Goal: Information Seeking & Learning: Learn about a topic

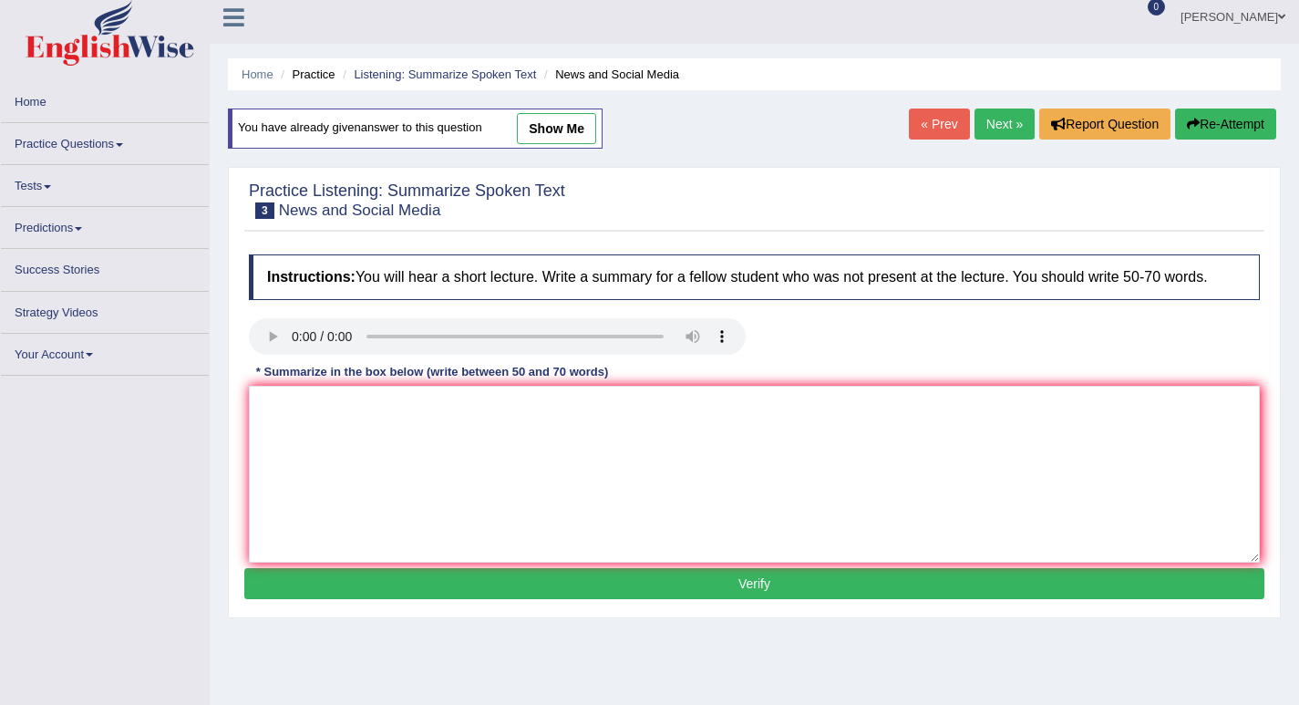
scroll to position [9, 0]
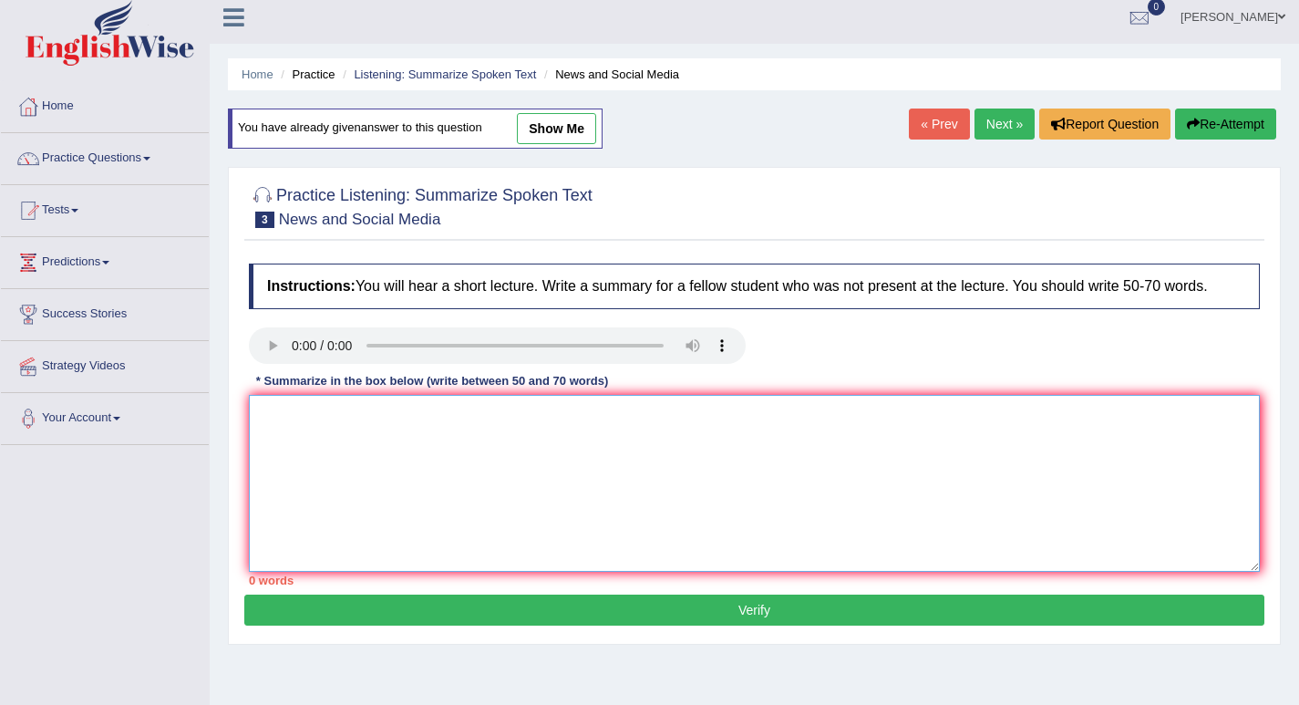
drag, startPoint x: 291, startPoint y: 459, endPoint x: 302, endPoint y: 456, distance: 11.3
click at [299, 457] on textarea at bounding box center [754, 483] width 1011 height 177
click at [254, 418] on textarea "Today anyone with a smartphone or laptop can spread information" at bounding box center [754, 483] width 1011 height 177
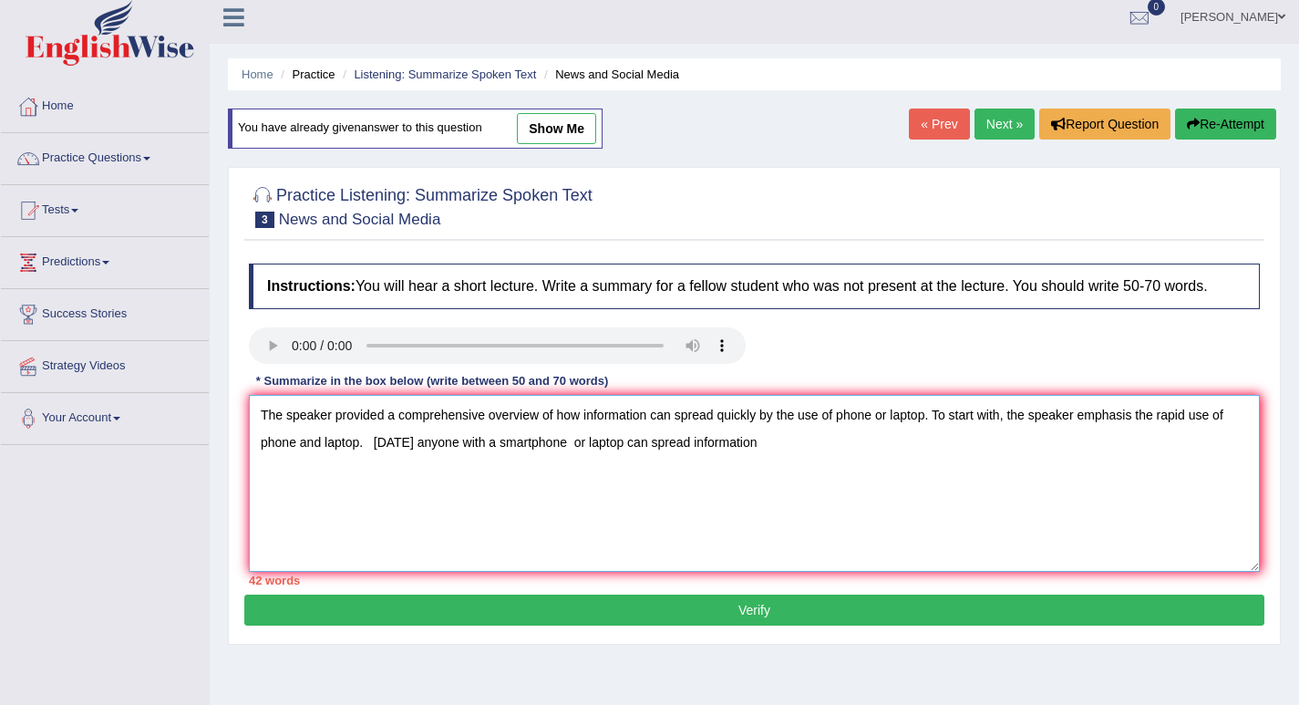
click at [773, 449] on textarea "The speaker provided a comprehensive overview of how information can spread qui…" at bounding box center [754, 483] width 1011 height 177
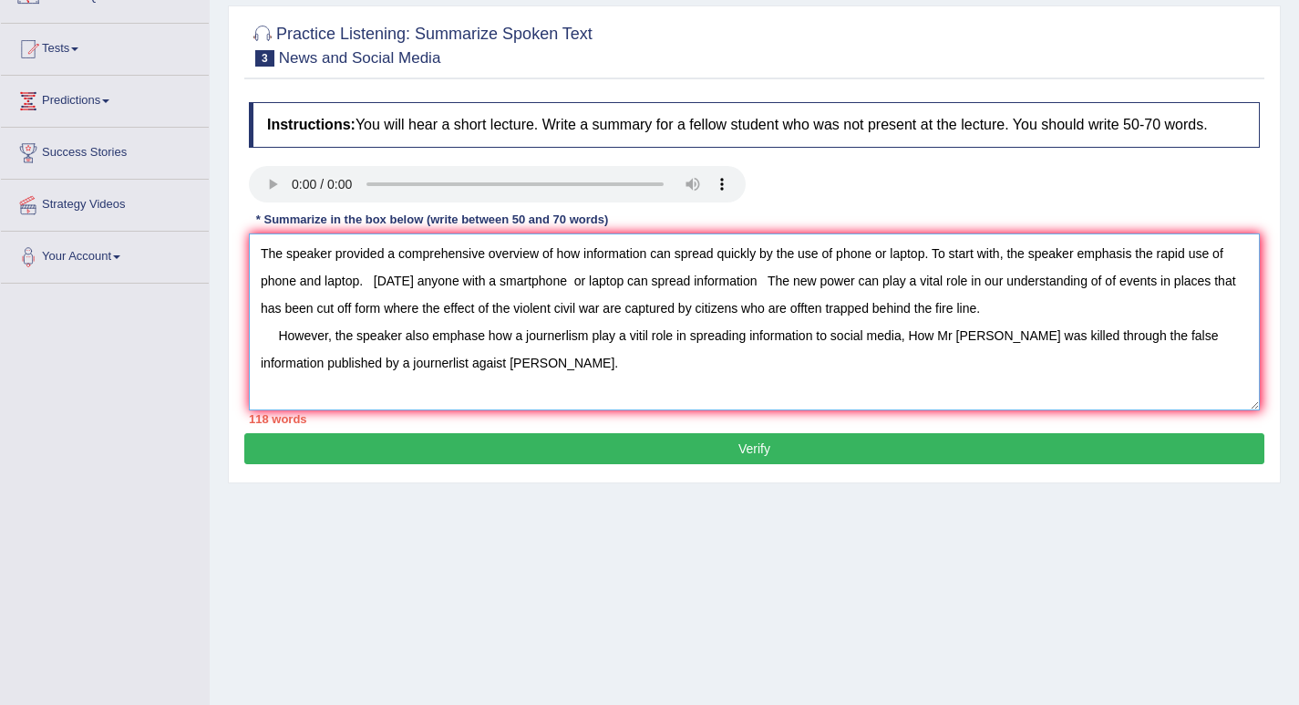
scroll to position [253, 0]
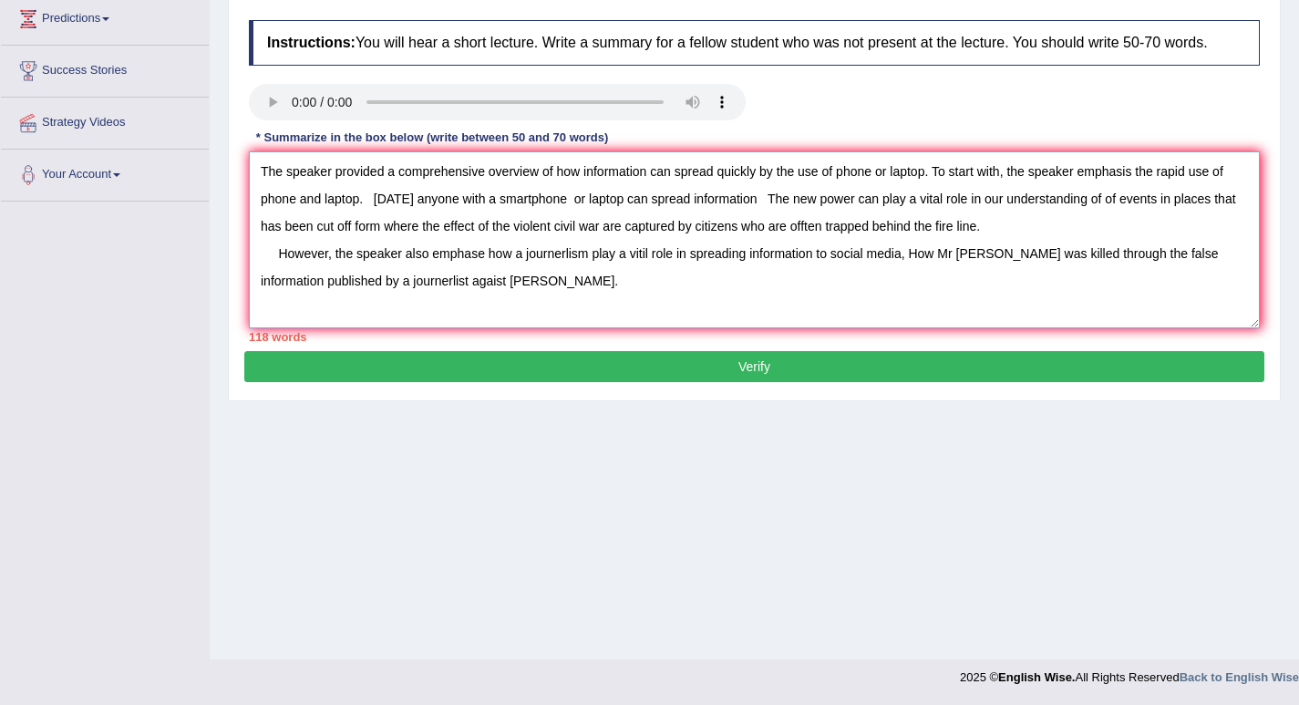
type textarea "The speaker provided a comprehensive overview of how information can spread qui…"
click at [767, 370] on button "Verify" at bounding box center [754, 366] width 1020 height 31
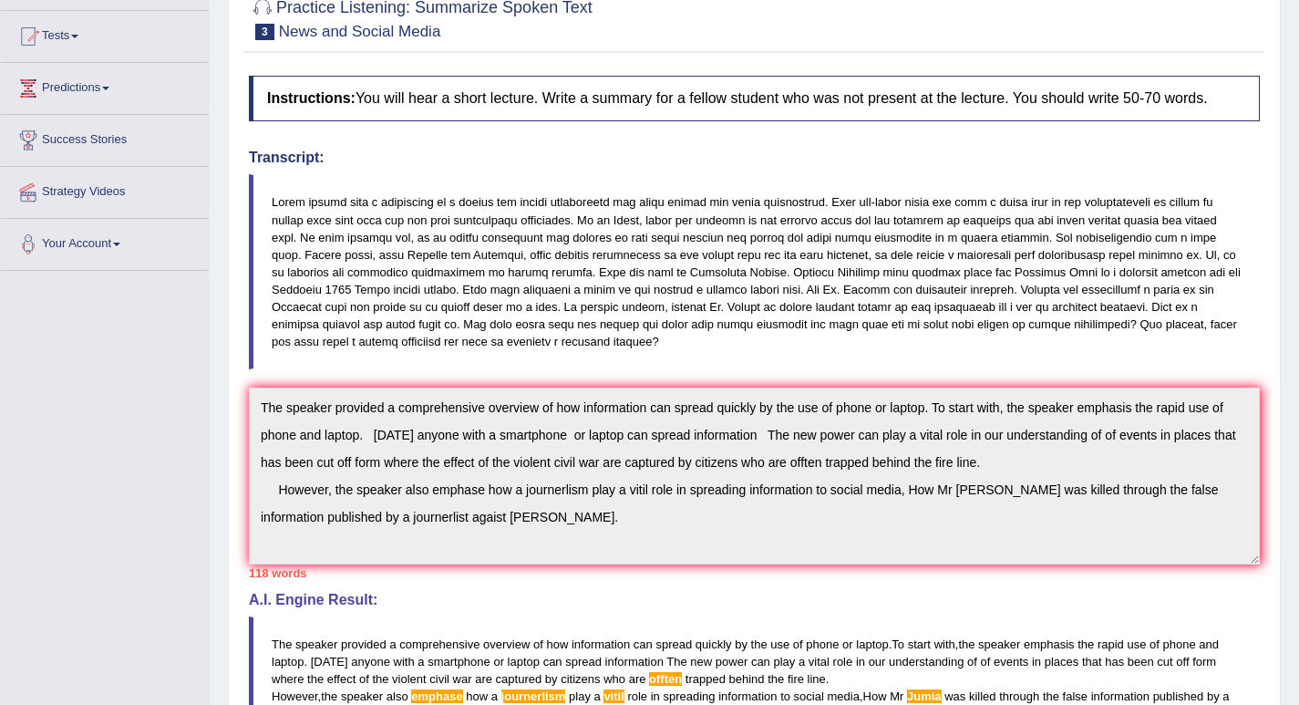
scroll to position [0, 0]
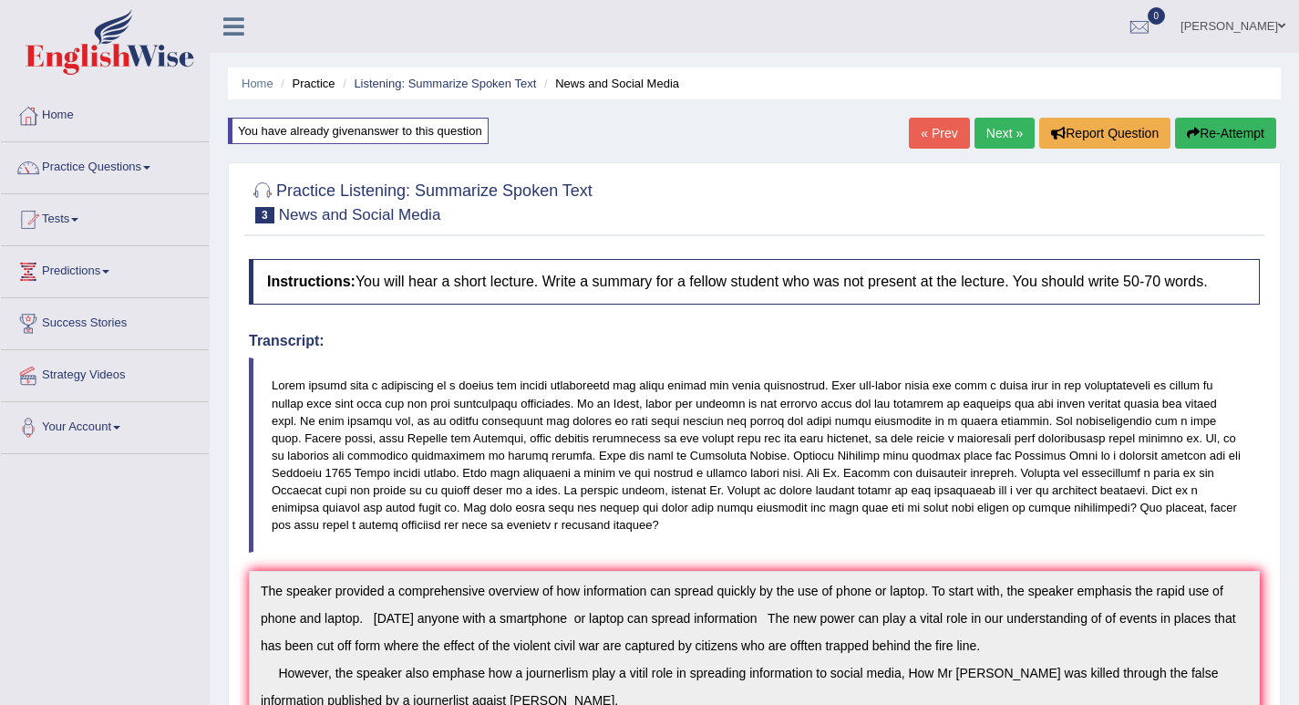
click at [984, 127] on link "Next »" at bounding box center [1004, 133] width 60 height 31
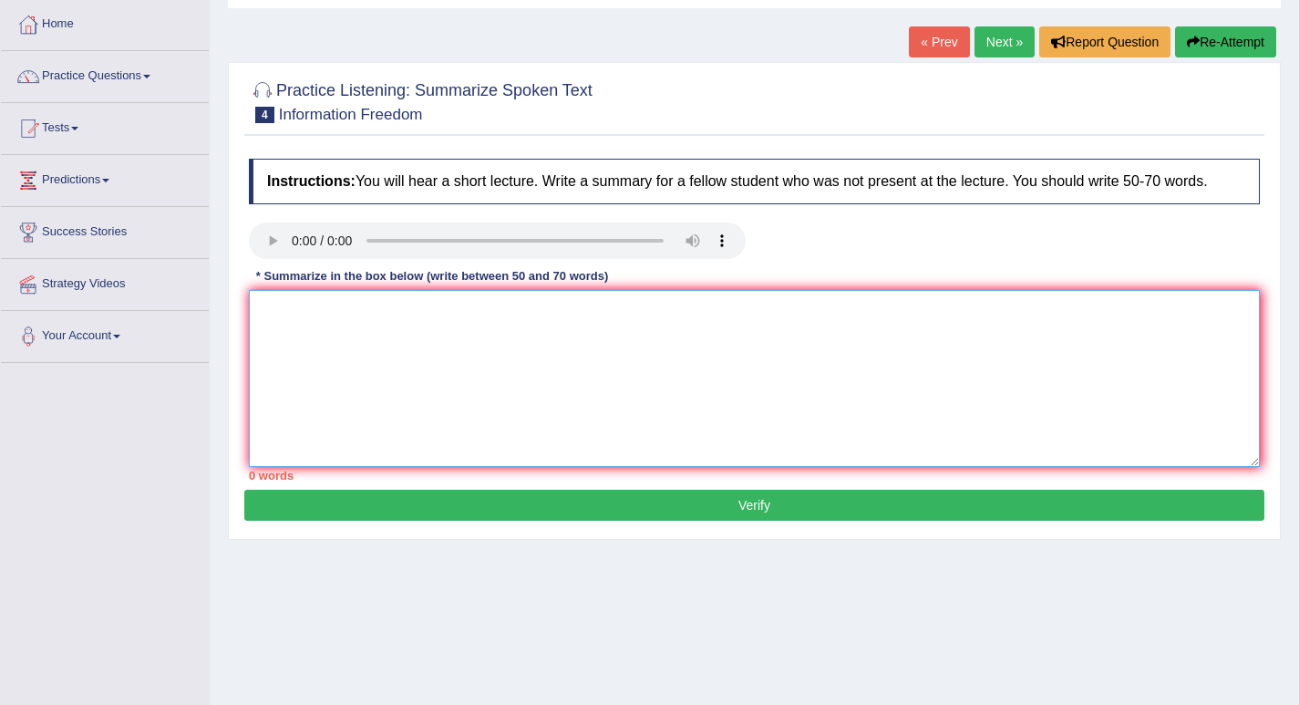
click at [536, 338] on textarea at bounding box center [754, 378] width 1011 height 177
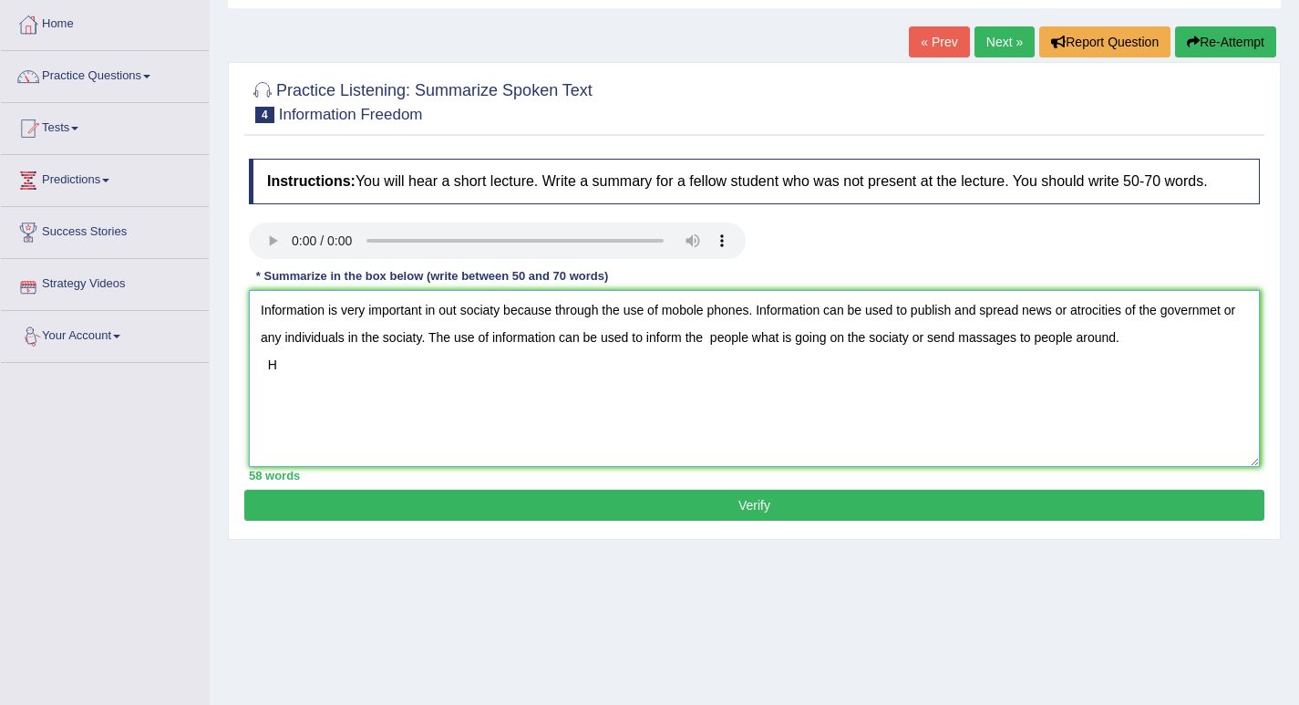
click at [291, 365] on textarea "Information is very important in out sociaty because through the use of mobole …" at bounding box center [754, 378] width 1011 height 177
click at [621, 358] on textarea "Information is very important in out sociaty because through the use of mobole …" at bounding box center [754, 378] width 1011 height 177
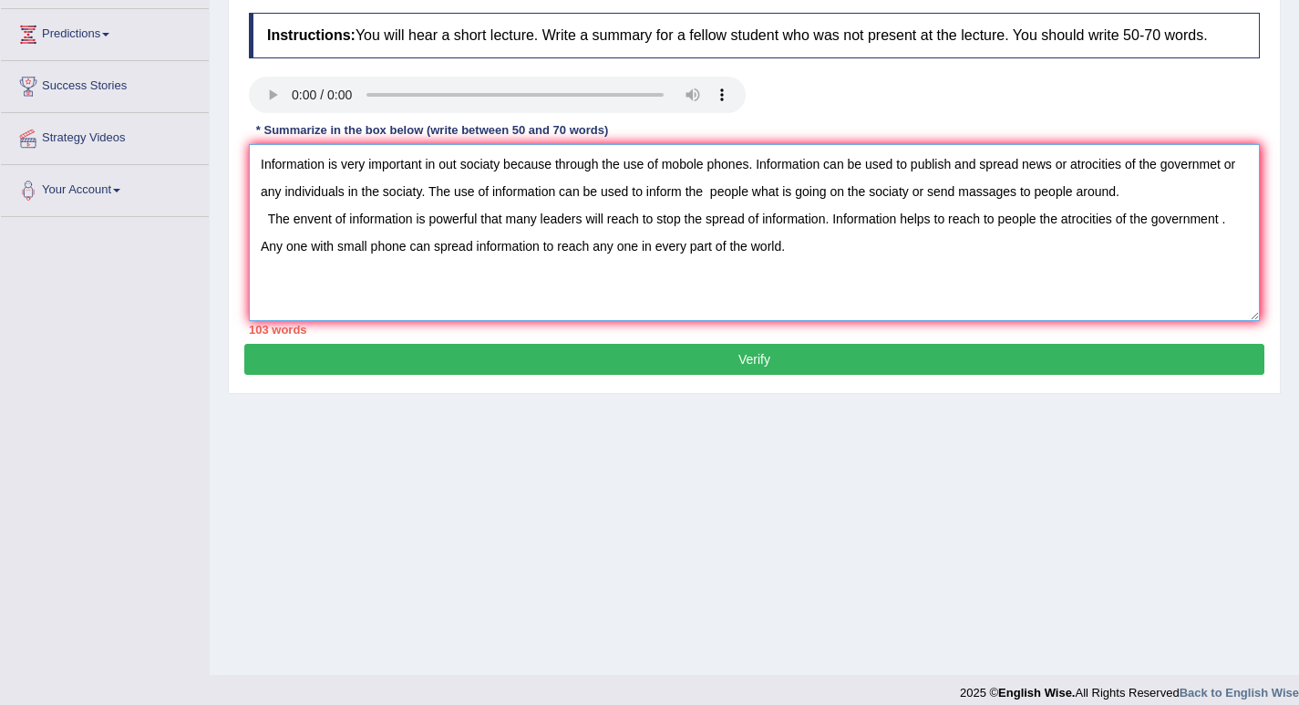
scroll to position [253, 0]
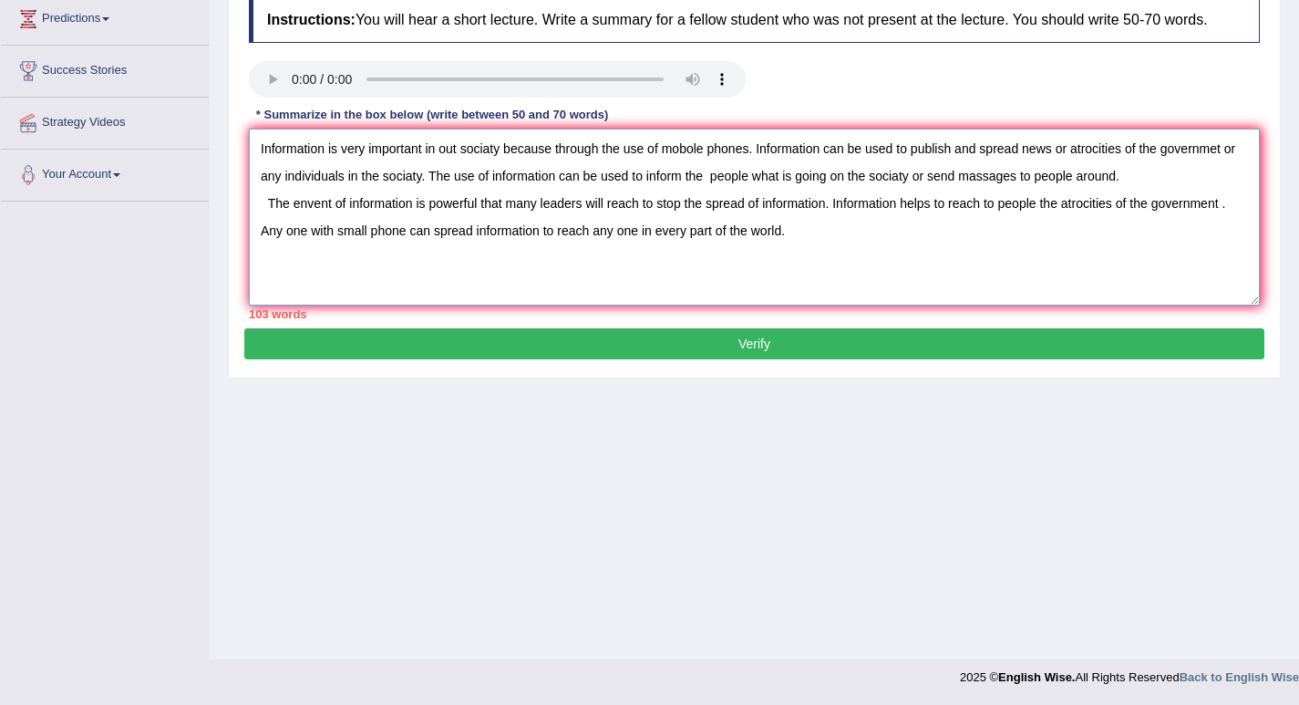
type textarea "Information is very important in out sociaty because through the use of mobole …"
click at [751, 345] on button "Verify" at bounding box center [754, 343] width 1020 height 31
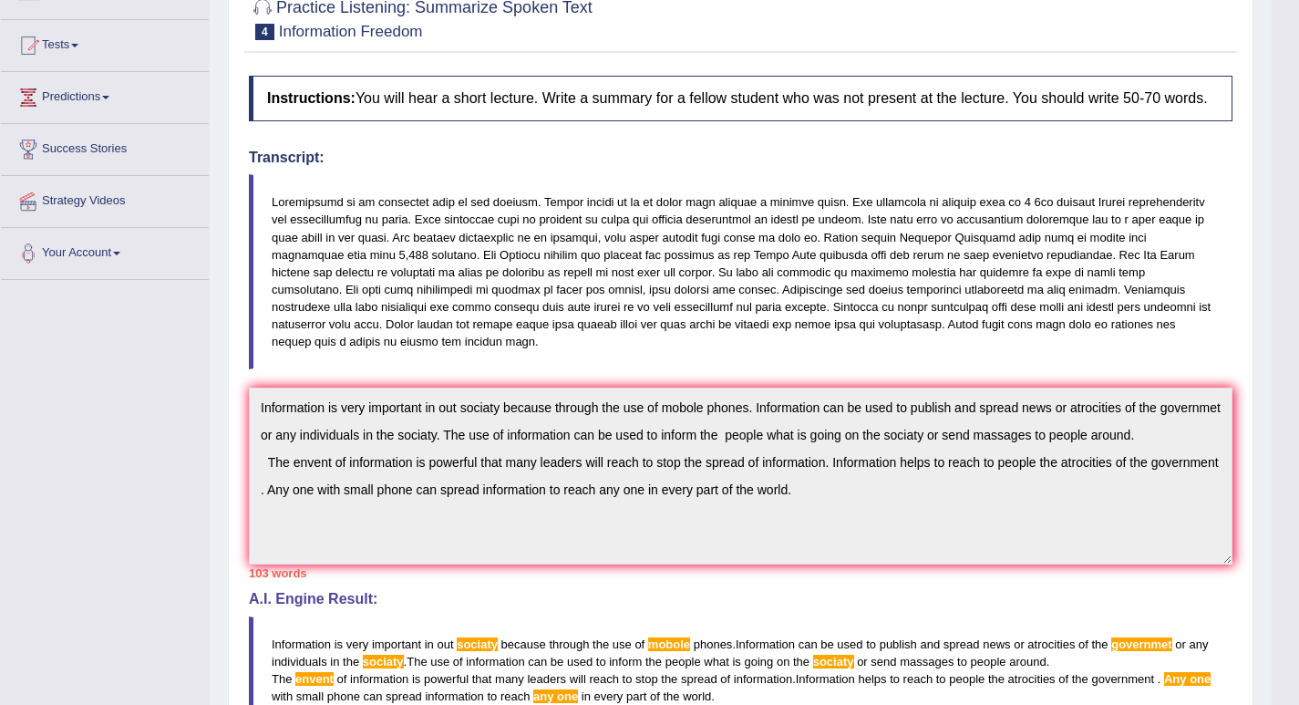
scroll to position [0, 0]
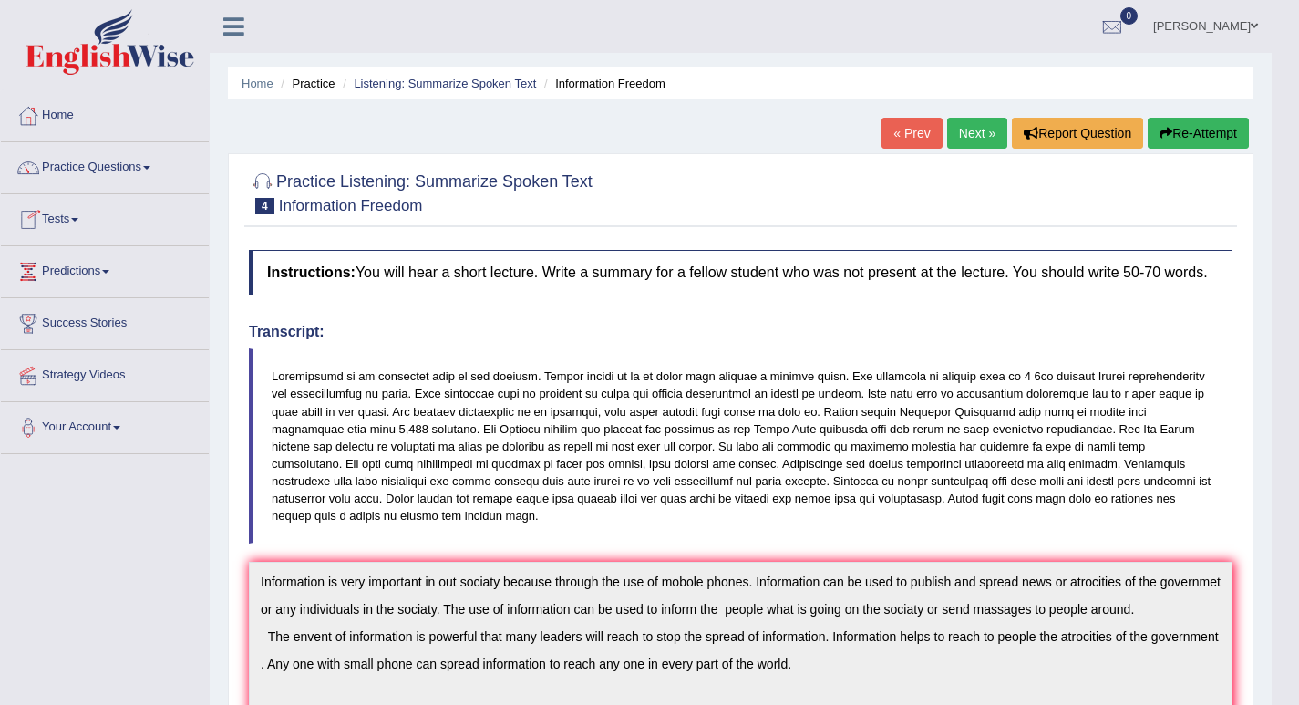
click at [150, 167] on span at bounding box center [146, 168] width 7 height 4
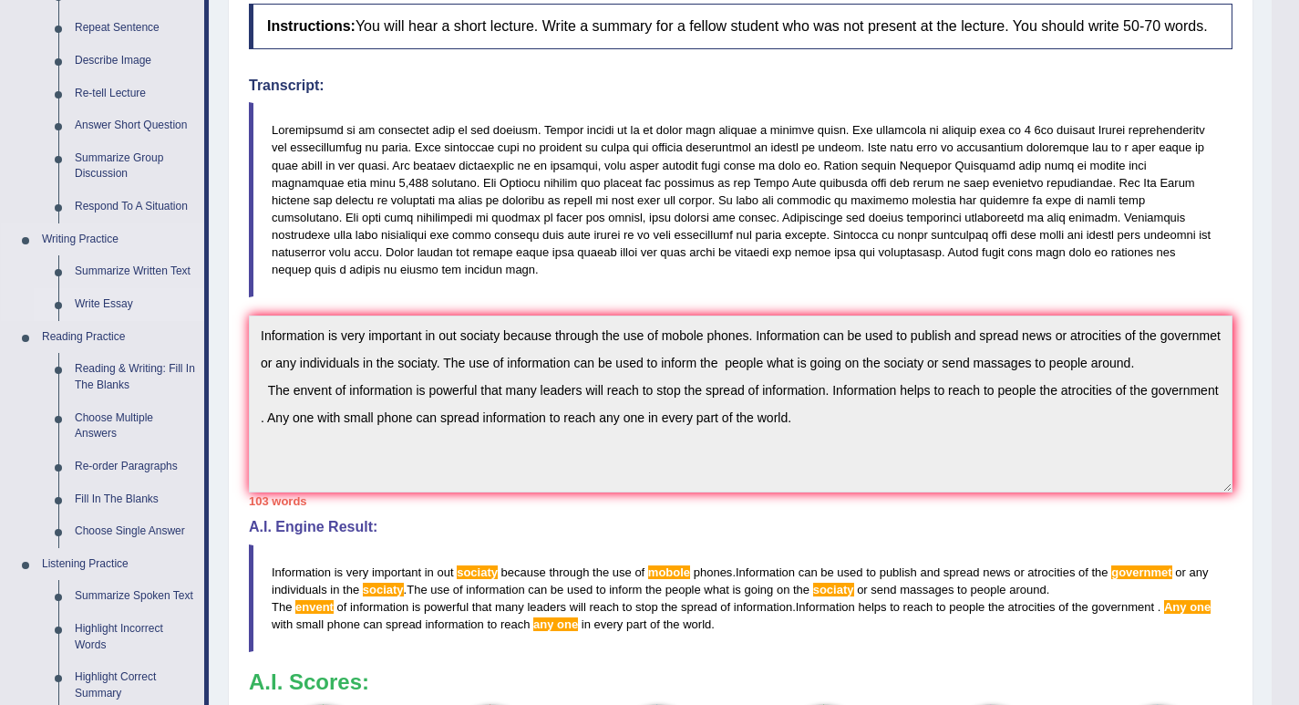
scroll to position [273, 0]
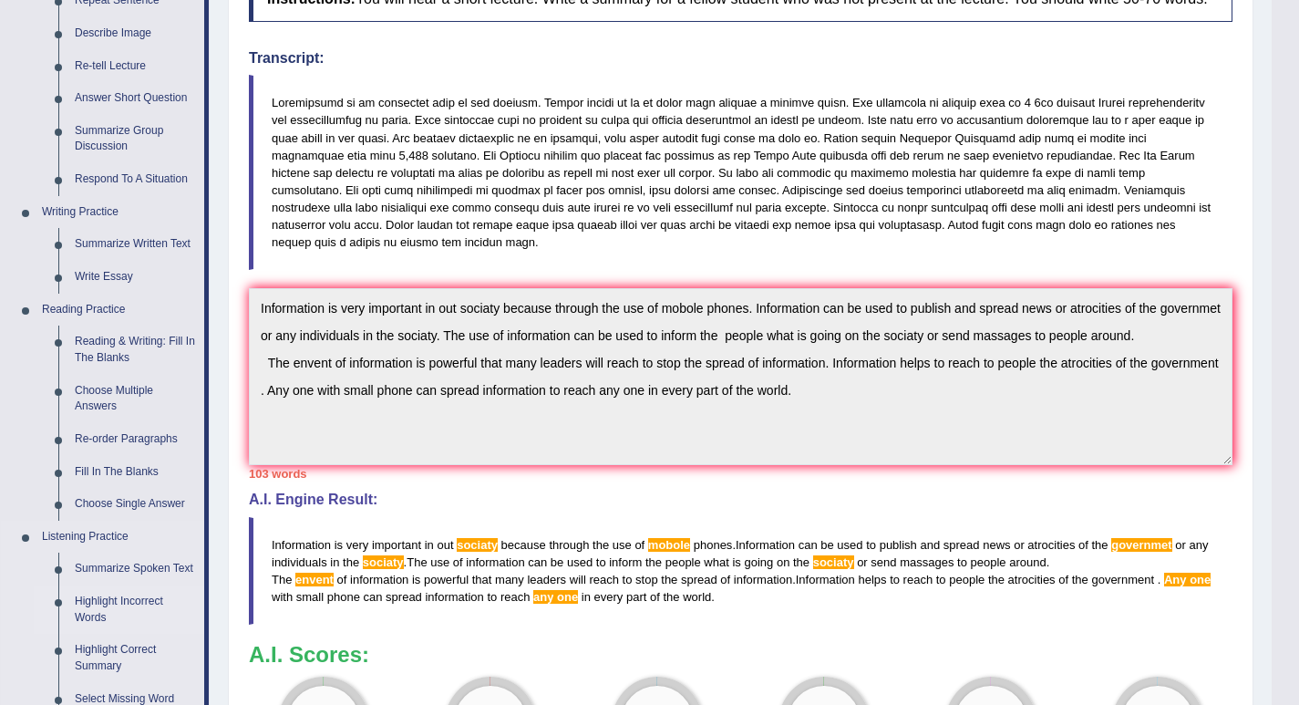
click at [137, 597] on link "Highlight Incorrect Words" at bounding box center [136, 609] width 138 height 48
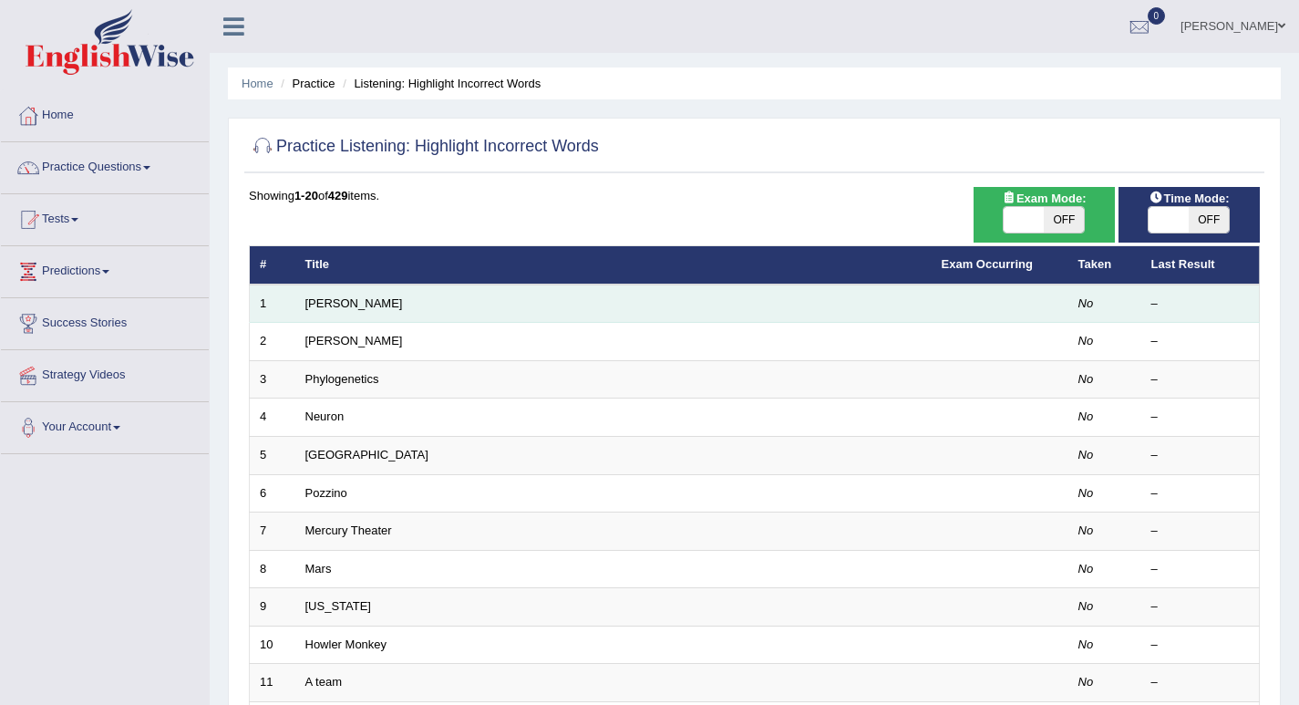
click at [364, 300] on td "[PERSON_NAME]" at bounding box center [613, 303] width 636 height 38
click at [330, 304] on link "Harold" at bounding box center [354, 303] width 98 height 14
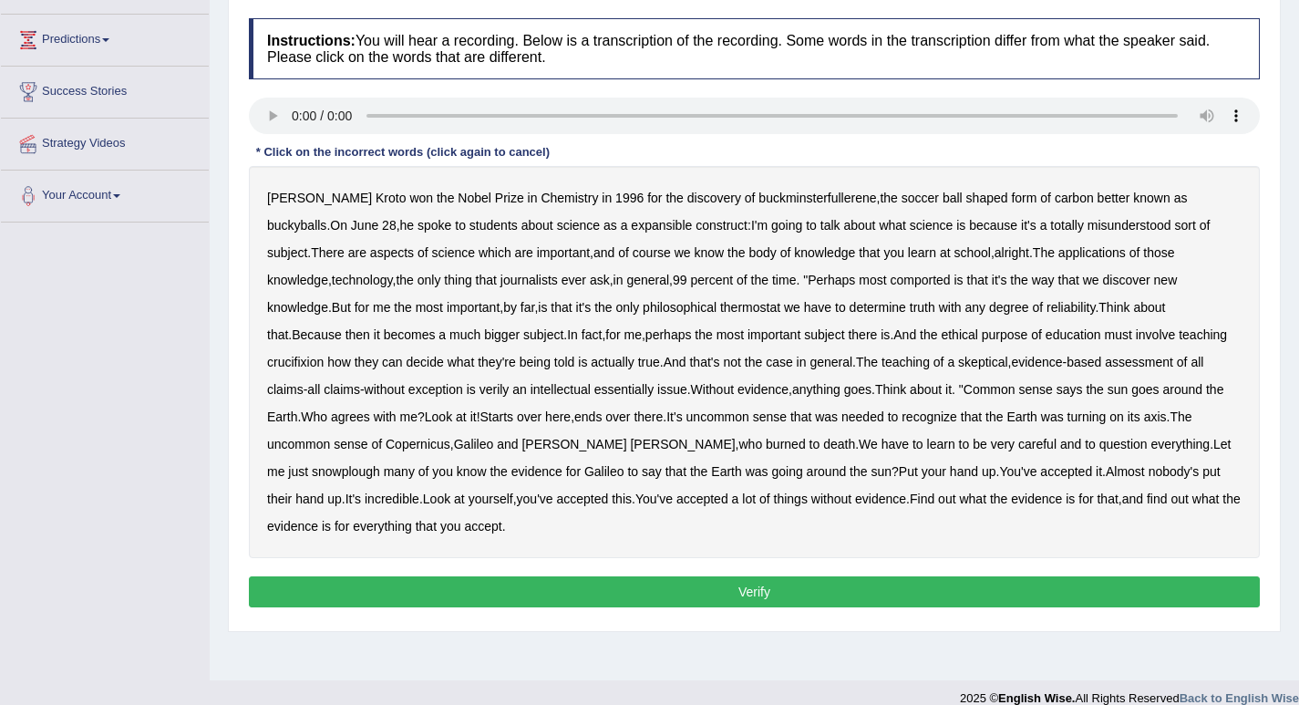
scroll to position [253, 0]
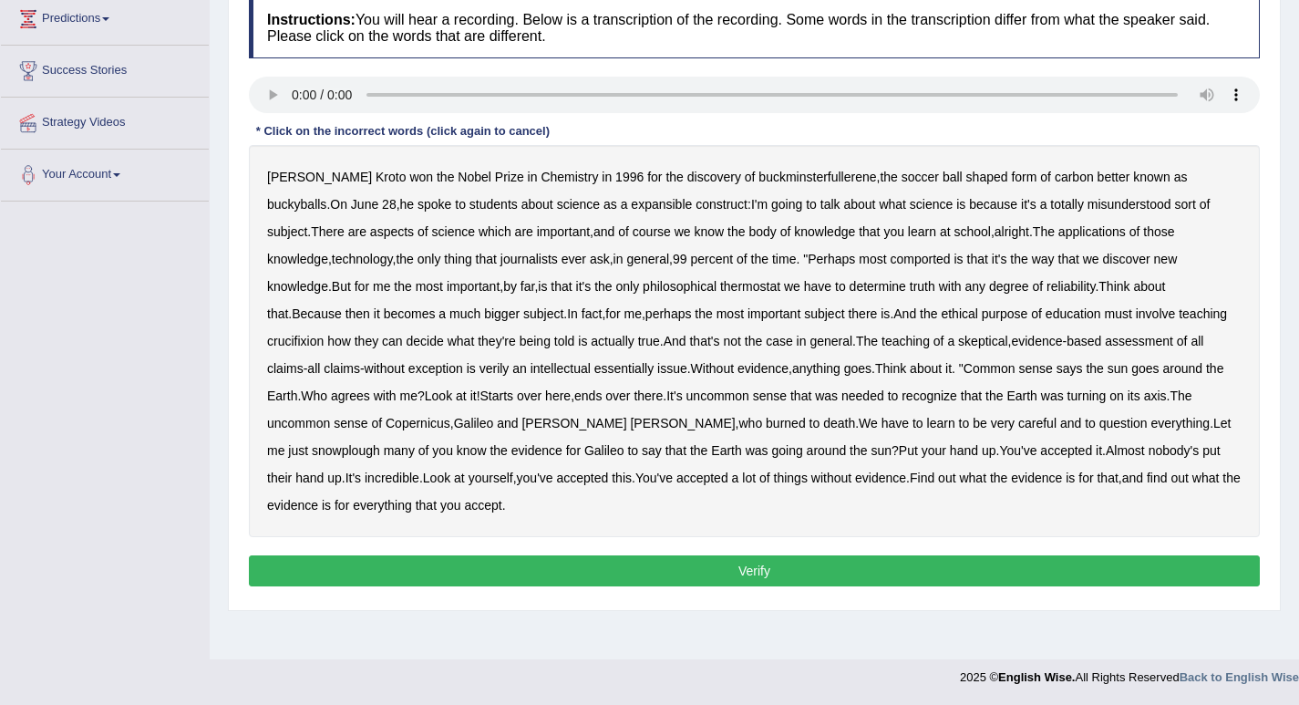
click at [598, 211] on div "[PERSON_NAME] won the Nobel Prize in Chemistry in [DATE] for the discovery of b…" at bounding box center [754, 341] width 1011 height 392
click at [631, 207] on b "expansible" at bounding box center [661, 204] width 61 height 15
click at [515, 293] on div "Harold Kroto won the Nobel Prize in Chemistry in 1996 for the discovery of buck…" at bounding box center [754, 341] width 1011 height 392
click at [643, 281] on b "philosophical" at bounding box center [680, 286] width 74 height 15
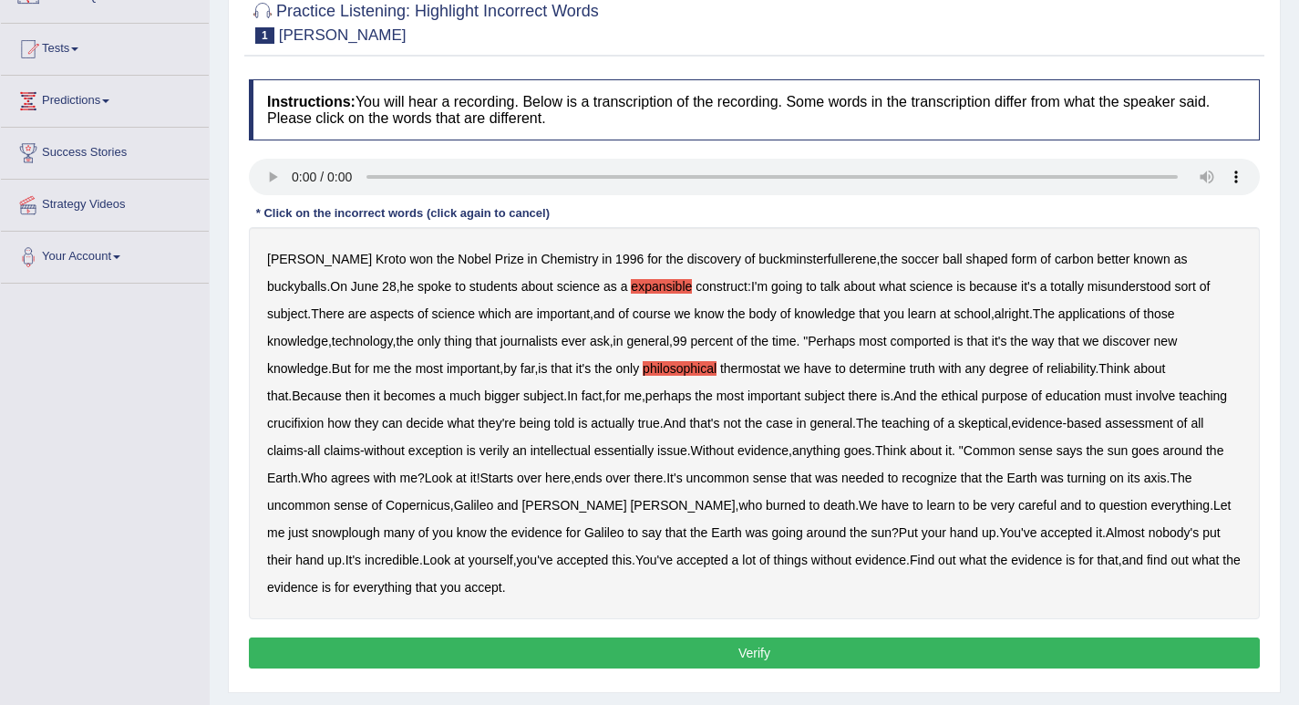
scroll to position [70, 0]
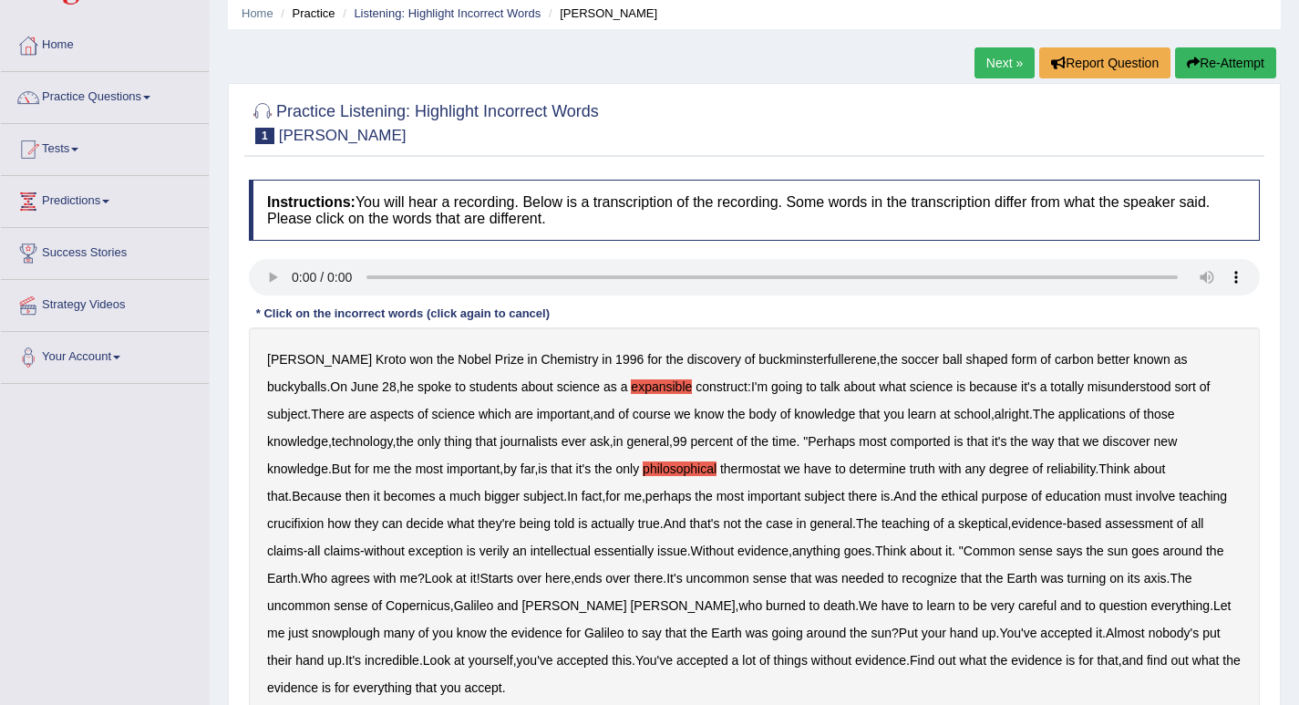
click at [1192, 64] on icon "button" at bounding box center [1193, 63] width 13 height 13
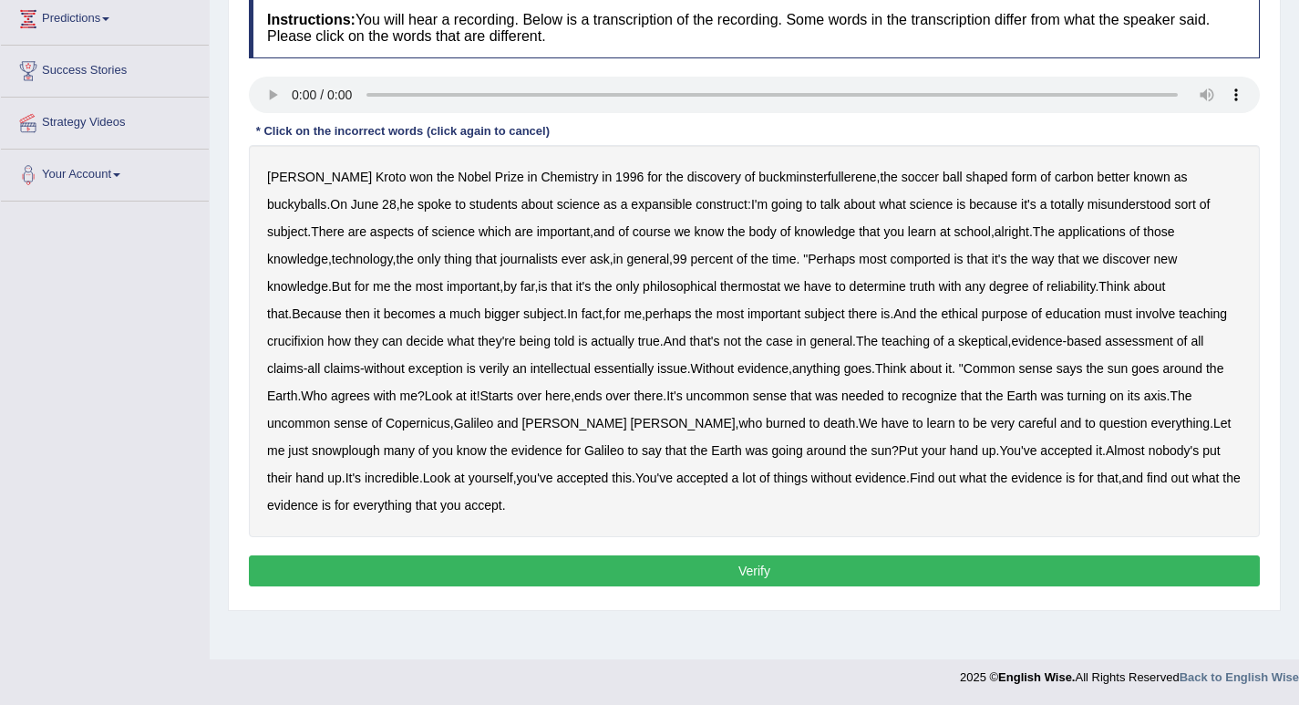
click at [1098, 180] on b "better" at bounding box center [1114, 177] width 33 height 15
click at [890, 261] on b "comported" at bounding box center [920, 259] width 60 height 15
click at [324, 334] on b "crucifixion" at bounding box center [295, 341] width 57 height 15
click at [380, 443] on b "snowplough" at bounding box center [346, 450] width 68 height 15
click at [943, 180] on b "ball" at bounding box center [953, 177] width 20 height 15
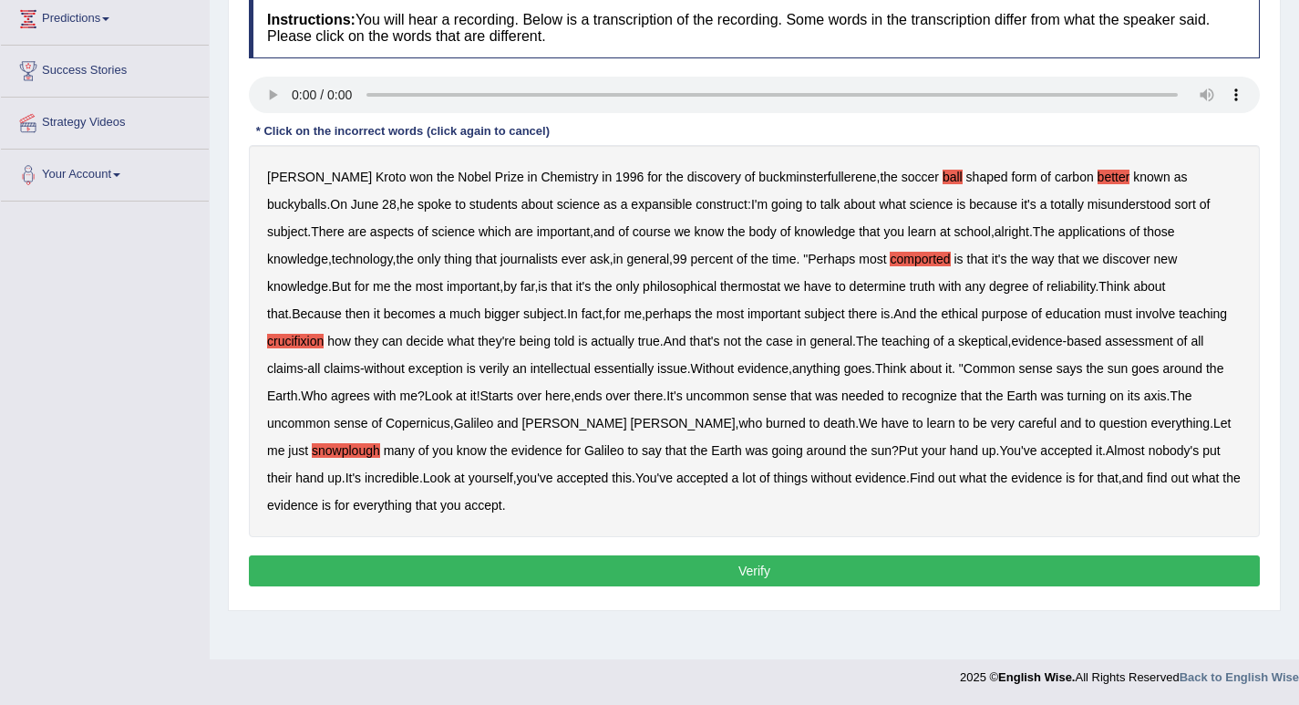
click at [902, 176] on b "soccer" at bounding box center [920, 177] width 37 height 15
click at [479, 366] on b "verily" at bounding box center [494, 368] width 30 height 15
click at [754, 555] on button "Verify" at bounding box center [754, 570] width 1011 height 31
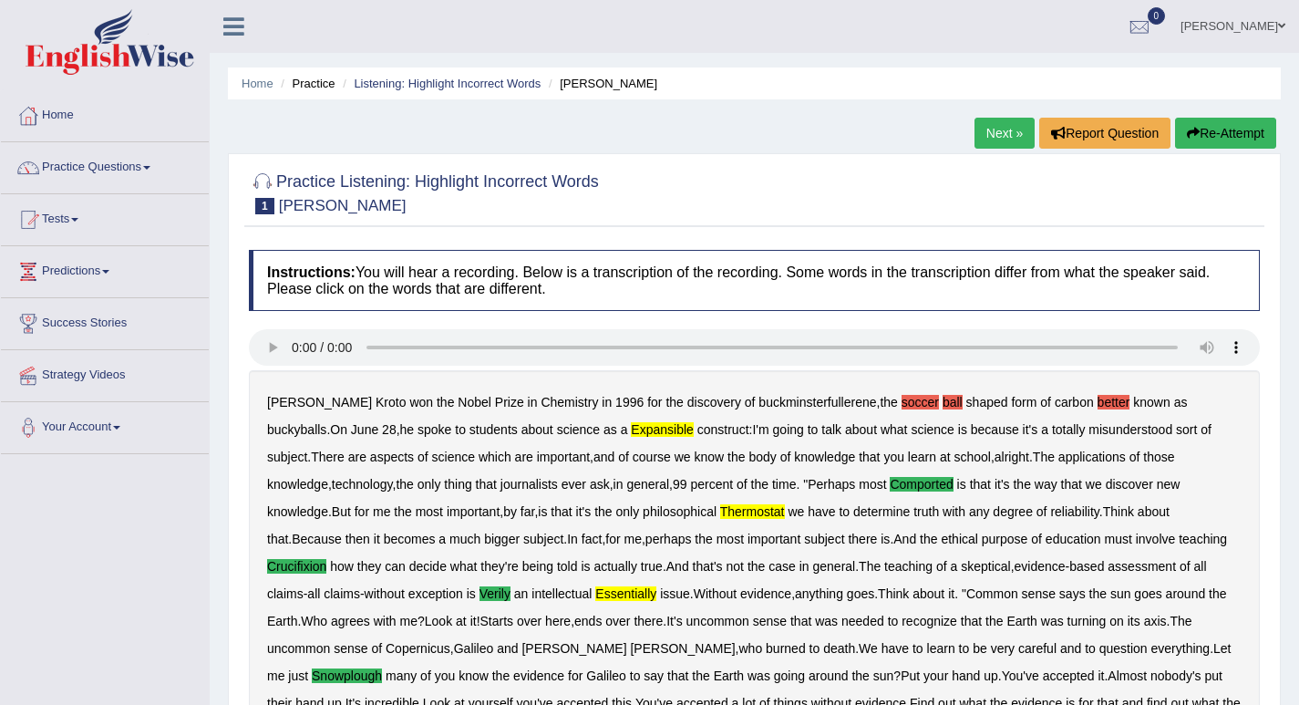
click at [994, 133] on link "Next »" at bounding box center [1004, 133] width 60 height 31
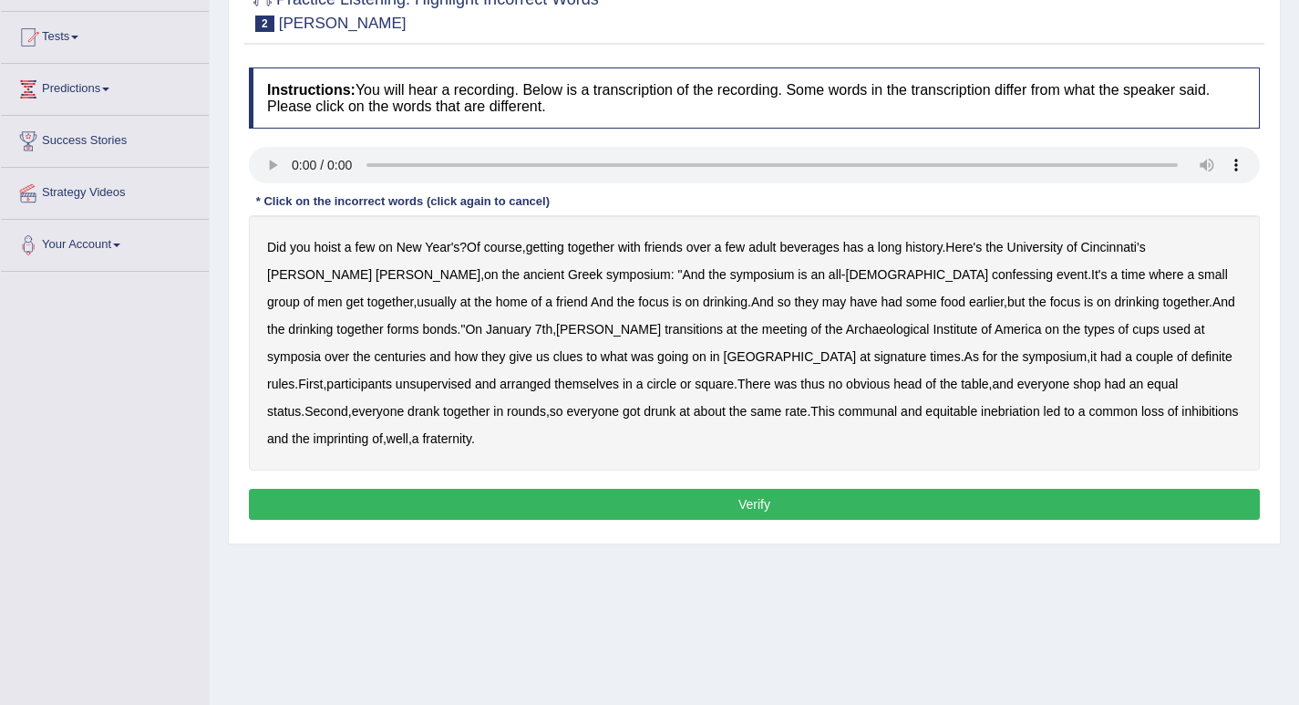
click at [874, 360] on b "signature" at bounding box center [900, 356] width 53 height 15
click at [992, 277] on b "confessing" at bounding box center [1022, 274] width 61 height 15
click at [471, 376] on b "unsupervised" at bounding box center [434, 383] width 76 height 15
click at [981, 411] on b "inebriation" at bounding box center [1010, 411] width 59 height 15
click at [758, 489] on button "Verify" at bounding box center [754, 504] width 1011 height 31
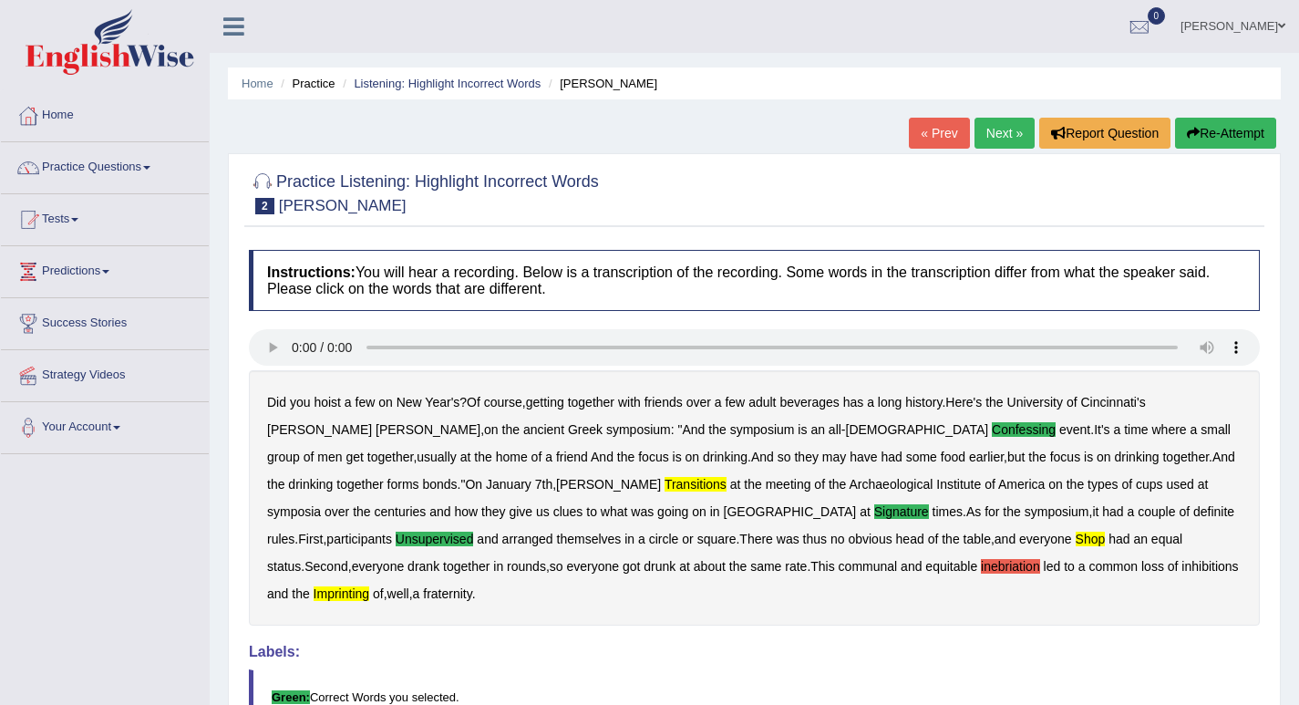
click at [1199, 129] on button "Re-Attempt" at bounding box center [1225, 133] width 101 height 31
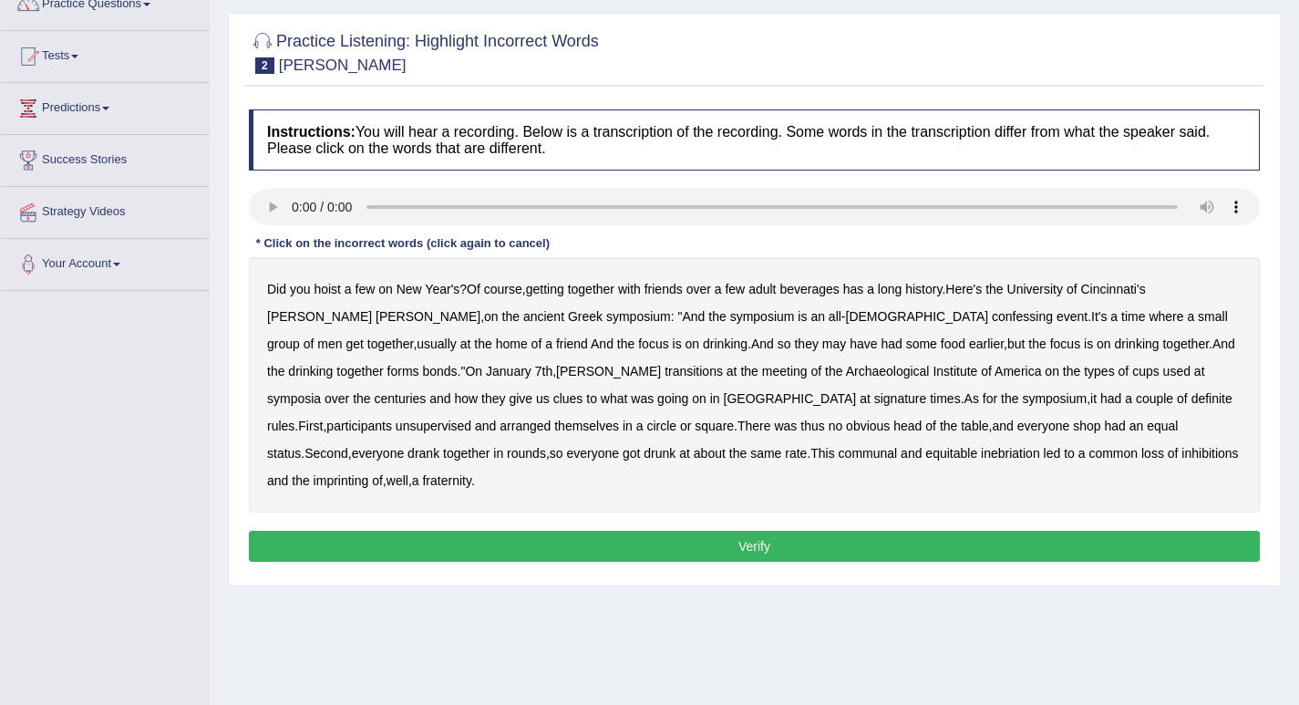
scroll to position [182, 0]
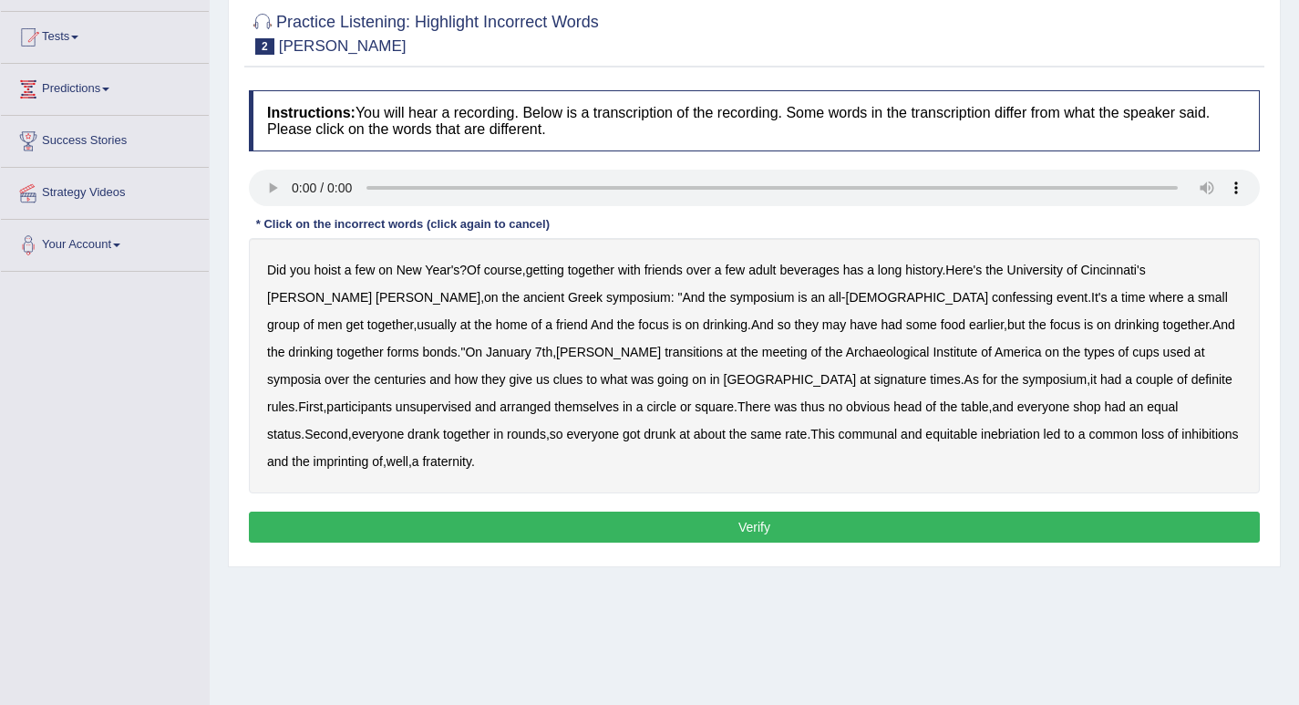
click at [992, 301] on b "confessing" at bounding box center [1022, 297] width 61 height 15
click at [665, 355] on b "transitions" at bounding box center [694, 352] width 58 height 15
click at [471, 399] on b "unsupervised" at bounding box center [434, 406] width 76 height 15
click at [874, 381] on b "signature" at bounding box center [900, 379] width 53 height 15
drag, startPoint x: 829, startPoint y: 382, endPoint x: 868, endPoint y: 390, distance: 40.0
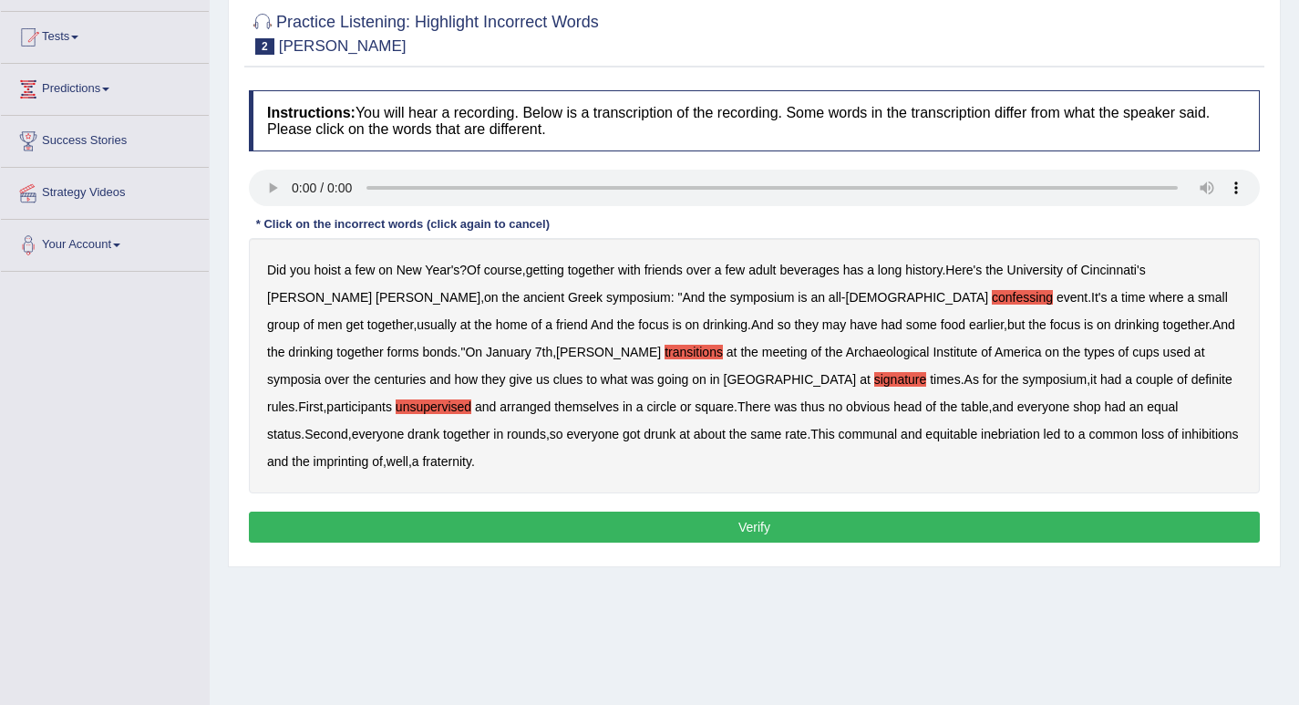
click at [323, 399] on b "First" at bounding box center [310, 406] width 25 height 15
click at [1100, 383] on b "had" at bounding box center [1110, 379] width 21 height 15
click at [758, 511] on button "Verify" at bounding box center [754, 526] width 1011 height 31
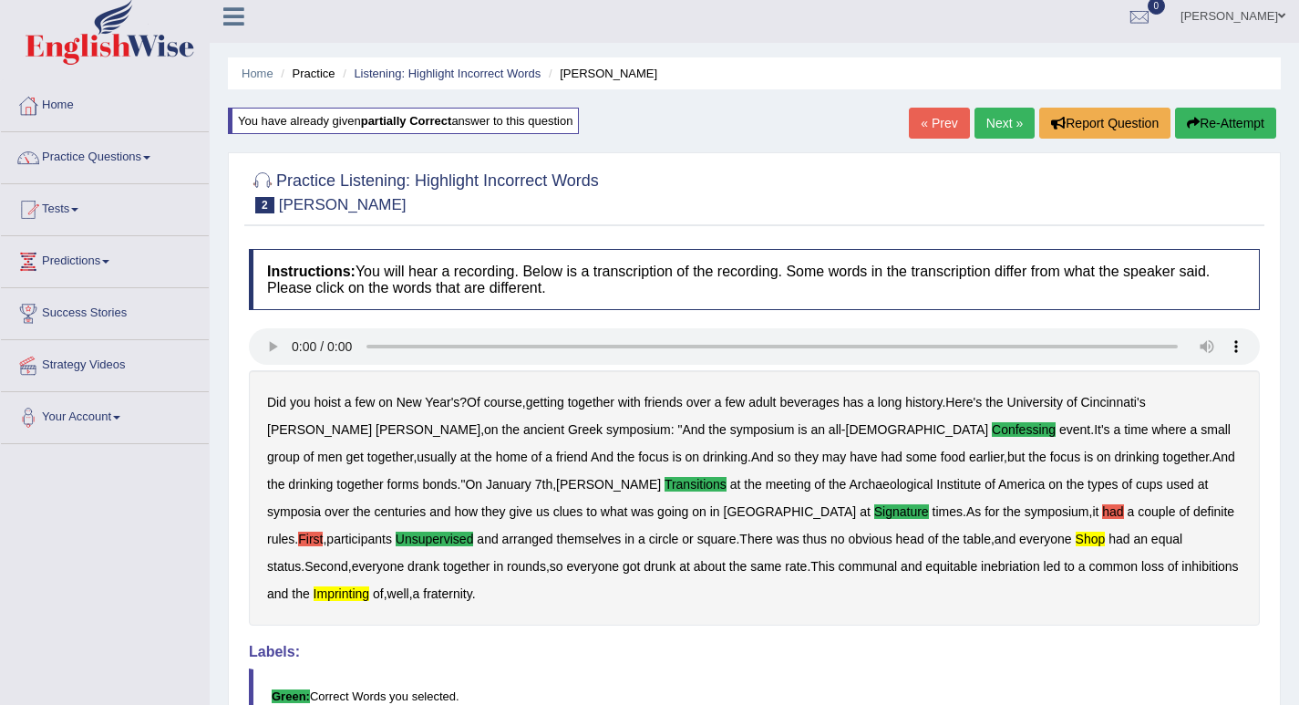
scroll to position [0, 0]
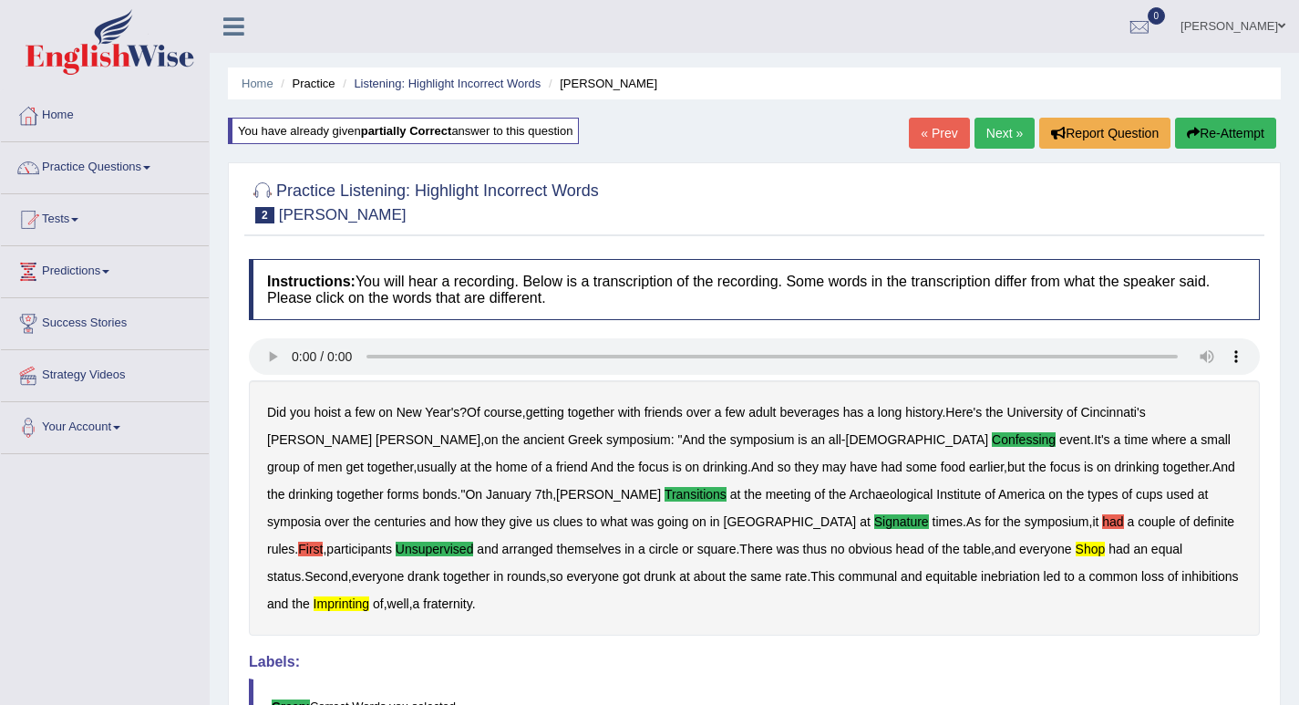
click at [997, 138] on link "Next »" at bounding box center [1004, 133] width 60 height 31
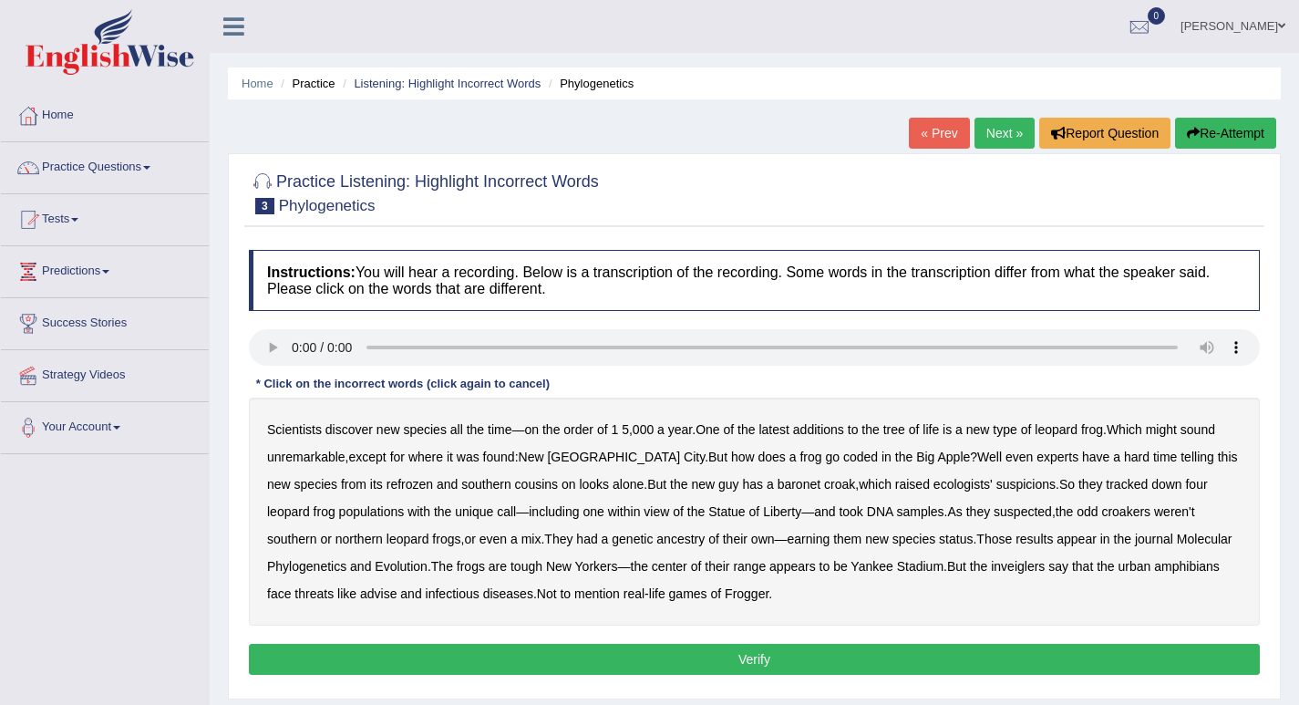
click at [778, 487] on b "baronet" at bounding box center [799, 484] width 43 height 15
click at [708, 513] on b "Statue" at bounding box center [726, 511] width 36 height 15
click at [407, 571] on b "Evolution" at bounding box center [401, 566] width 53 height 15
click at [731, 462] on b "how" at bounding box center [743, 456] width 24 height 15
click at [531, 433] on b "on" at bounding box center [532, 429] width 15 height 15
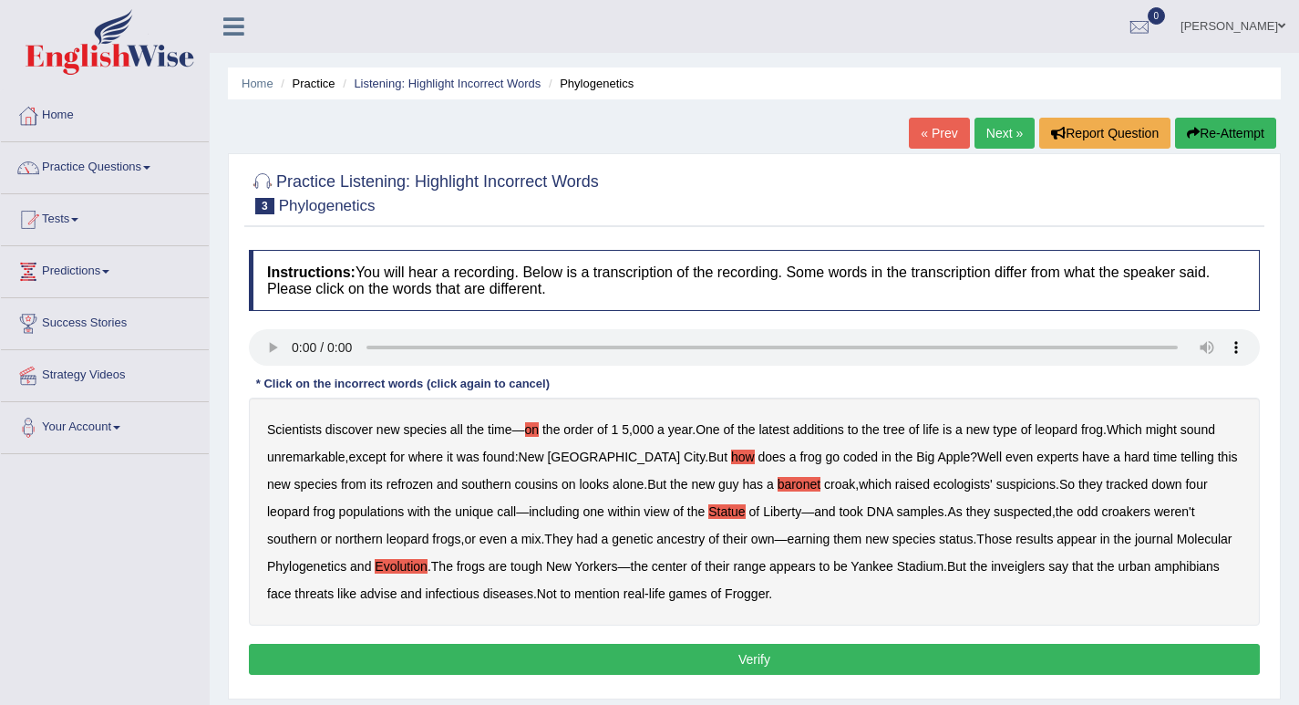
click at [387, 485] on b "refrozen" at bounding box center [410, 484] width 46 height 15
click at [1012, 562] on b "inveiglers" at bounding box center [1018, 566] width 54 height 15
click at [754, 657] on button "Verify" at bounding box center [754, 659] width 1011 height 31
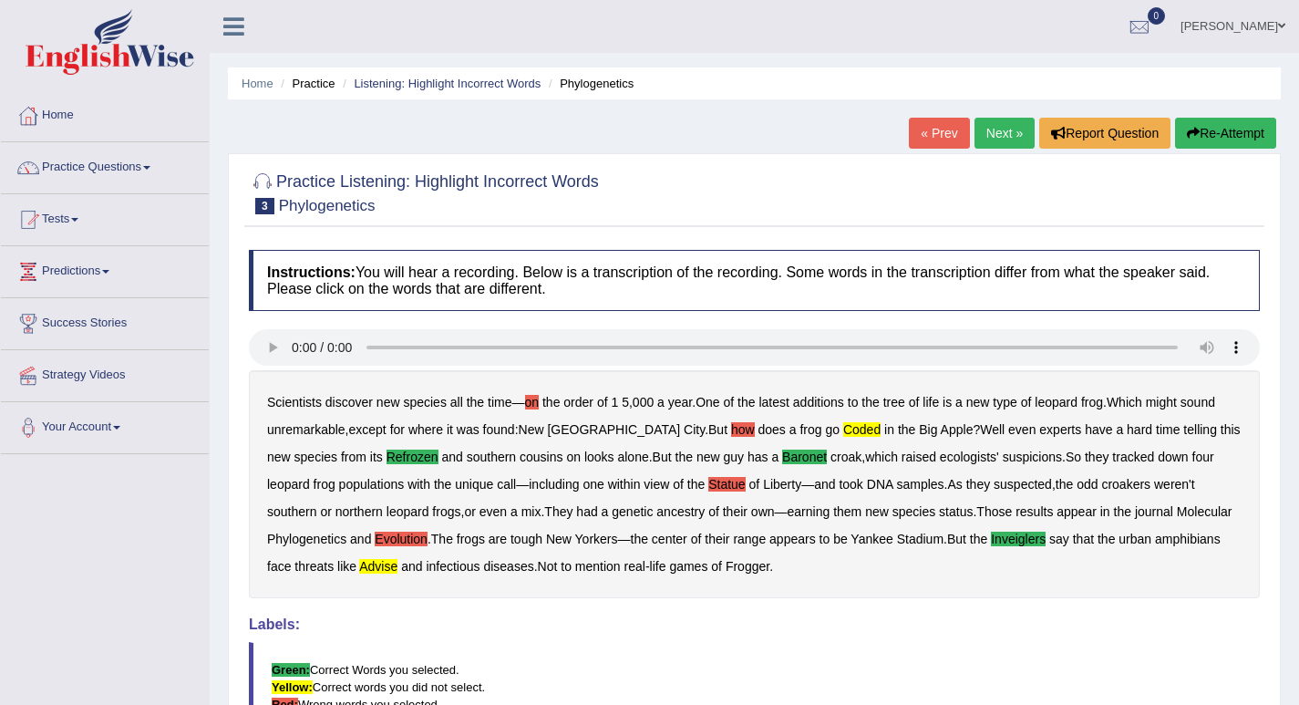
click at [1220, 134] on button "Re-Attempt" at bounding box center [1225, 133] width 101 height 31
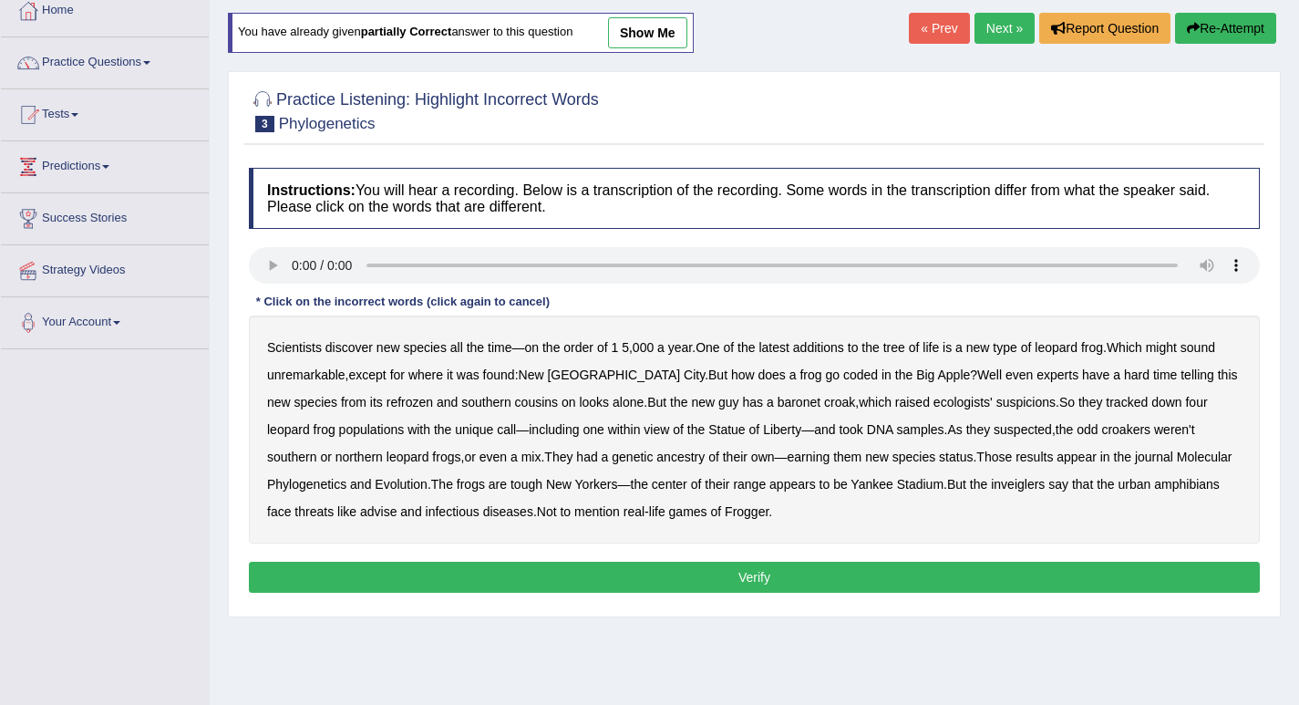
scroll to position [182, 0]
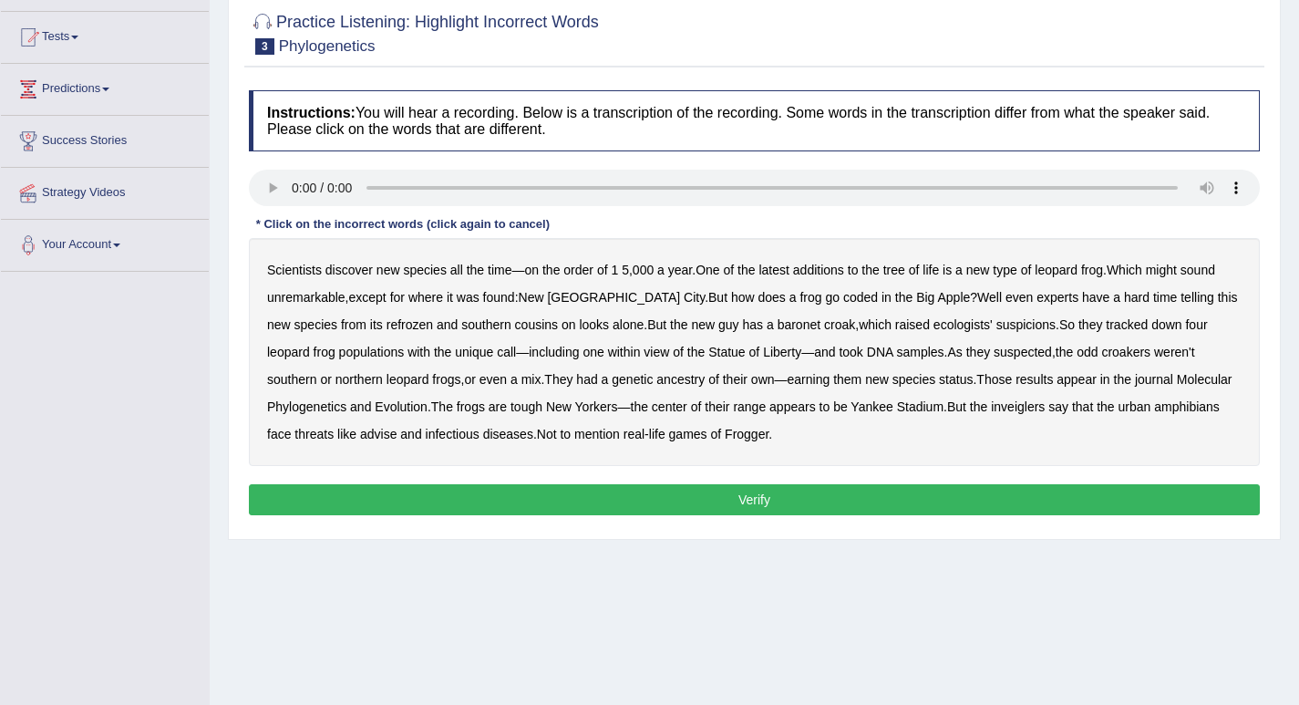
click at [843, 303] on b "coded" at bounding box center [860, 297] width 35 height 15
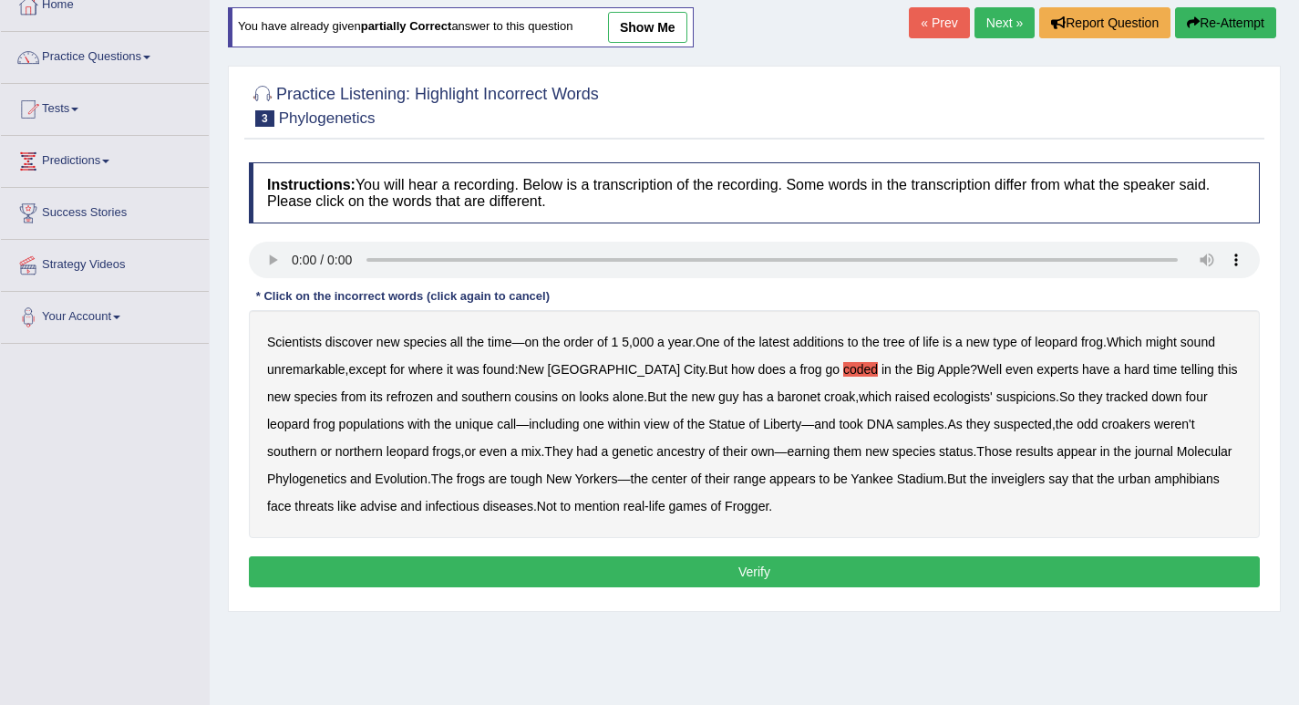
scroll to position [91, 0]
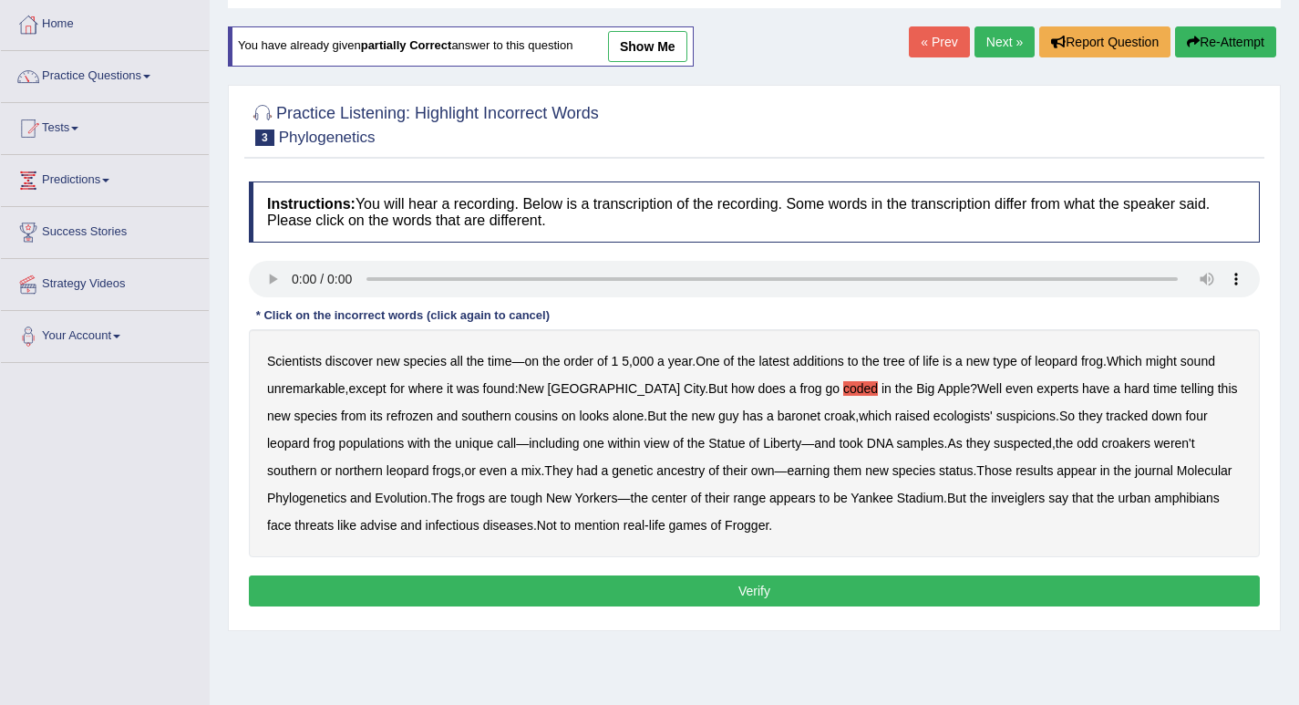
click at [1231, 35] on button "Re-Attempt" at bounding box center [1225, 41] width 101 height 31
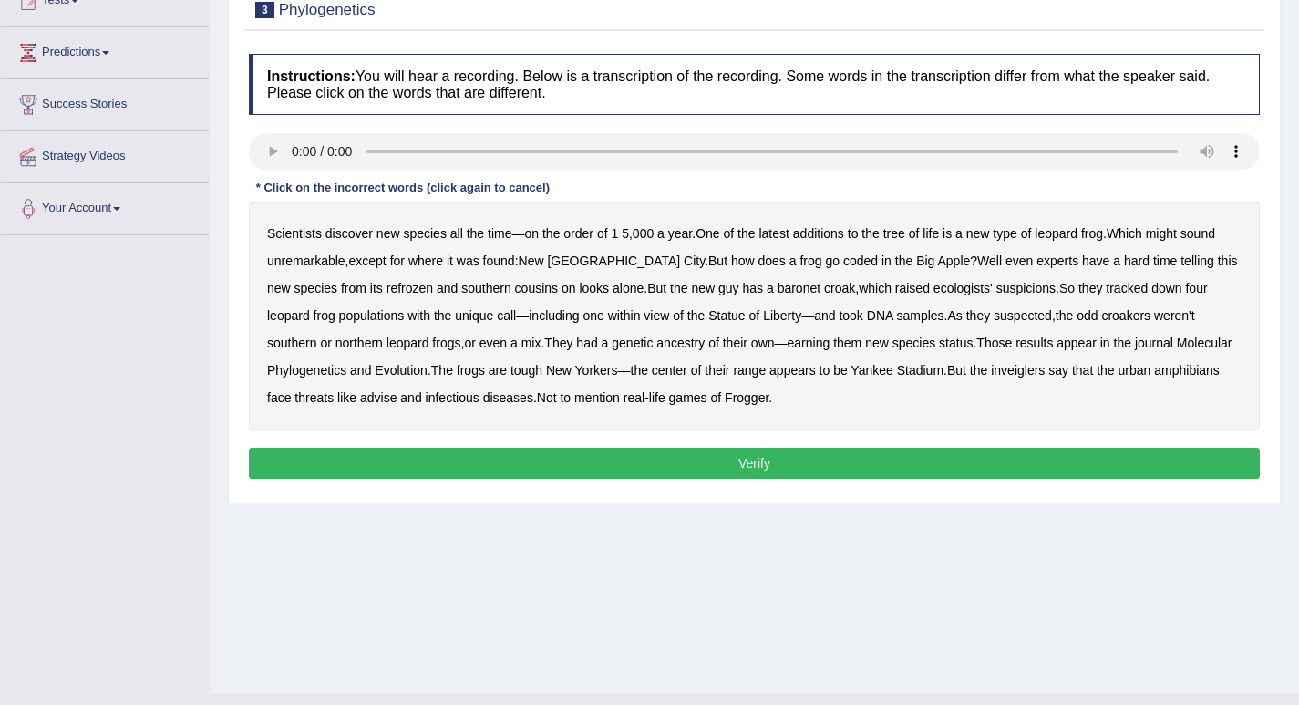
scroll to position [253, 0]
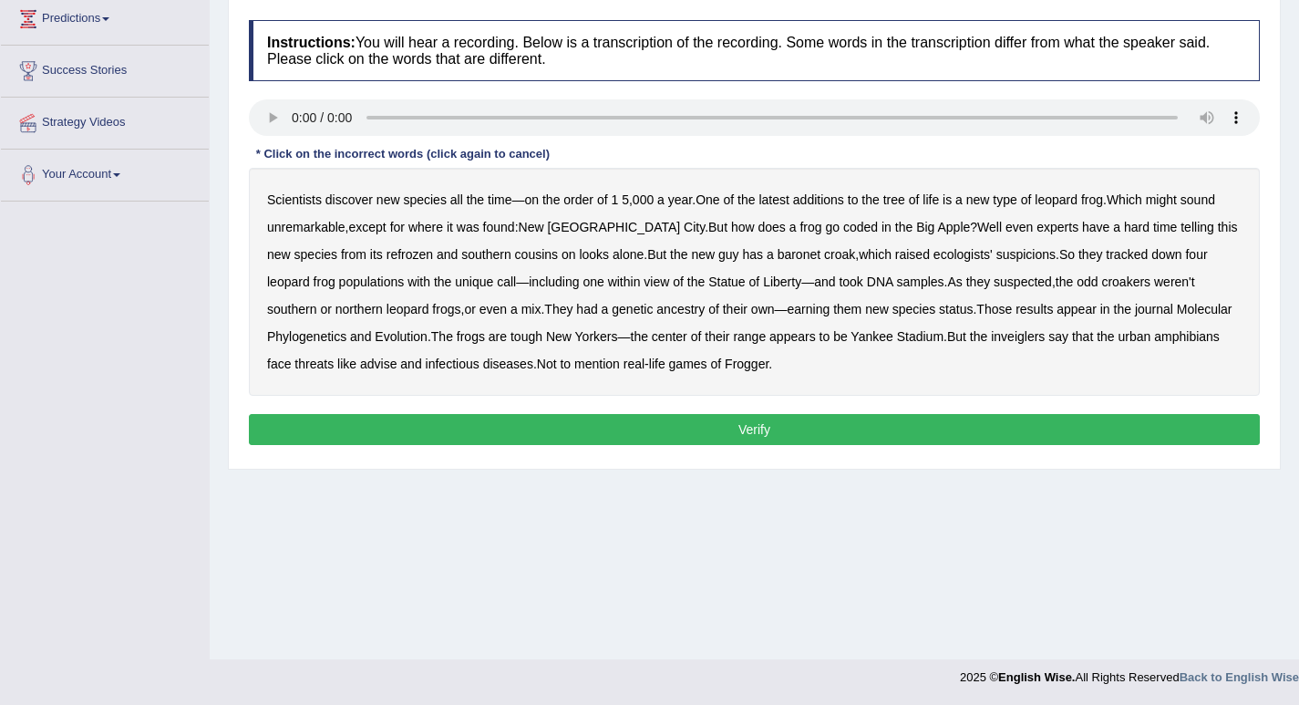
click at [778, 258] on b "baronet" at bounding box center [799, 254] width 43 height 15
click at [656, 313] on b "ancestry" at bounding box center [680, 309] width 48 height 15
click at [387, 257] on b "refrozen" at bounding box center [410, 254] width 46 height 15
click at [400, 339] on b "Evolution" at bounding box center [401, 336] width 53 height 15
click at [758, 428] on button "Verify" at bounding box center [754, 429] width 1011 height 31
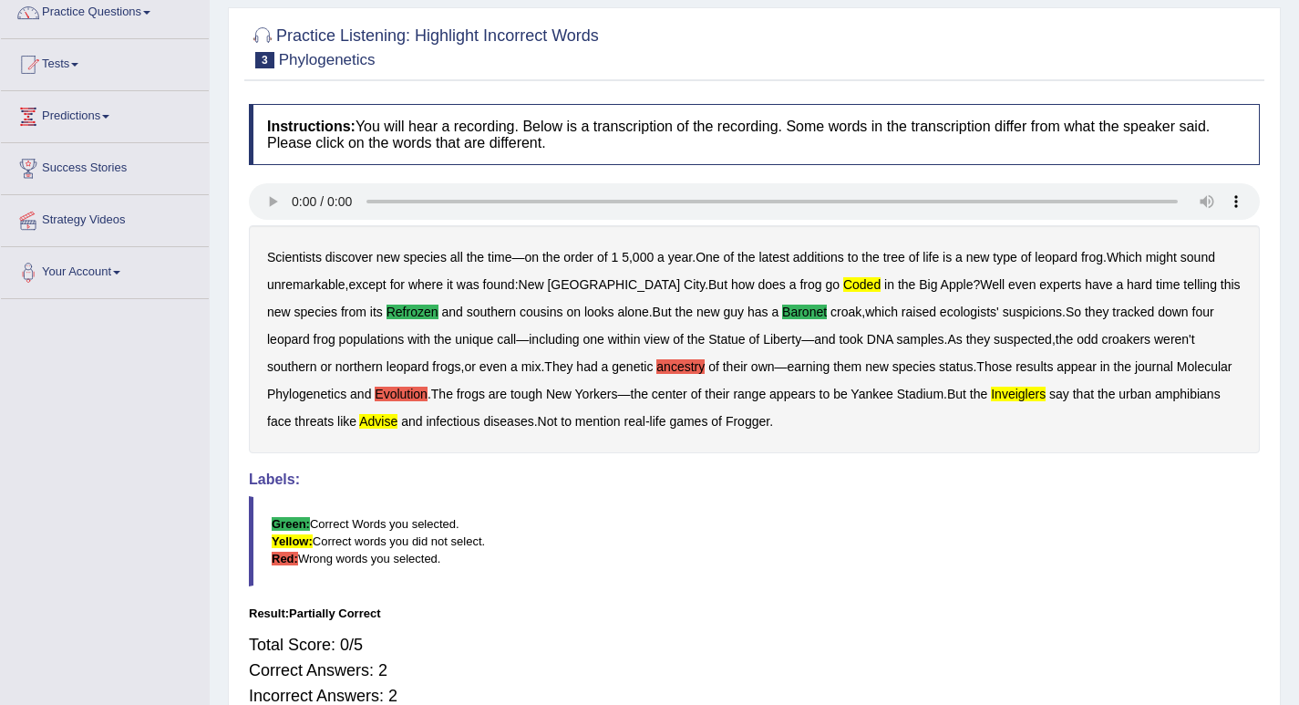
scroll to position [70, 0]
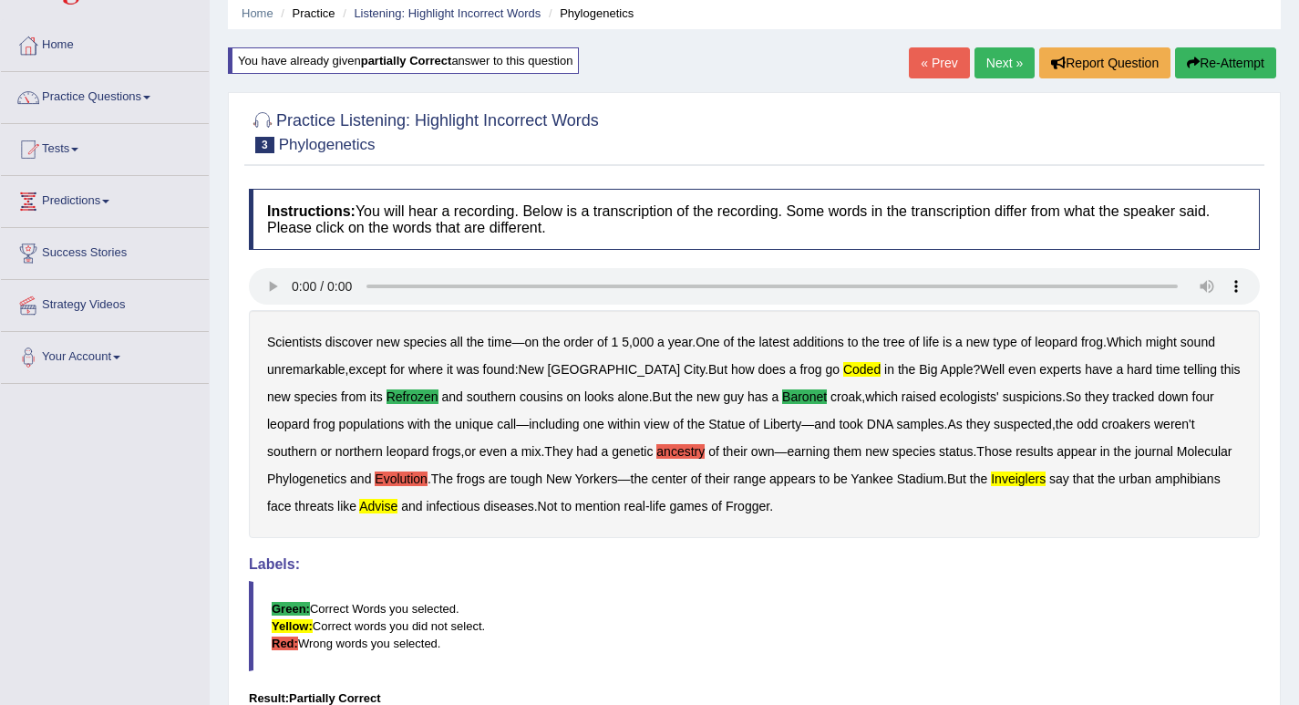
click at [1196, 61] on button "Re-Attempt" at bounding box center [1225, 62] width 101 height 31
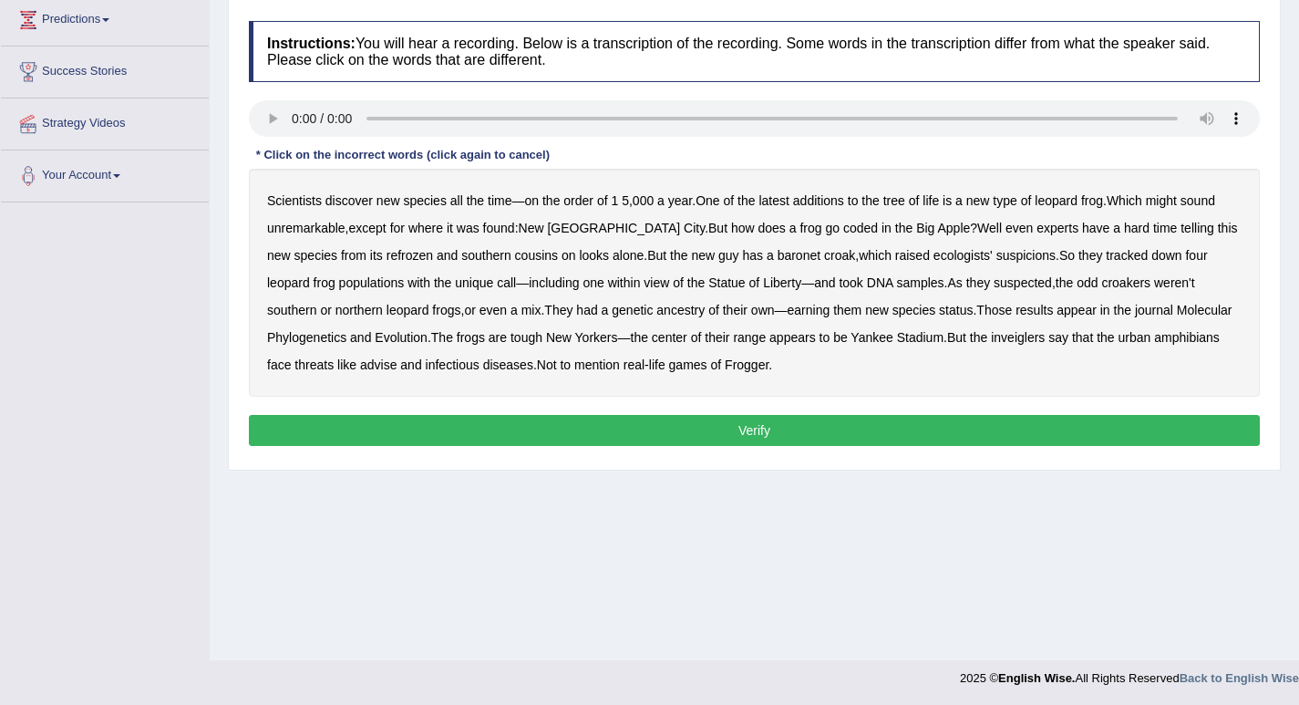
scroll to position [253, 0]
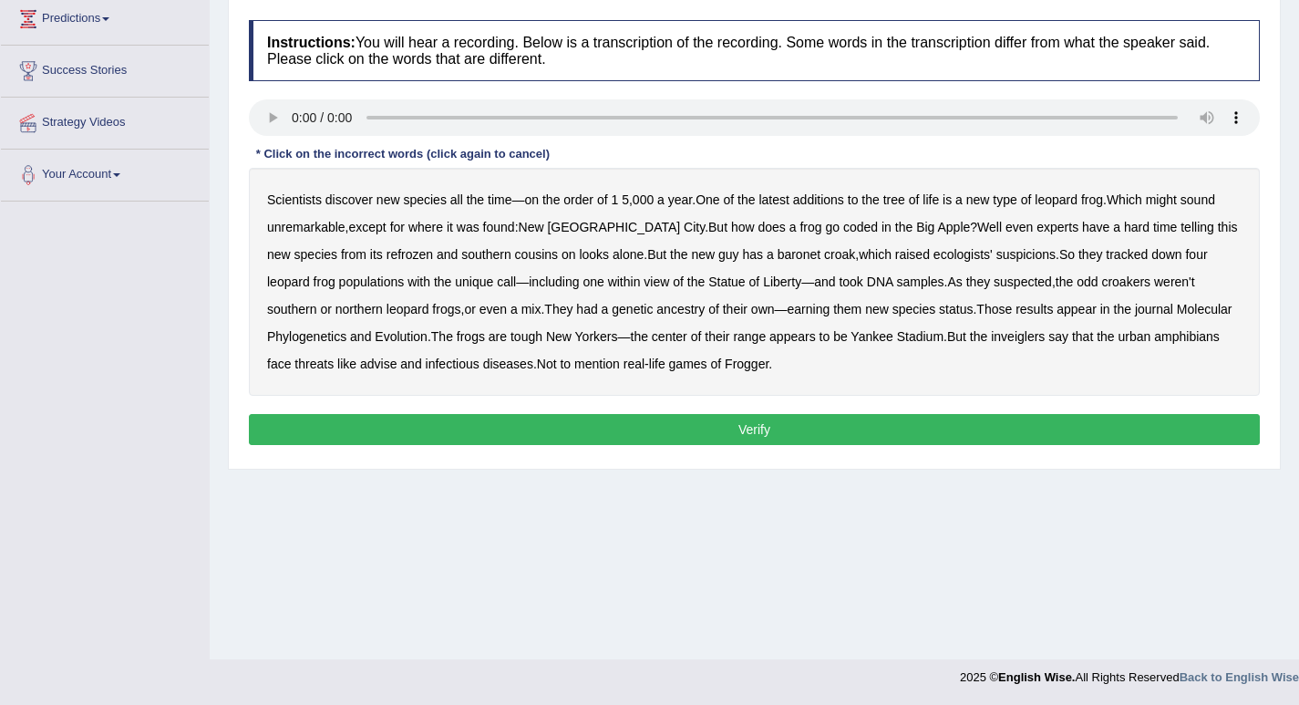
click at [843, 226] on b "coded" at bounding box center [860, 227] width 35 height 15
click at [387, 253] on b "refrozen" at bounding box center [410, 254] width 46 height 15
click at [778, 259] on b "baronet" at bounding box center [799, 254] width 43 height 15
click at [1022, 339] on b "inveiglers" at bounding box center [1018, 336] width 54 height 15
click at [385, 365] on b "advise" at bounding box center [378, 363] width 36 height 15
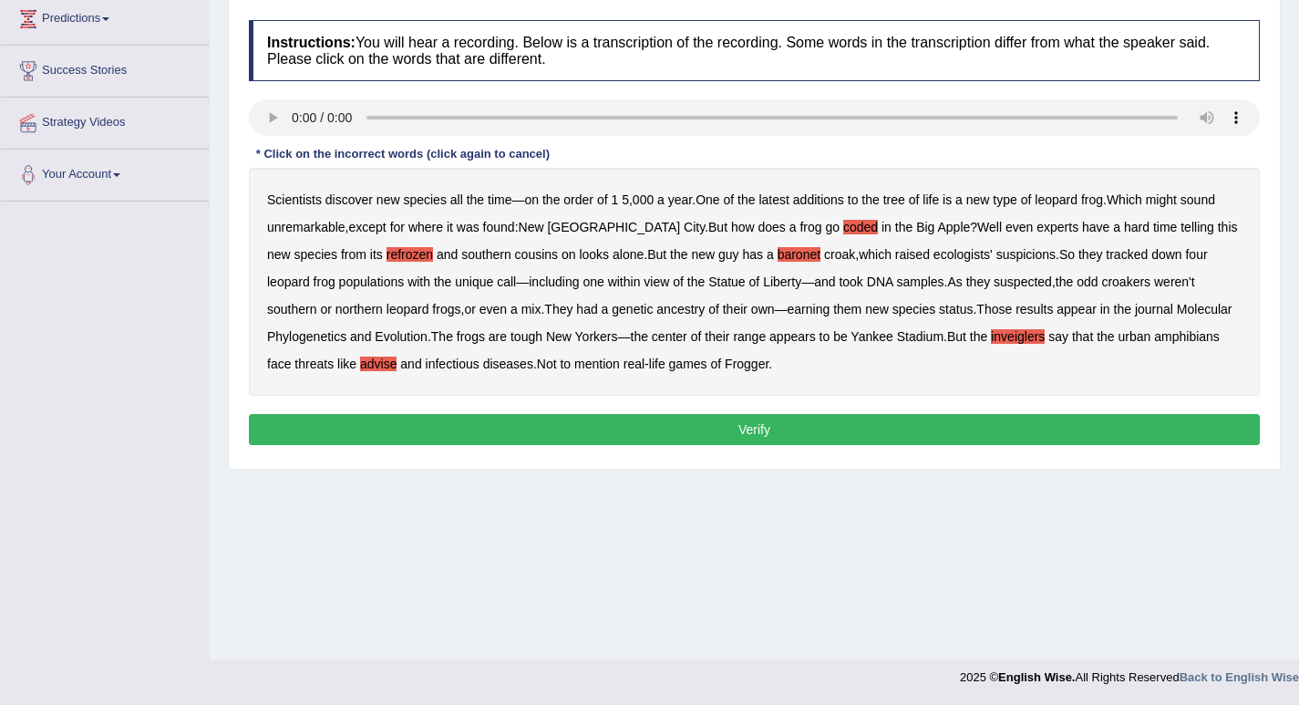
click at [747, 431] on button "Verify" at bounding box center [754, 429] width 1011 height 31
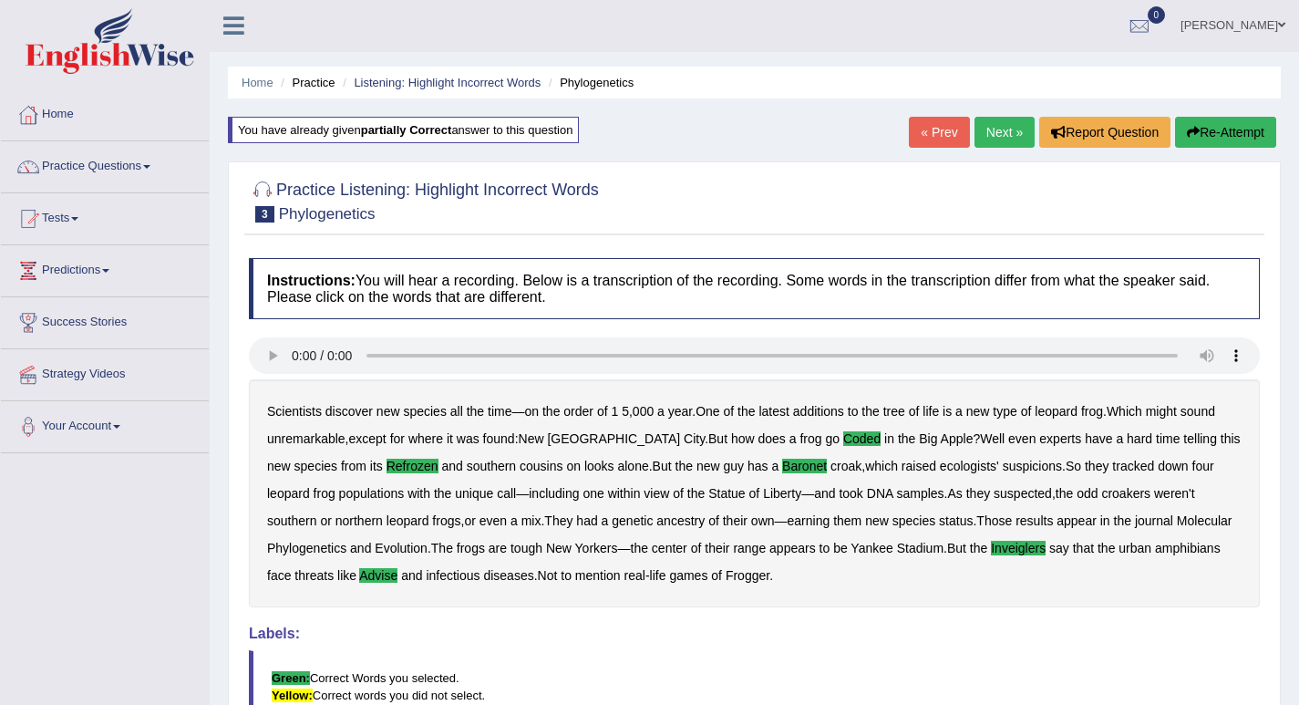
scroll to position [0, 0]
click at [983, 132] on link "Next »" at bounding box center [1004, 133] width 60 height 31
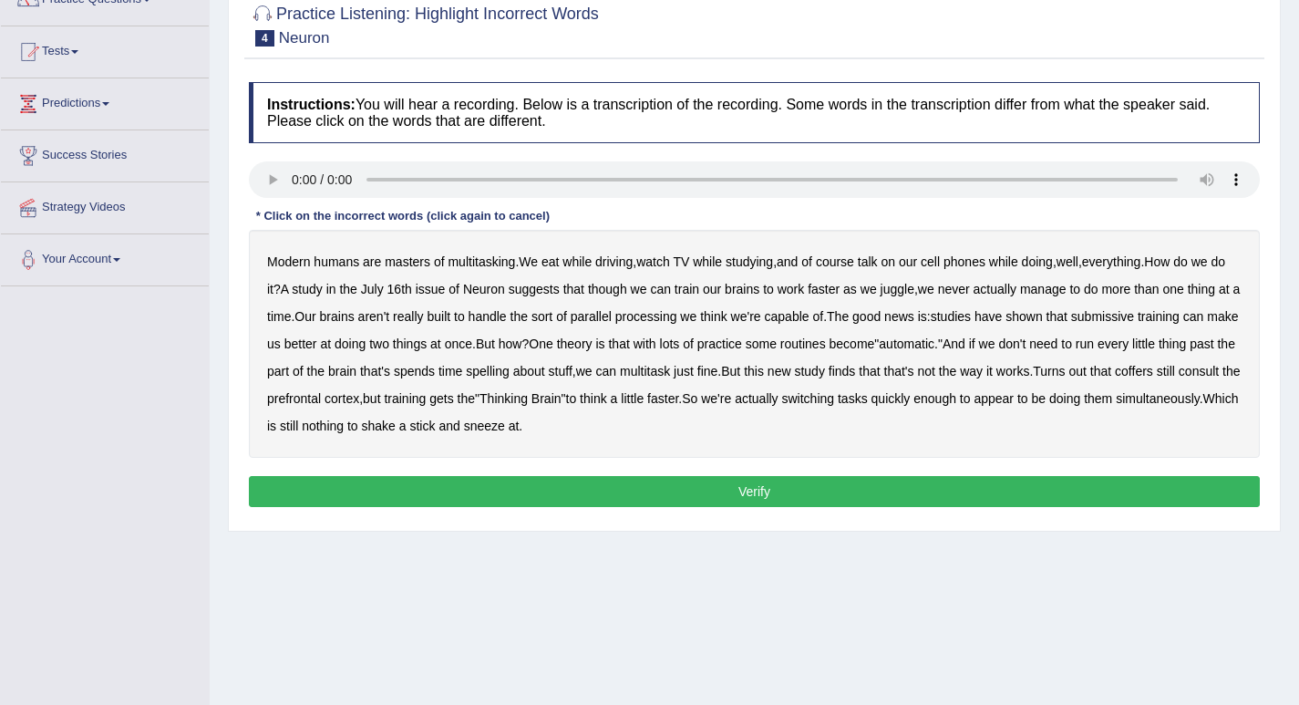
scroll to position [182, 0]
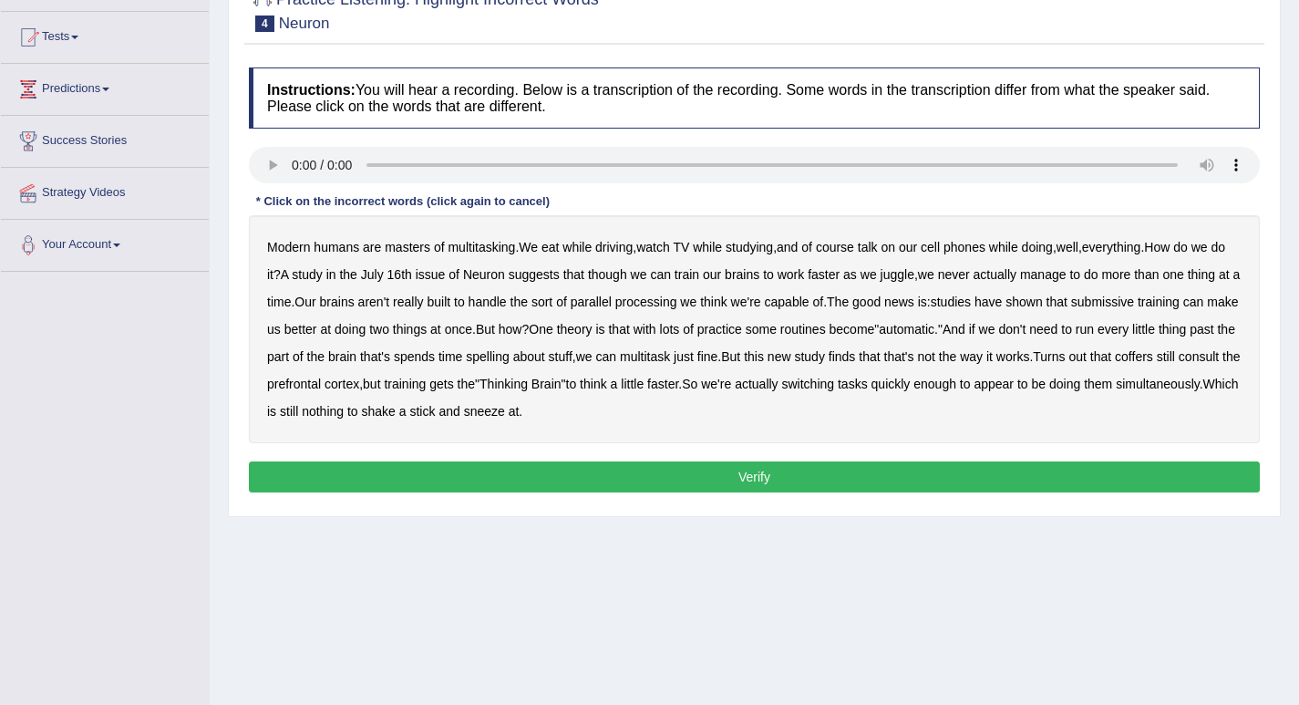
click at [841, 244] on b "course" at bounding box center [835, 247] width 38 height 15
click at [882, 226] on div "Modern humans are masters of multitasking . We eat while driving , watch TV whi…" at bounding box center [754, 329] width 1011 height 228
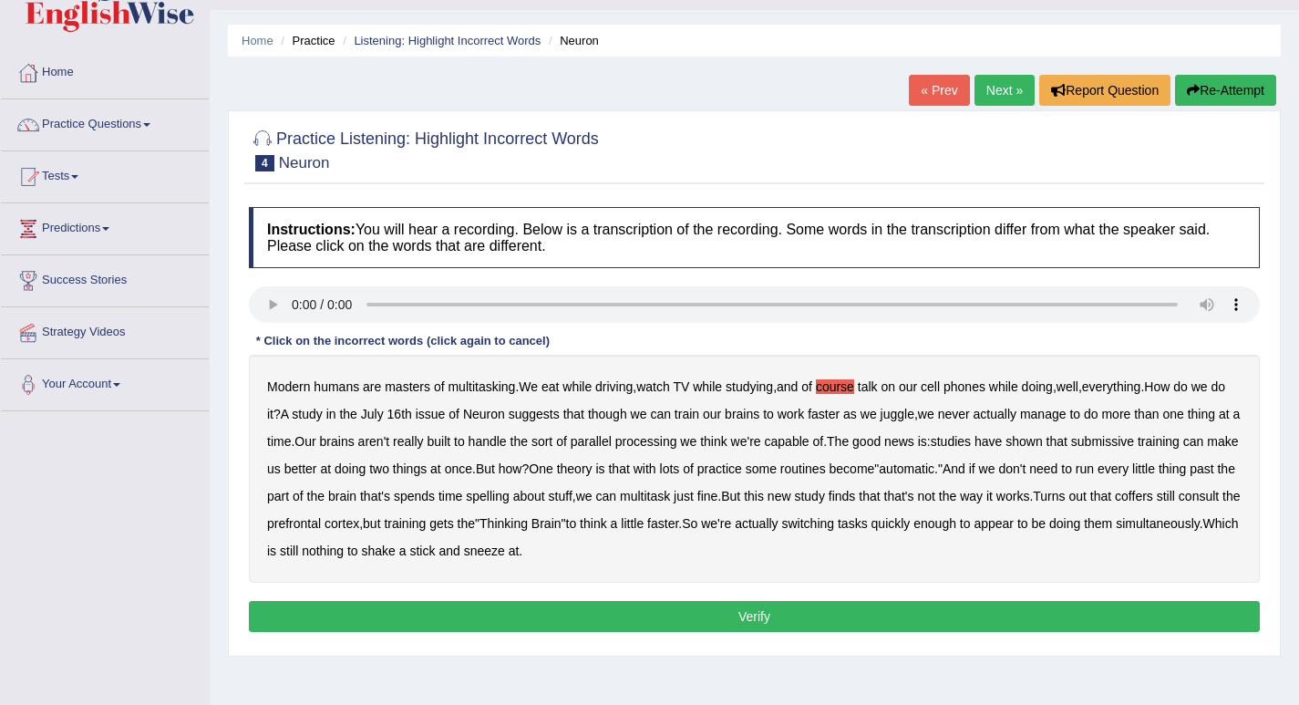
scroll to position [0, 0]
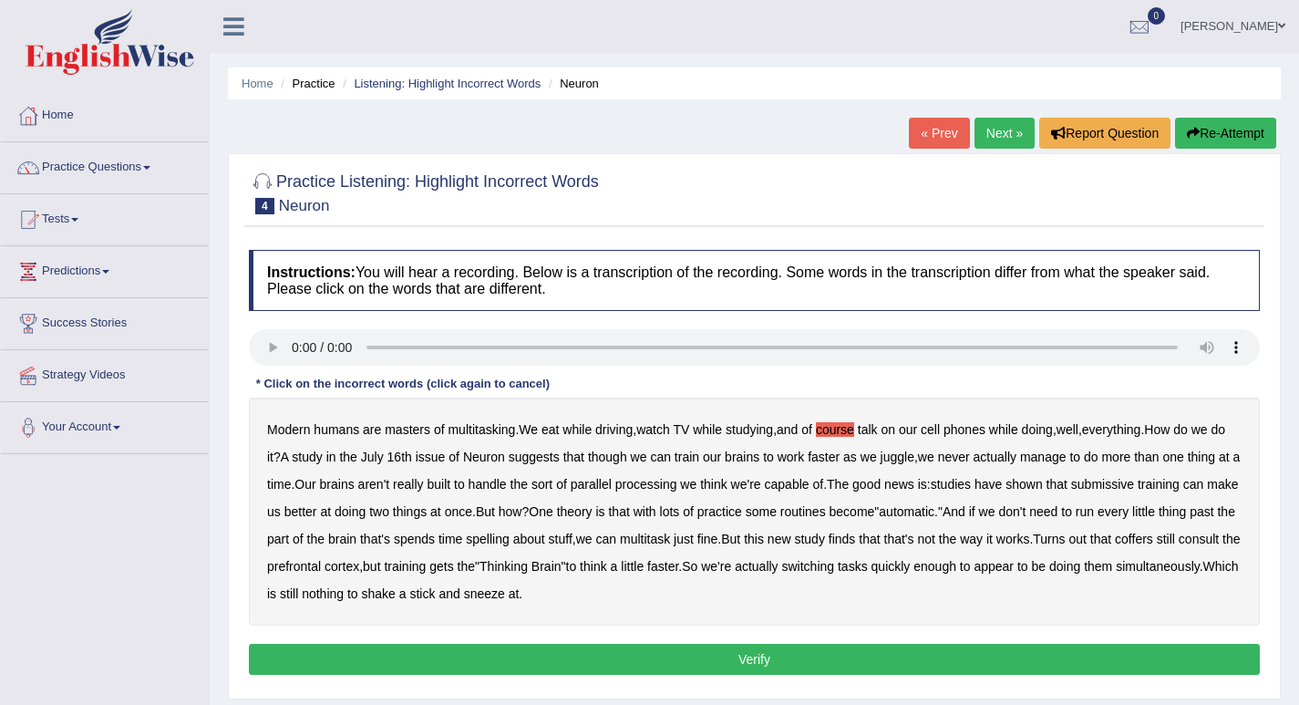
click at [1196, 134] on button "Re-Attempt" at bounding box center [1225, 133] width 101 height 31
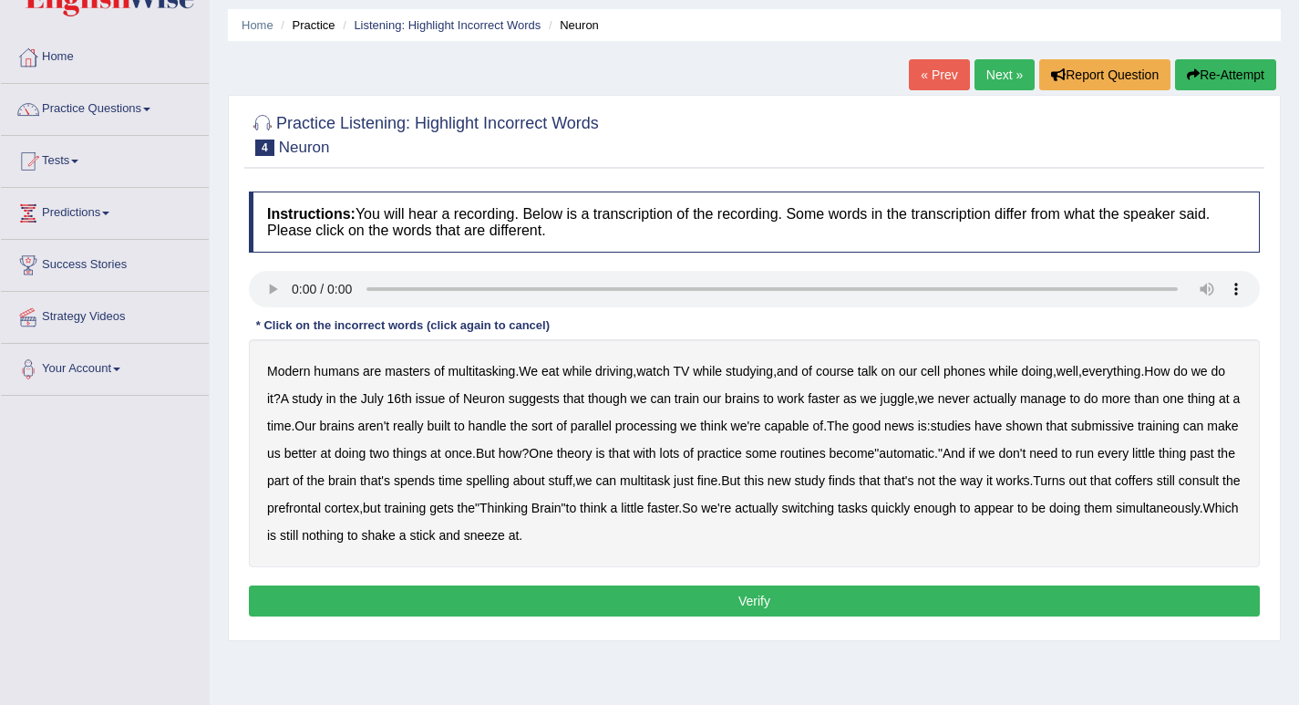
scroll to position [91, 0]
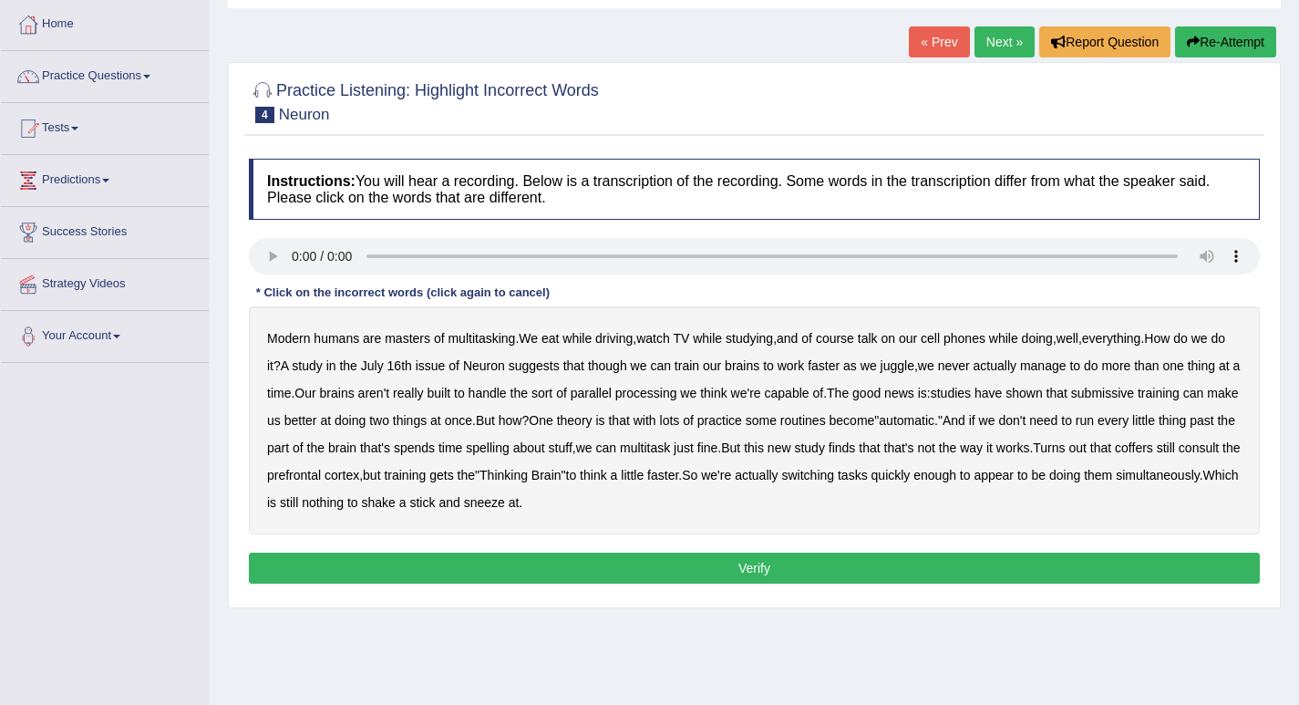
click at [798, 343] on b "and" at bounding box center [787, 338] width 21 height 15
click at [1129, 398] on b "submissive" at bounding box center [1102, 393] width 63 height 15
click at [509, 450] on b "spelling" at bounding box center [487, 447] width 43 height 15
click at [1153, 447] on b "coffers" at bounding box center [1134, 447] width 38 height 15
click at [751, 562] on button "Verify" at bounding box center [754, 567] width 1011 height 31
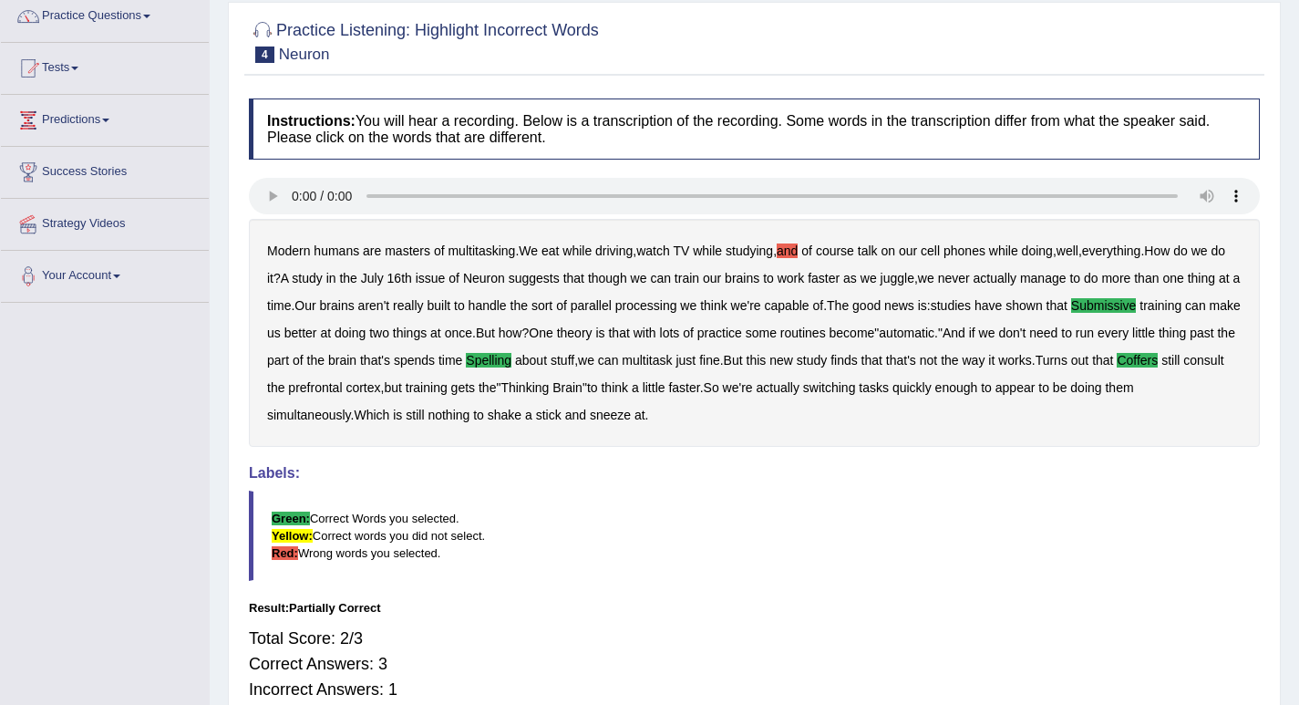
scroll to position [0, 0]
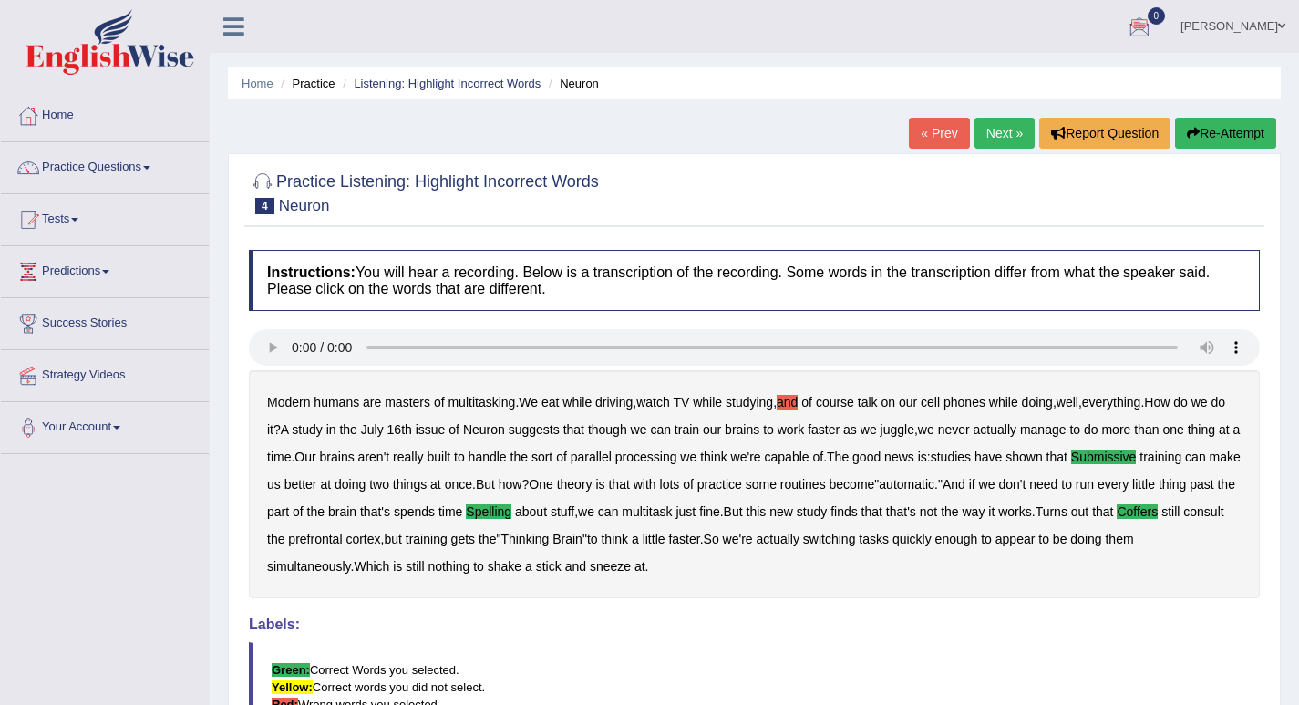
click at [975, 129] on link "Next »" at bounding box center [1004, 133] width 60 height 31
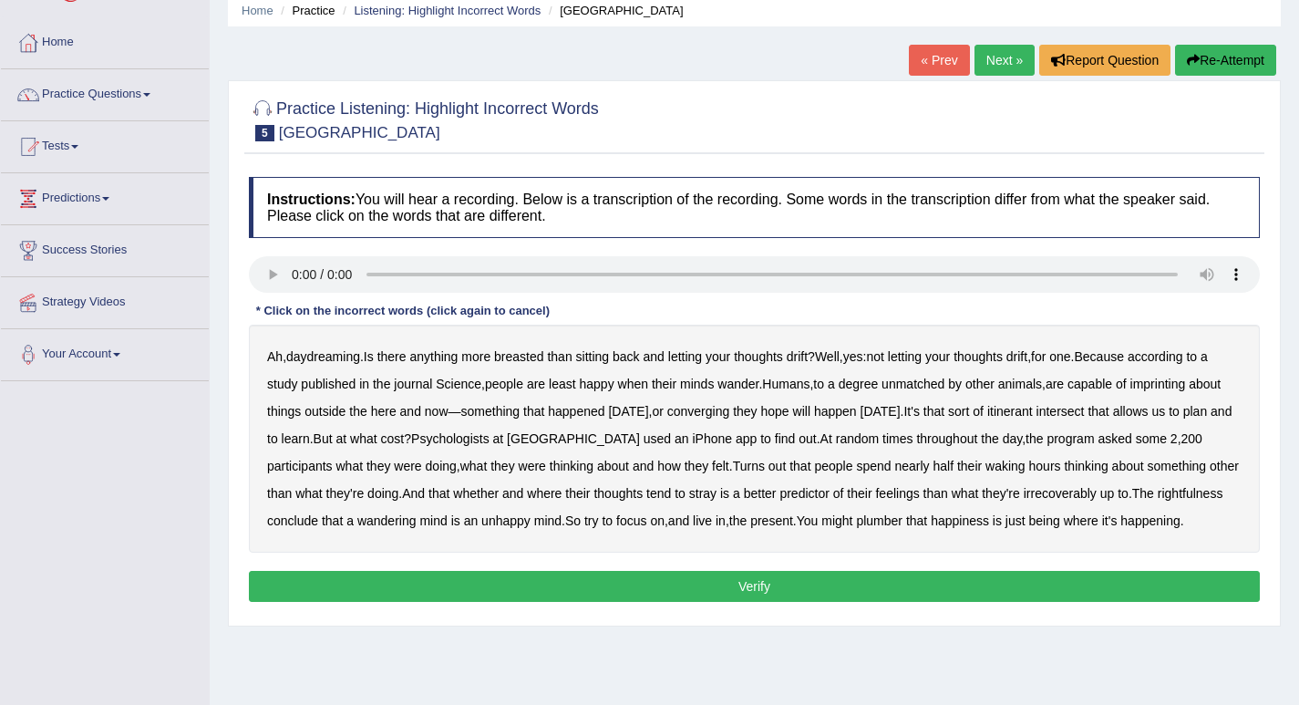
scroll to position [182, 0]
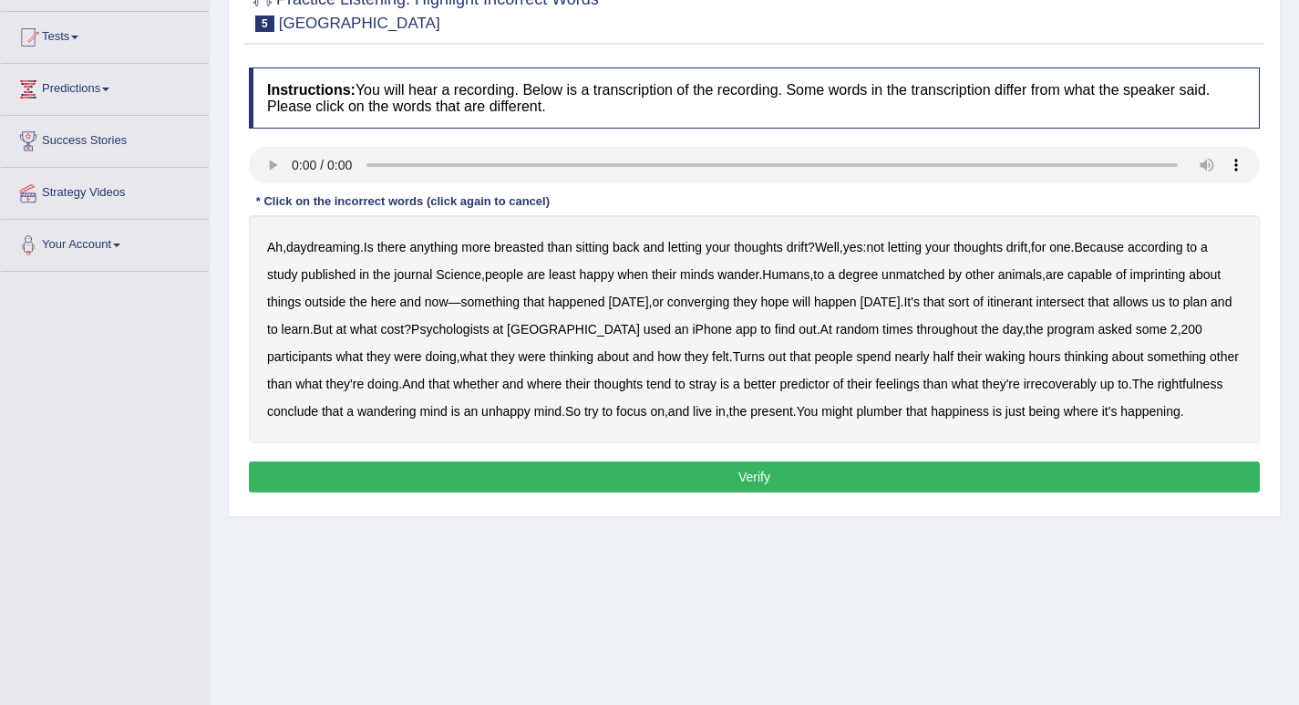
click at [411, 278] on b "journal" at bounding box center [413, 274] width 38 height 15
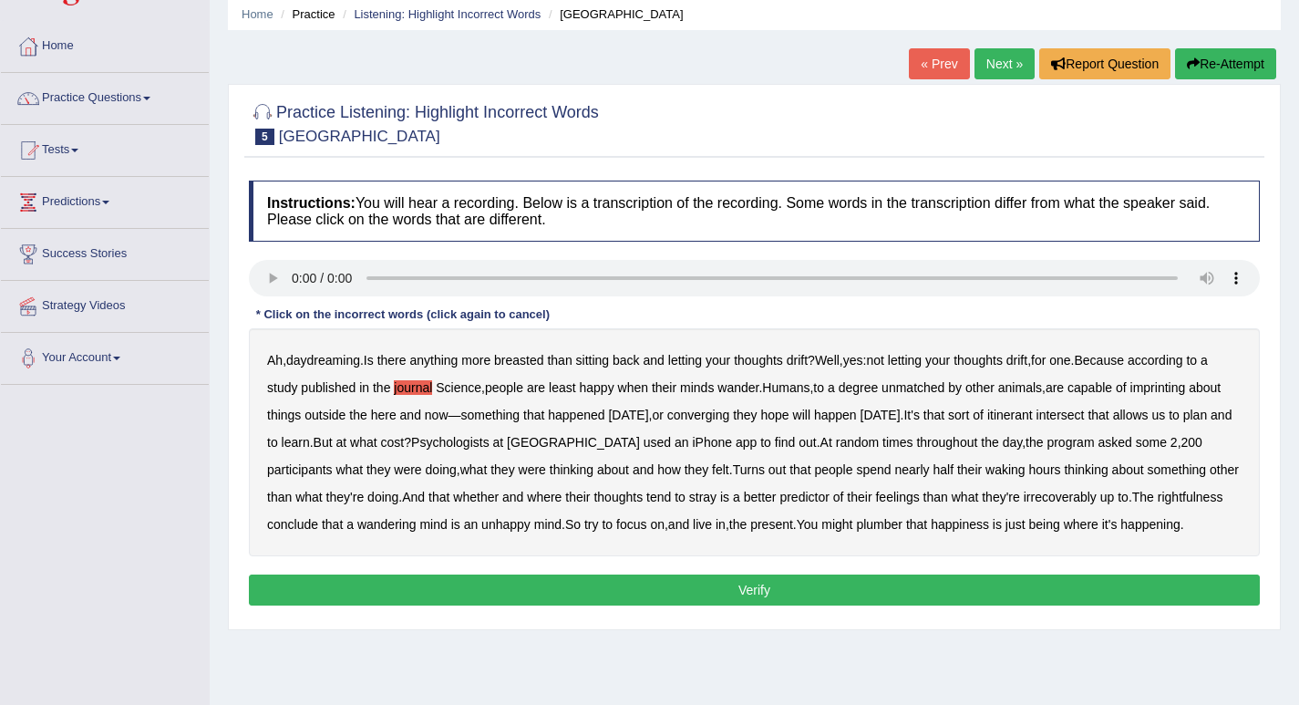
scroll to position [0, 0]
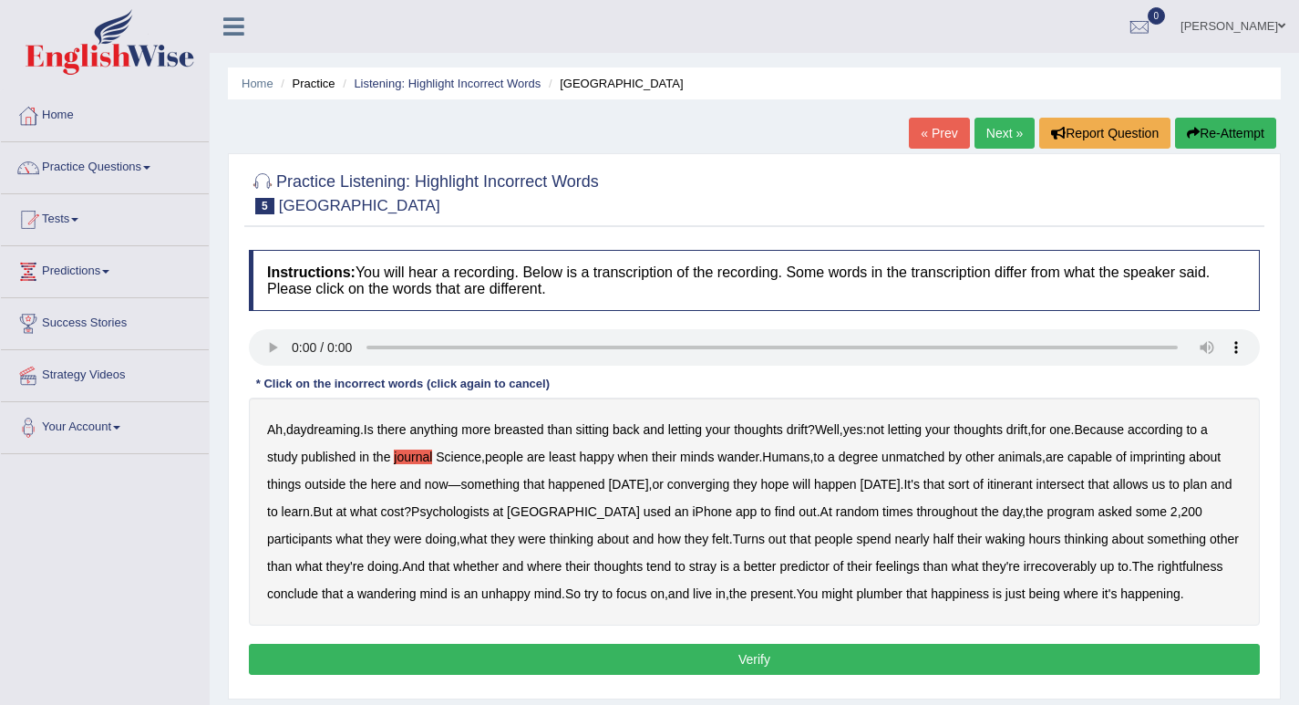
click at [1210, 135] on button "Re-Attempt" at bounding box center [1225, 133] width 101 height 31
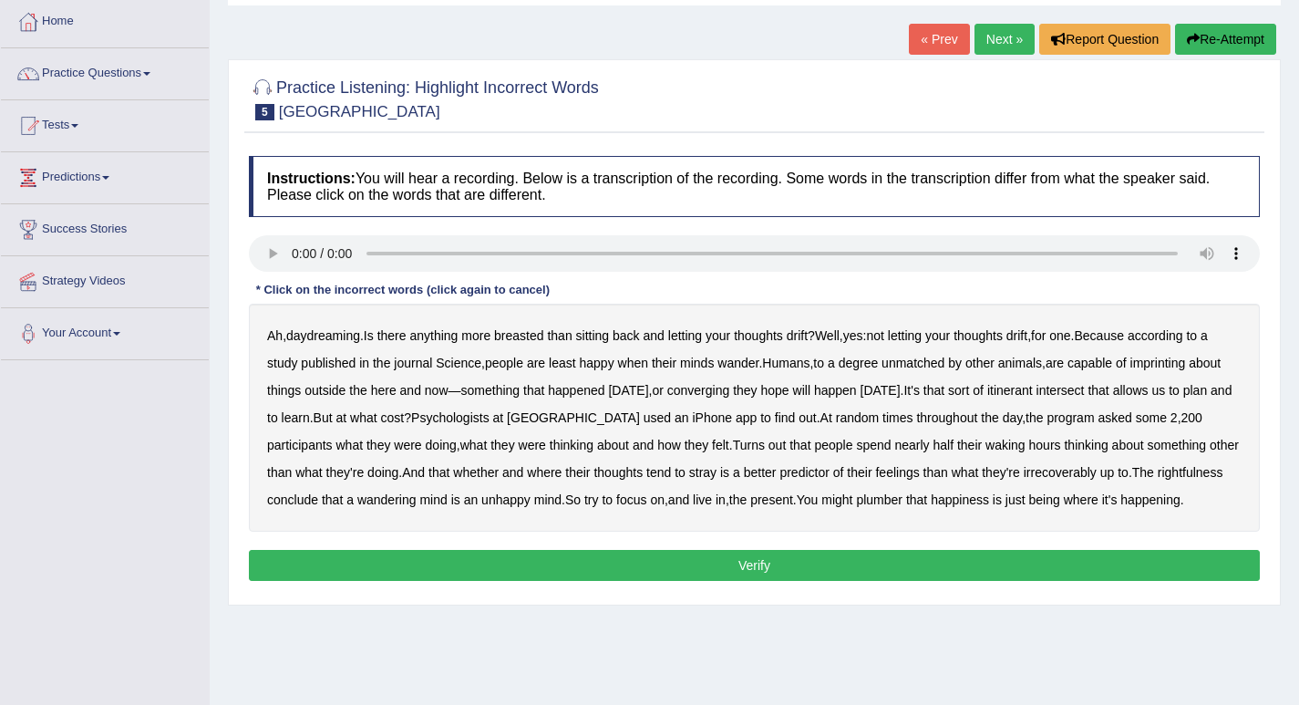
scroll to position [182, 0]
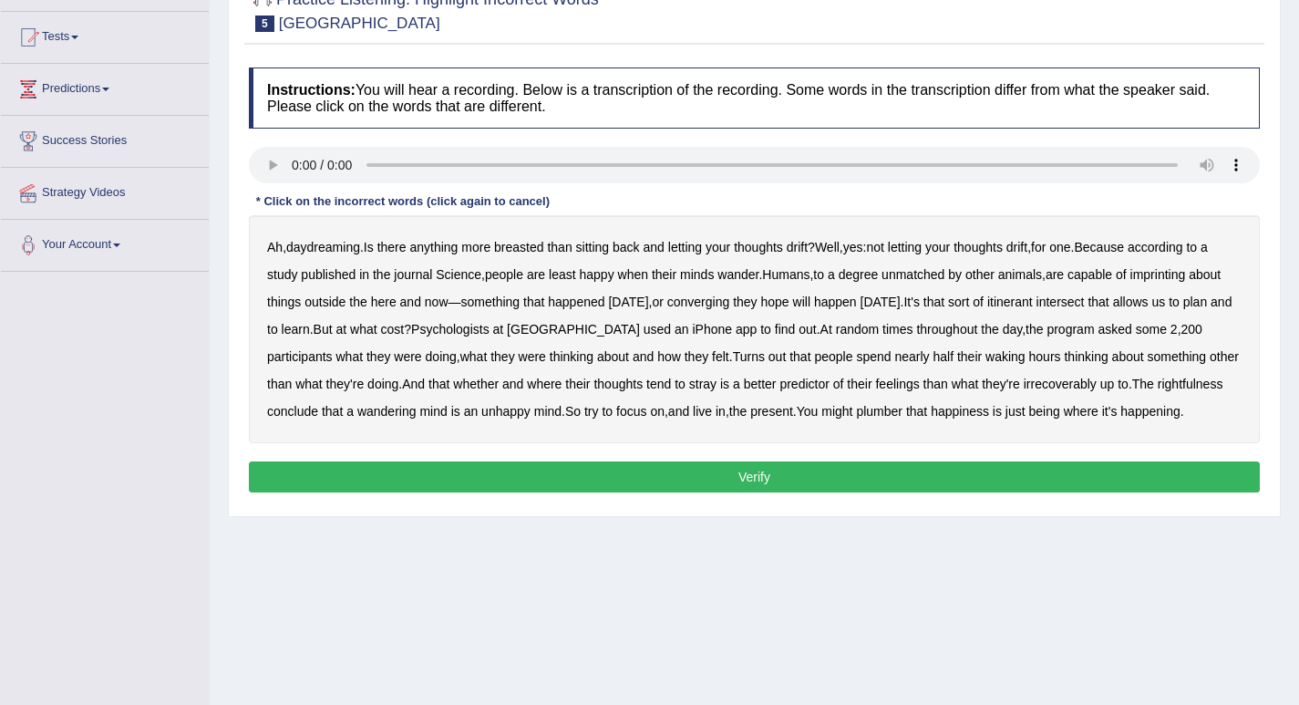
click at [715, 305] on b "converging" at bounding box center [698, 301] width 63 height 15
click at [1024, 387] on b "irrecoverably" at bounding box center [1060, 383] width 73 height 15
click at [1158, 387] on b "rightfulness" at bounding box center [1191, 383] width 66 height 15
click at [856, 416] on b "plumber" at bounding box center [879, 411] width 46 height 15
click at [749, 477] on button "Verify" at bounding box center [754, 476] width 1011 height 31
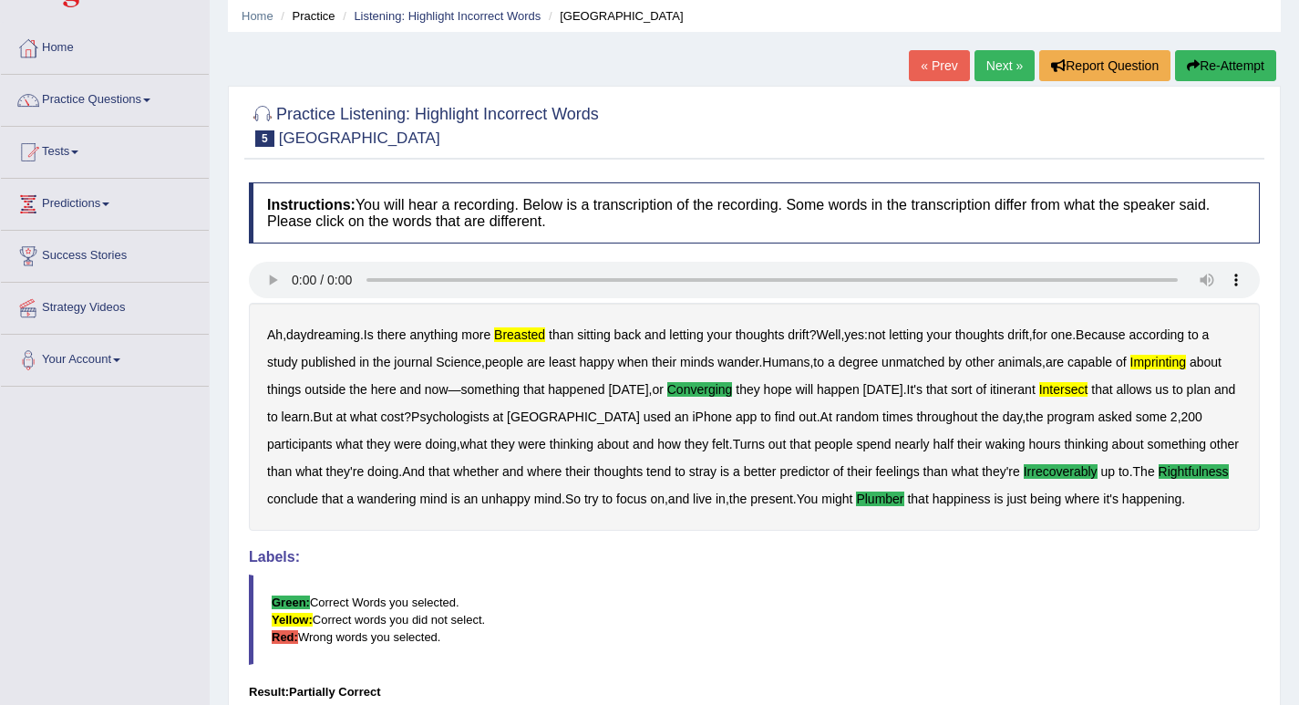
scroll to position [0, 0]
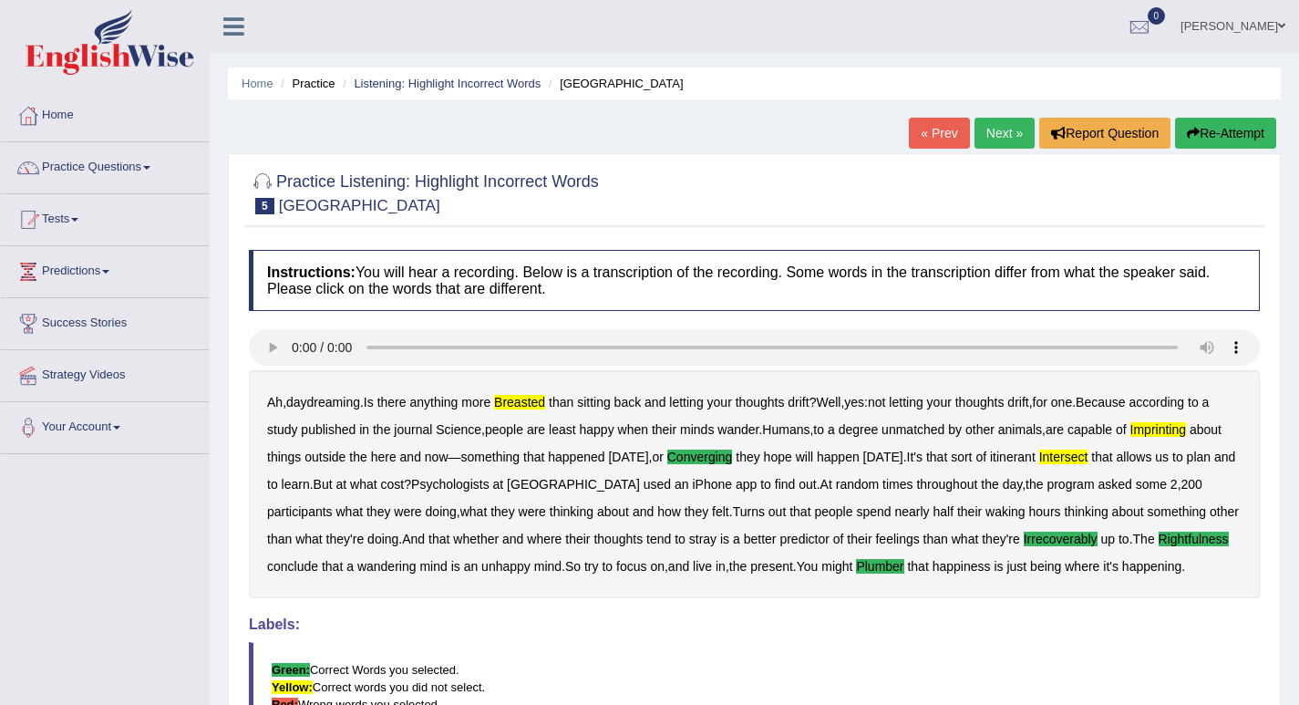
click at [1228, 132] on button "Re-Attempt" at bounding box center [1225, 133] width 101 height 31
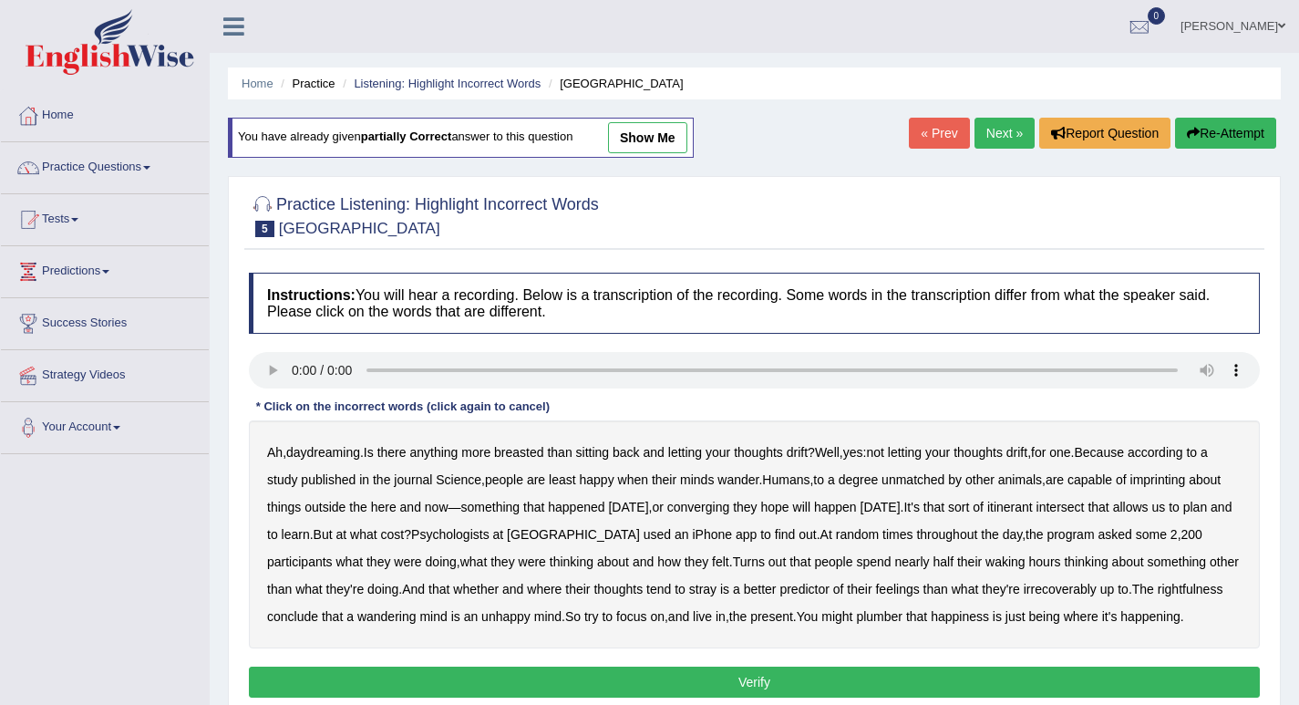
click at [1211, 137] on button "Re-Attempt" at bounding box center [1225, 133] width 101 height 31
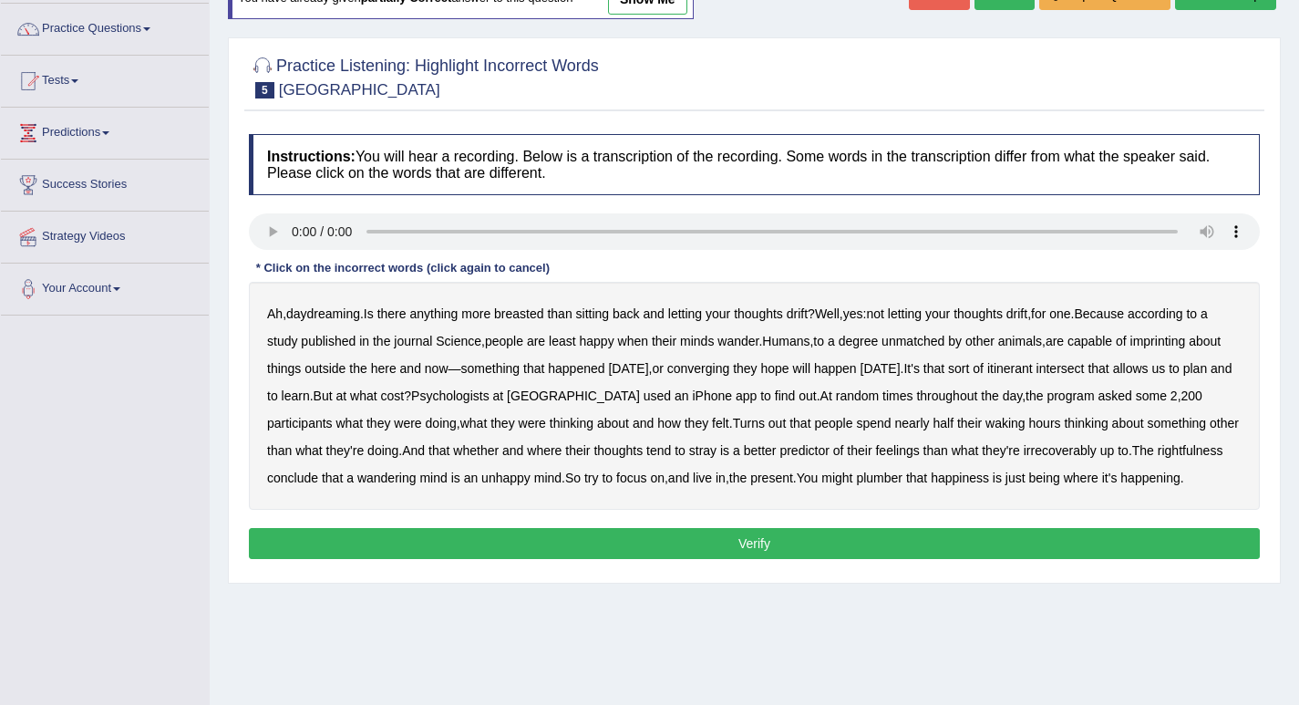
scroll to position [182, 0]
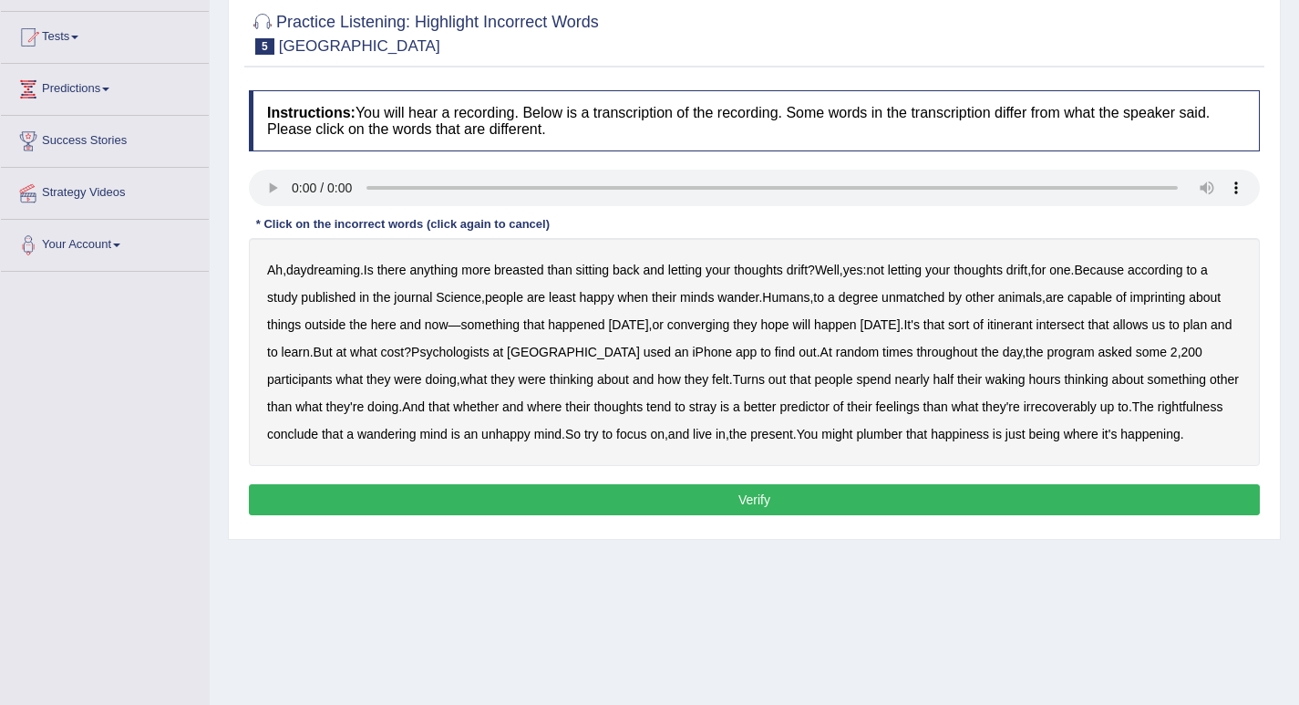
click at [712, 325] on b "converging" at bounding box center [698, 324] width 63 height 15
click at [326, 412] on b "they're" at bounding box center [345, 406] width 38 height 15
click at [856, 437] on b "plumber" at bounding box center [879, 434] width 46 height 15
click at [542, 275] on b "breasted" at bounding box center [518, 270] width 49 height 15
click at [969, 325] on b "sort" at bounding box center [958, 324] width 21 height 15
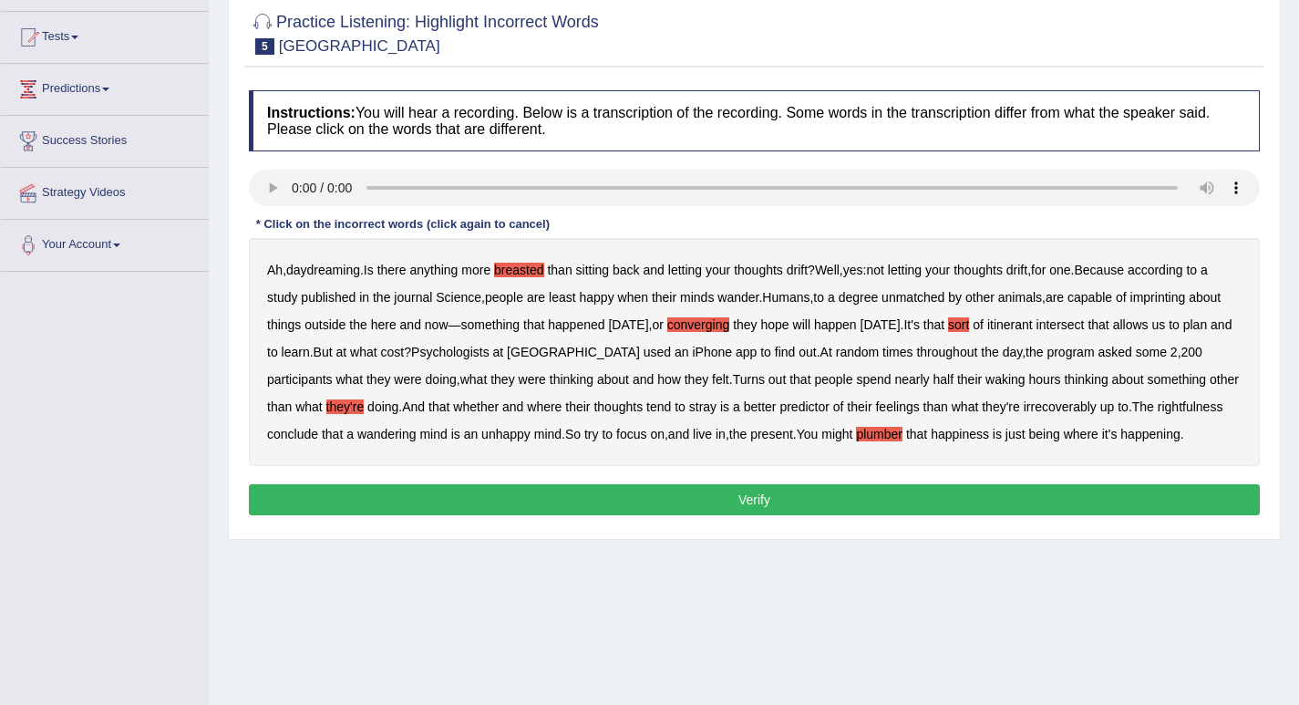
click at [593, 408] on b "thoughts" at bounding box center [617, 406] width 49 height 15
click at [763, 501] on button "Verify" at bounding box center [754, 499] width 1011 height 31
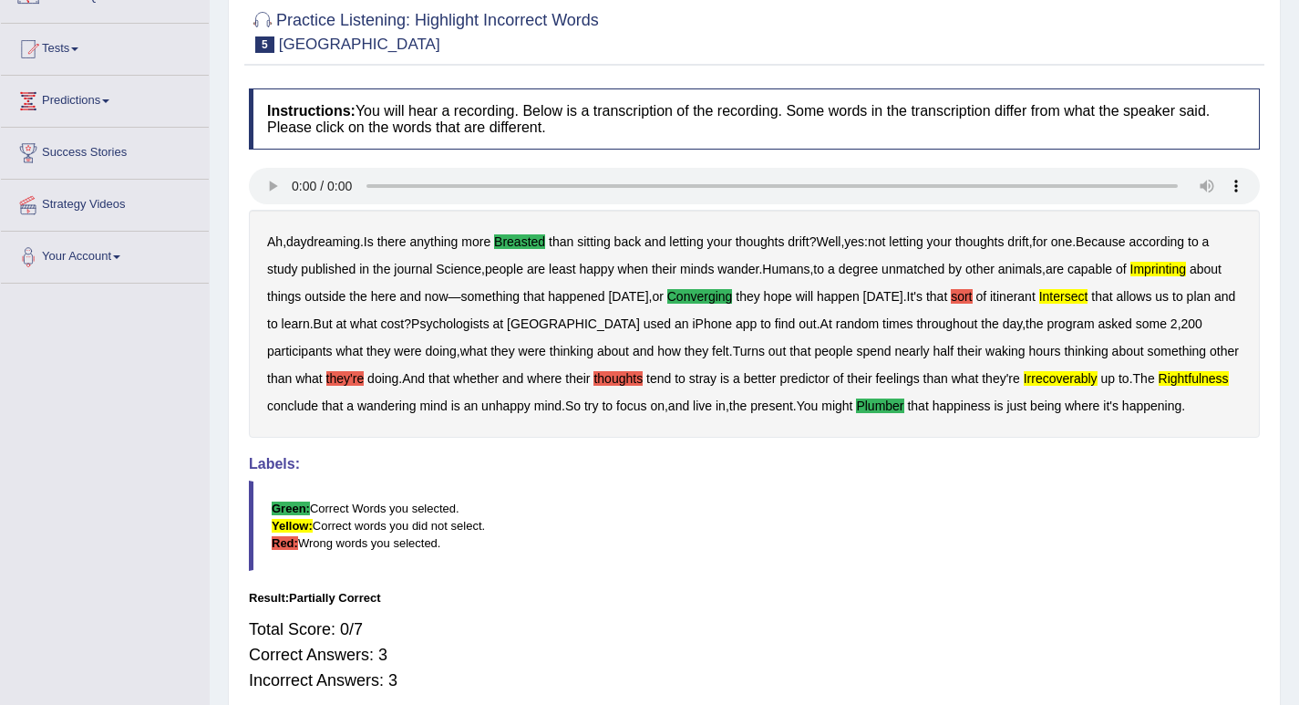
scroll to position [0, 0]
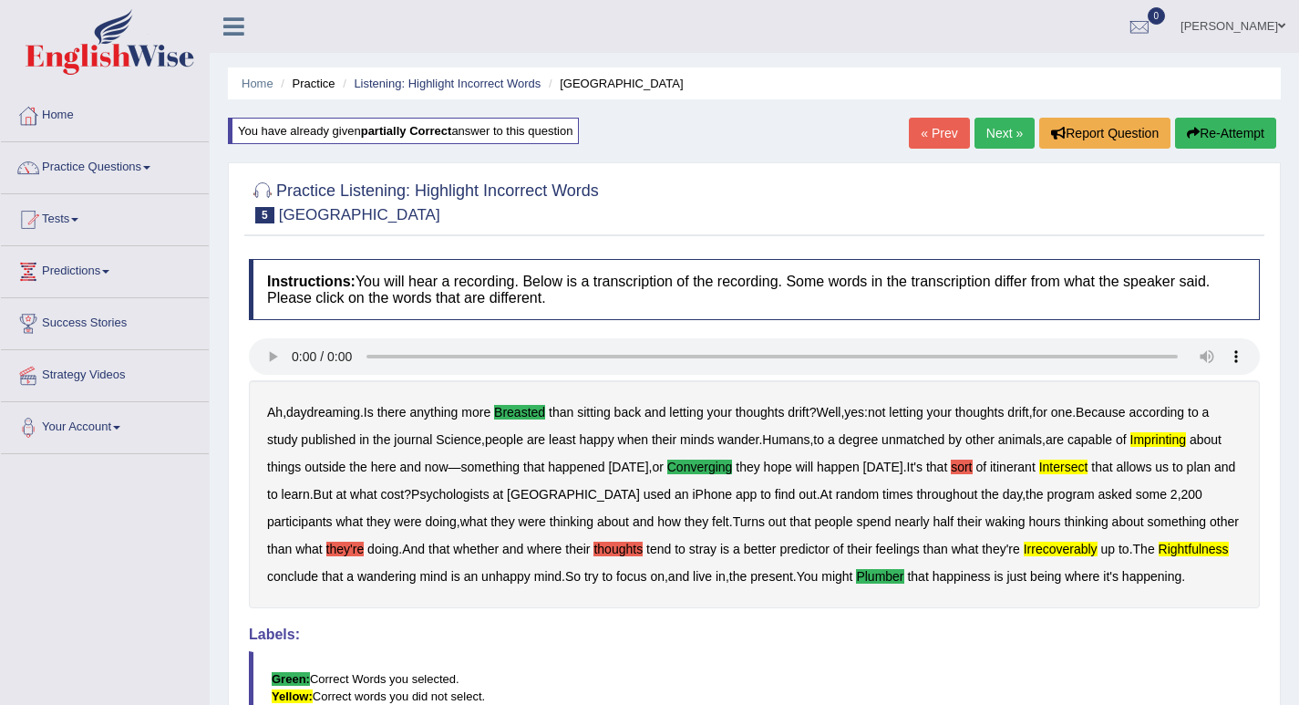
click at [1003, 131] on link "Next »" at bounding box center [1004, 133] width 60 height 31
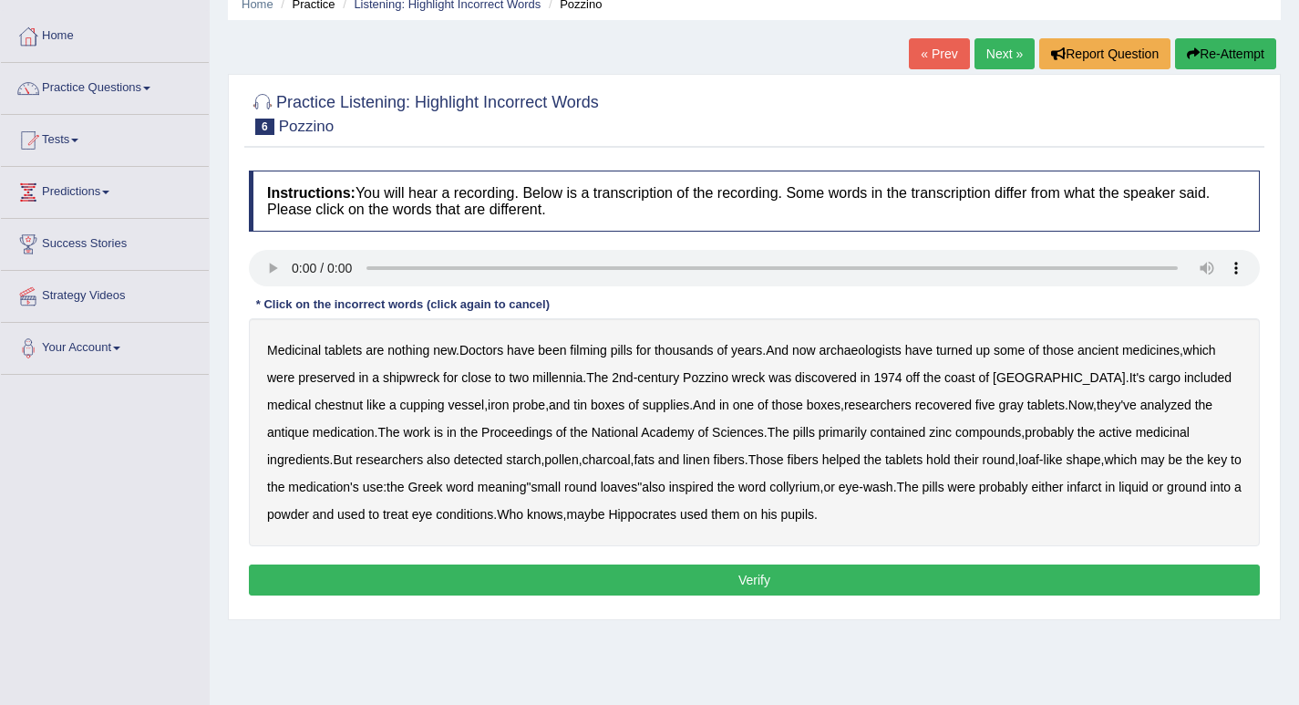
scroll to position [91, 0]
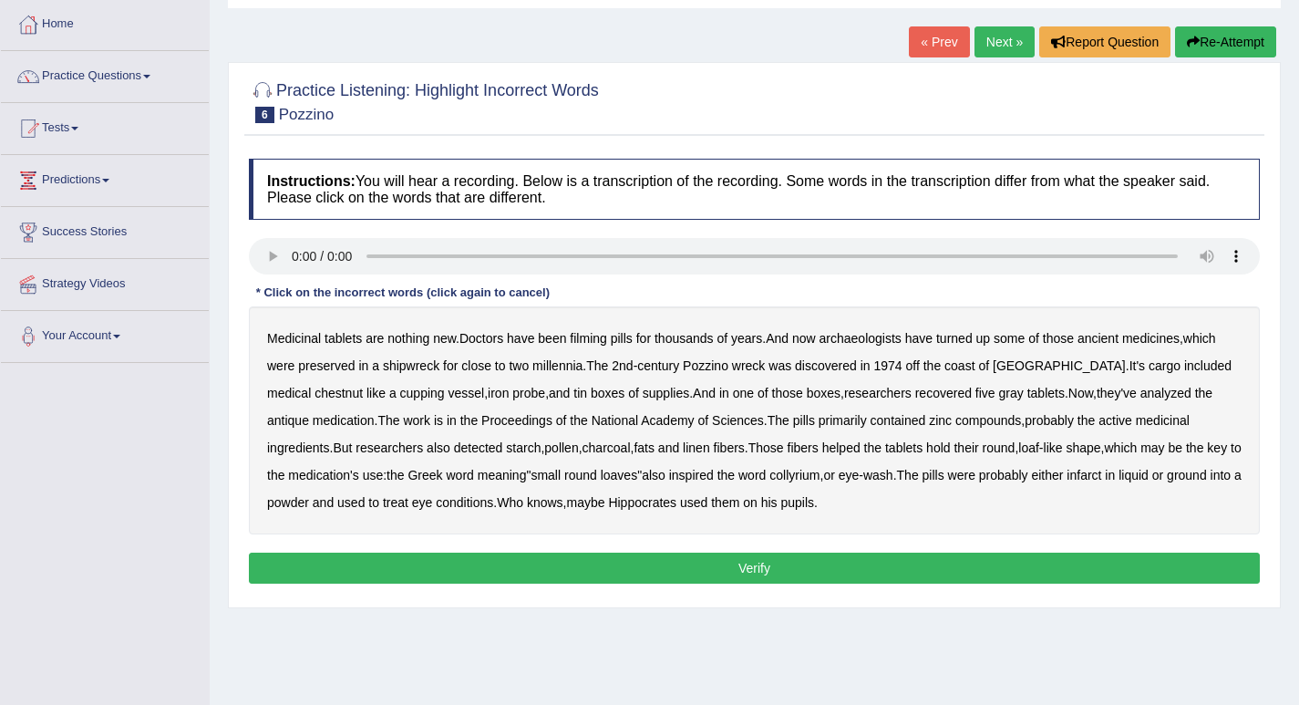
click at [600, 337] on b "filming" at bounding box center [588, 338] width 36 height 15
click at [999, 392] on b "gray" at bounding box center [1011, 393] width 25 height 15
click at [790, 471] on b "collyrium" at bounding box center [794, 475] width 50 height 15
click at [760, 569] on button "Verify" at bounding box center [754, 567] width 1011 height 31
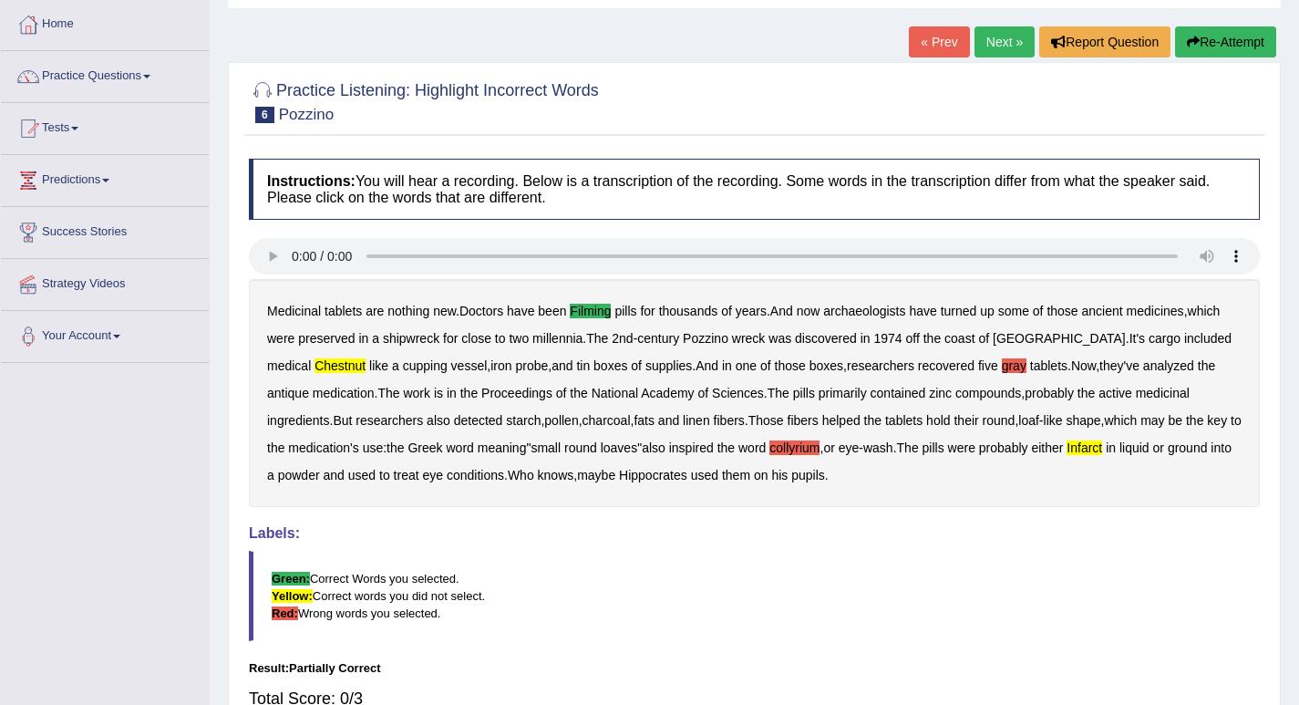
click at [1219, 41] on button "Re-Attempt" at bounding box center [1225, 41] width 101 height 31
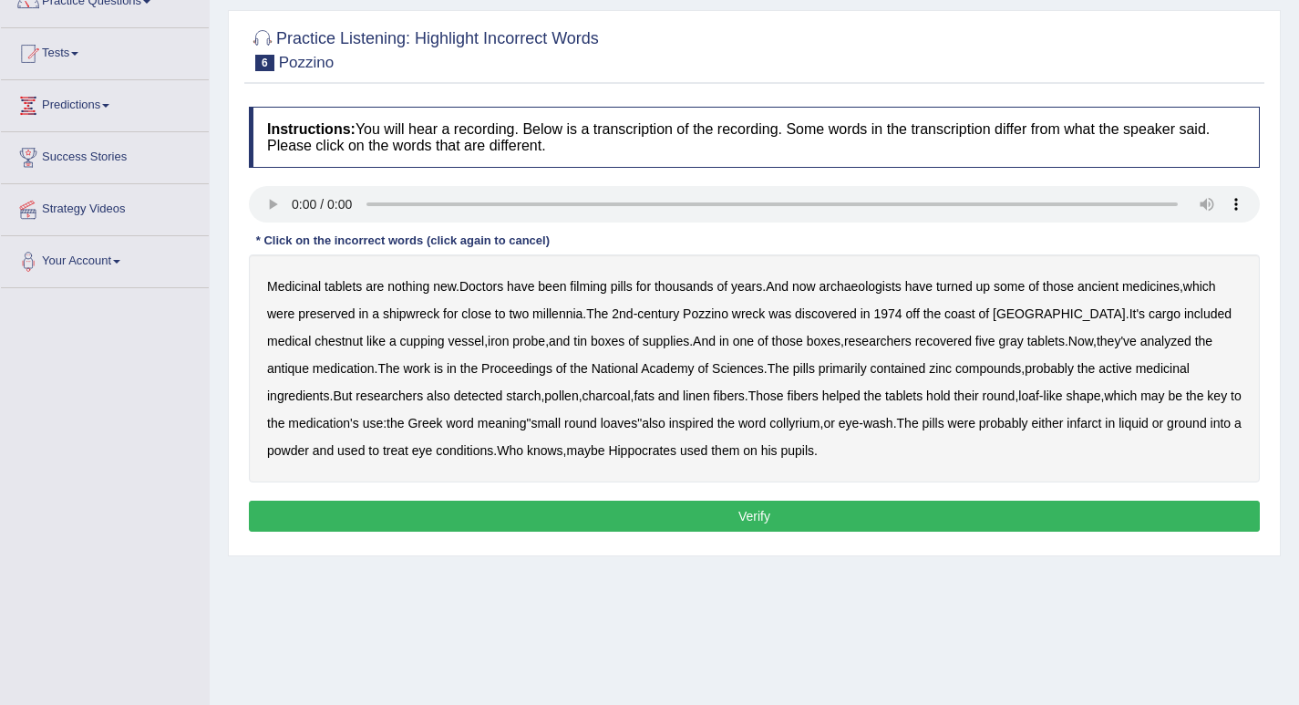
scroll to position [161, 0]
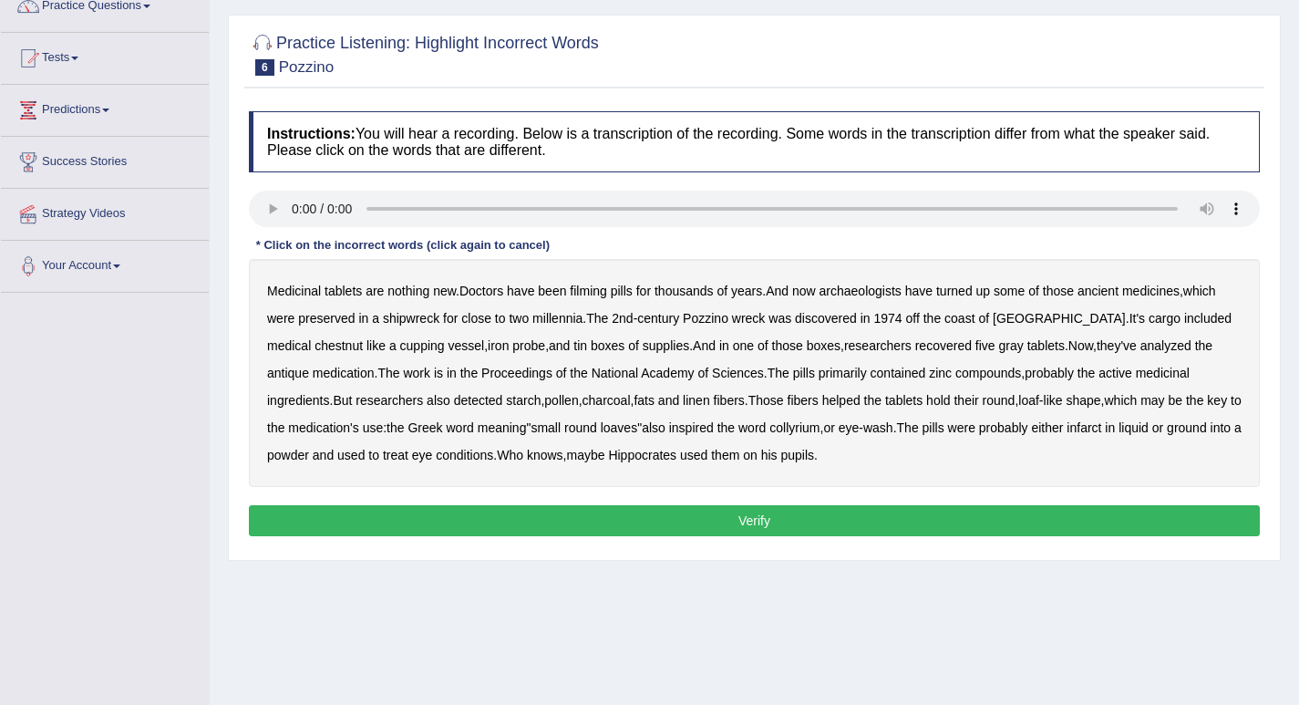
click at [363, 338] on b "chestnut" at bounding box center [338, 345] width 48 height 15
click at [1076, 430] on b "infarct" at bounding box center [1084, 427] width 35 height 15
click at [600, 294] on b "filming" at bounding box center [588, 290] width 36 height 15
click at [758, 521] on button "Verify" at bounding box center [754, 520] width 1011 height 31
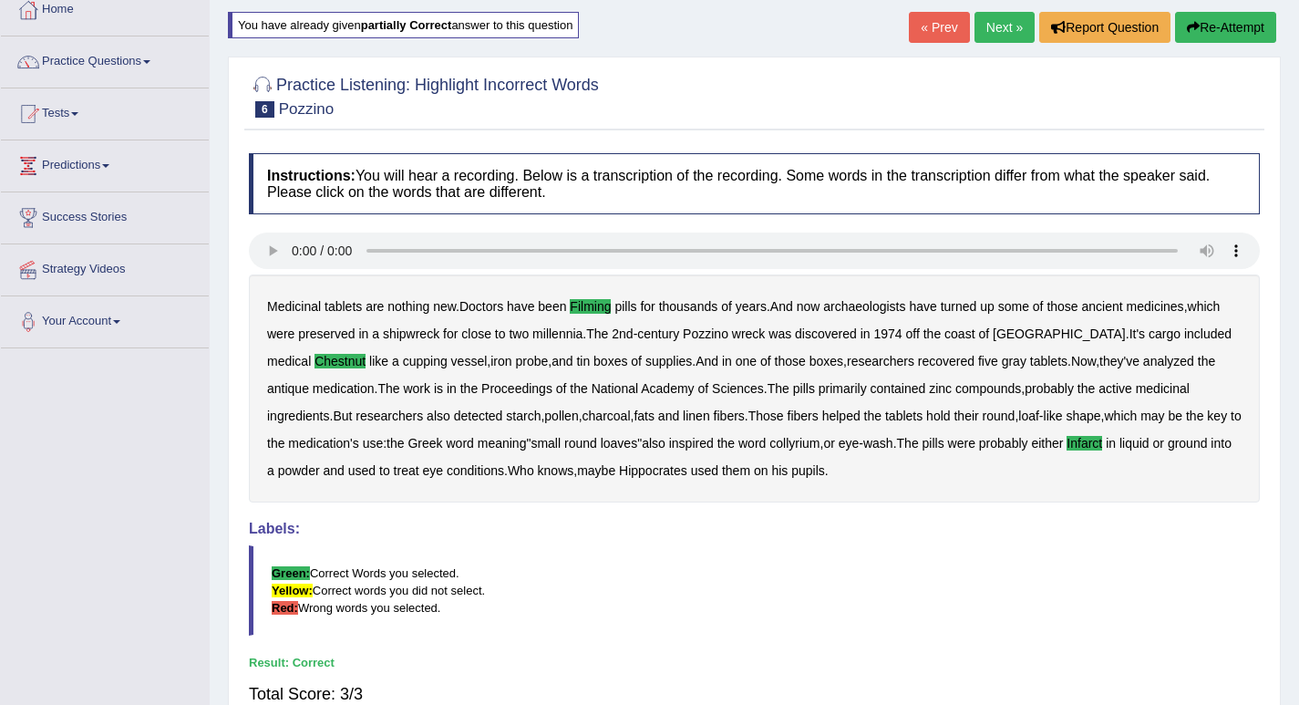
scroll to position [0, 0]
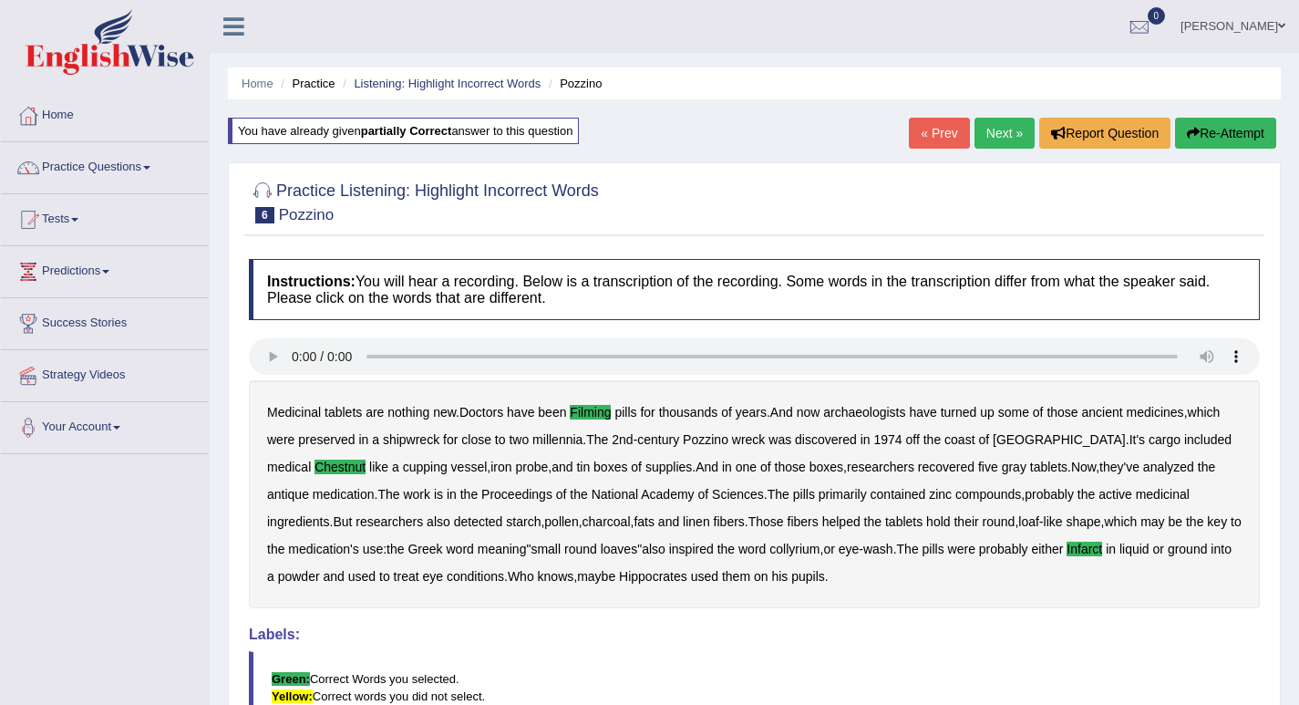
click at [998, 136] on link "Next »" at bounding box center [1004, 133] width 60 height 31
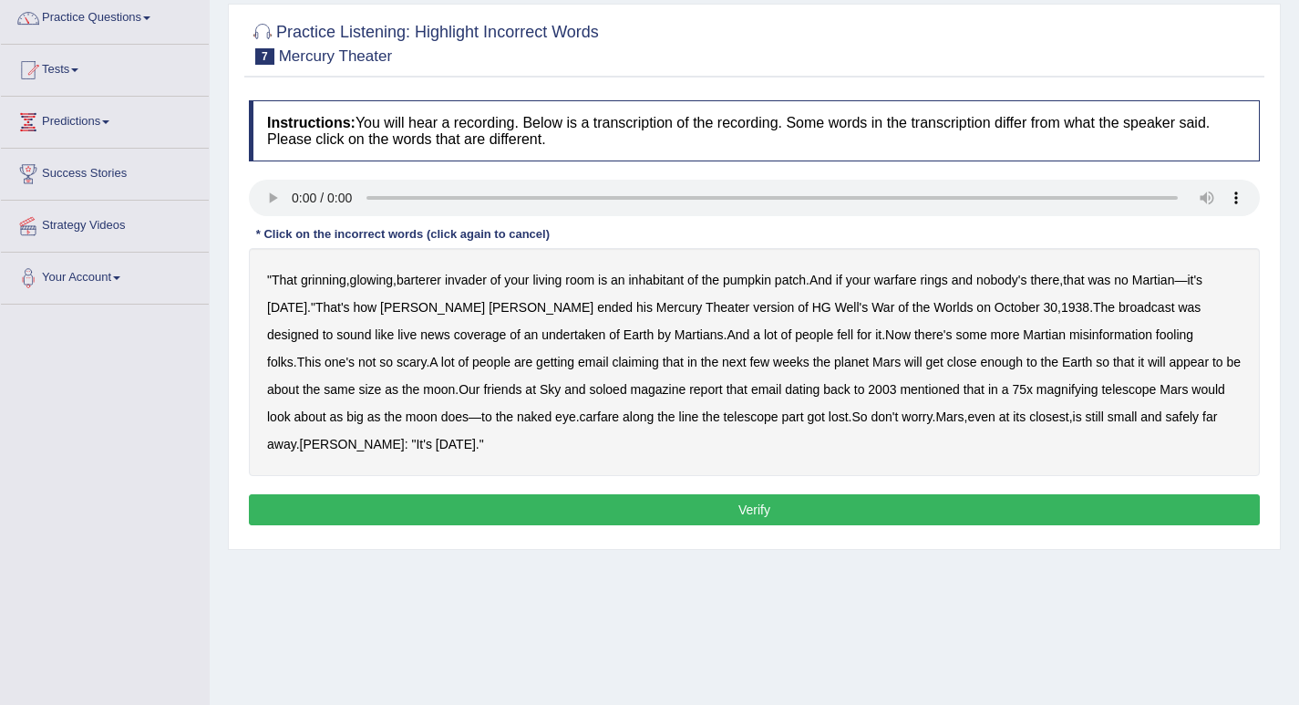
scroll to position [182, 0]
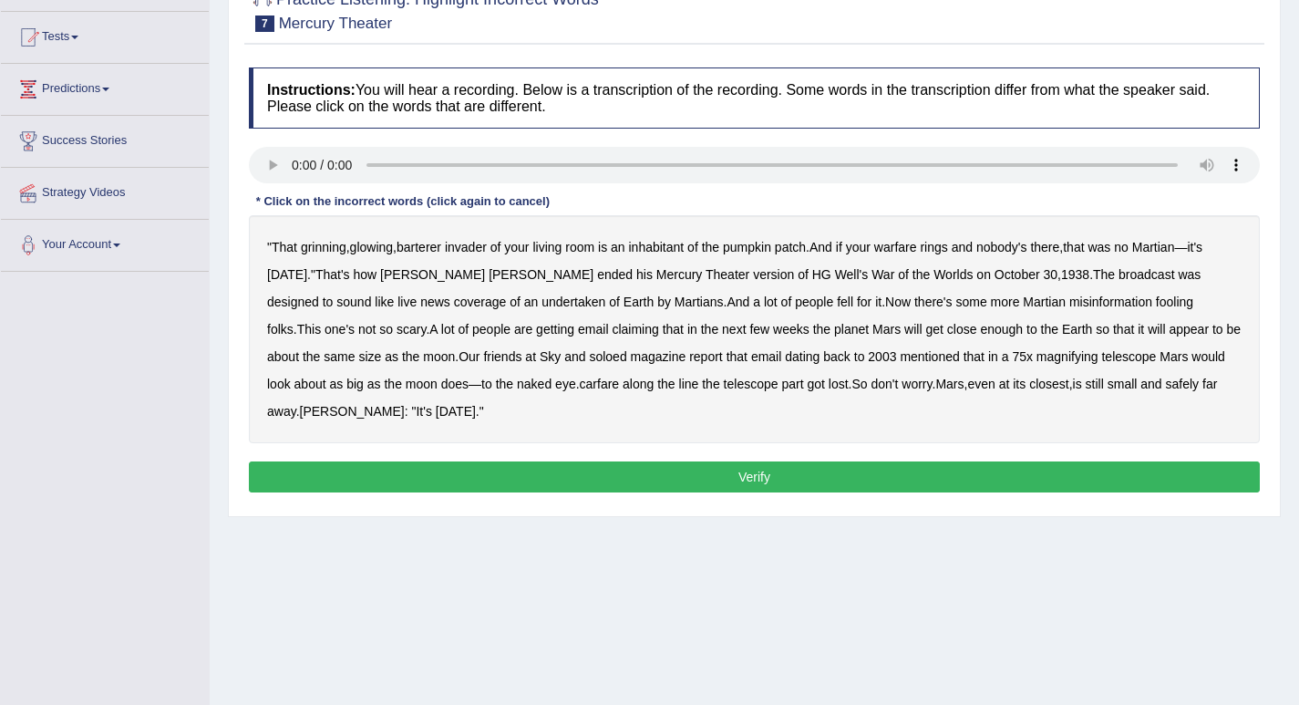
click at [541, 299] on b "undertaken" at bounding box center [573, 301] width 64 height 15
click at [580, 388] on b "carfare" at bounding box center [600, 383] width 40 height 15
click at [431, 251] on b "barterer" at bounding box center [419, 247] width 45 height 15
click at [991, 302] on b "more" at bounding box center [1005, 301] width 29 height 15
click at [405, 404] on b "Welles" at bounding box center [352, 411] width 105 height 15
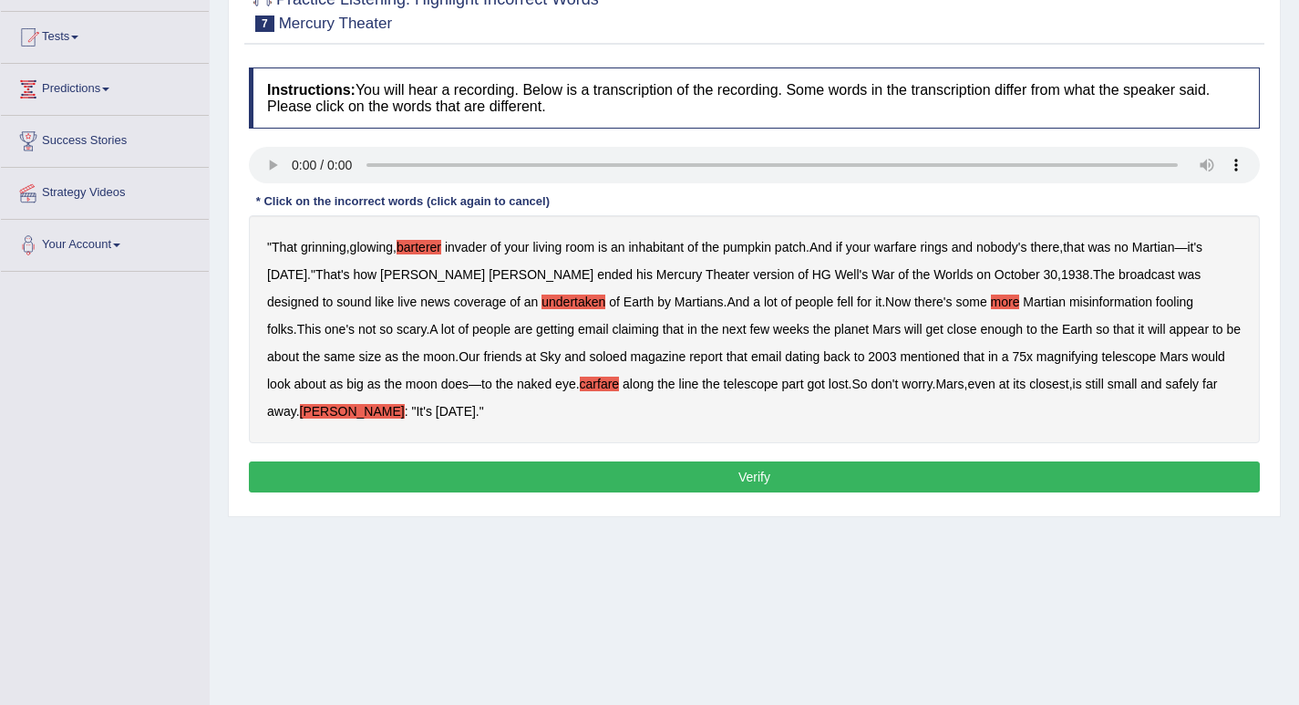
click at [757, 480] on button "Verify" at bounding box center [754, 476] width 1011 height 31
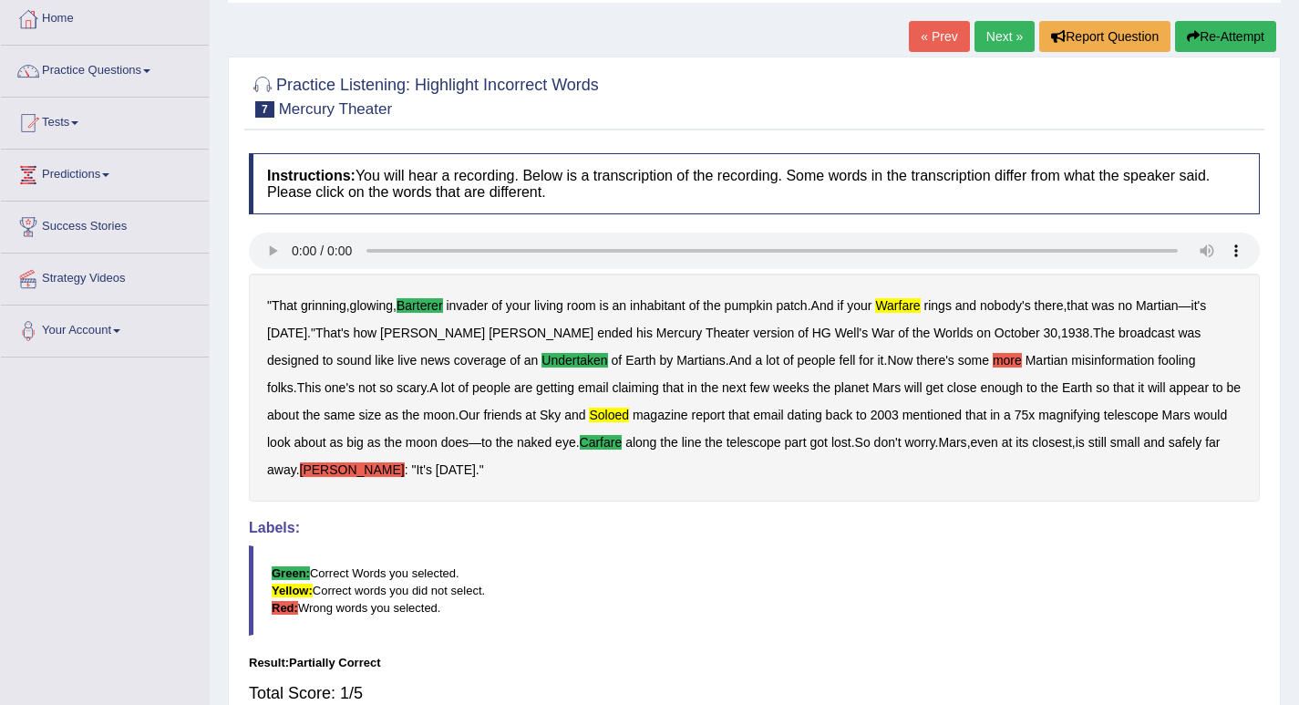
scroll to position [0, 0]
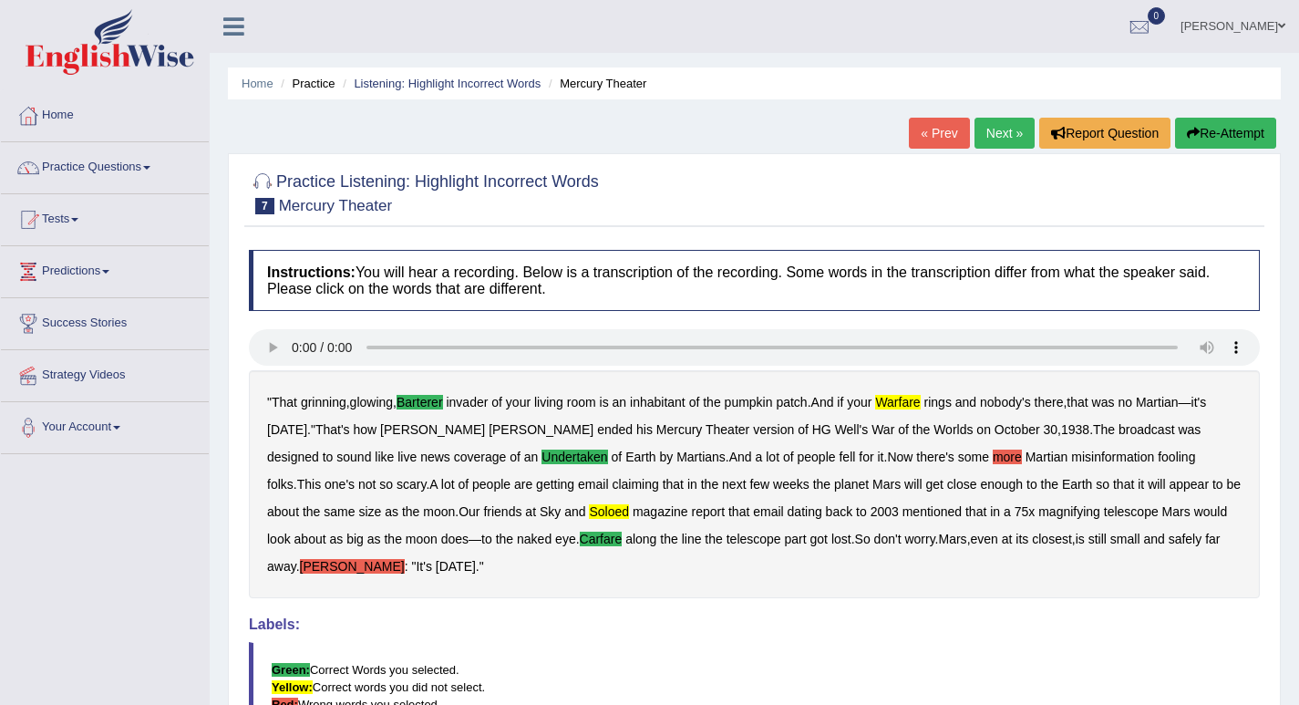
click at [1003, 135] on link "Next »" at bounding box center [1004, 133] width 60 height 31
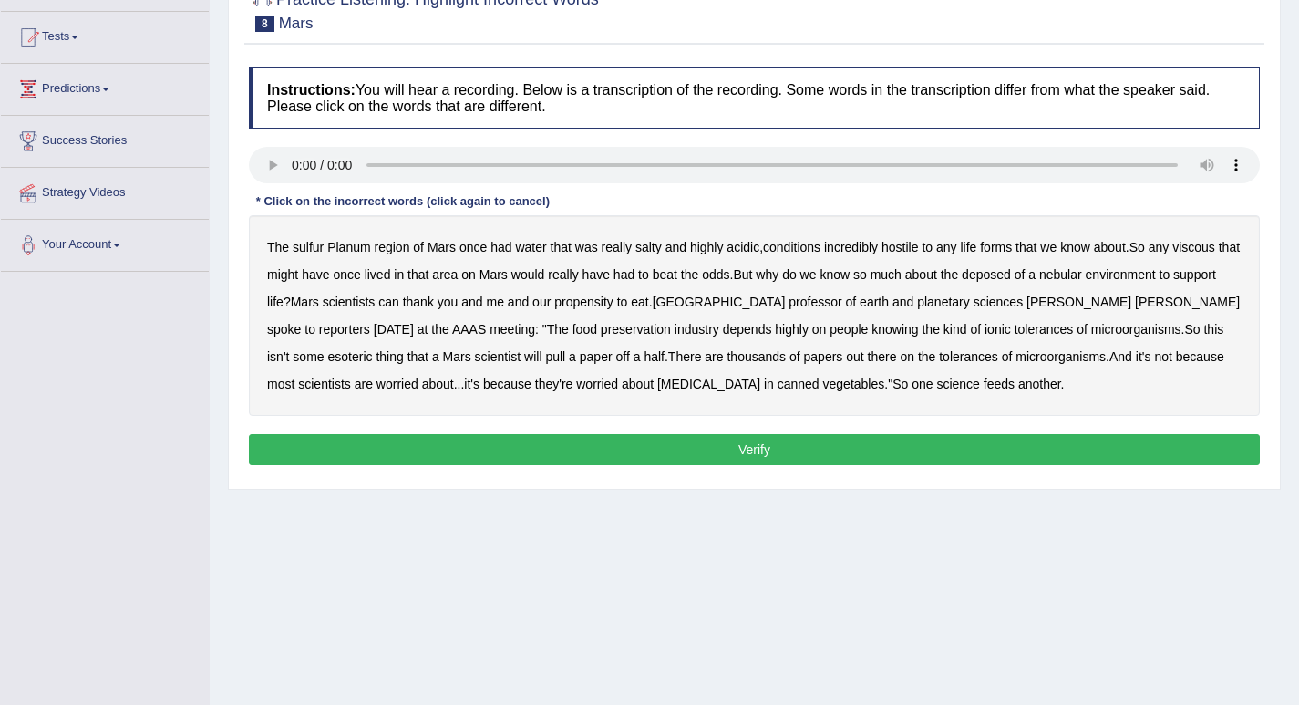
click at [1009, 275] on b "deposed" at bounding box center [986, 274] width 49 height 15
click at [1206, 243] on b "viscous" at bounding box center [1193, 247] width 43 height 15
click at [753, 451] on button "Verify" at bounding box center [754, 449] width 1011 height 31
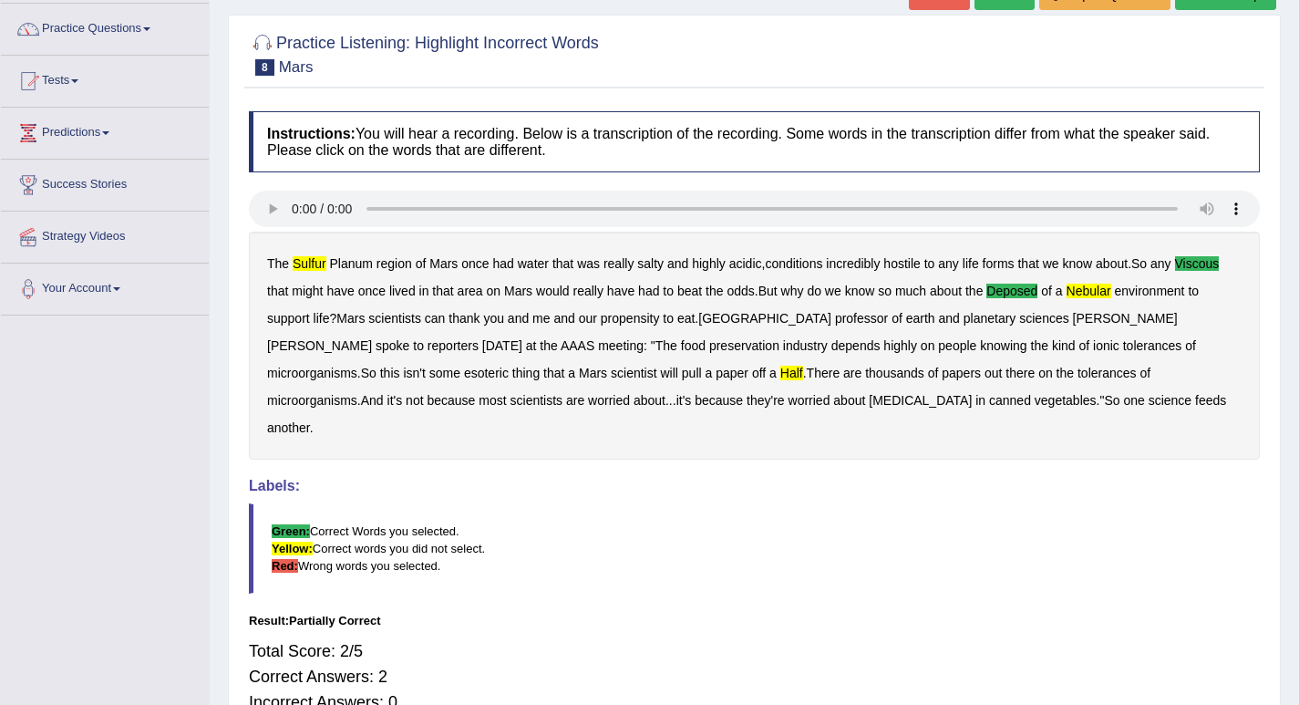
scroll to position [91, 0]
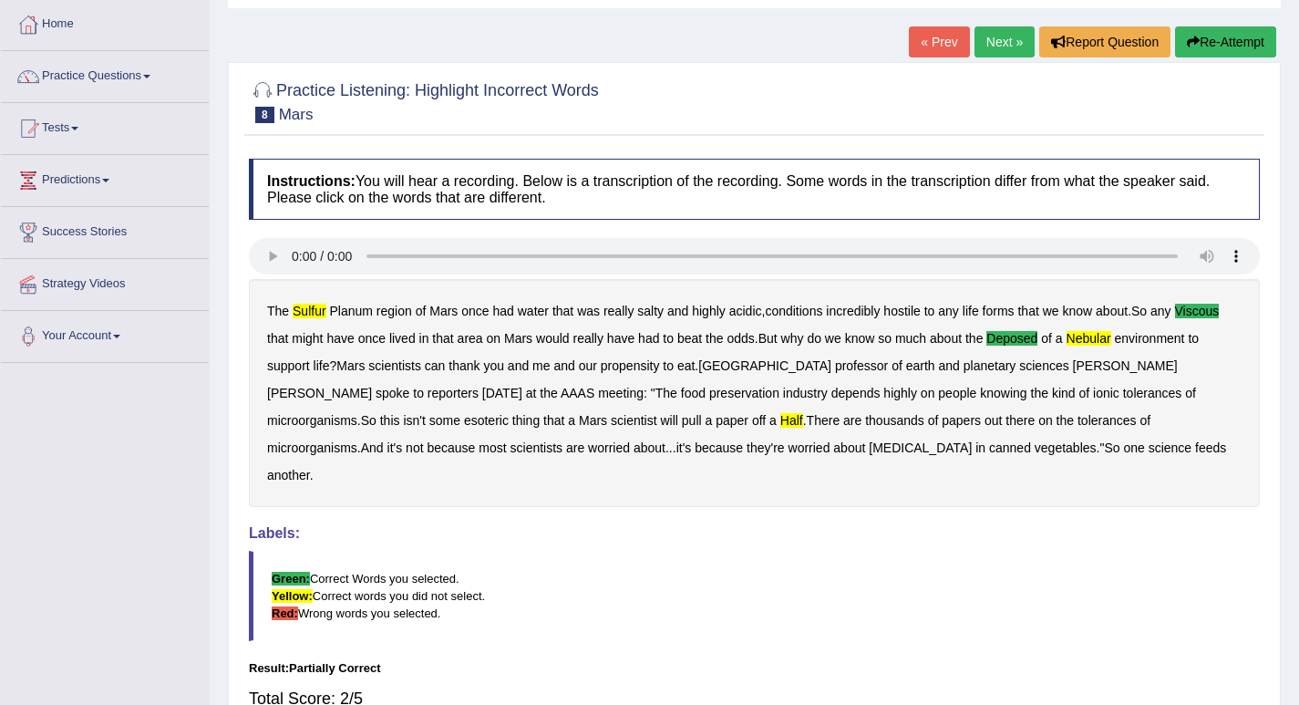
click at [988, 44] on link "Next »" at bounding box center [1004, 41] width 60 height 31
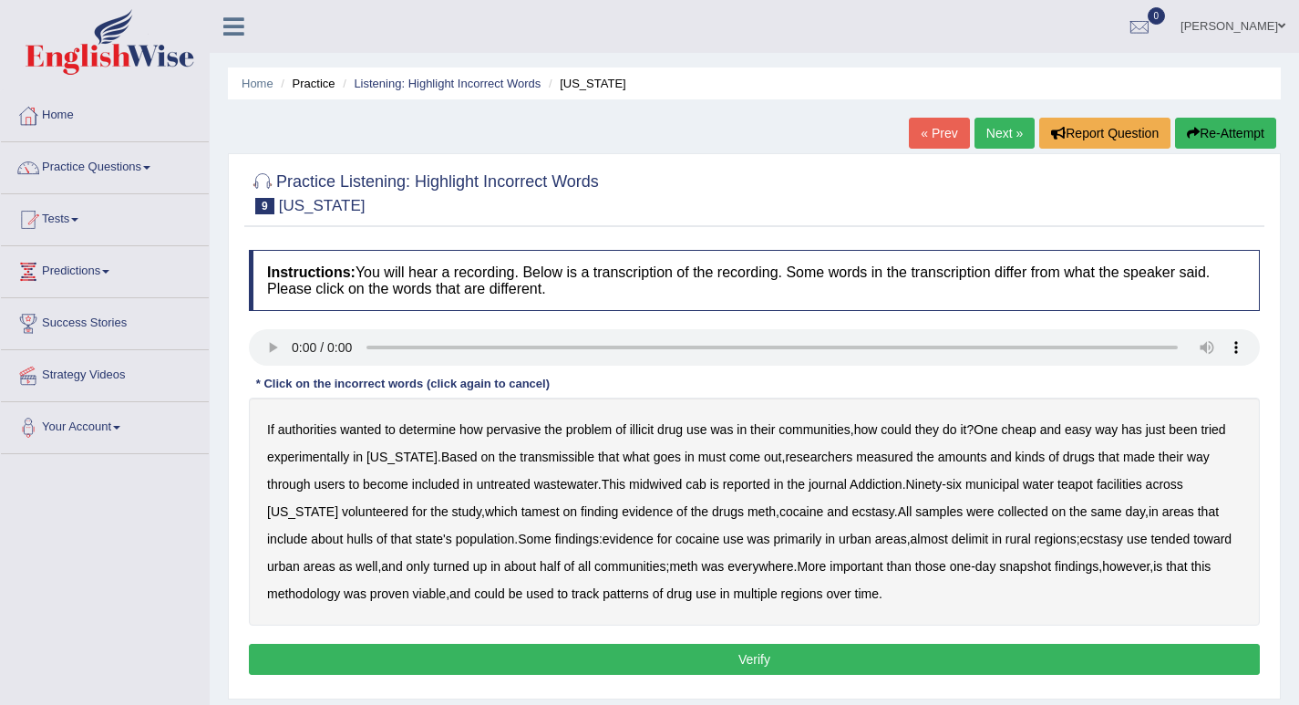
scroll to position [91, 0]
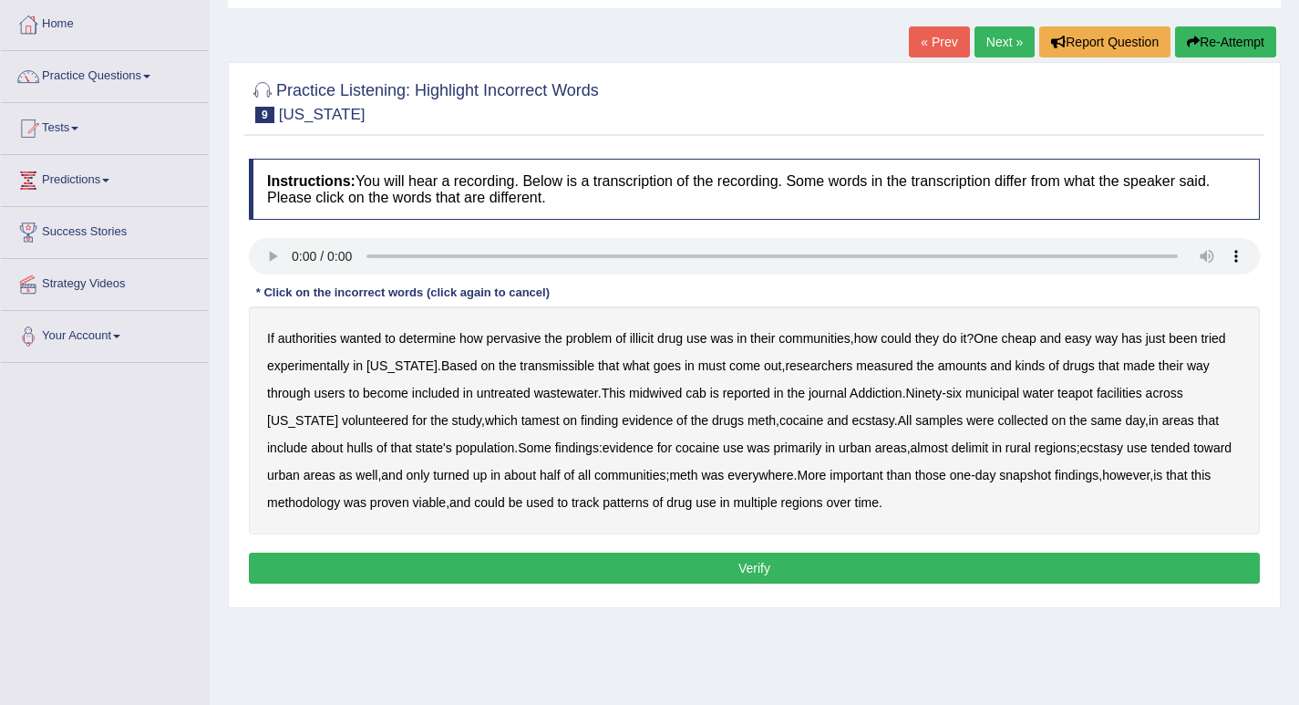
click at [603, 508] on b "patterns" at bounding box center [626, 502] width 46 height 15
click at [777, 567] on button "Verify" at bounding box center [754, 567] width 1011 height 31
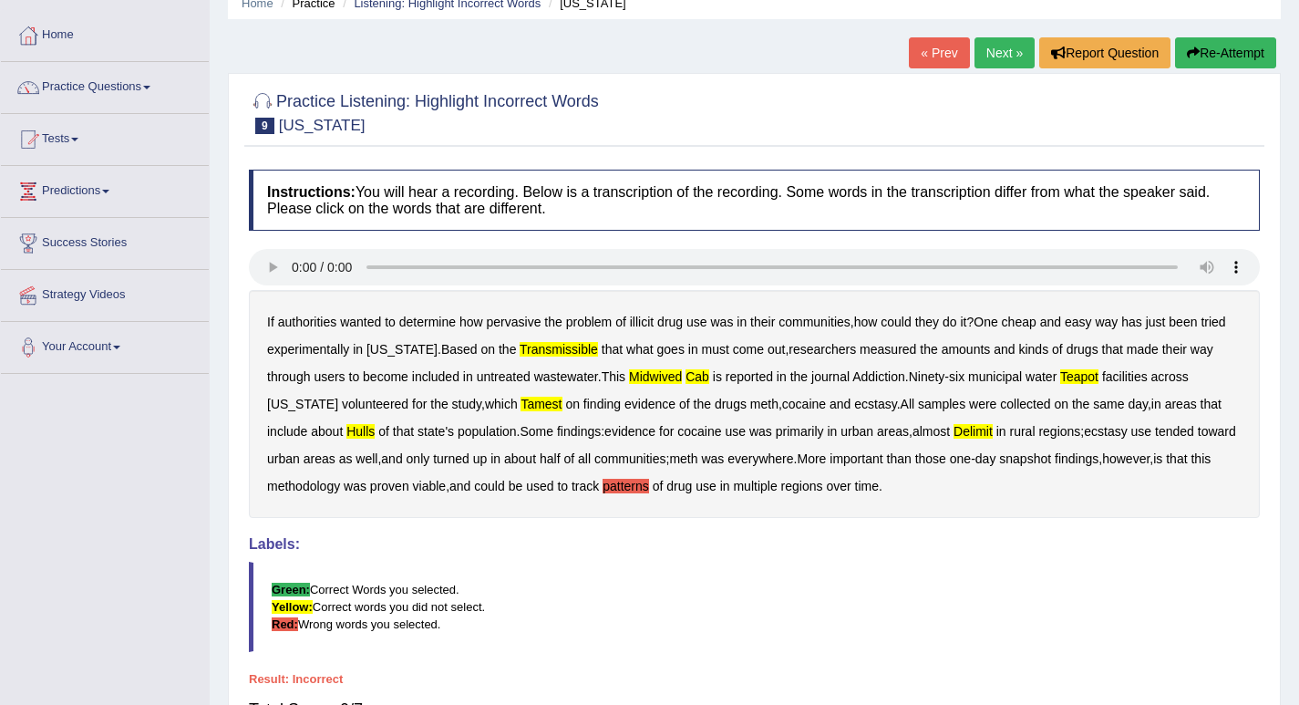
scroll to position [70, 0]
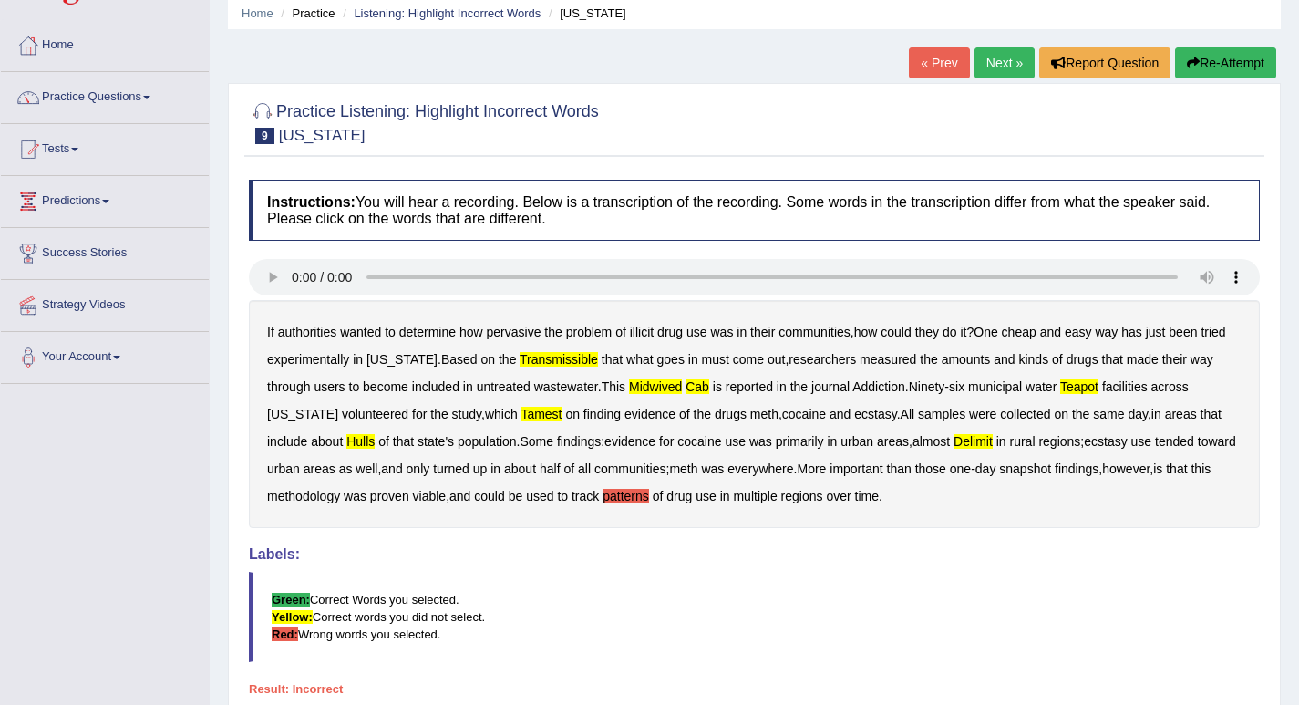
click at [1199, 67] on button "Re-Attempt" at bounding box center [1225, 62] width 101 height 31
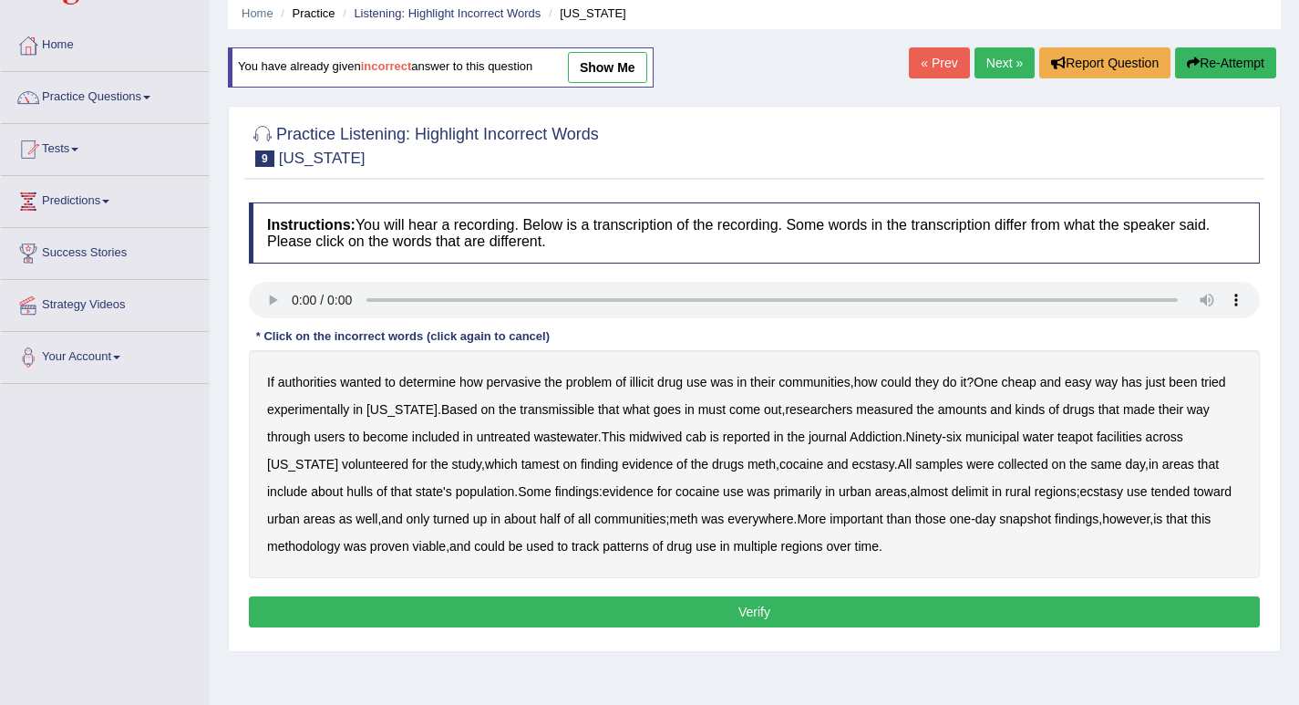
click at [542, 411] on b "transmissible" at bounding box center [557, 409] width 75 height 15
click at [629, 439] on b "midwived" at bounding box center [655, 436] width 53 height 15
click at [1227, 63] on button "Re-Attempt" at bounding box center [1225, 62] width 101 height 31
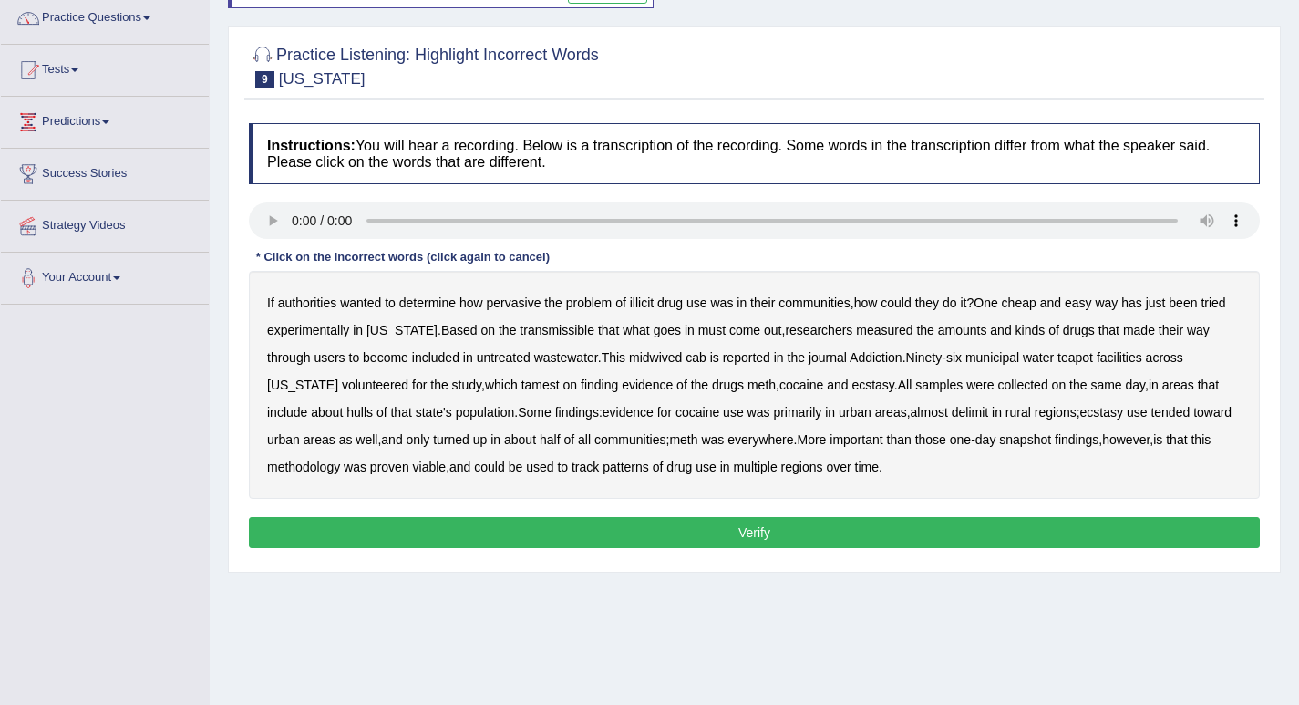
scroll to position [253, 0]
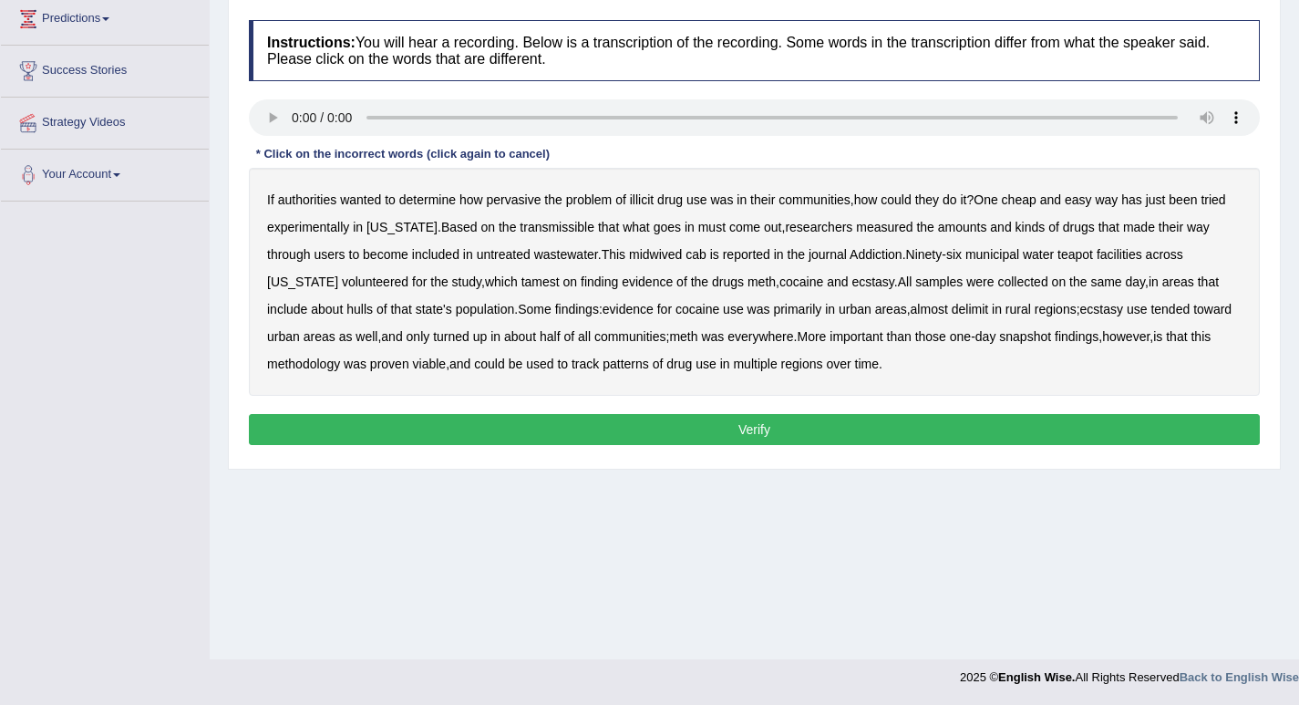
click at [536, 233] on b "transmissible" at bounding box center [557, 227] width 75 height 15
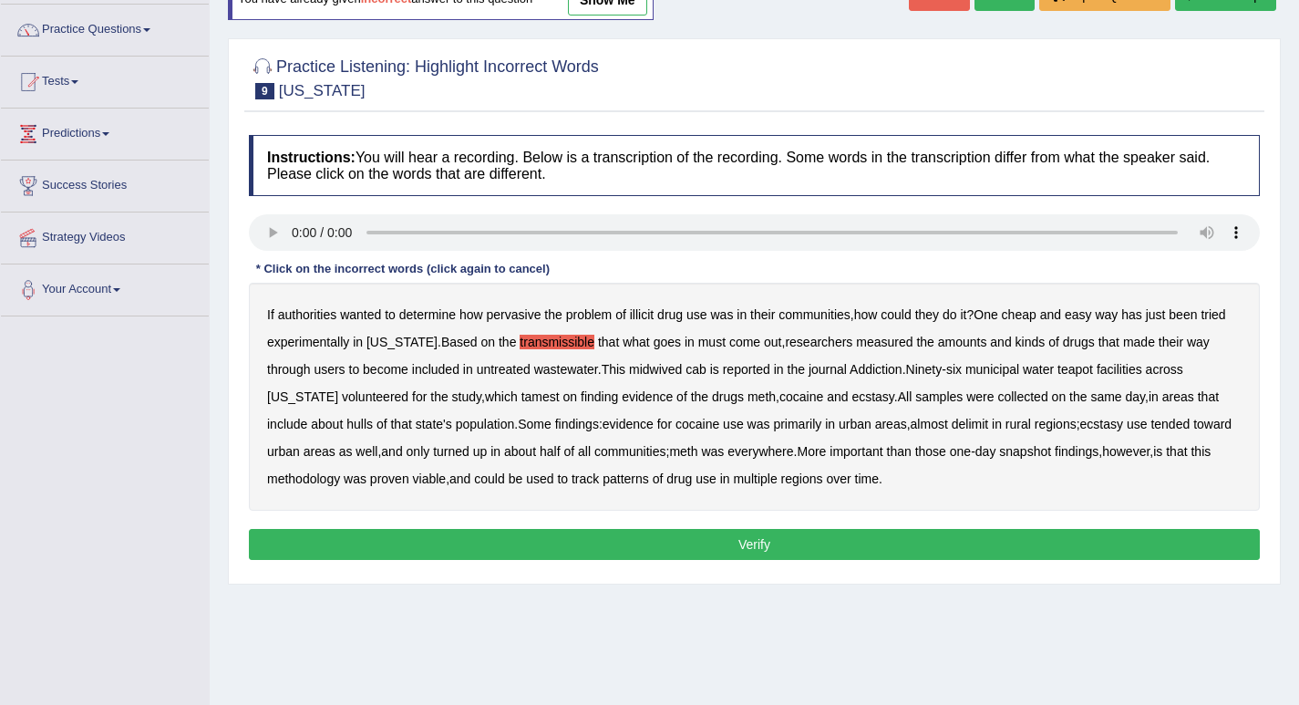
scroll to position [70, 0]
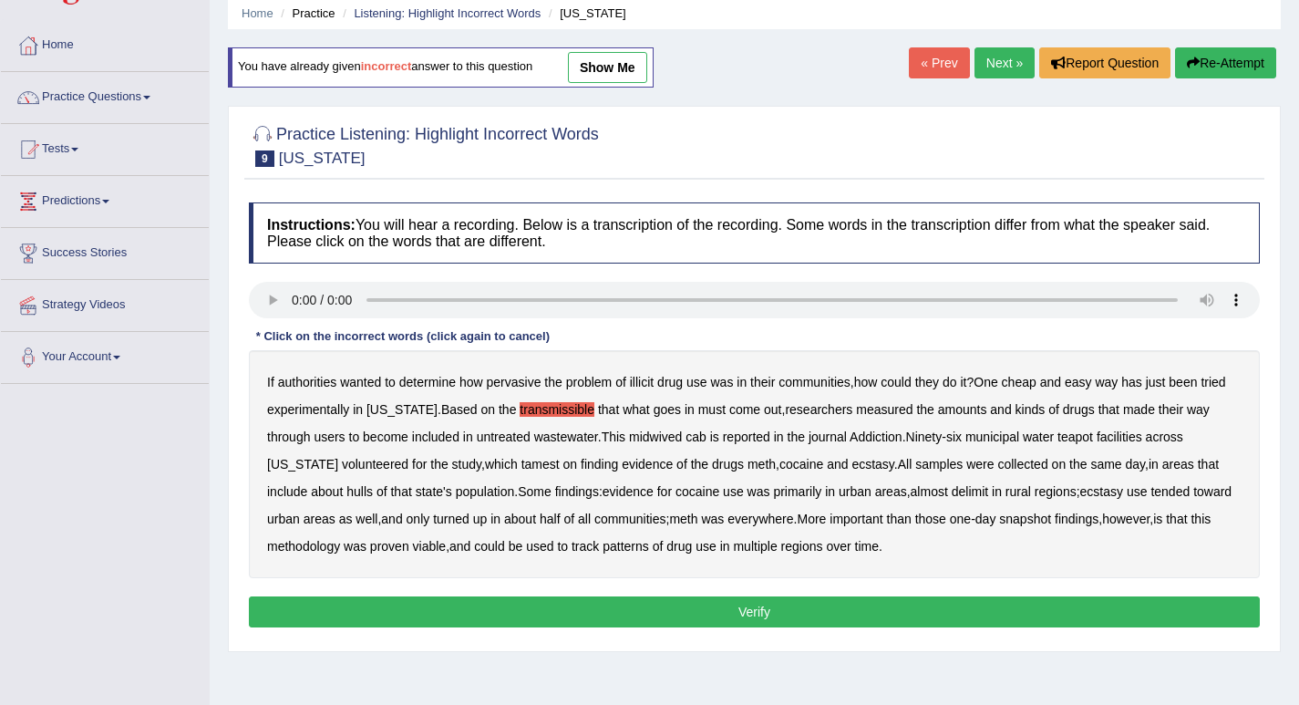
click at [1209, 66] on button "Re-Attempt" at bounding box center [1225, 62] width 101 height 31
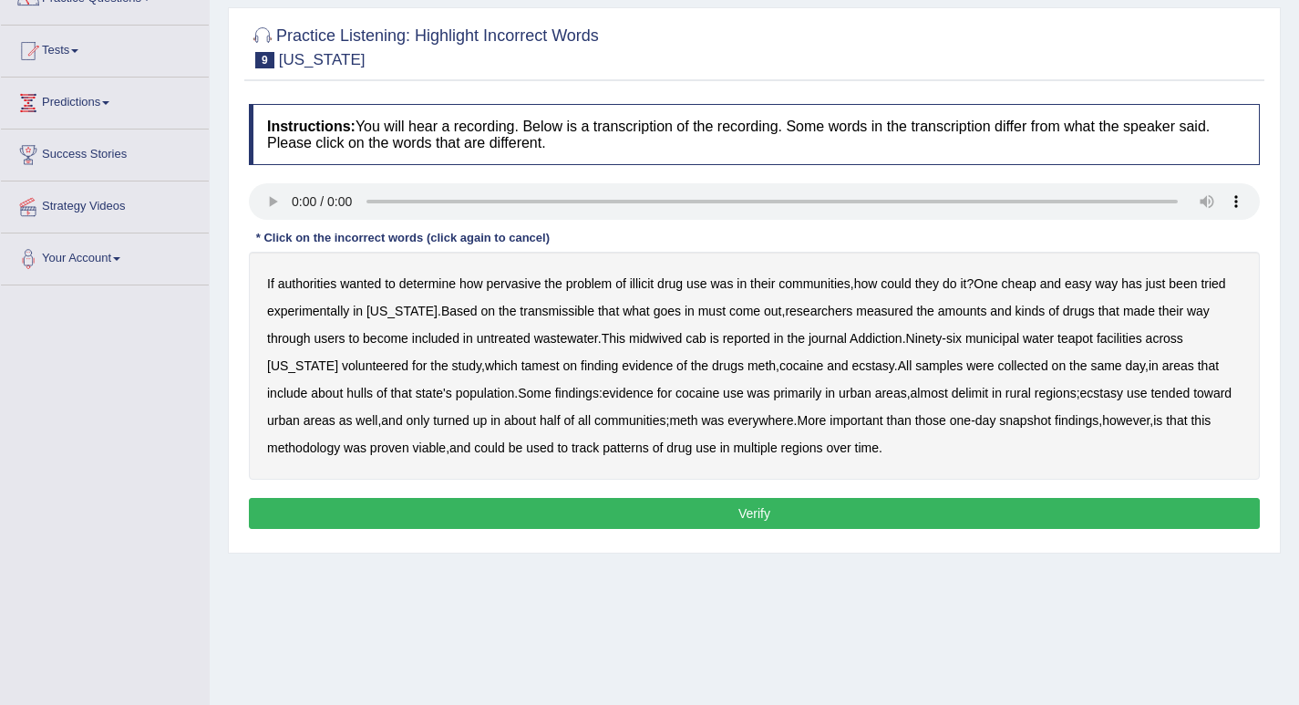
scroll to position [253, 0]
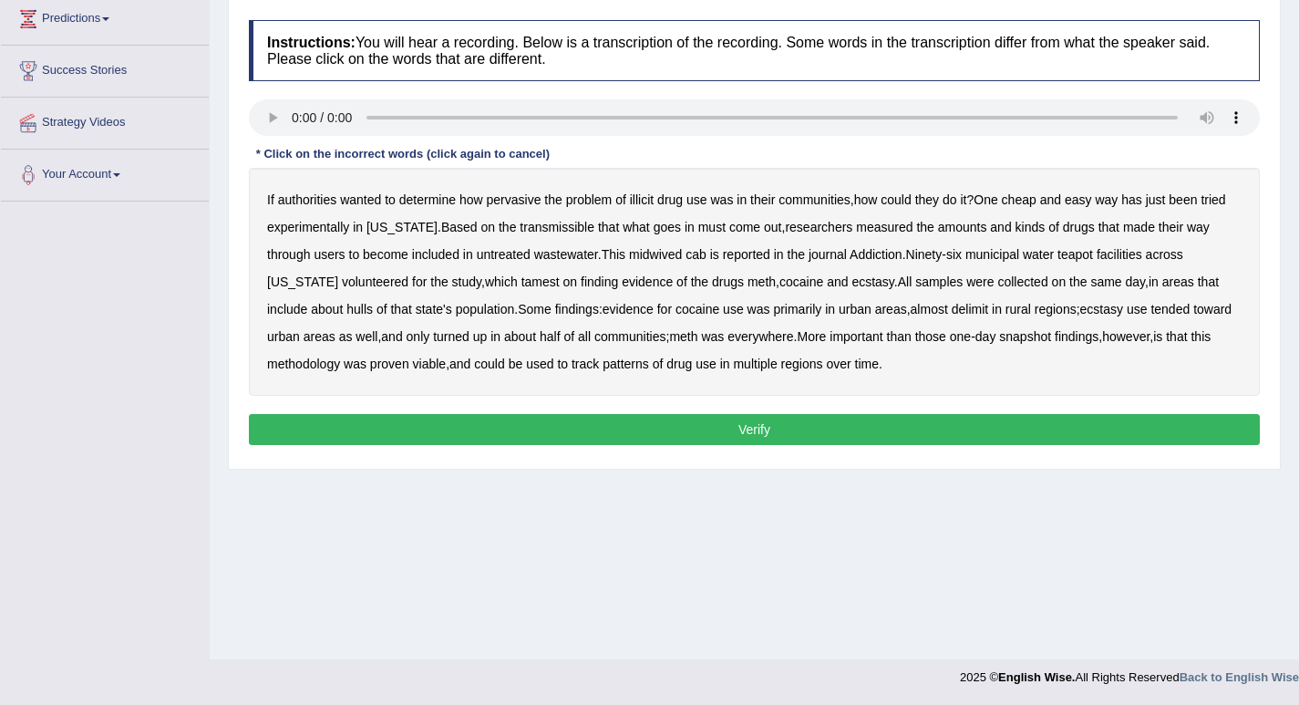
click at [521, 228] on b "transmissible" at bounding box center [557, 227] width 75 height 15
click at [346, 311] on b "hulls" at bounding box center [359, 309] width 26 height 15
click at [999, 335] on b "snapshot" at bounding box center [1025, 336] width 52 height 15
click at [370, 366] on b "proven" at bounding box center [389, 363] width 39 height 15
click at [764, 427] on button "Verify" at bounding box center [754, 429] width 1011 height 31
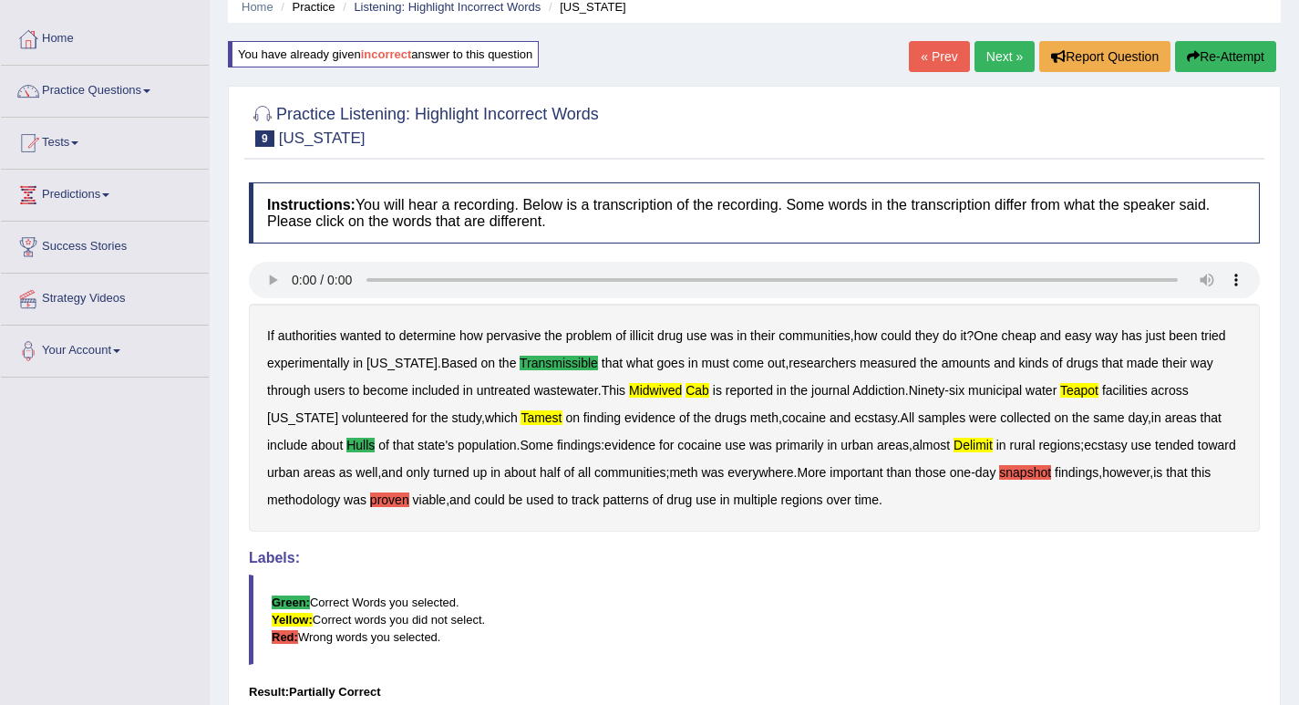
scroll to position [70, 0]
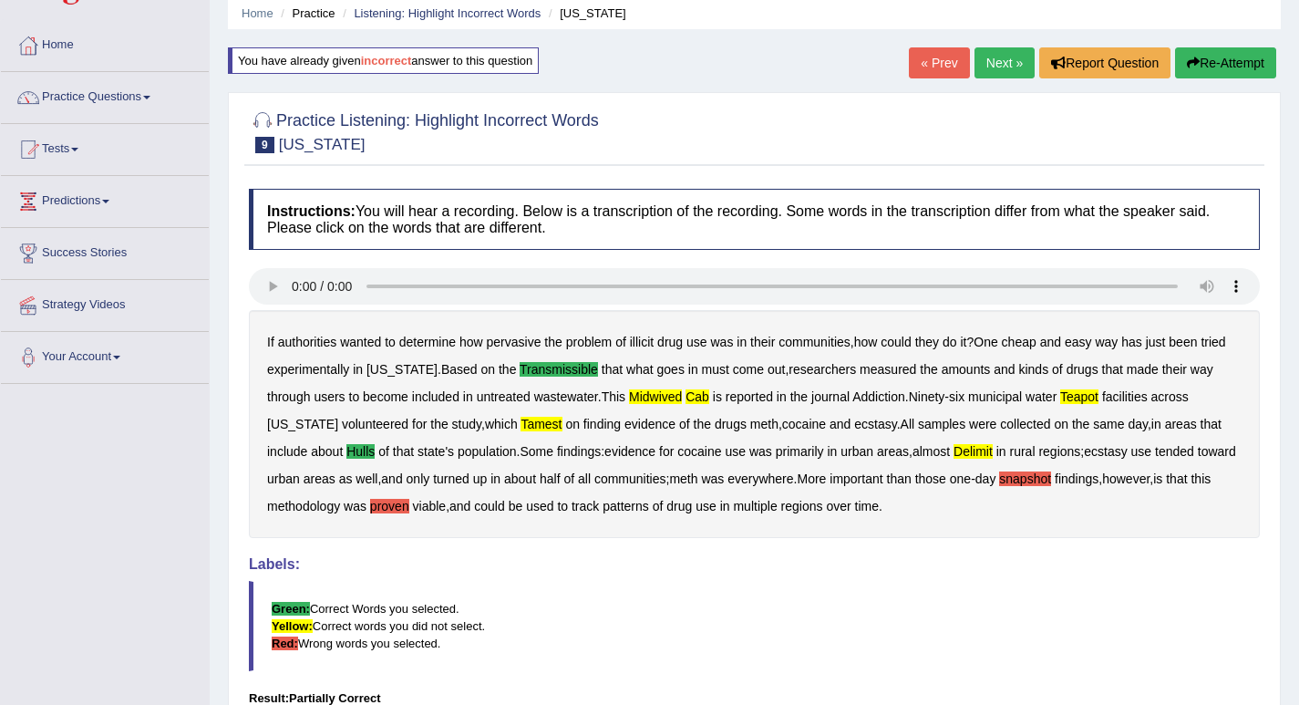
click at [985, 66] on link "Next »" at bounding box center [1004, 62] width 60 height 31
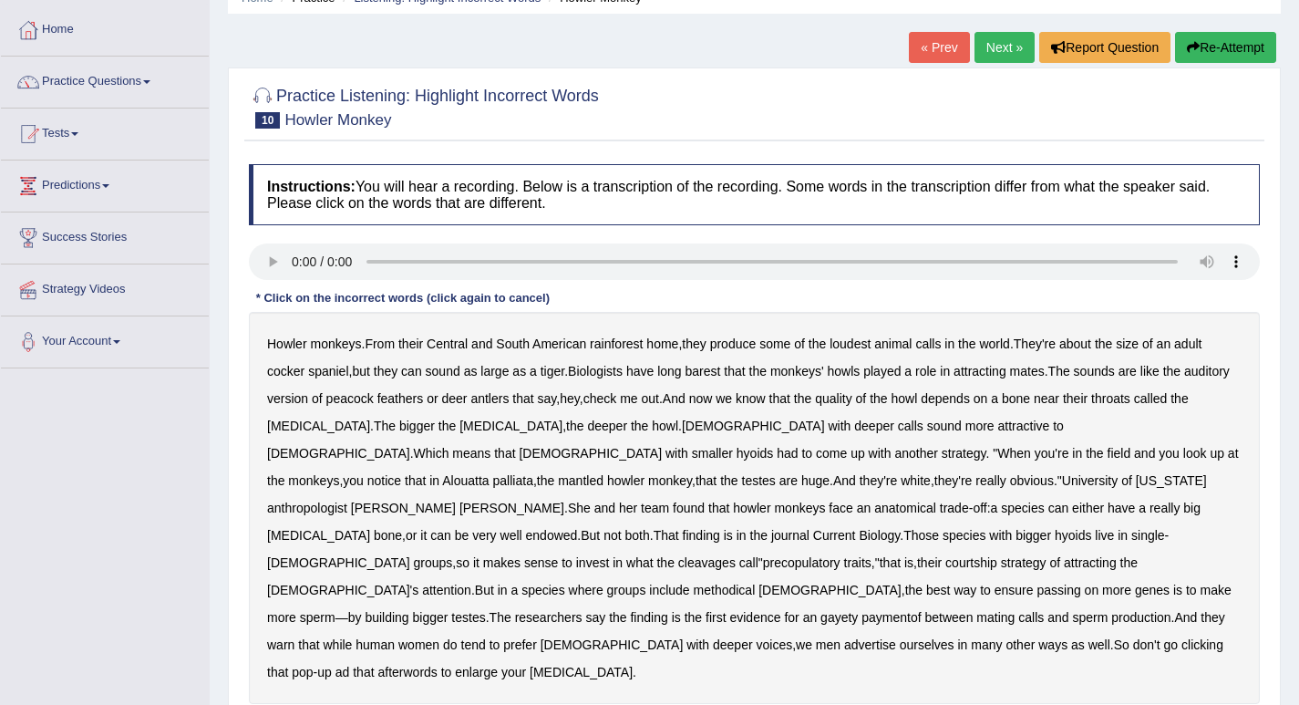
scroll to position [91, 0]
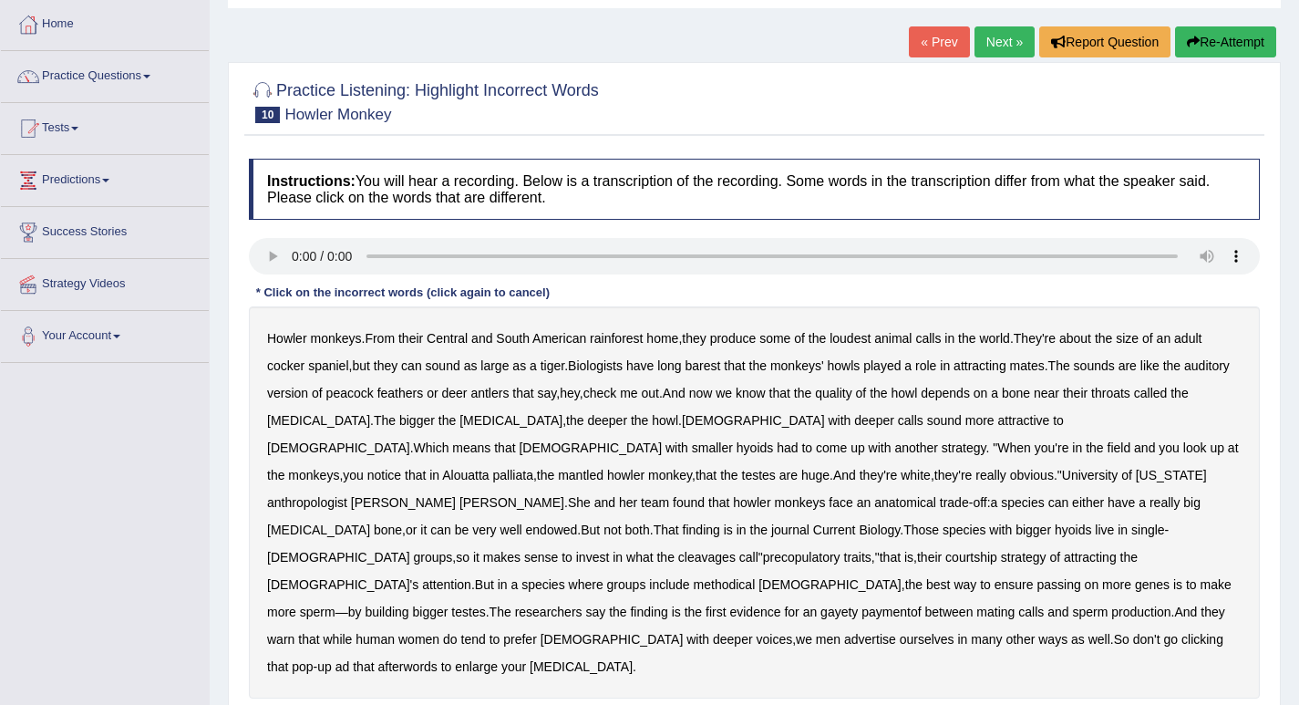
click at [489, 468] on b "Alouatta" at bounding box center [465, 475] width 46 height 15
click at [456, 495] on b "Leslie" at bounding box center [403, 502] width 105 height 15
click at [494, 577] on b "But" at bounding box center [484, 584] width 19 height 15
click at [820, 604] on b "gayety" at bounding box center [838, 611] width 37 height 15
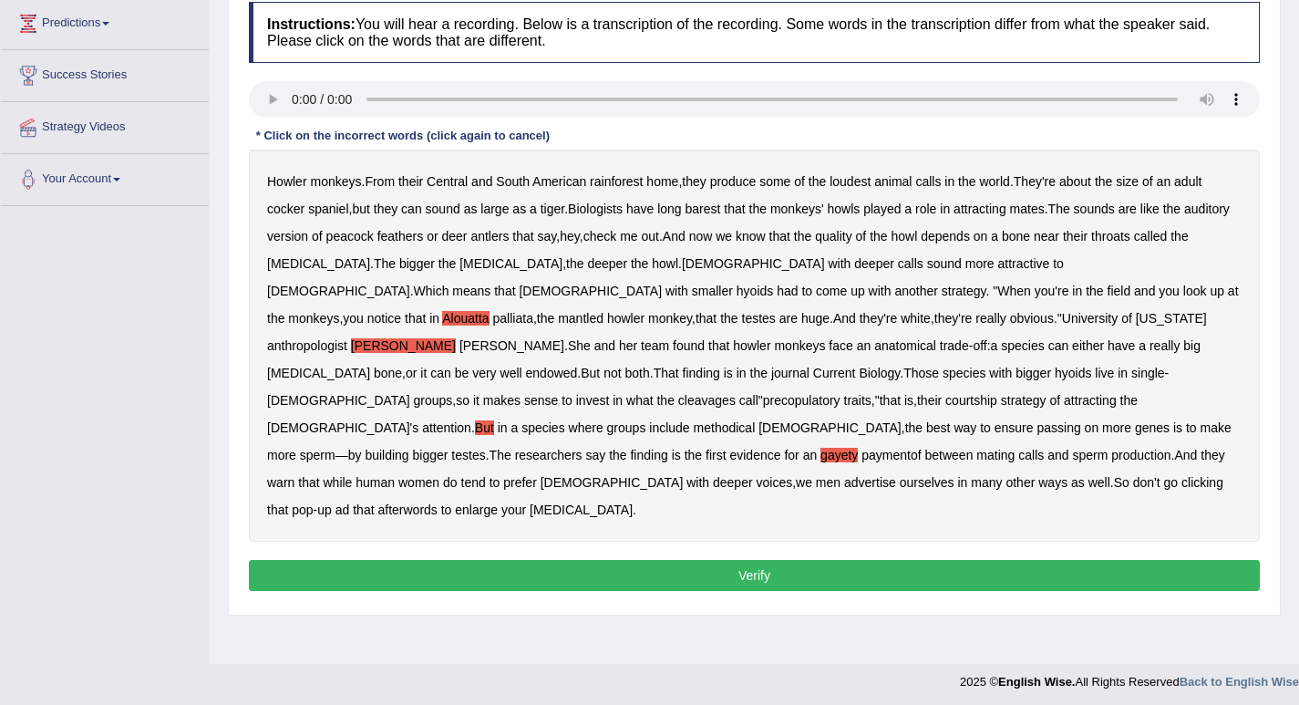
scroll to position [253, 0]
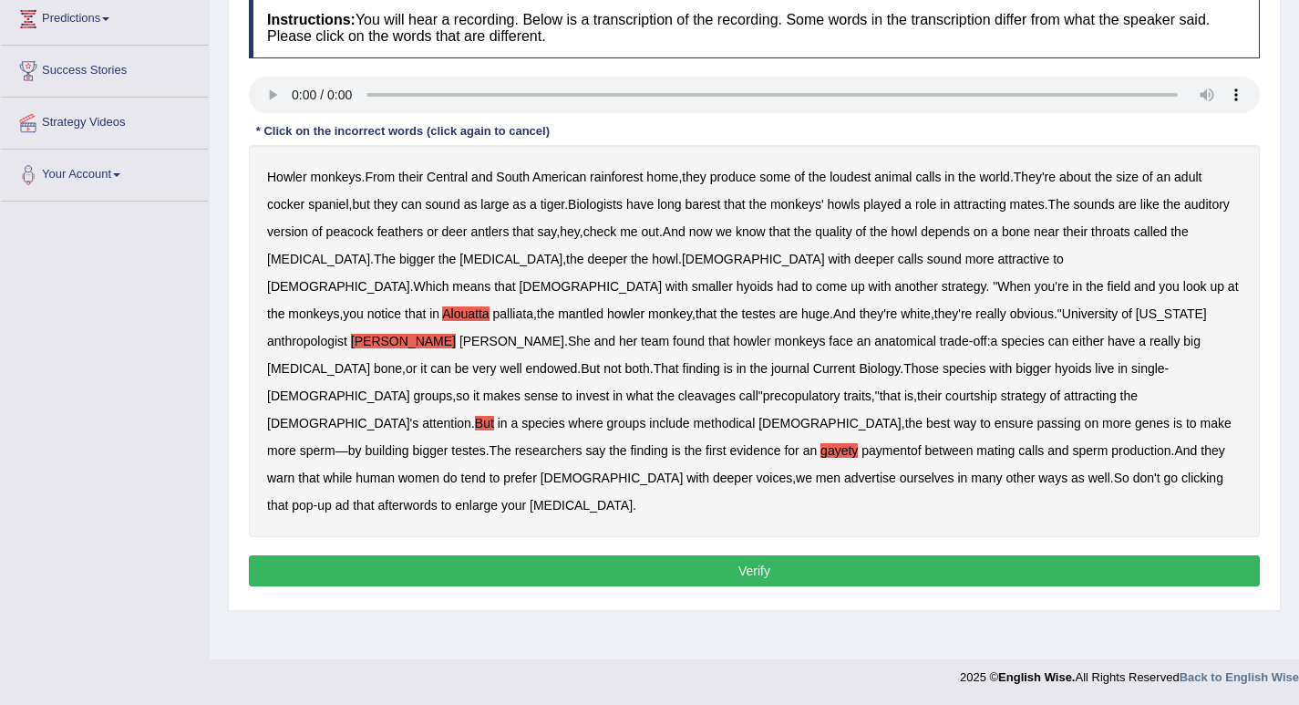
click at [748, 555] on button "Verify" at bounding box center [754, 570] width 1011 height 31
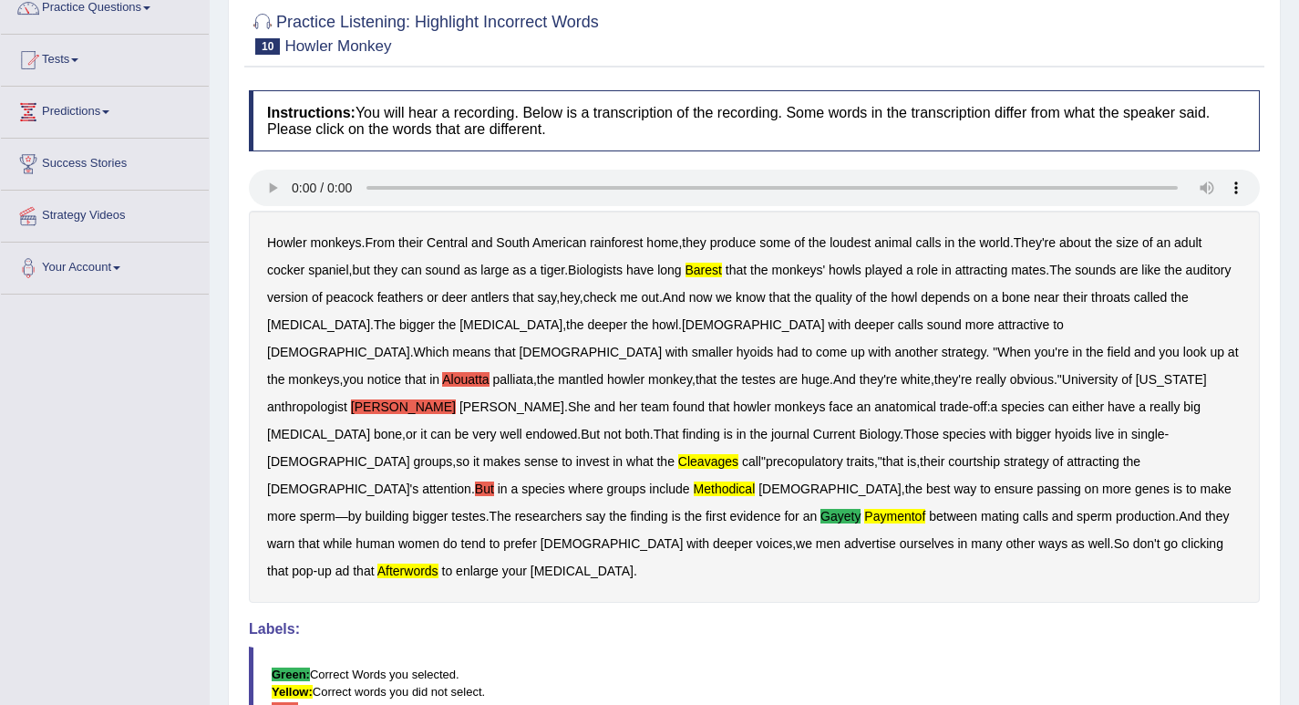
scroll to position [70, 0]
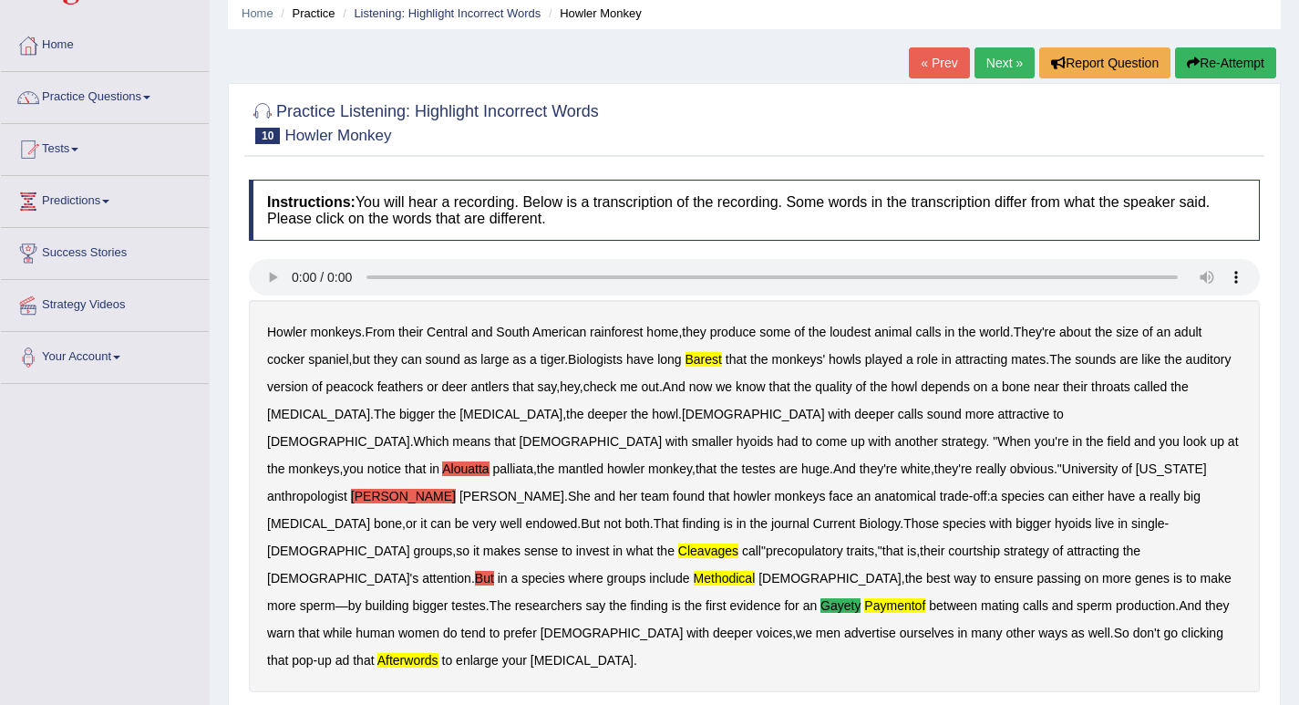
click at [1232, 63] on button "Re-Attempt" at bounding box center [1225, 62] width 101 height 31
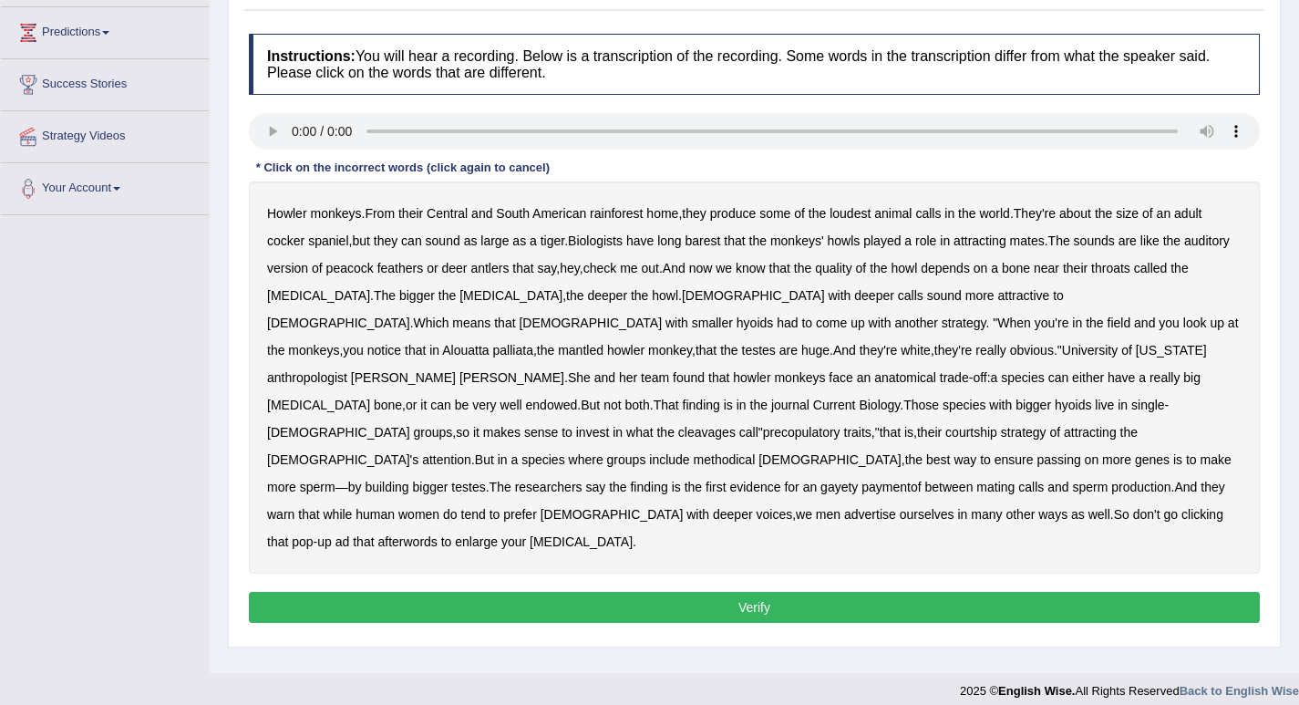
scroll to position [253, 0]
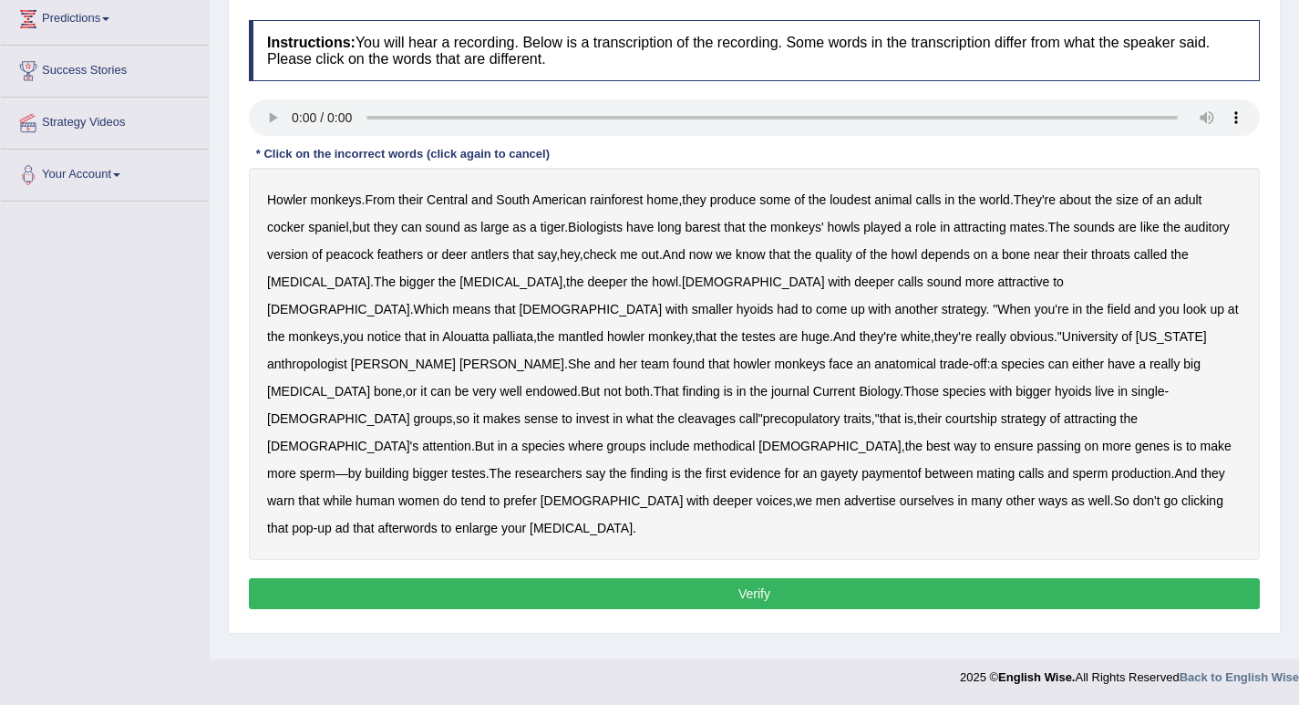
click at [708, 232] on b "barest" at bounding box center [704, 227] width 36 height 15
click at [694, 438] on b "methodical" at bounding box center [725, 445] width 62 height 15
click at [437, 521] on b "afterwords" at bounding box center [406, 528] width 59 height 15
click at [678, 411] on b "cleavages" at bounding box center [706, 418] width 57 height 15
click at [861, 466] on b "paymentof" at bounding box center [890, 473] width 59 height 15
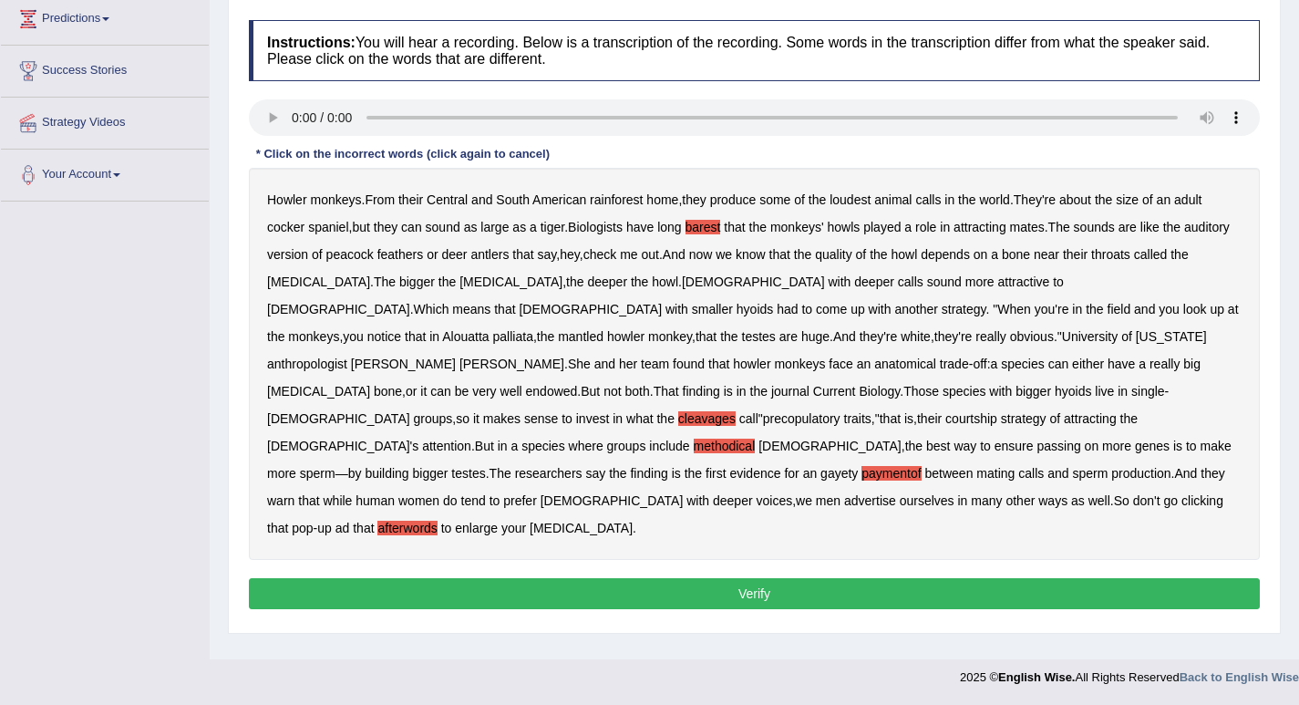
click at [756, 578] on button "Verify" at bounding box center [754, 593] width 1011 height 31
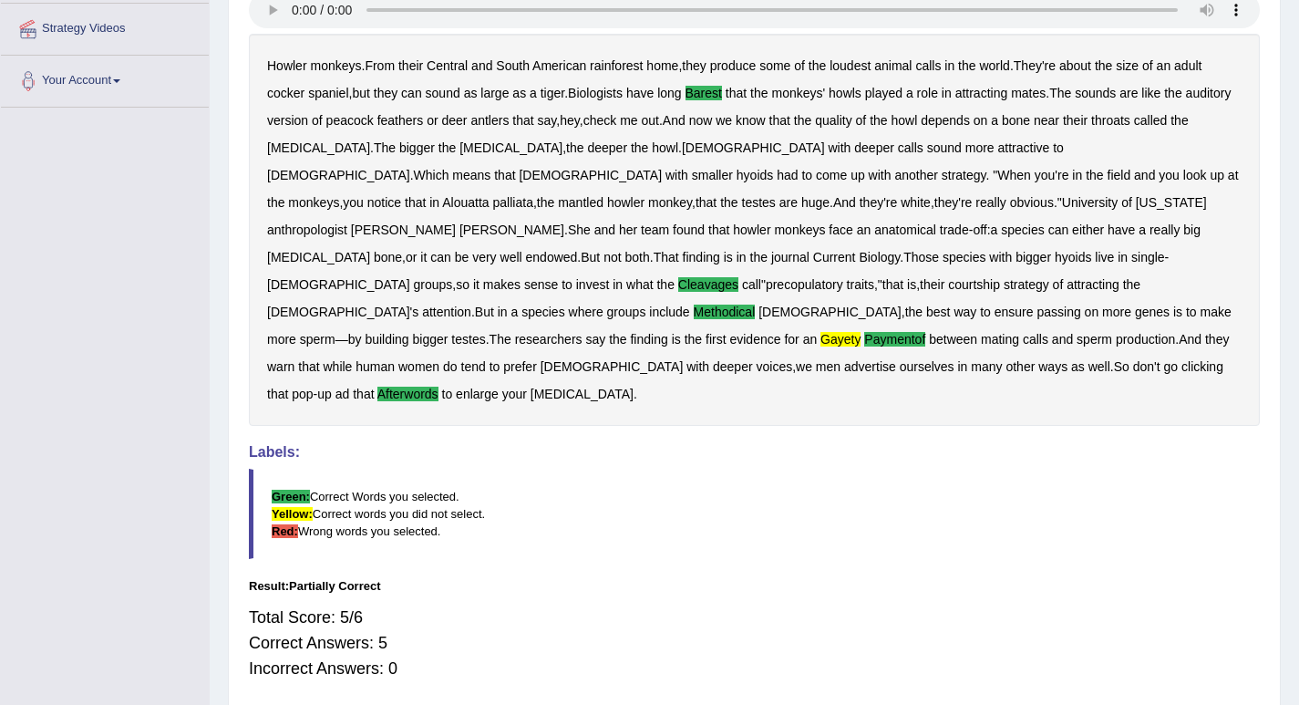
scroll to position [0, 0]
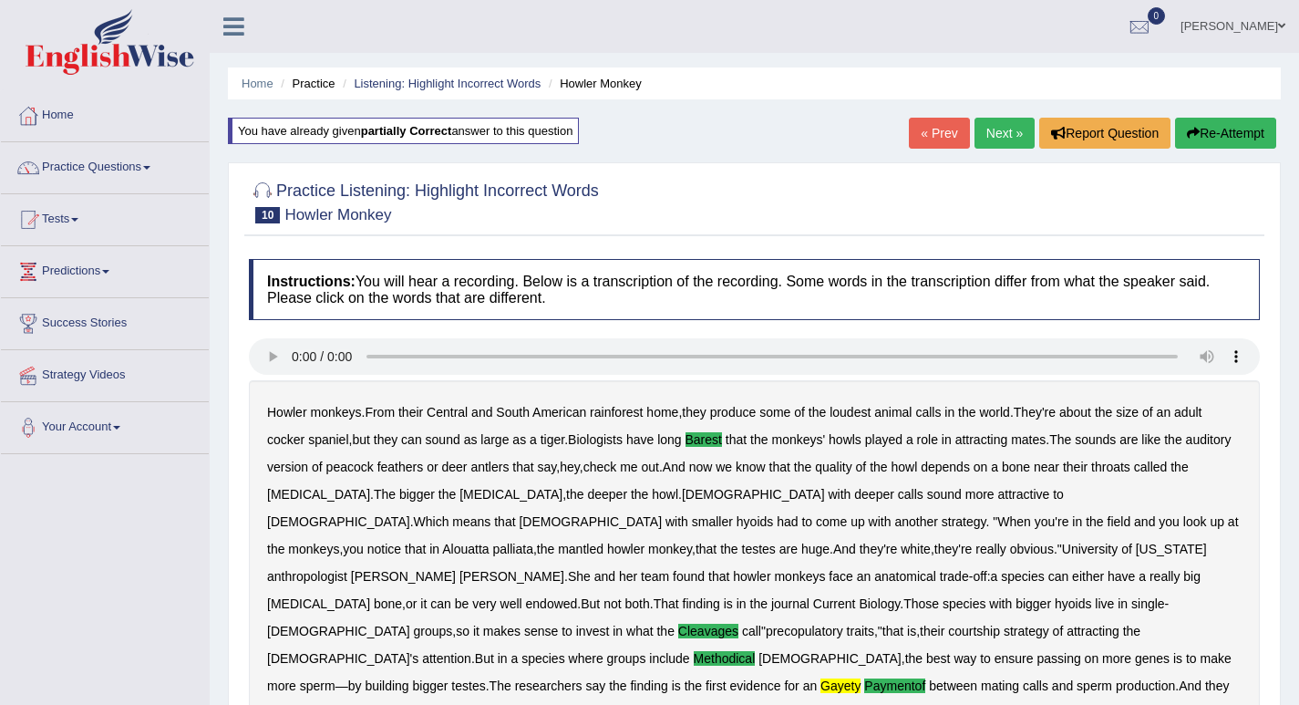
click at [150, 164] on link "Practice Questions" at bounding box center [105, 165] width 208 height 46
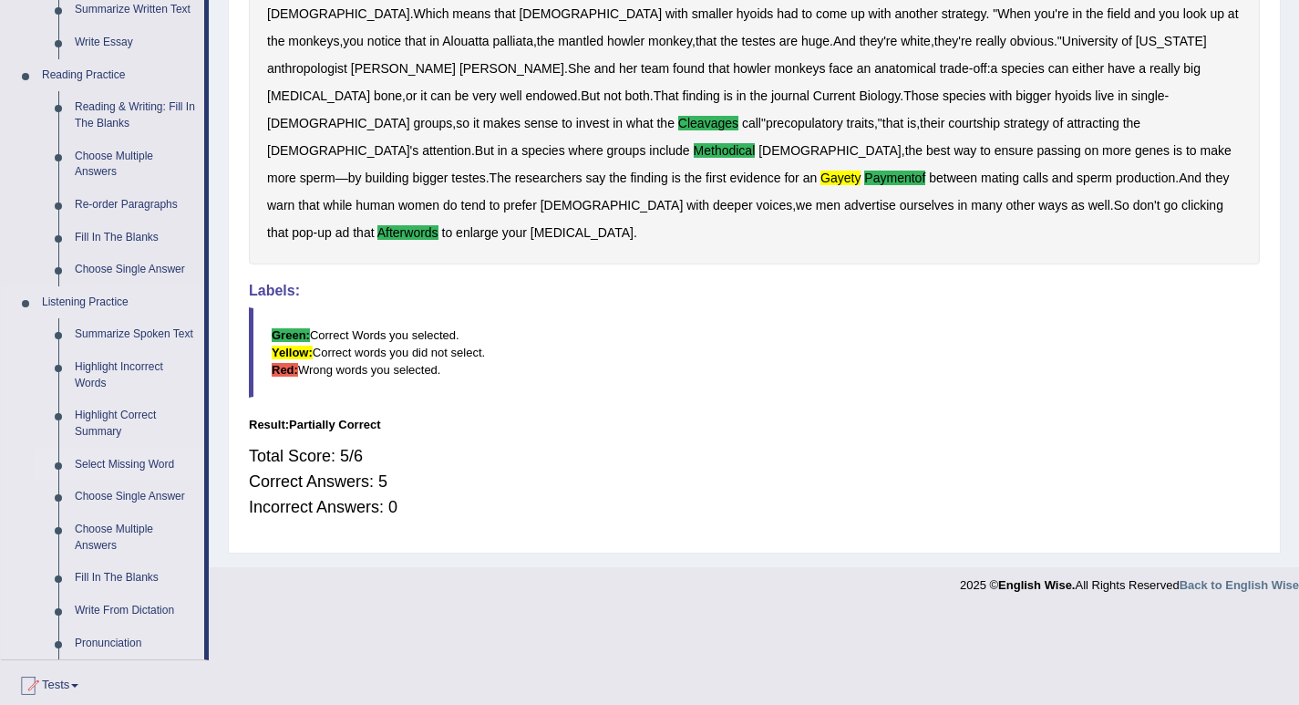
scroll to position [547, 0]
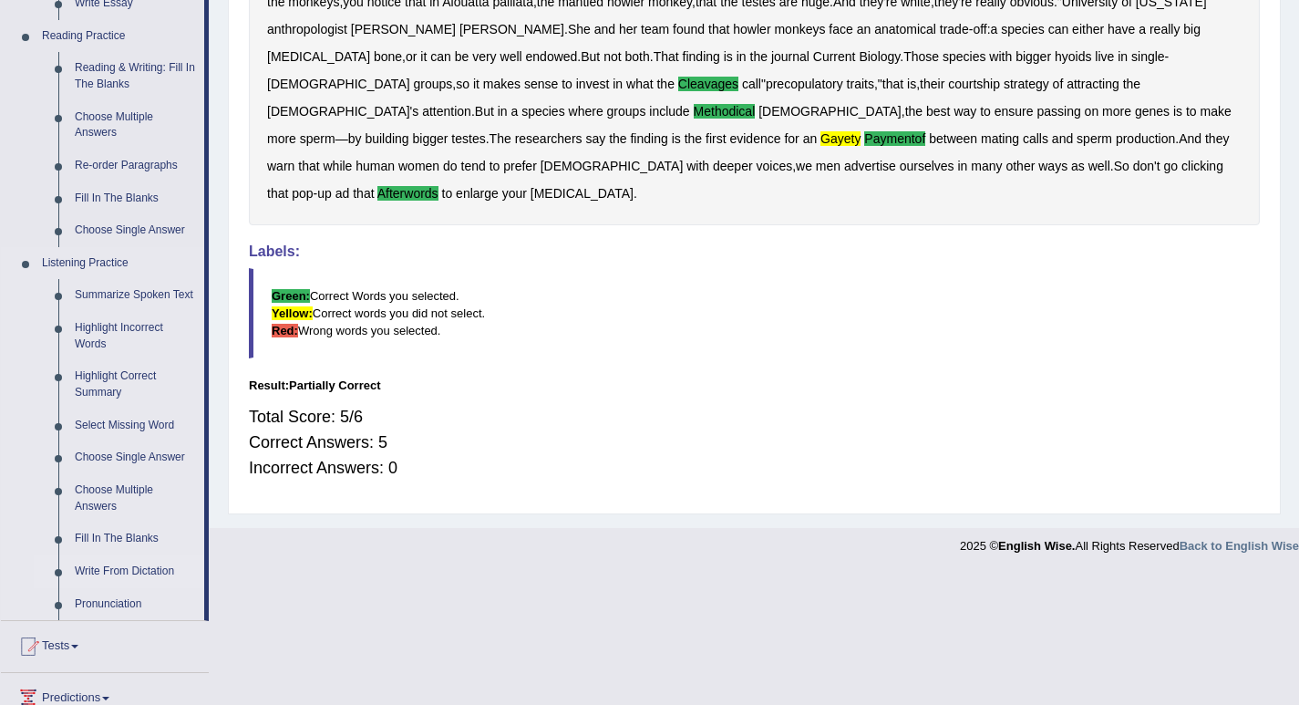
click at [153, 564] on link "Write From Dictation" at bounding box center [136, 571] width 138 height 33
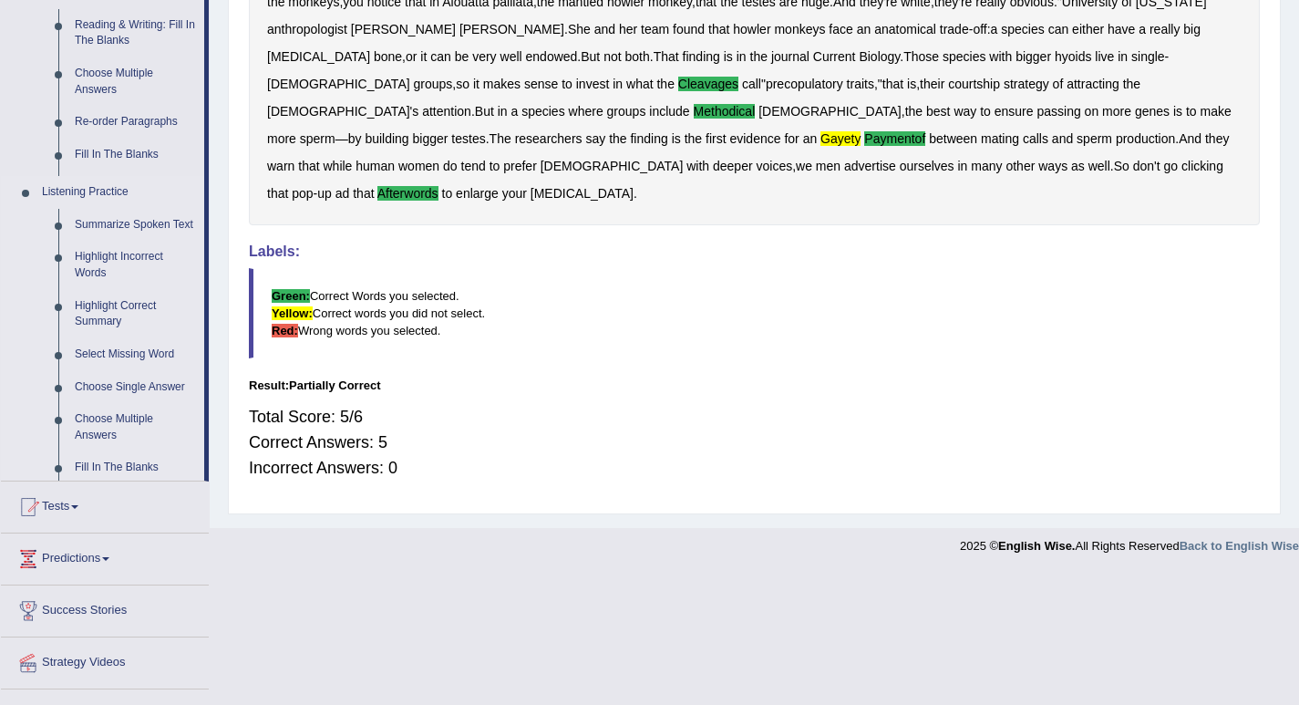
scroll to position [361, 0]
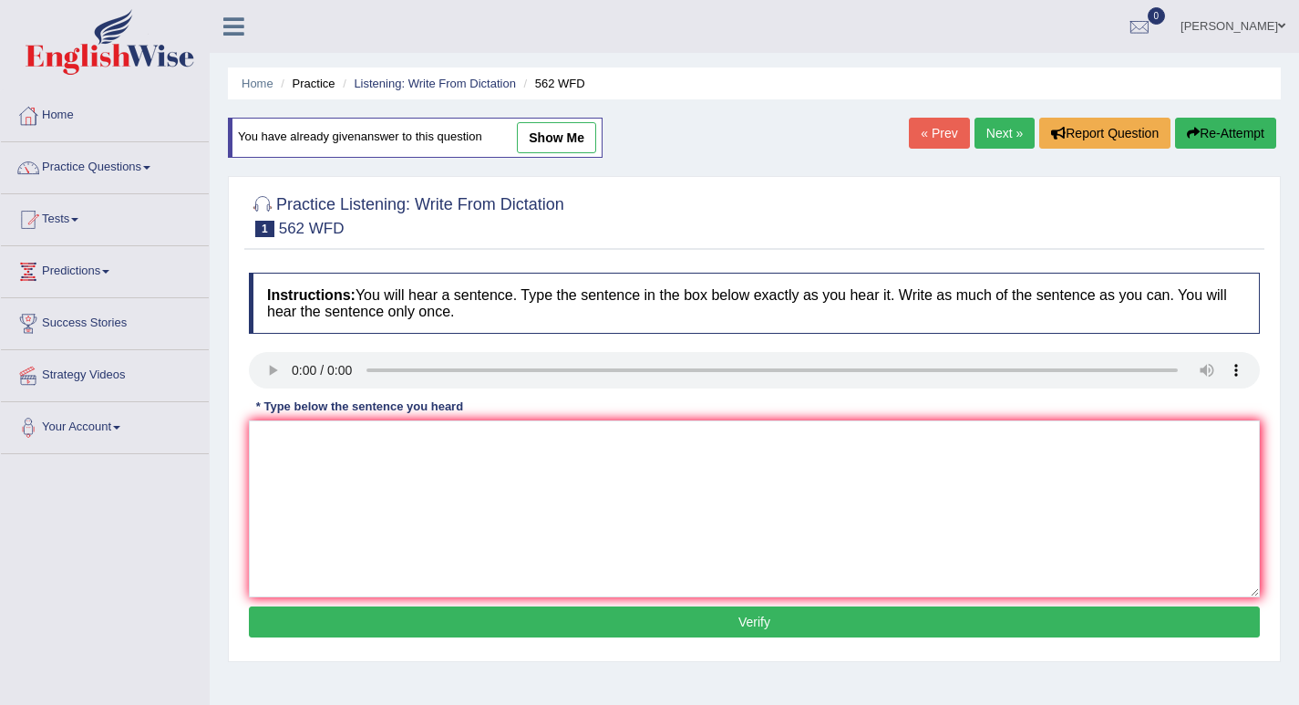
click at [1234, 134] on button "Re-Attempt" at bounding box center [1225, 133] width 101 height 31
click at [327, 481] on textarea at bounding box center [754, 508] width 1011 height 177
click at [310, 513] on textarea at bounding box center [754, 508] width 1011 height 177
click at [318, 445] on textarea "The garpe between the rich and the poor doen not decrease" at bounding box center [754, 508] width 1011 height 177
type textarea "The garpe gape between the rich and the poor doen not decrease"
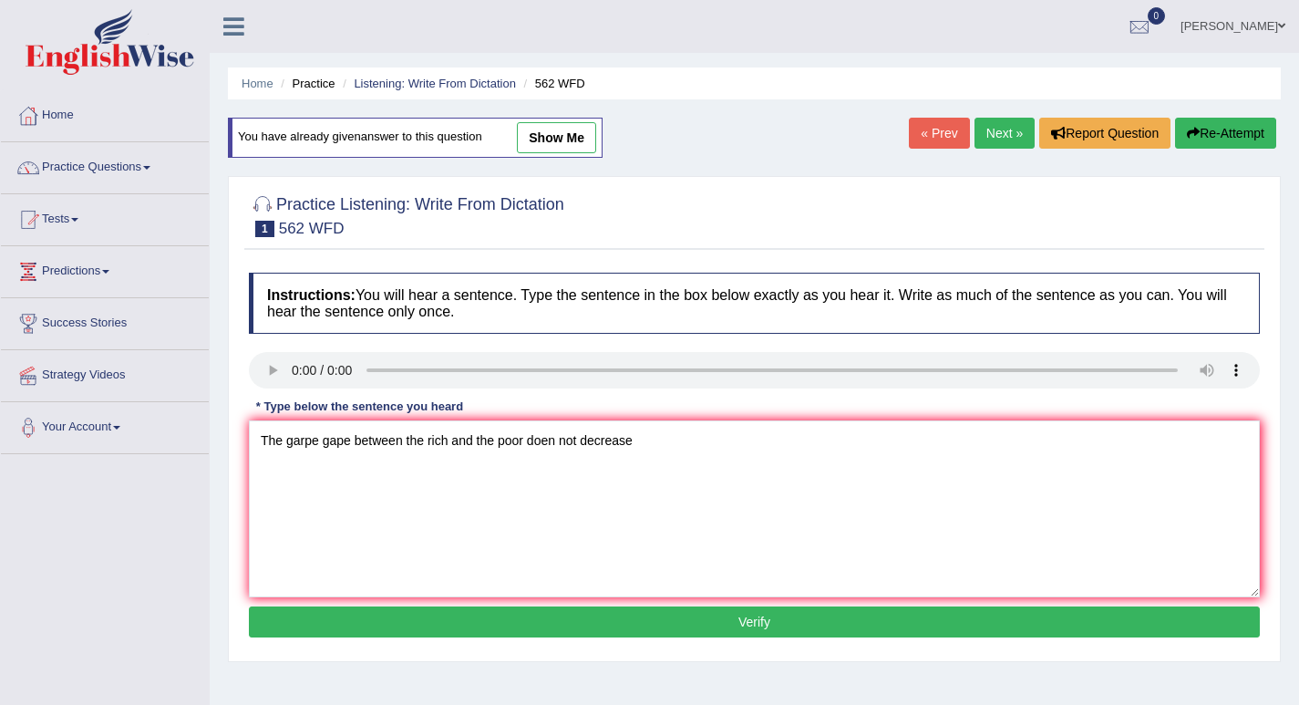
click at [762, 620] on button "Verify" at bounding box center [754, 621] width 1011 height 31
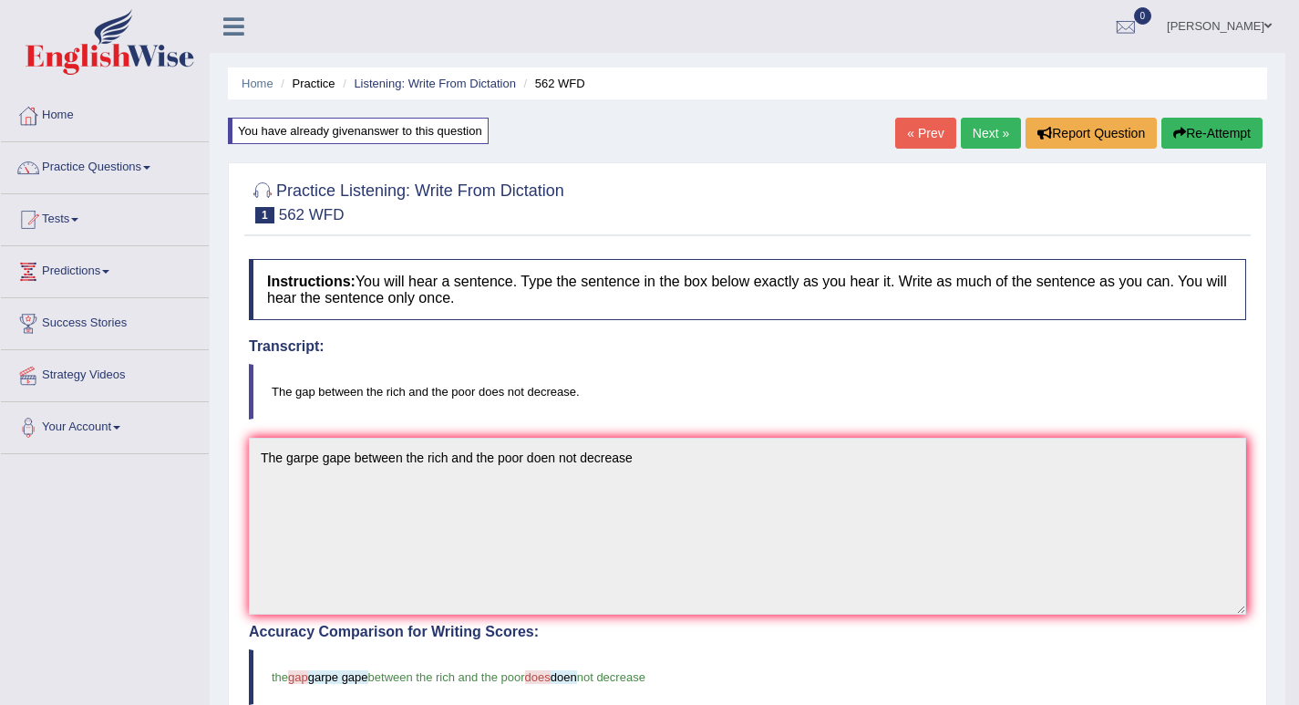
click at [1191, 129] on button "Re-Attempt" at bounding box center [1211, 133] width 101 height 31
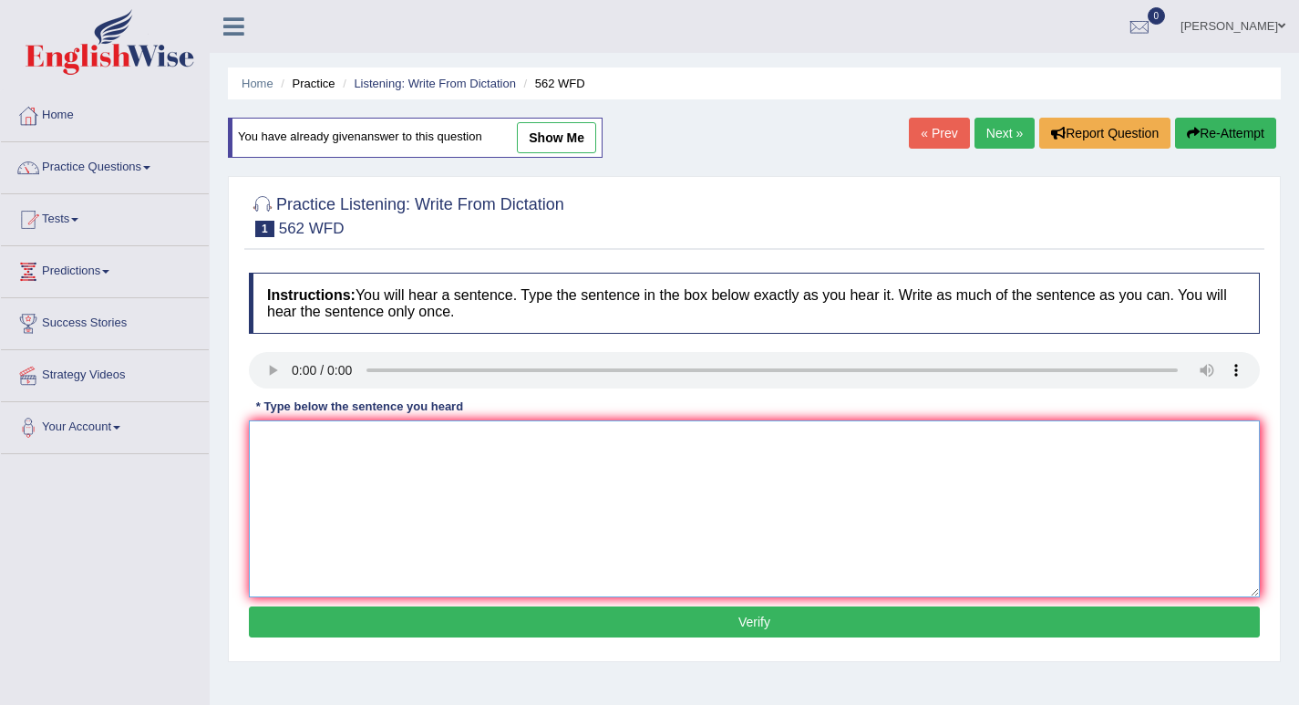
click at [403, 529] on textarea at bounding box center [754, 508] width 1011 height 177
drag, startPoint x: 402, startPoint y: 529, endPoint x: 887, endPoint y: 207, distance: 582.0
click at [887, 207] on div at bounding box center [754, 215] width 1011 height 56
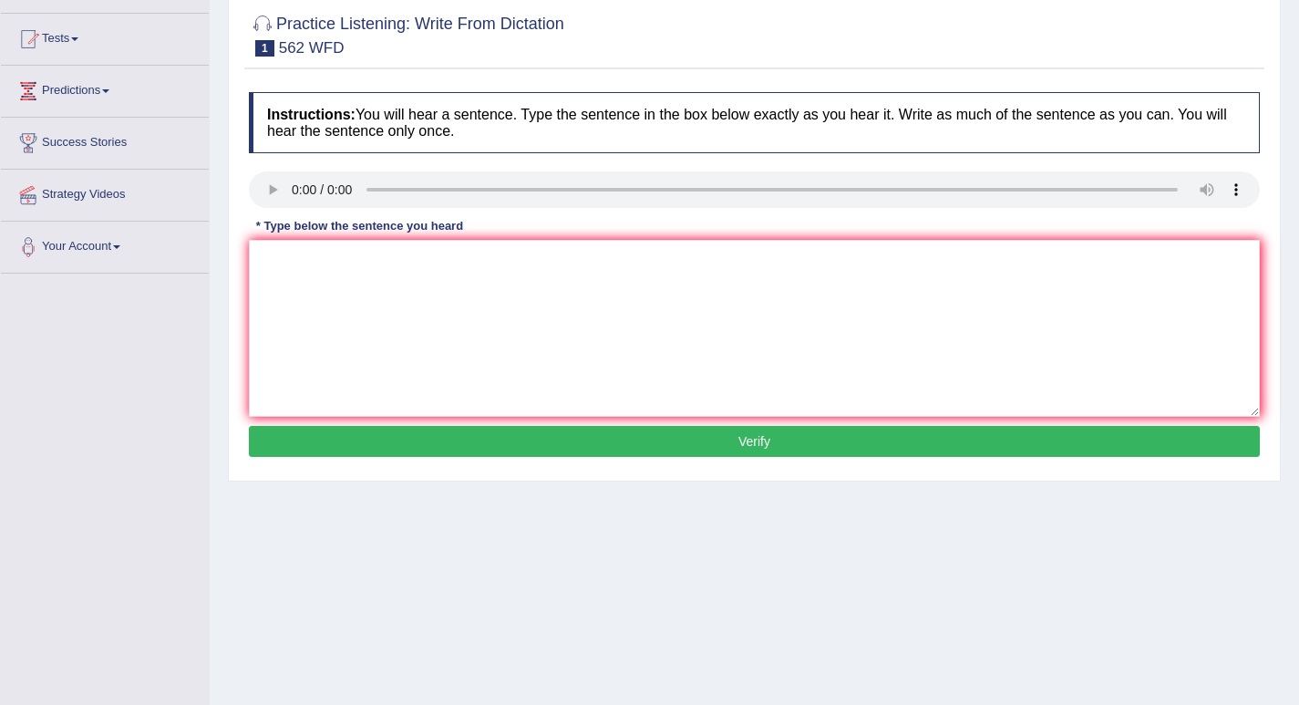
scroll to position [182, 0]
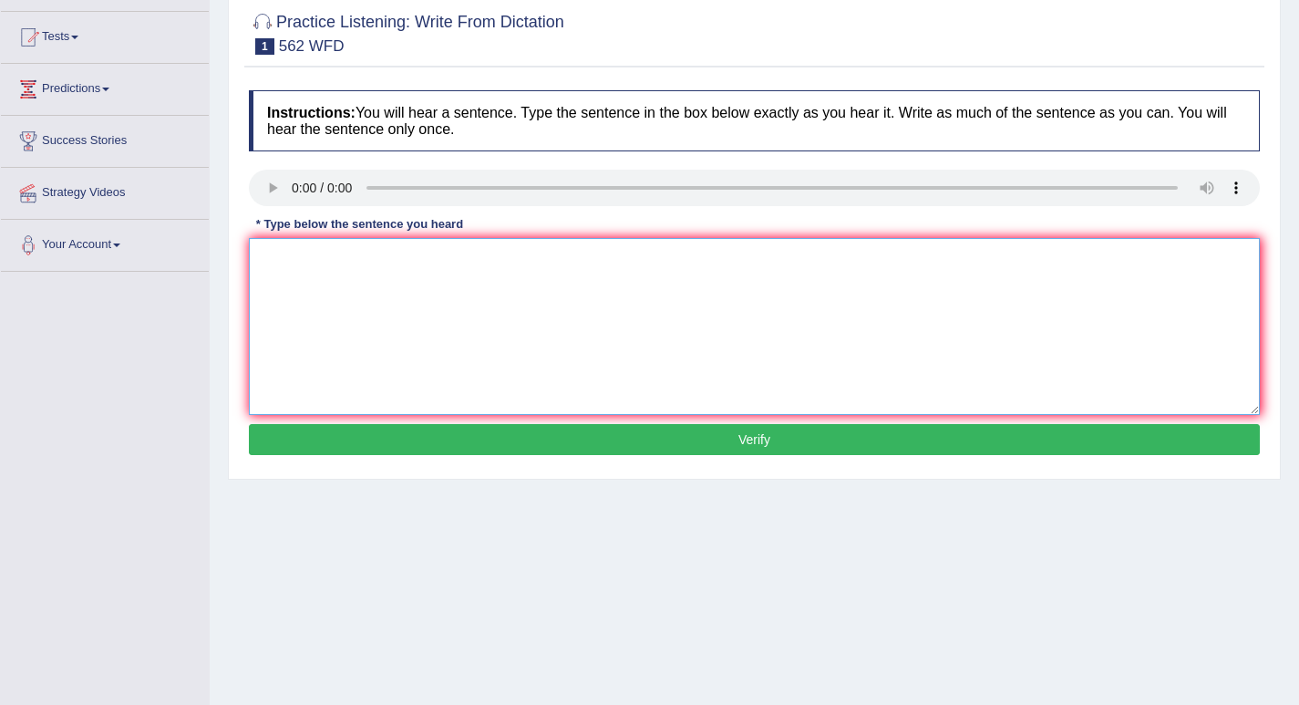
click at [342, 276] on textarea at bounding box center [754, 326] width 1011 height 177
type textarea "The gap between the rich and the poor does not decrease"
click at [757, 436] on button "Verify" at bounding box center [754, 439] width 1011 height 31
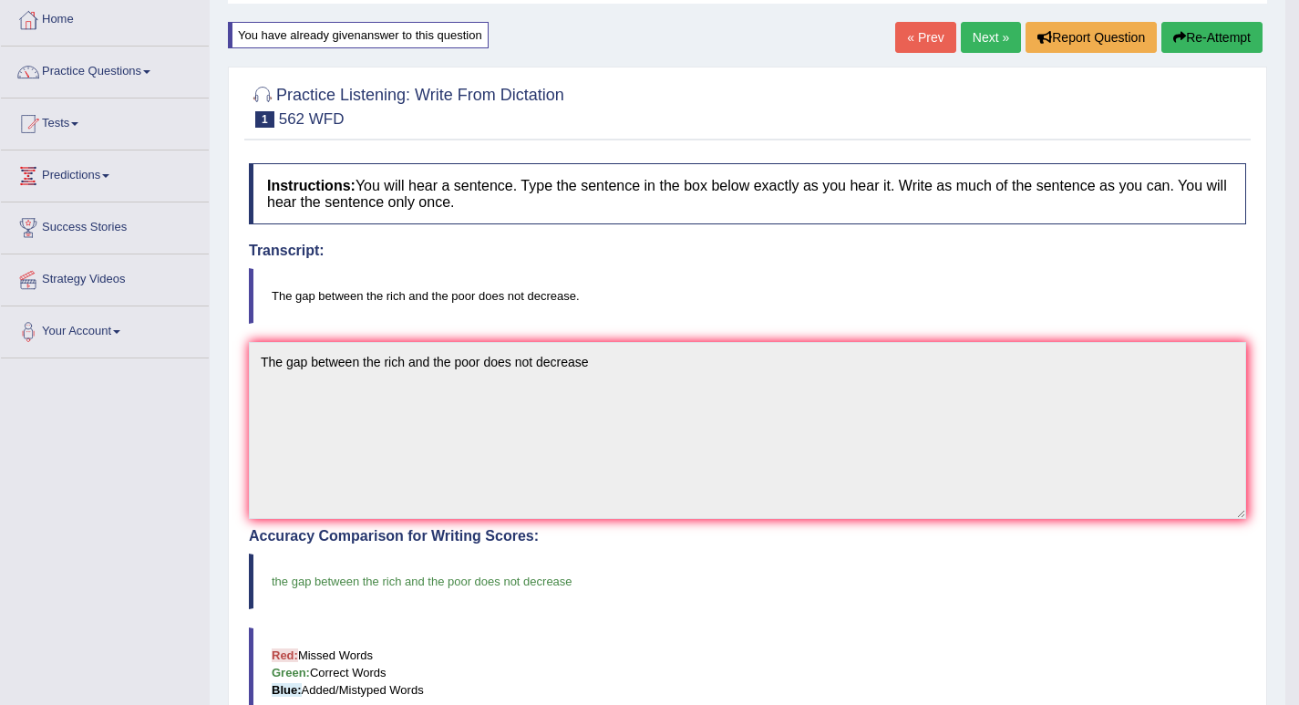
scroll to position [91, 0]
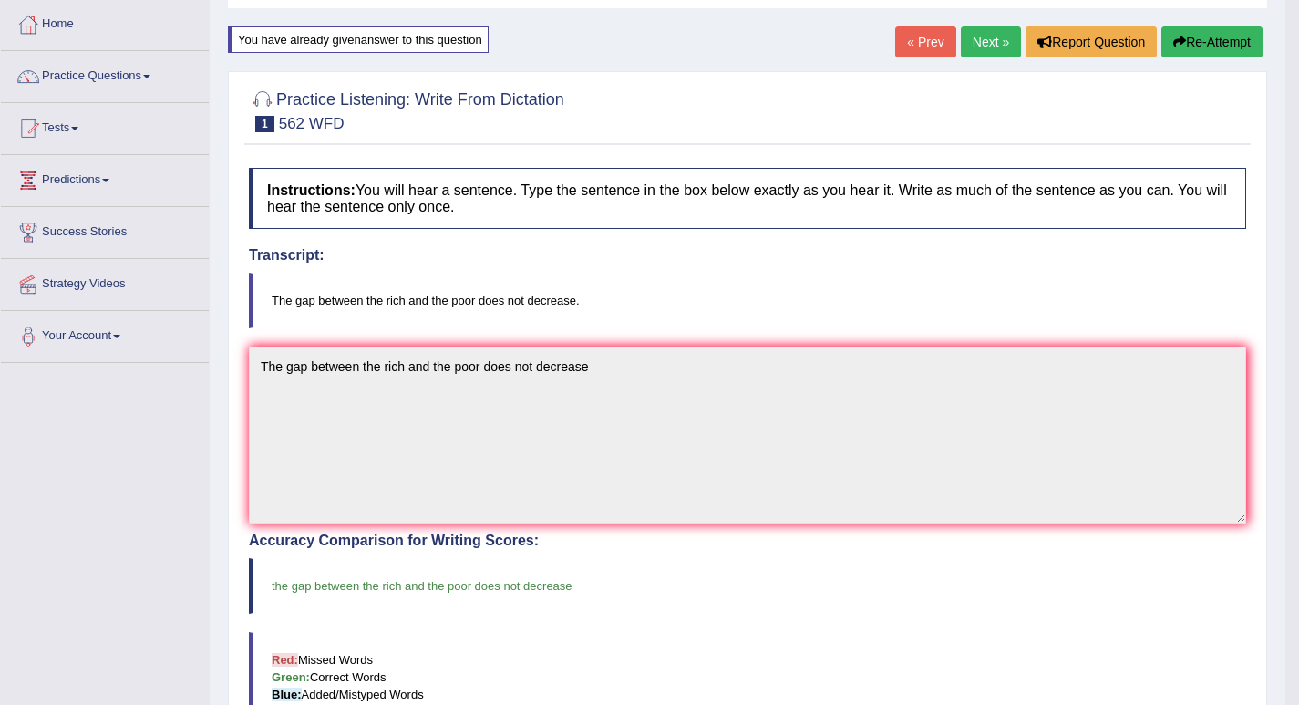
click at [982, 48] on link "Next »" at bounding box center [991, 41] width 60 height 31
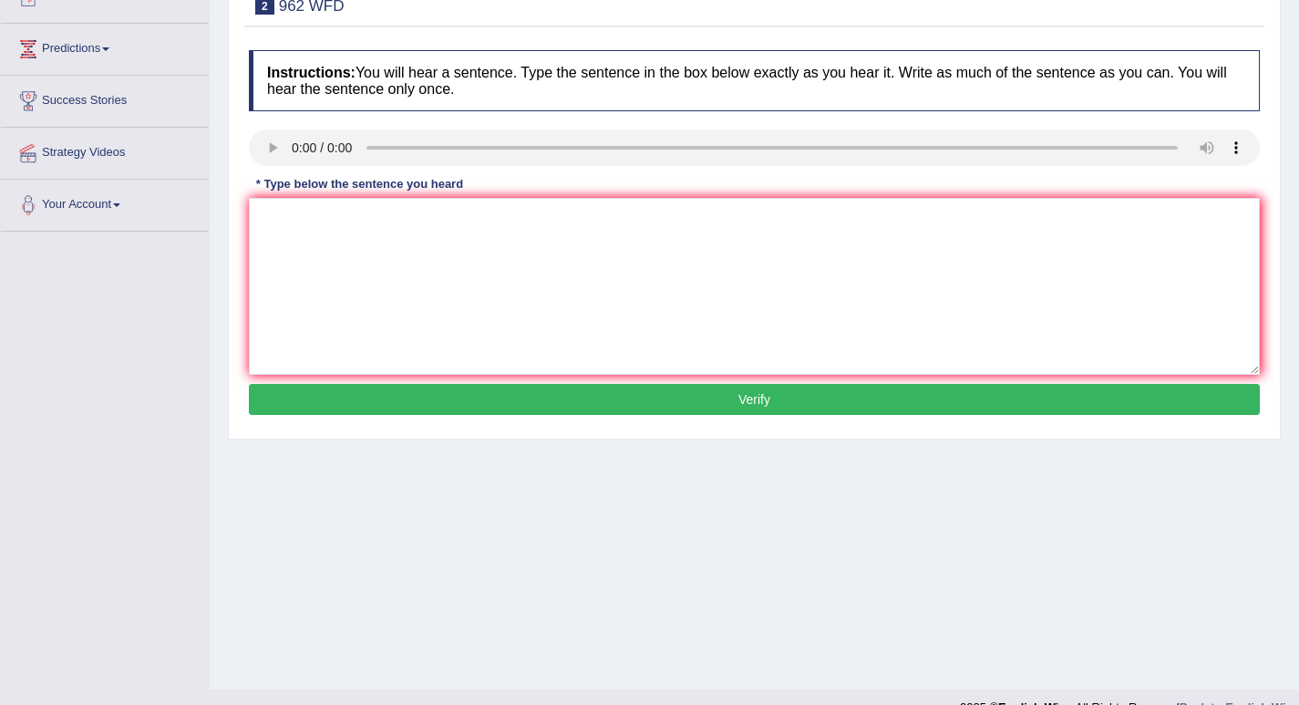
scroll to position [253, 0]
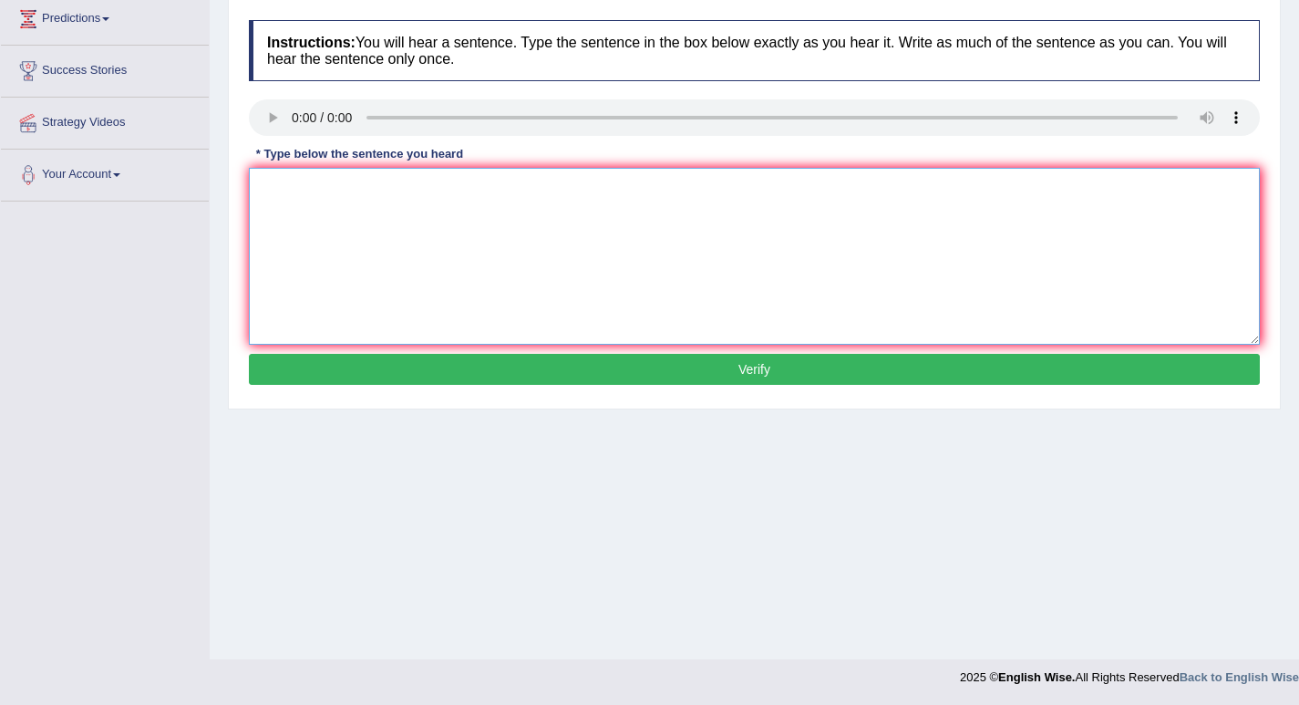
click at [285, 211] on textarea at bounding box center [754, 256] width 1011 height 177
click at [399, 190] on textarea "If you have any question about the exam exams please raise your hand hands" at bounding box center [754, 256] width 1011 height 177
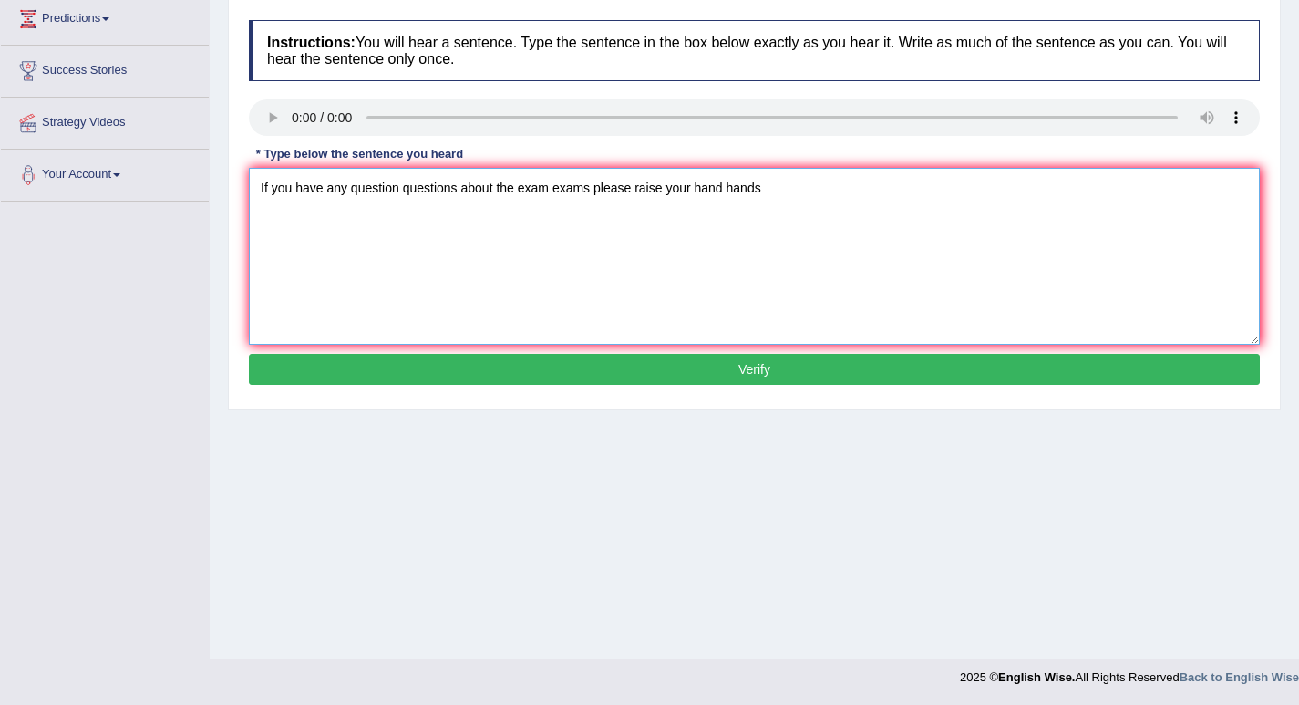
type textarea "If you have any question questions about the exam exams please raise your hand …"
click at [757, 371] on button "Verify" at bounding box center [754, 369] width 1011 height 31
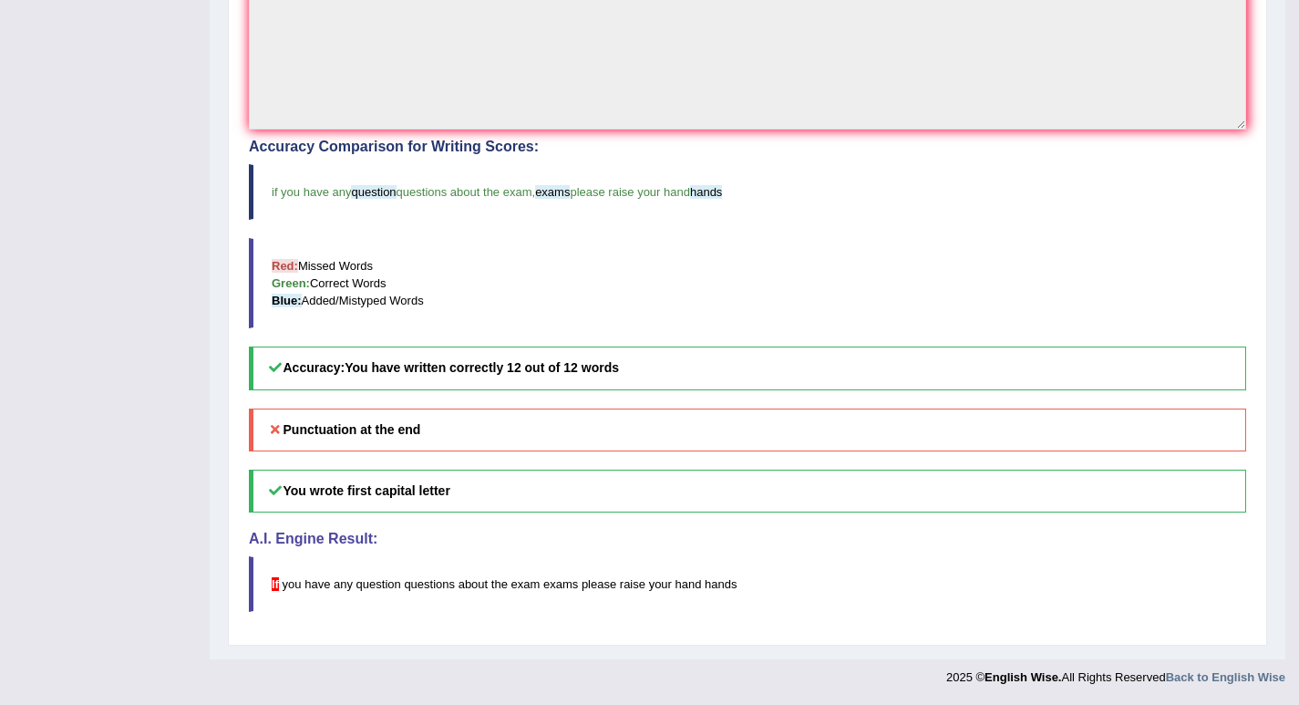
scroll to position [120, 0]
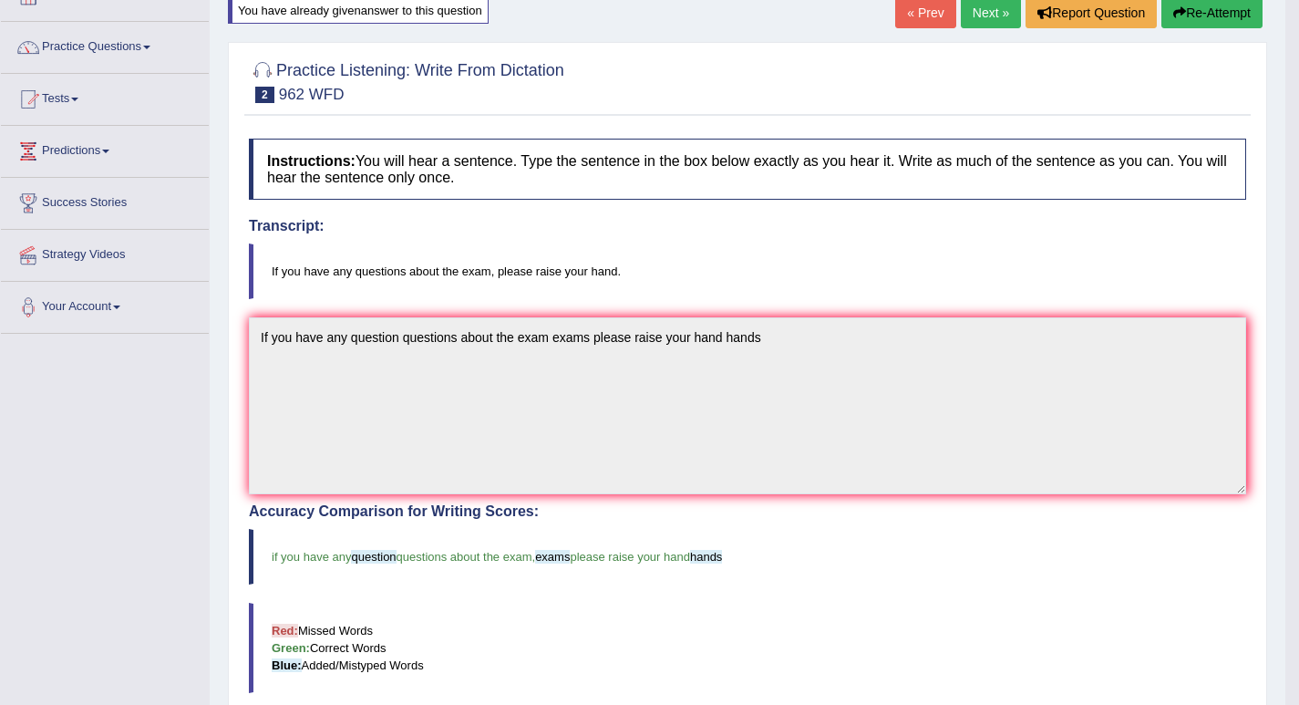
click at [981, 11] on link "Next »" at bounding box center [991, 12] width 60 height 31
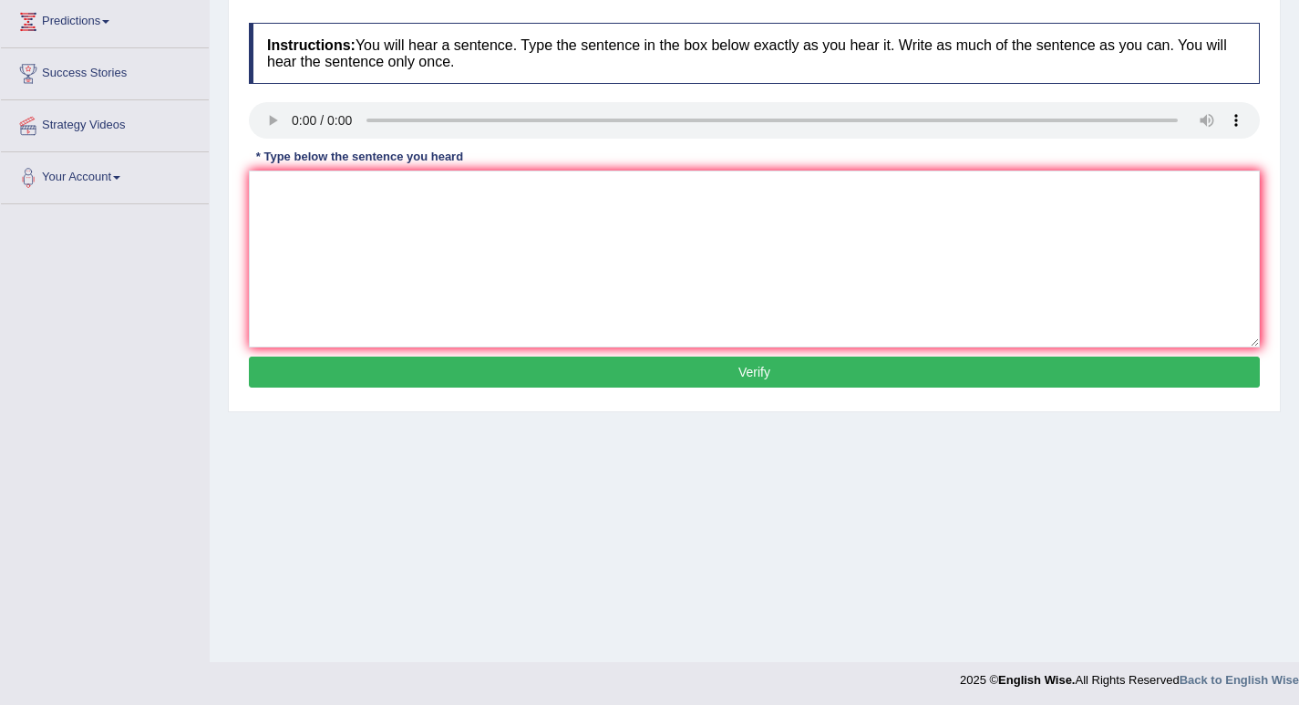
scroll to position [253, 0]
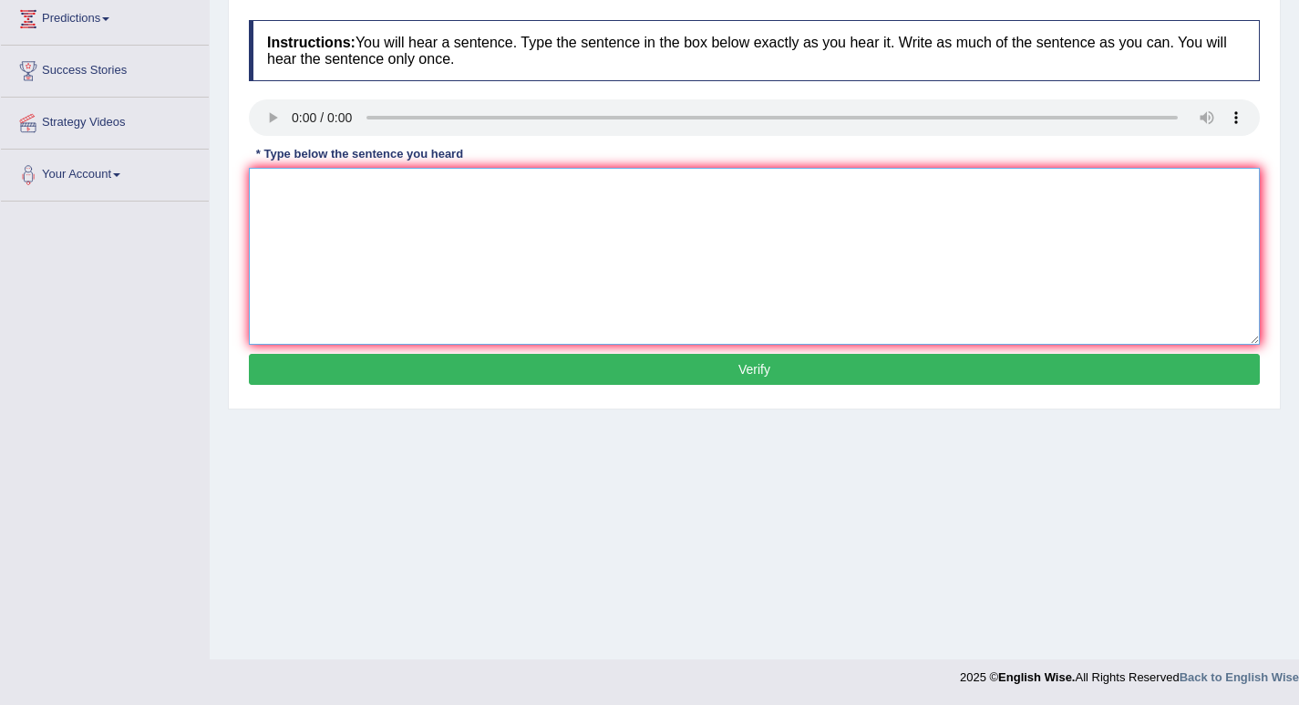
click at [302, 238] on textarea at bounding box center [754, 256] width 1011 height 177
click at [324, 234] on textarea at bounding box center [754, 256] width 1011 height 177
click at [401, 193] on textarea "Students representatives will be vising the classes regarding the form forms" at bounding box center [754, 256] width 1011 height 177
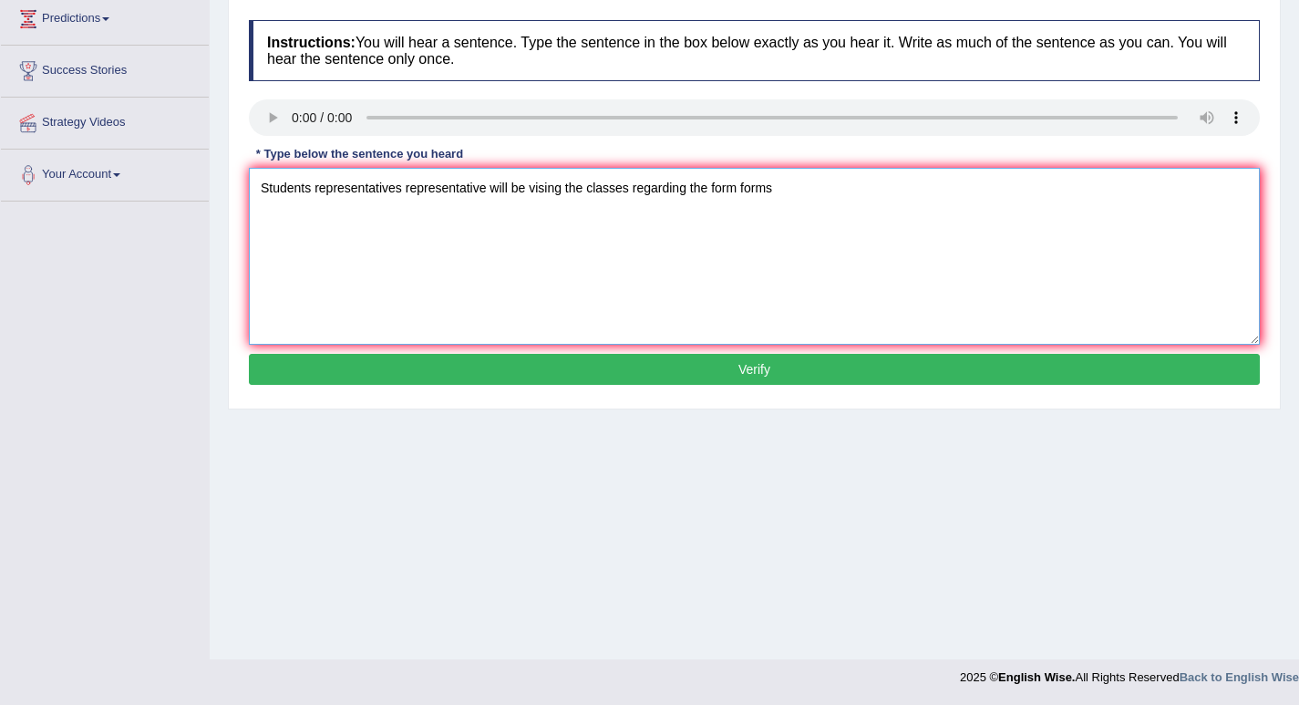
type textarea "Students representatives representative will be vising the classes regarding th…"
click at [750, 369] on button "Verify" at bounding box center [754, 369] width 1011 height 31
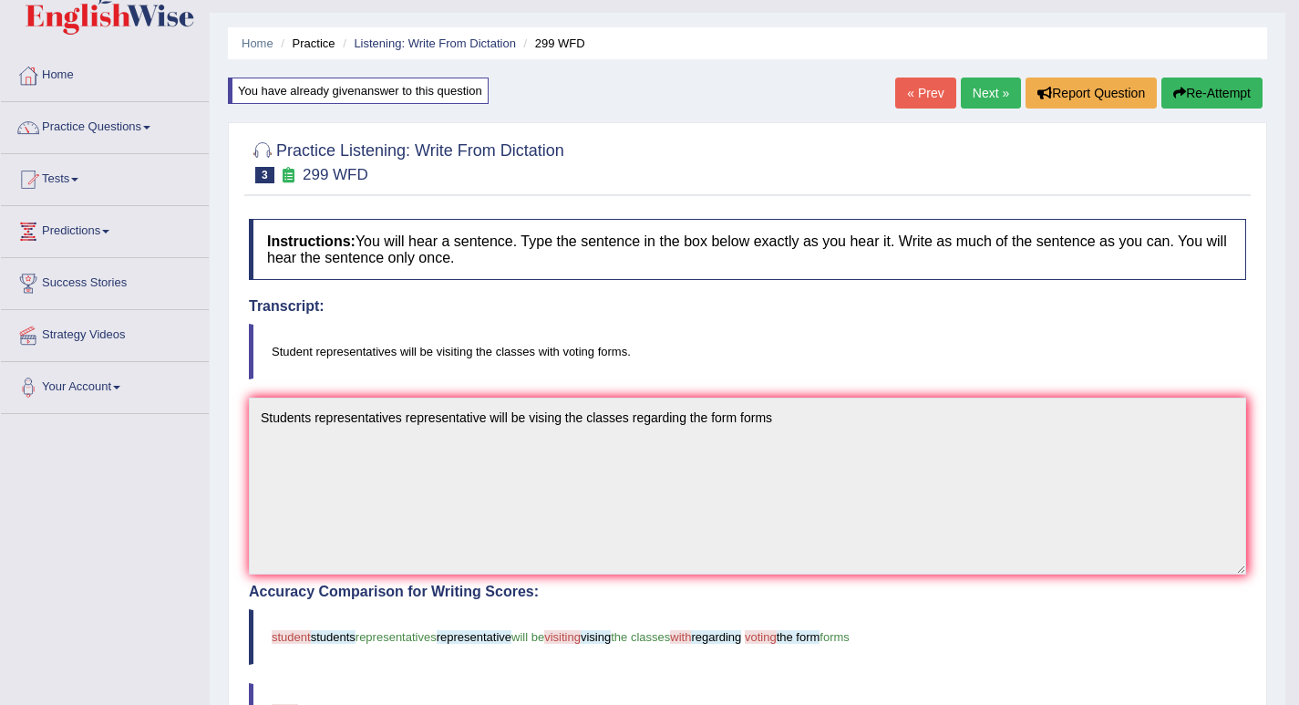
scroll to position [0, 0]
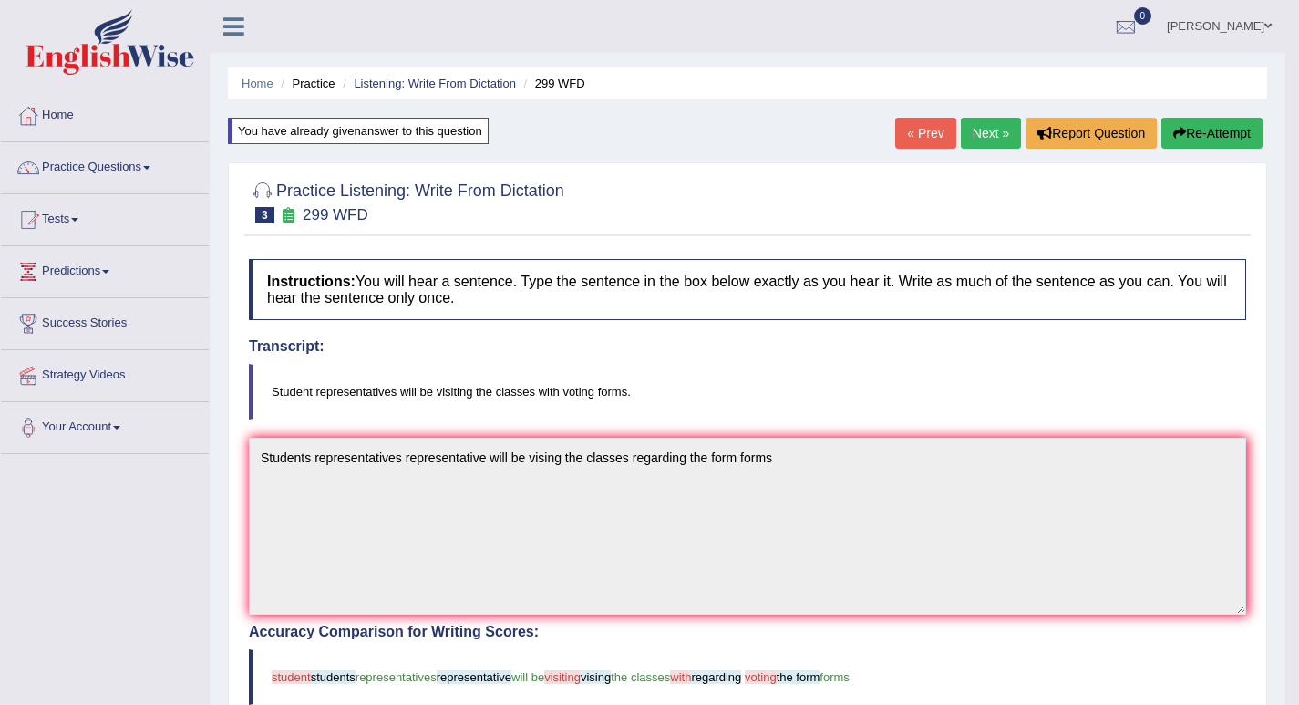
click at [1191, 137] on button "Re-Attempt" at bounding box center [1211, 133] width 101 height 31
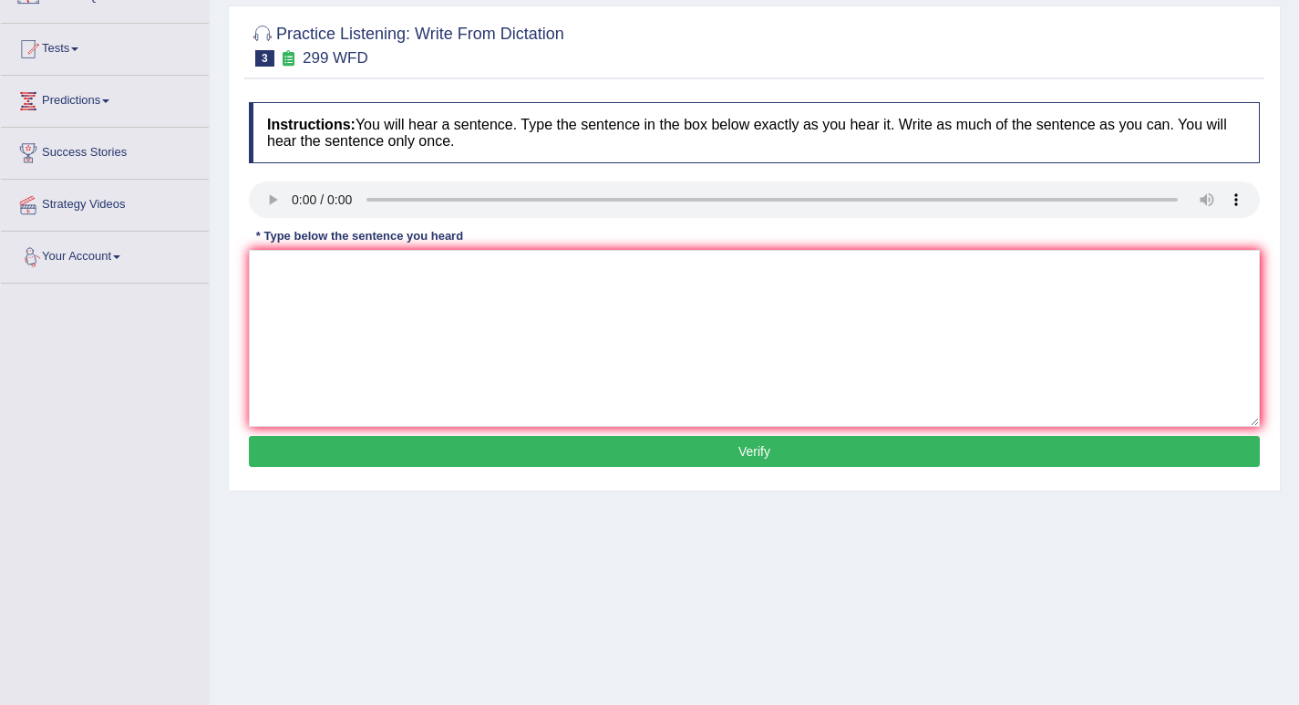
scroll to position [182, 0]
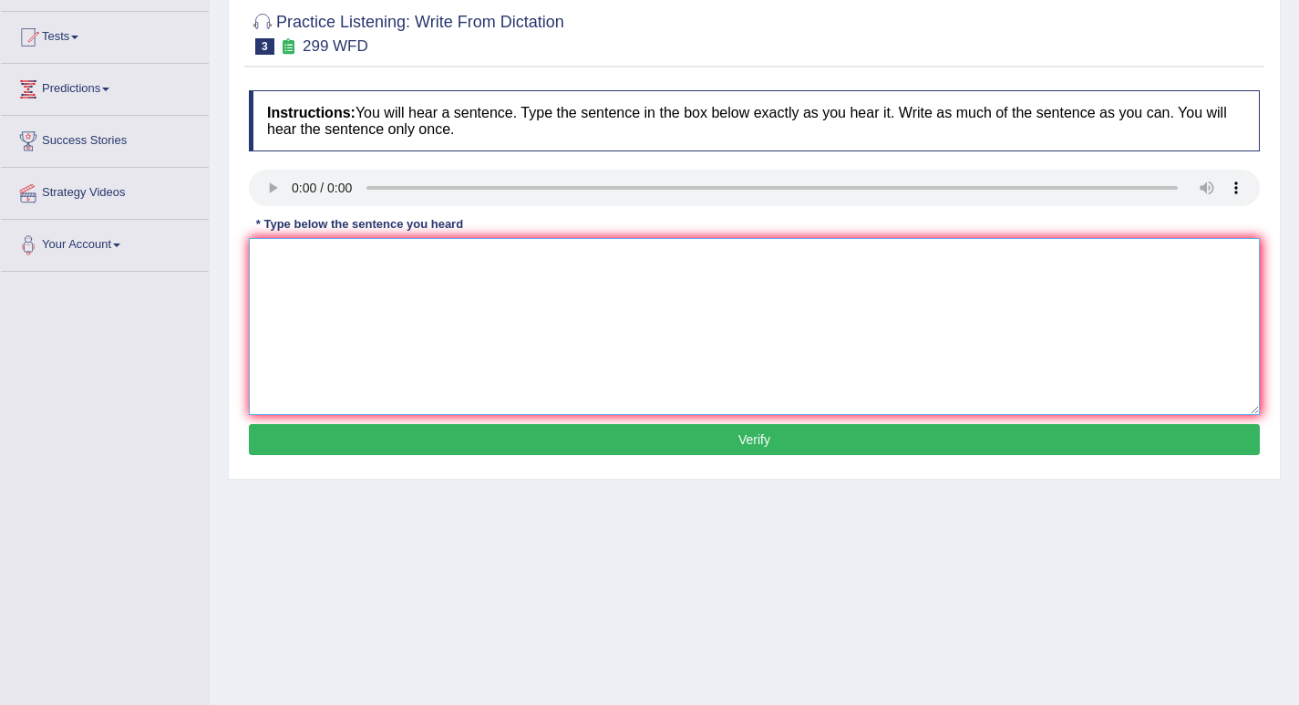
click at [387, 294] on textarea at bounding box center [754, 326] width 1011 height 177
type textarea "Students representatives will be visiting the classes with voting form forms."
click at [764, 440] on button "Verify" at bounding box center [754, 439] width 1011 height 31
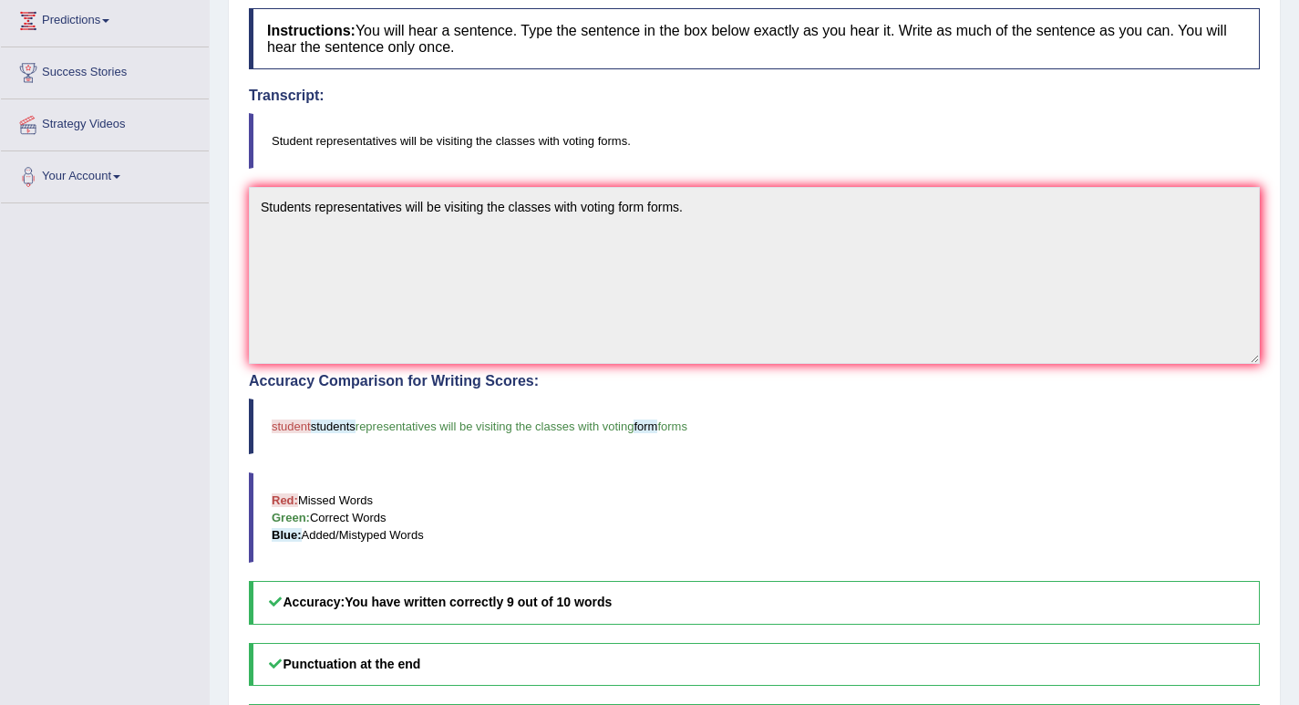
scroll to position [29, 0]
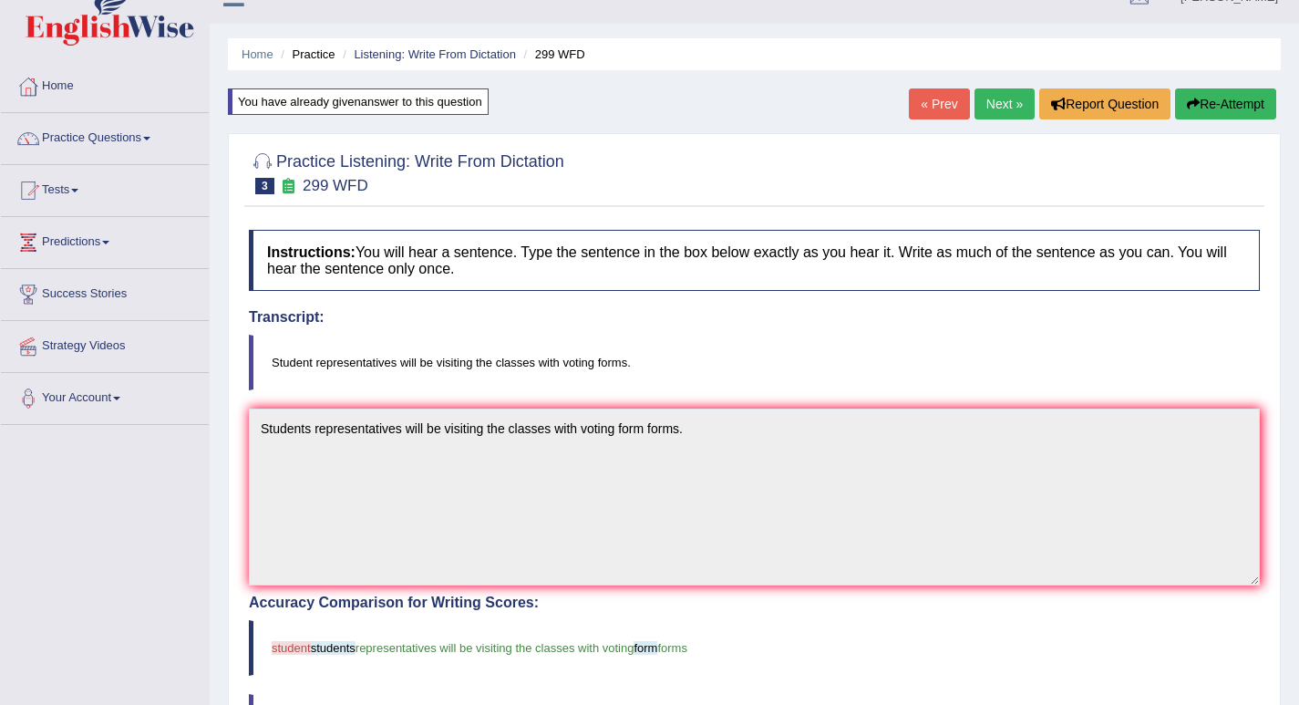
click at [988, 108] on link "Next »" at bounding box center [1004, 103] width 60 height 31
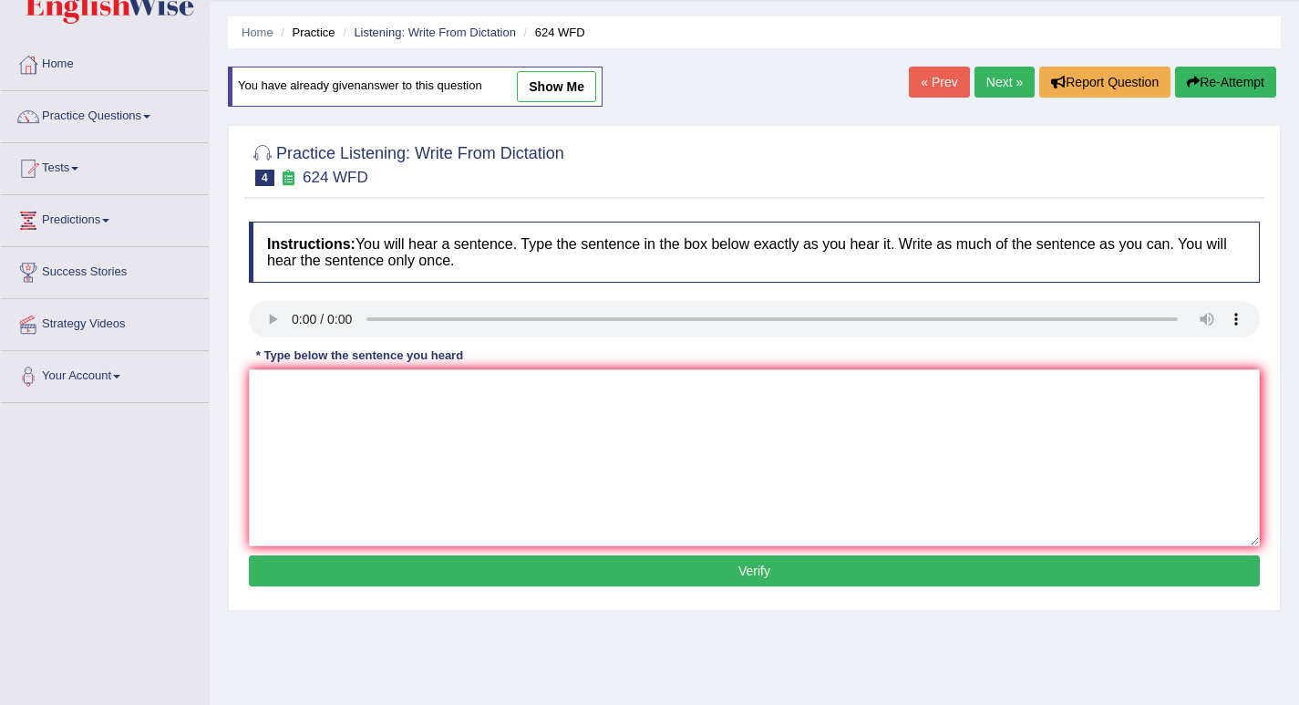
scroll to position [91, 0]
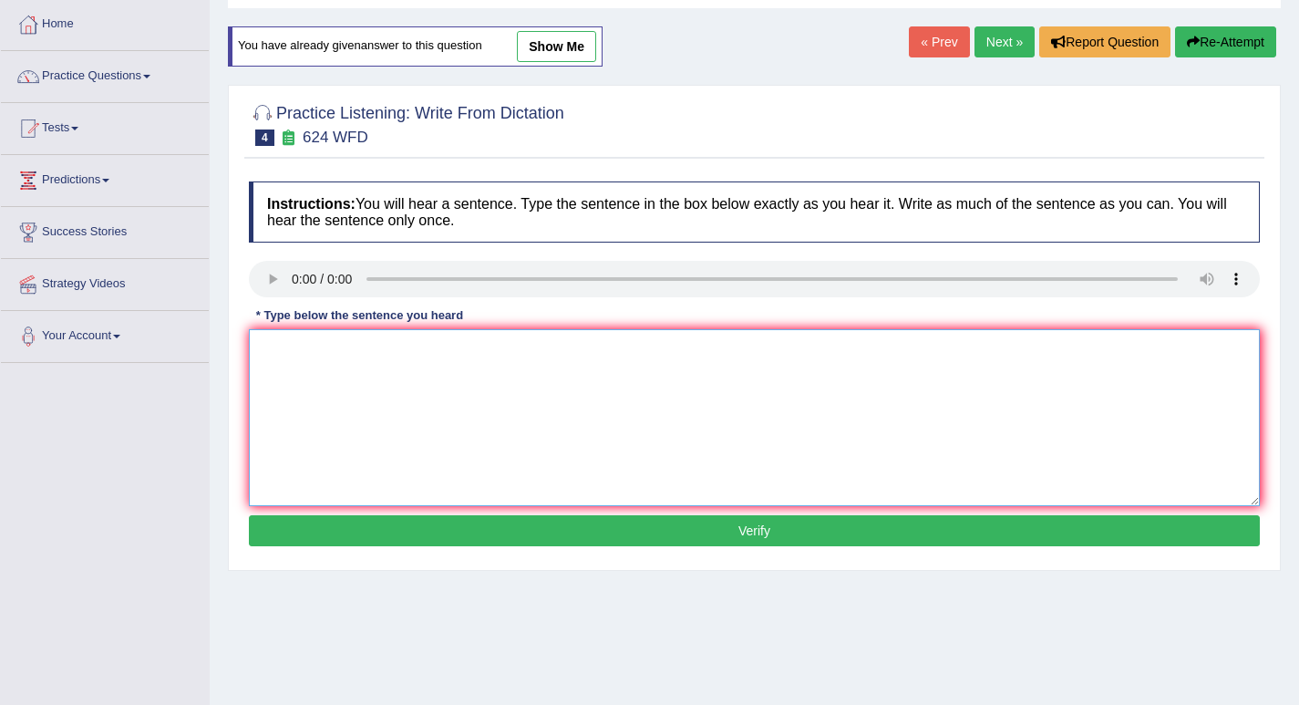
click at [351, 381] on textarea at bounding box center [754, 417] width 1011 height 177
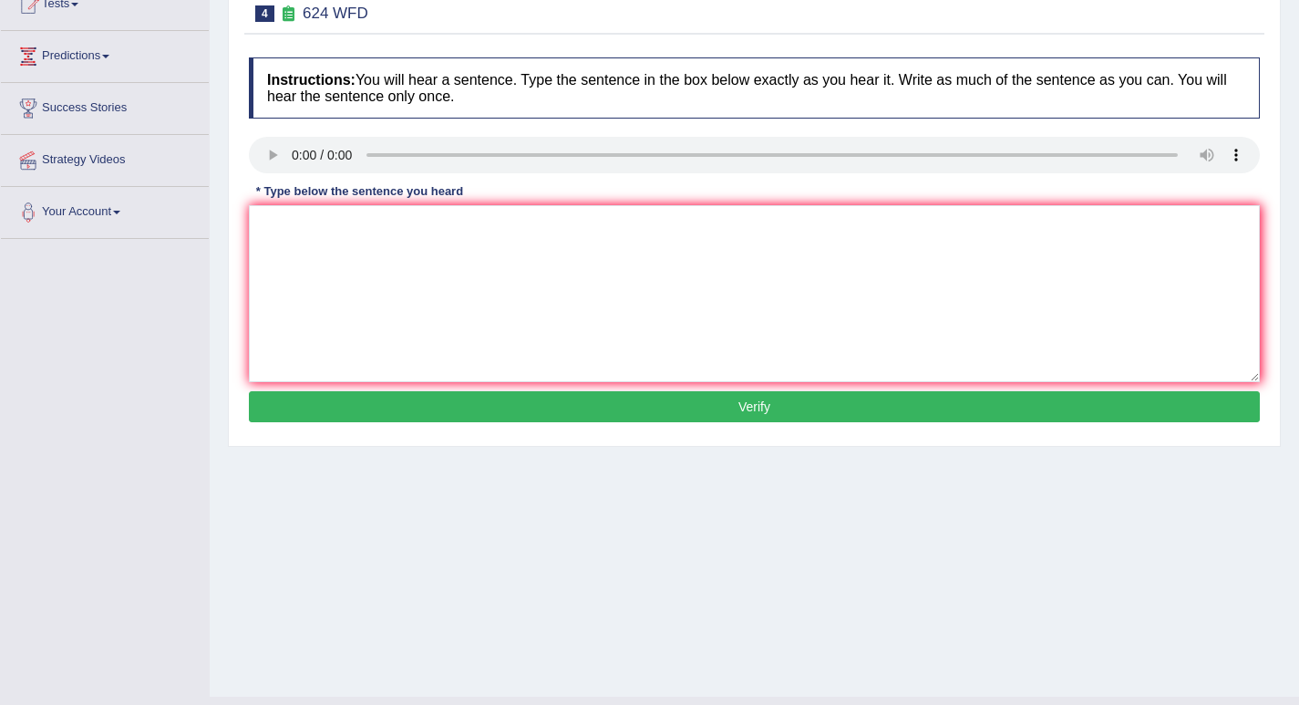
scroll to position [253, 0]
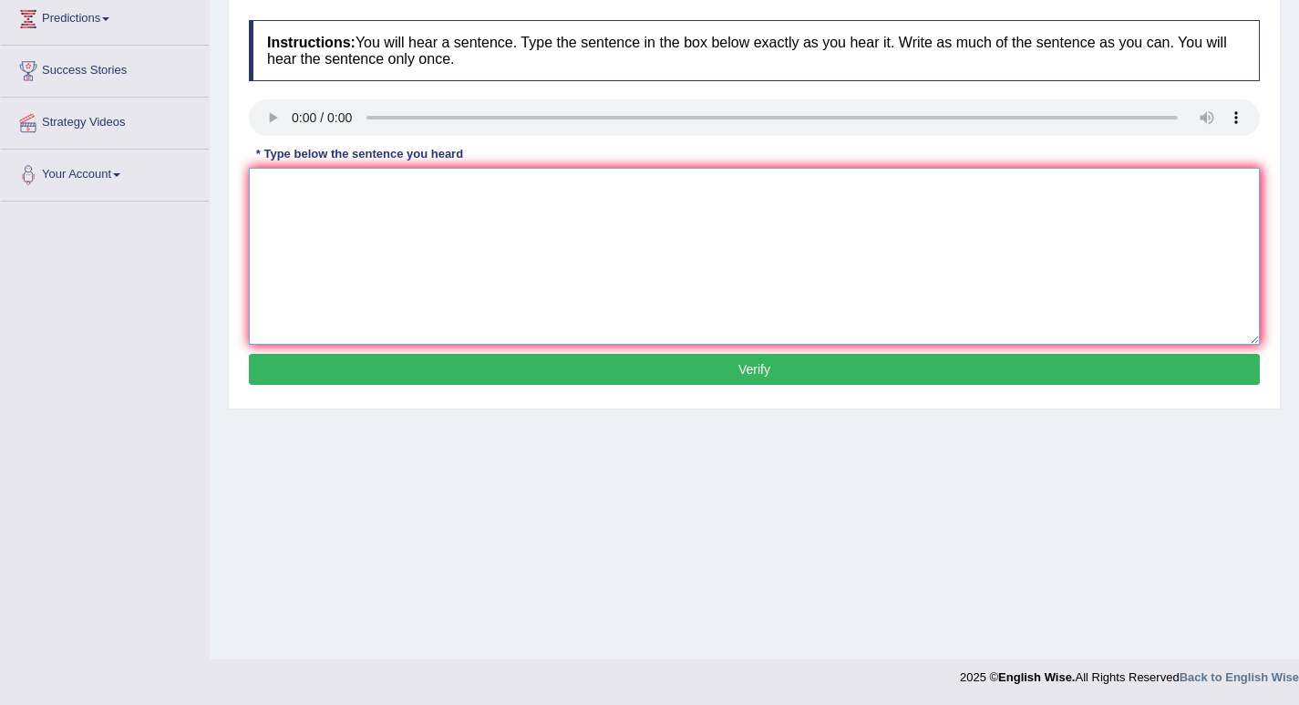
click at [382, 238] on textarea at bounding box center [754, 256] width 1011 height 177
click at [463, 185] on textarea "A students have to improve their cretical thinking and developing skills." at bounding box center [754, 256] width 1011 height 177
click at [683, 205] on textarea "A students have to improve their critical thinking and developing skills." at bounding box center [754, 256] width 1011 height 177
type textarea "A students have to improve their critical thinking and developing skills."
click at [753, 367] on button "Verify" at bounding box center [754, 369] width 1011 height 31
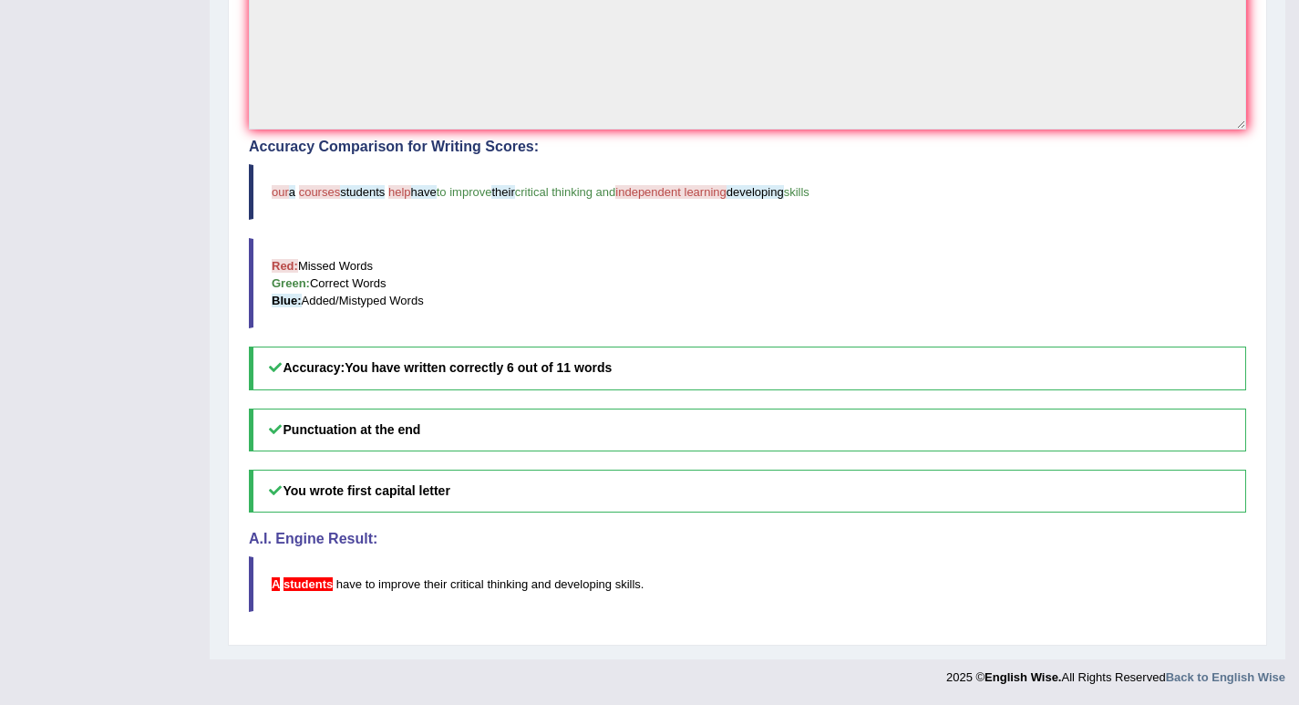
scroll to position [120, 0]
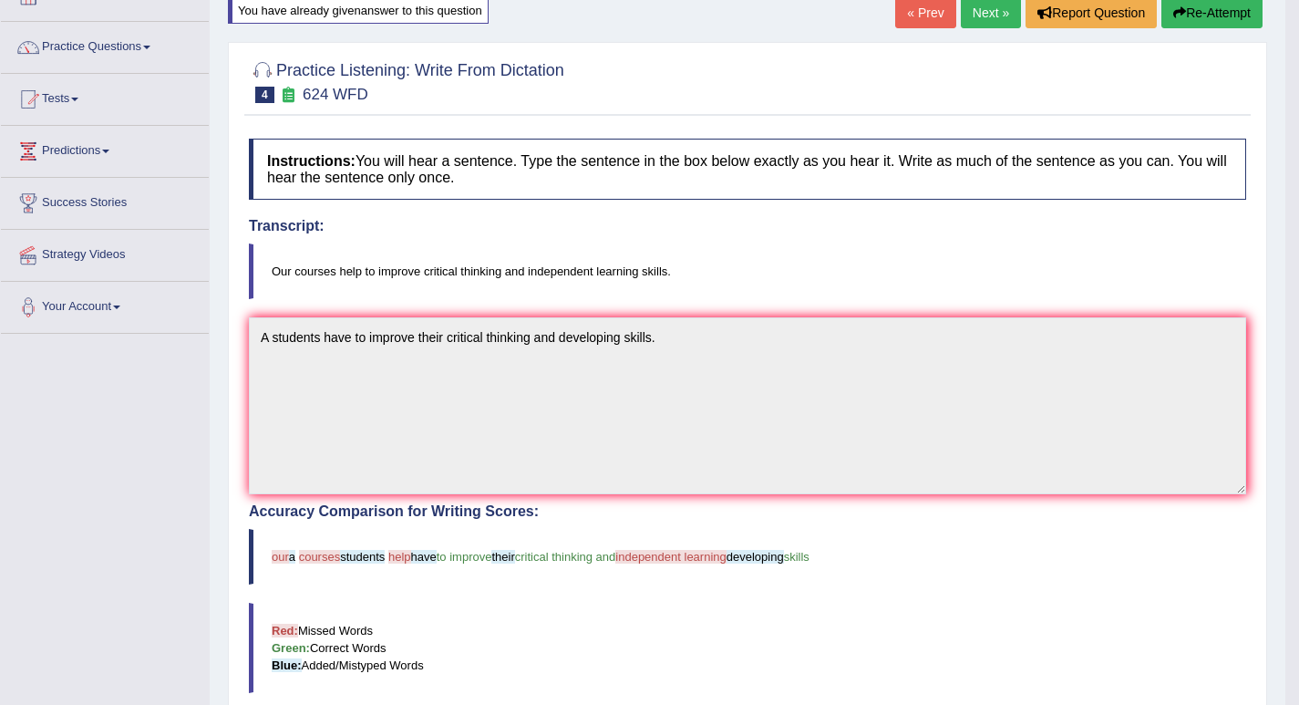
click at [995, 15] on link "Next »" at bounding box center [991, 12] width 60 height 31
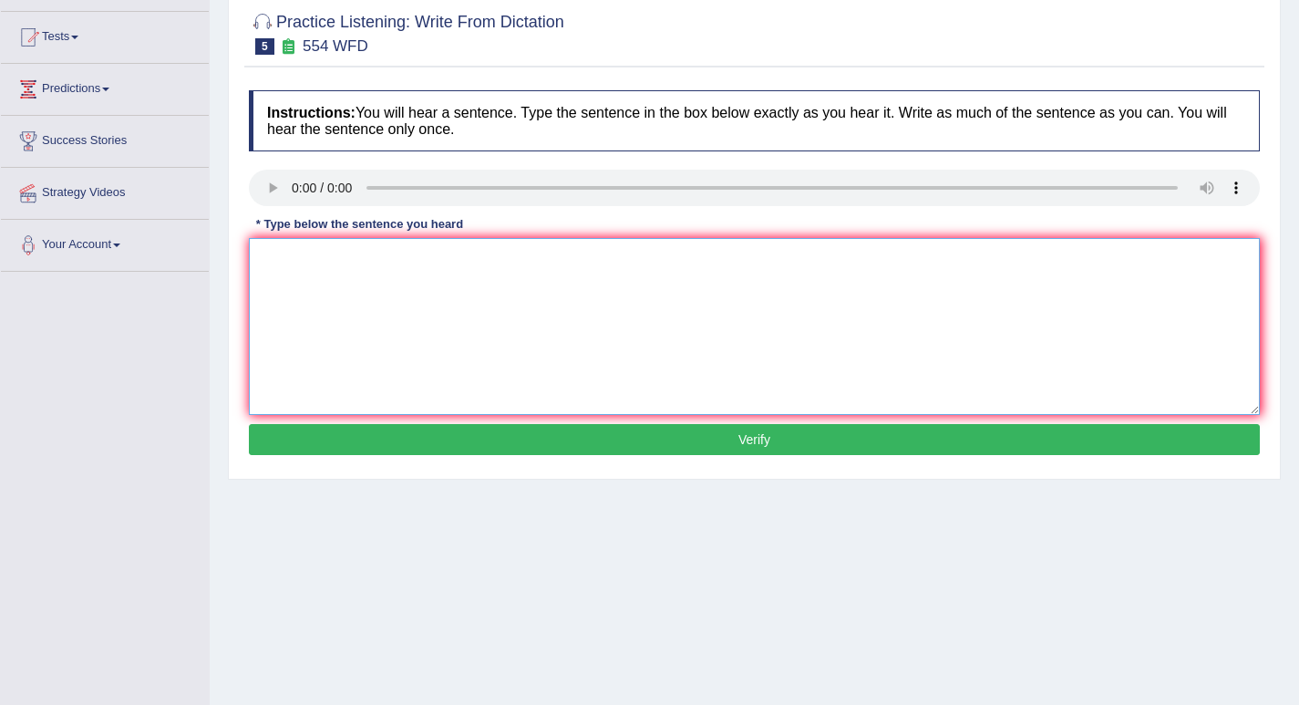
click at [391, 299] on textarea at bounding box center [754, 326] width 1011 height 177
type textarea "We are able to work in a team."
click at [761, 443] on button "Verify" at bounding box center [754, 439] width 1011 height 31
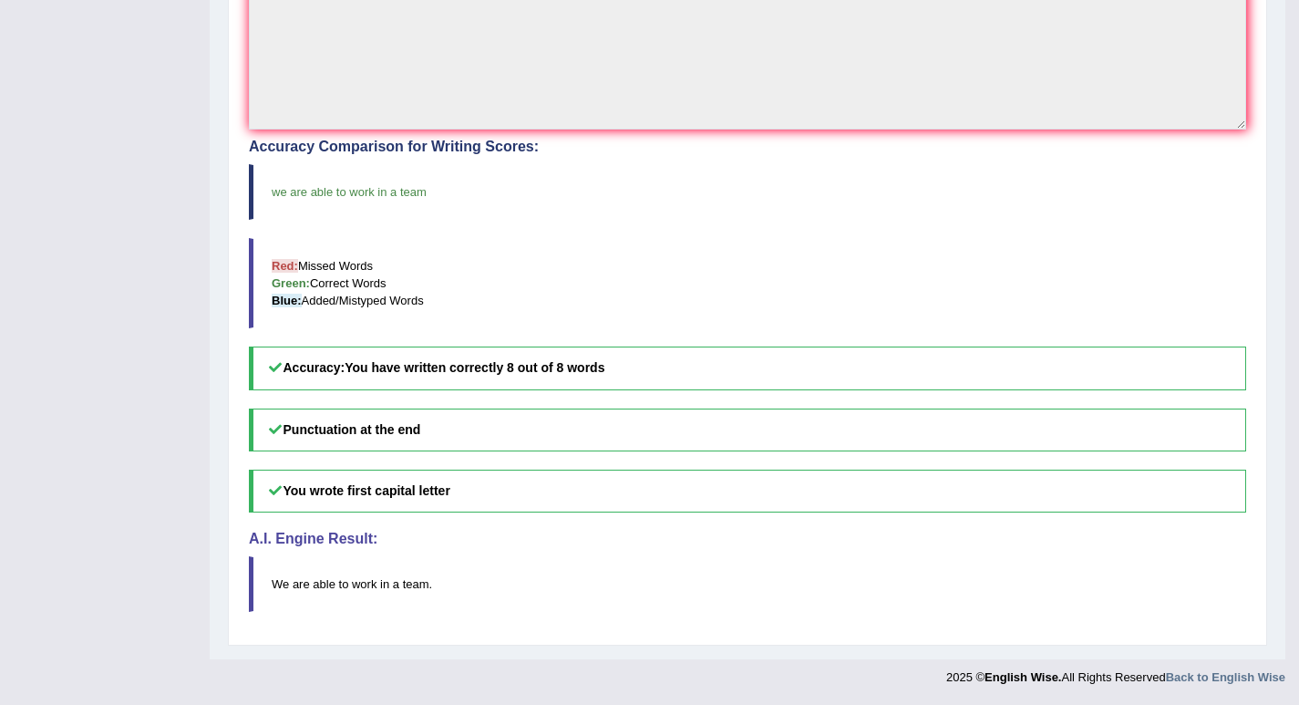
scroll to position [120, 0]
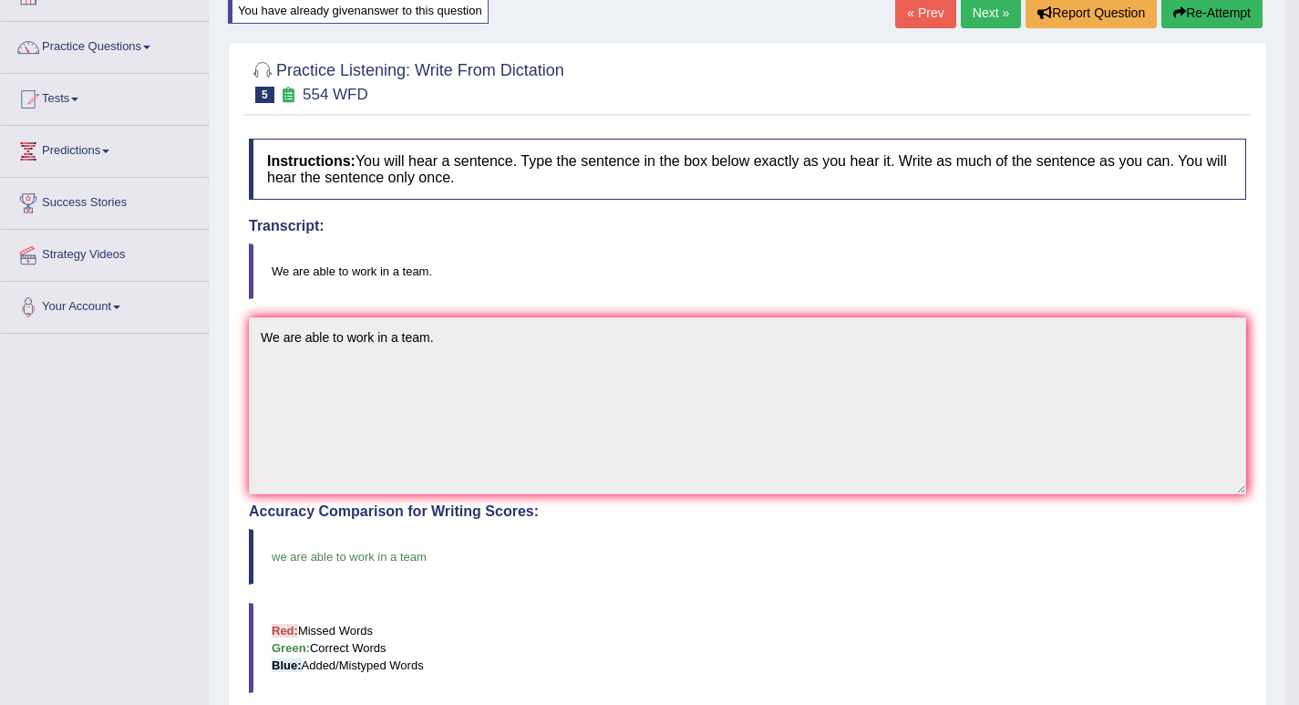
click at [990, 15] on link "Next »" at bounding box center [991, 12] width 60 height 31
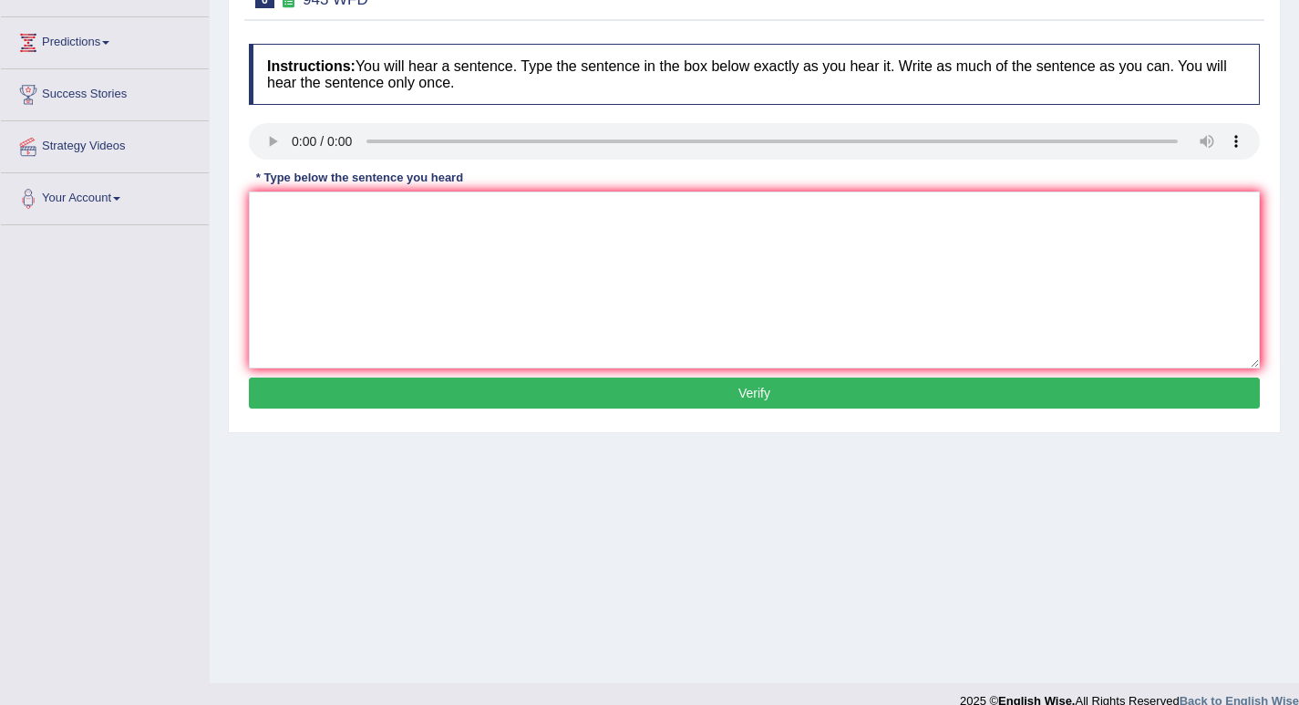
scroll to position [253, 0]
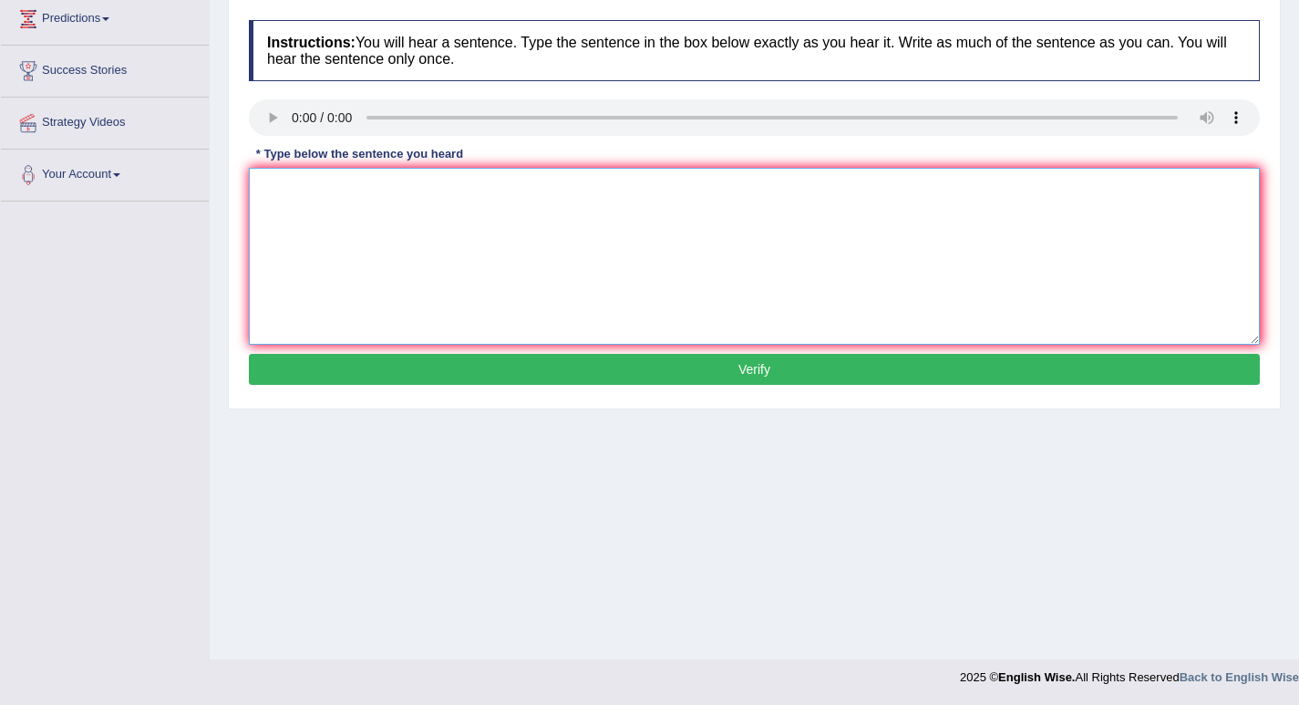
click at [548, 234] on textarea at bounding box center [754, 256] width 1011 height 177
click at [592, 193] on textarea "Farming method across the world had greatly develop" at bounding box center [754, 256] width 1011 height 177
type textarea "Farming method across the world had greatly developed recently."
click at [758, 373] on button "Verify" at bounding box center [754, 369] width 1011 height 31
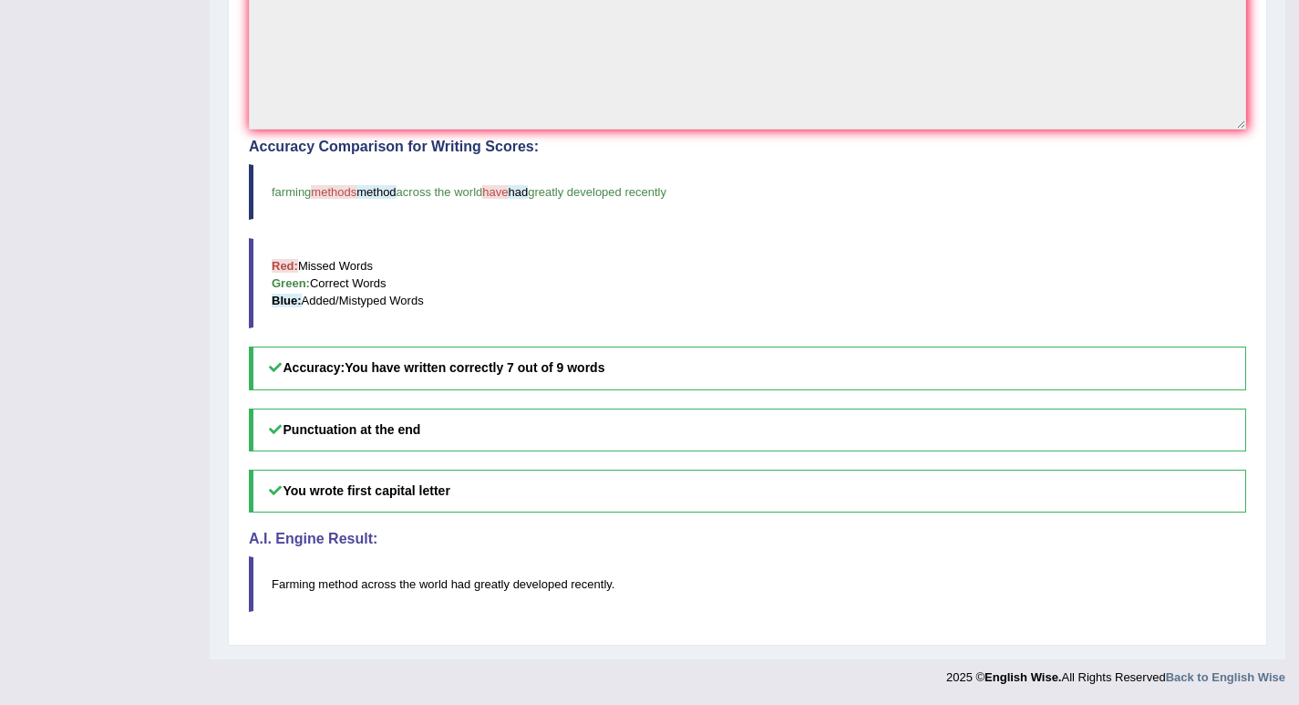
scroll to position [120, 0]
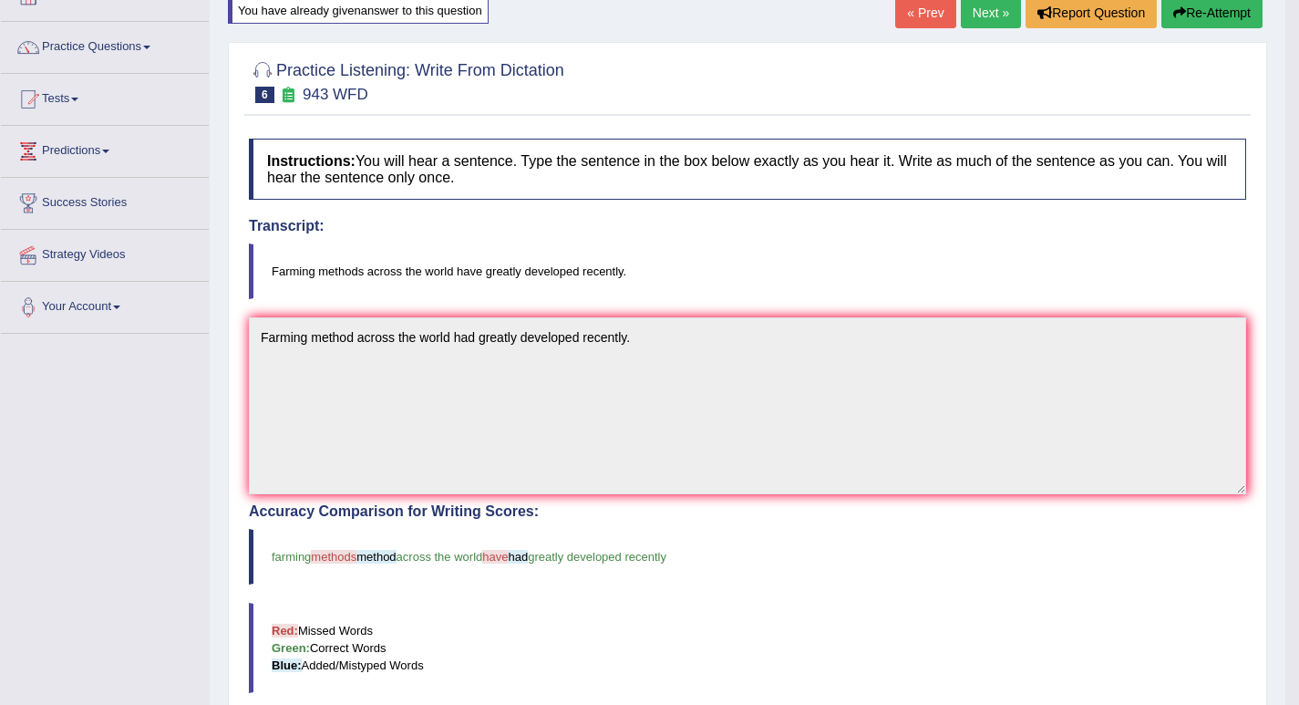
click at [983, 7] on link "Next »" at bounding box center [991, 12] width 60 height 31
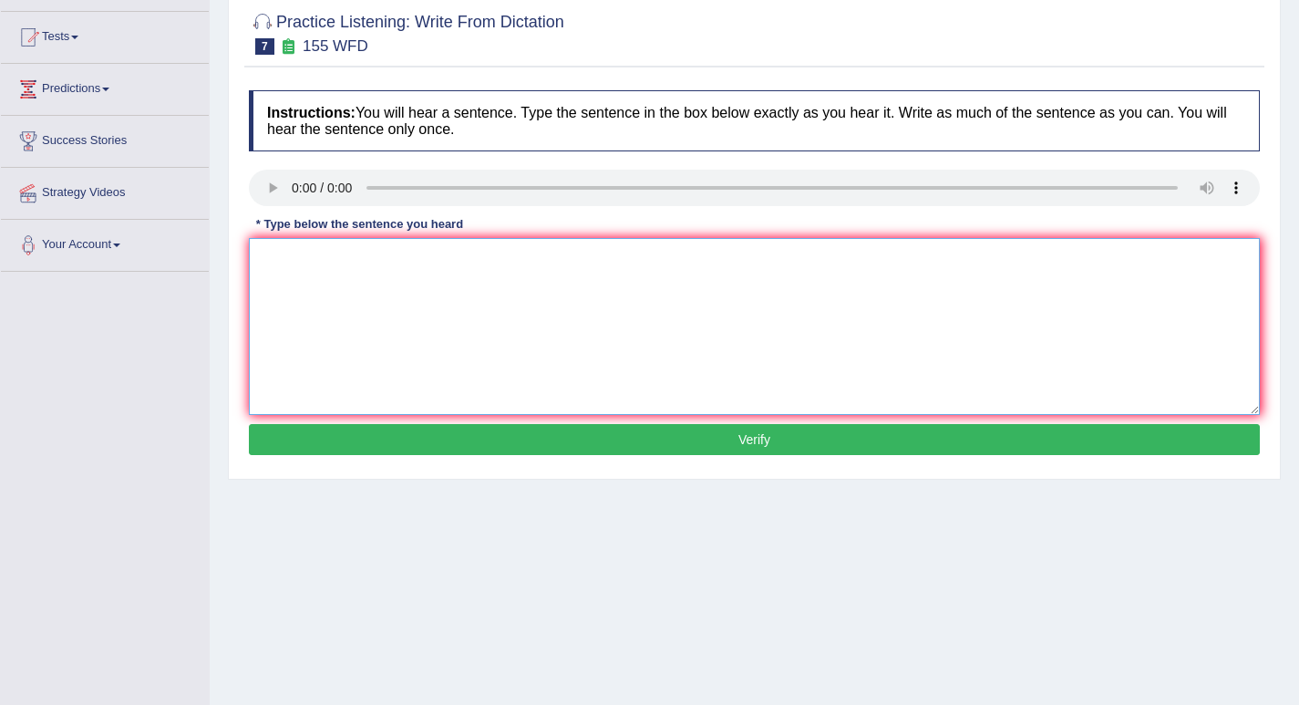
click at [397, 300] on textarea at bounding box center [754, 326] width 1011 height 177
click at [556, 263] on textarea "The important details in this summery are missing" at bounding box center [754, 326] width 1011 height 177
type textarea "T"
click at [410, 269] on textarea "Important" at bounding box center [754, 326] width 1011 height 177
type textarea "Important details are missing in this summery."
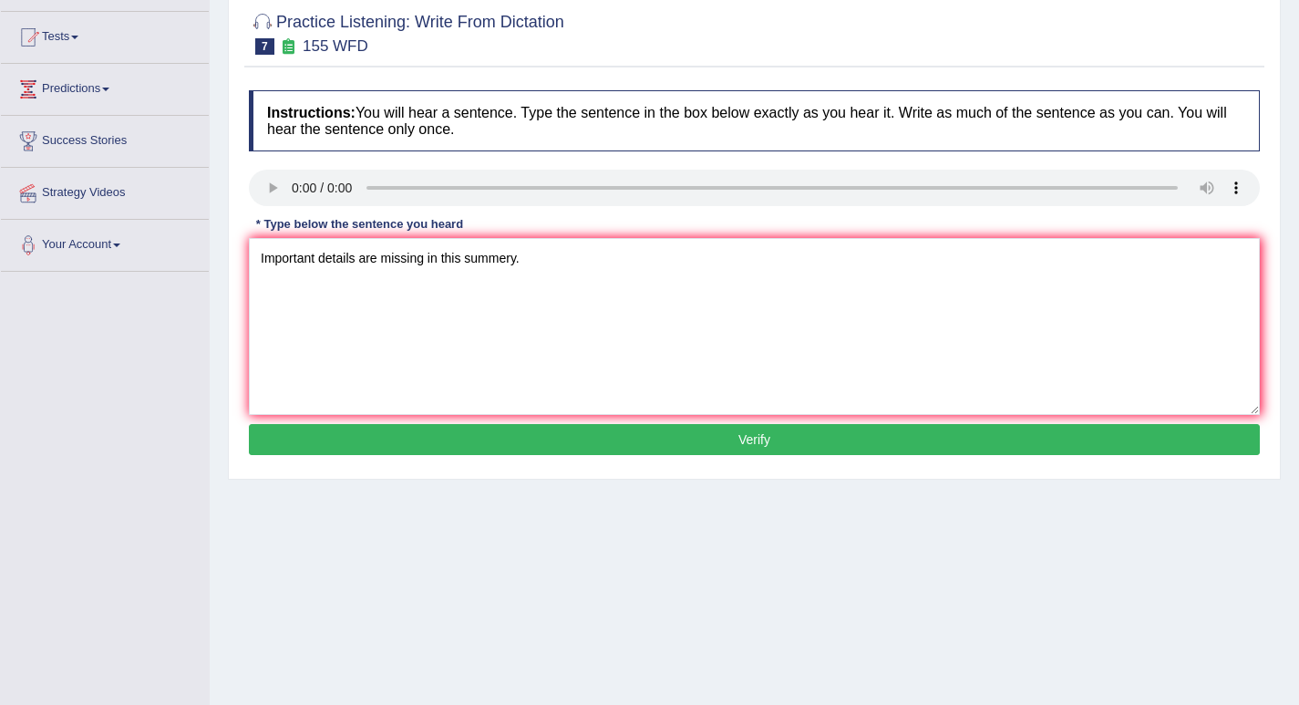
click at [753, 441] on button "Verify" at bounding box center [754, 439] width 1011 height 31
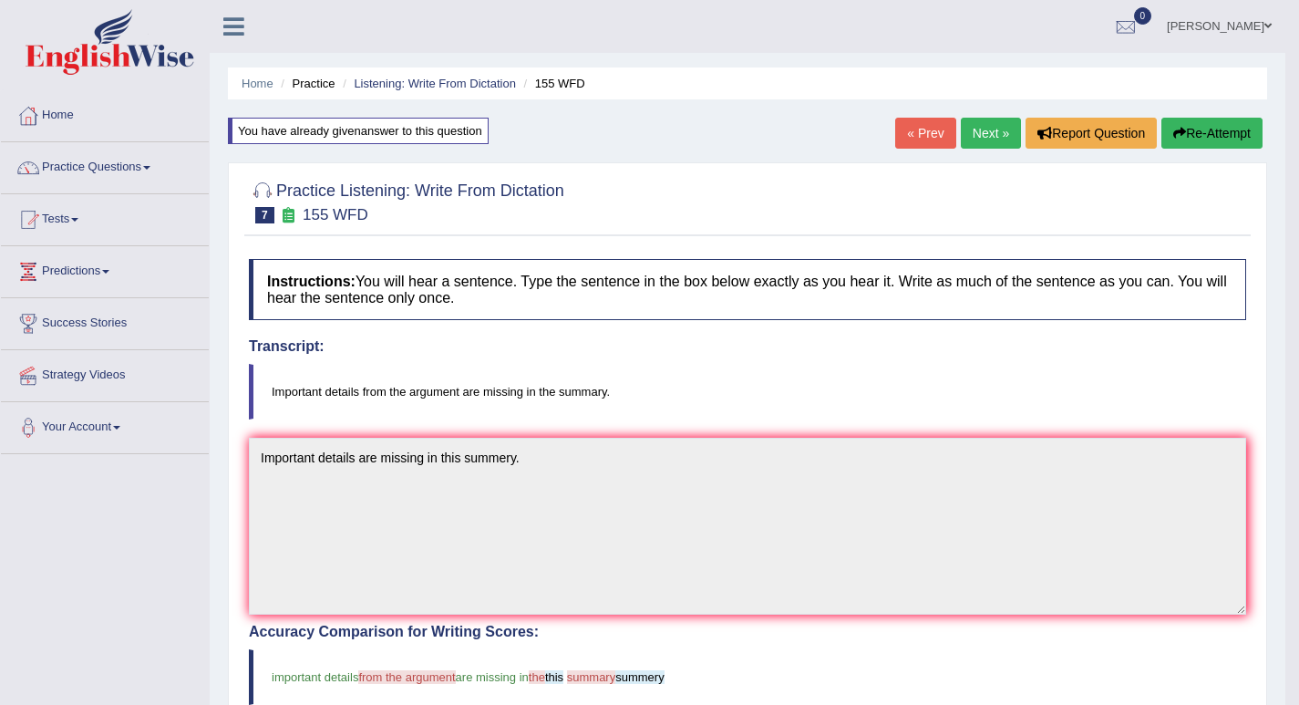
click at [983, 142] on link "Next »" at bounding box center [991, 133] width 60 height 31
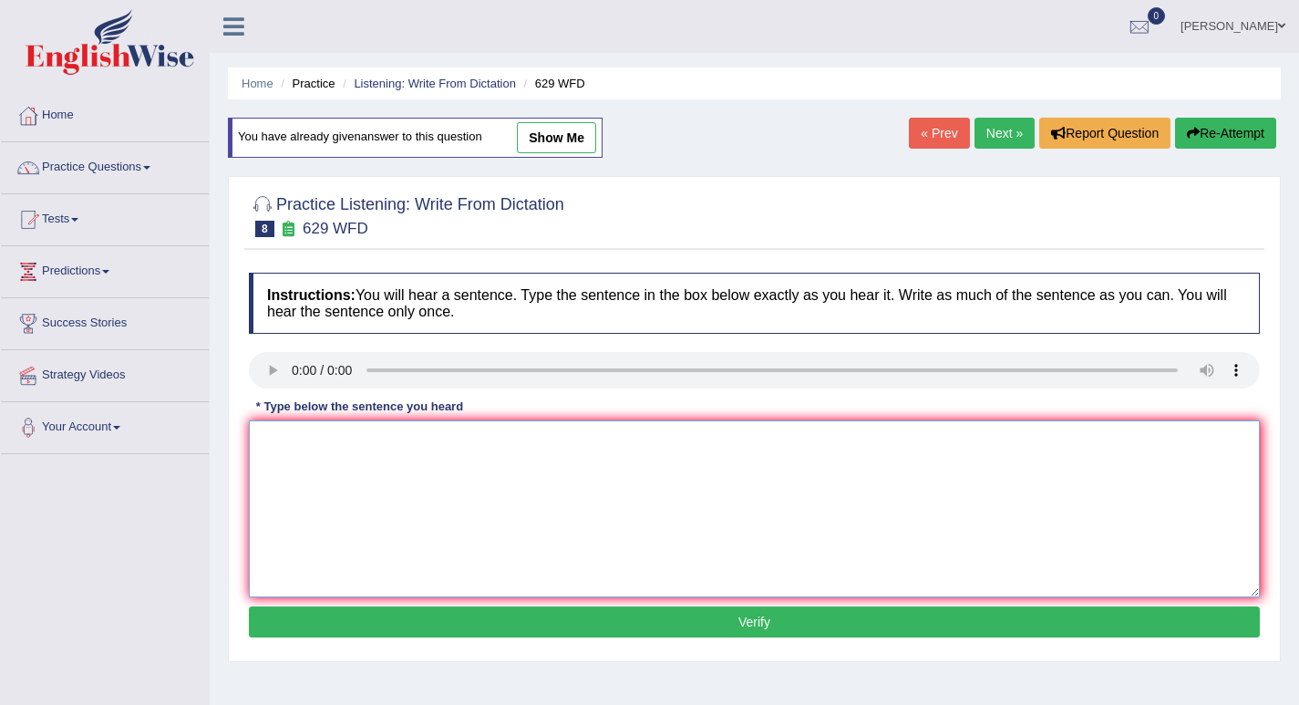
click at [366, 471] on textarea at bounding box center [754, 508] width 1011 height 177
click at [438, 435] on textarea "Please provide your support" at bounding box center [754, 508] width 1011 height 177
type textarea "Please provide your report to support your idea in this arguement."
click at [762, 625] on button "Verify" at bounding box center [754, 621] width 1011 height 31
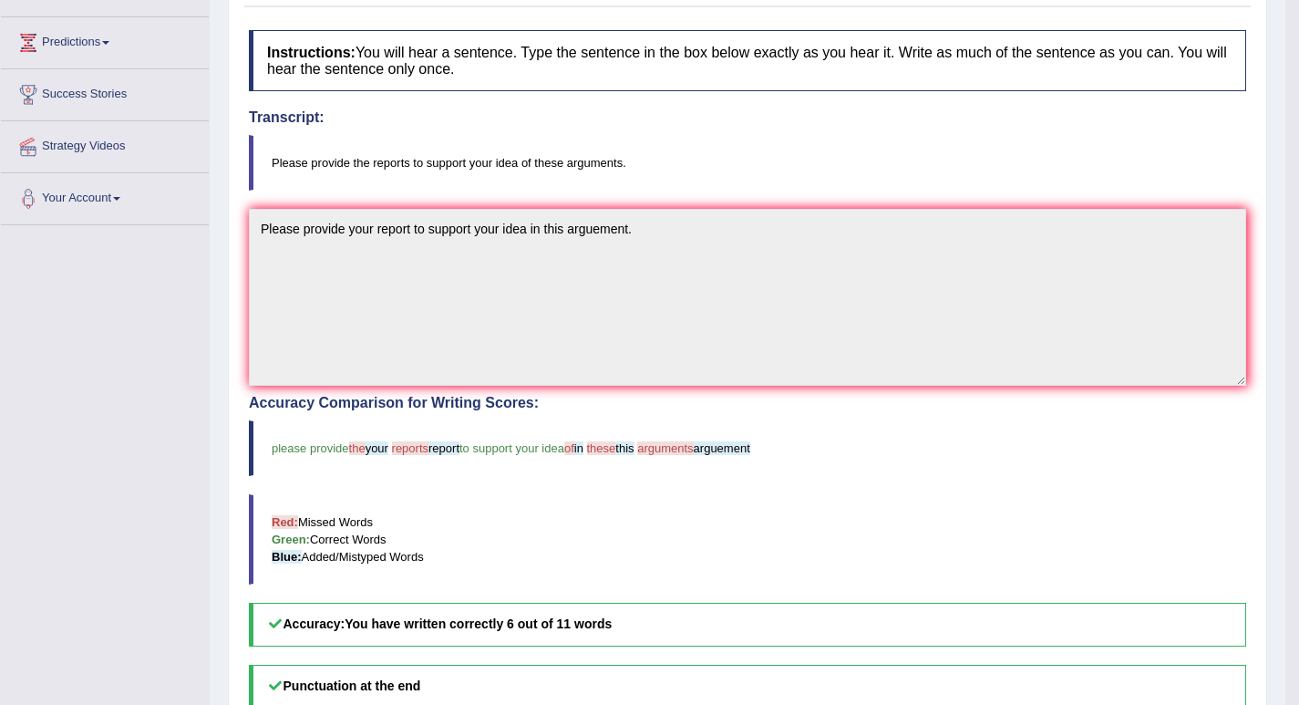
scroll to position [91, 0]
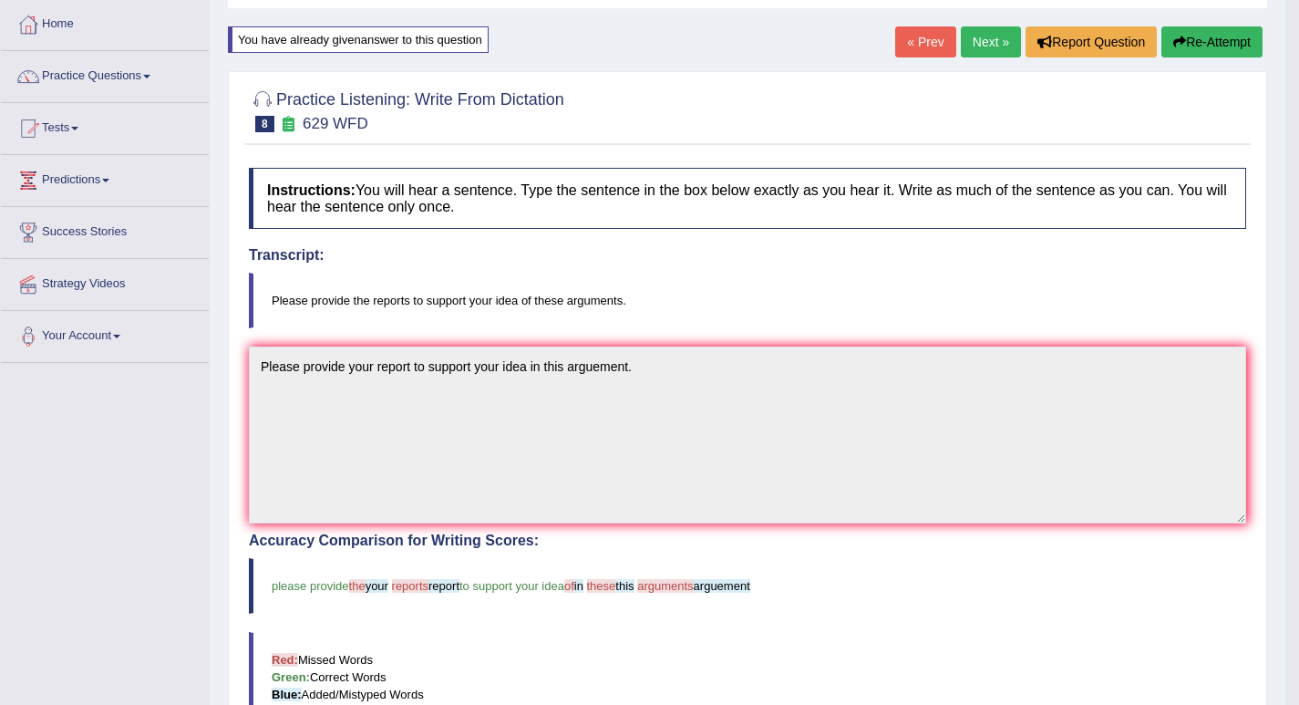
click at [976, 46] on link "Next »" at bounding box center [991, 41] width 60 height 31
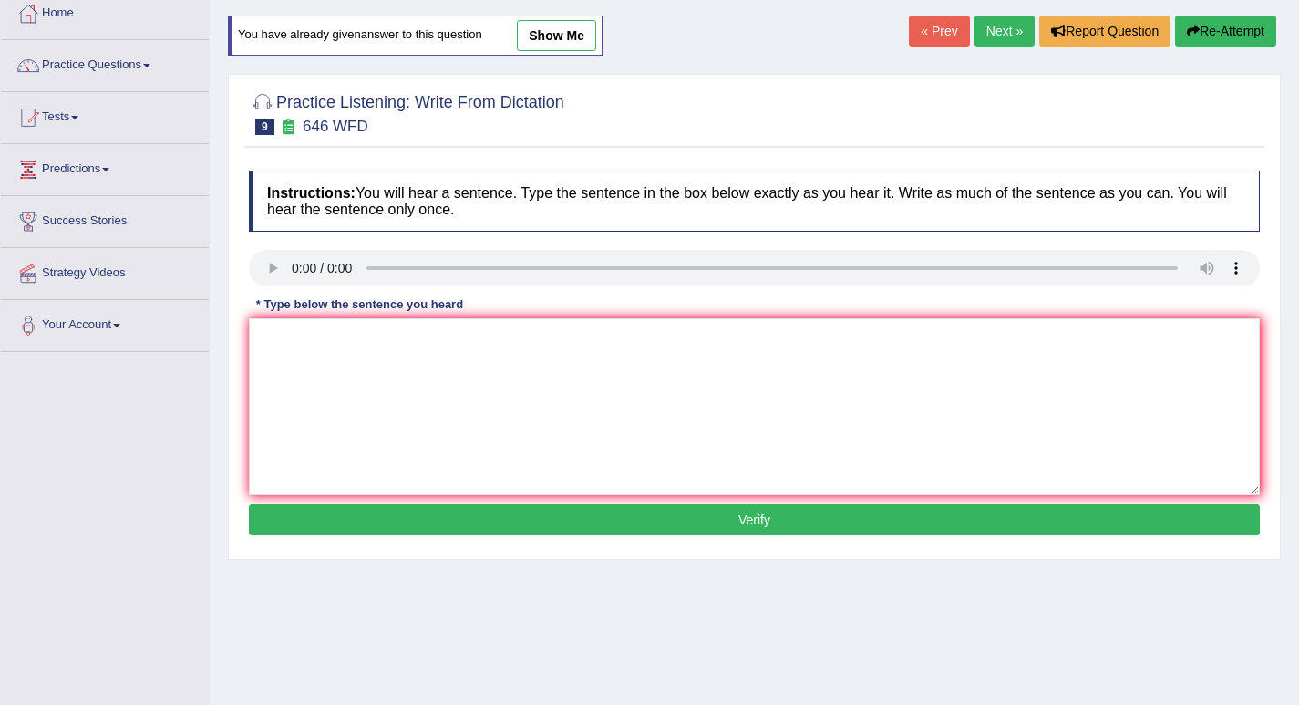
scroll to position [91, 0]
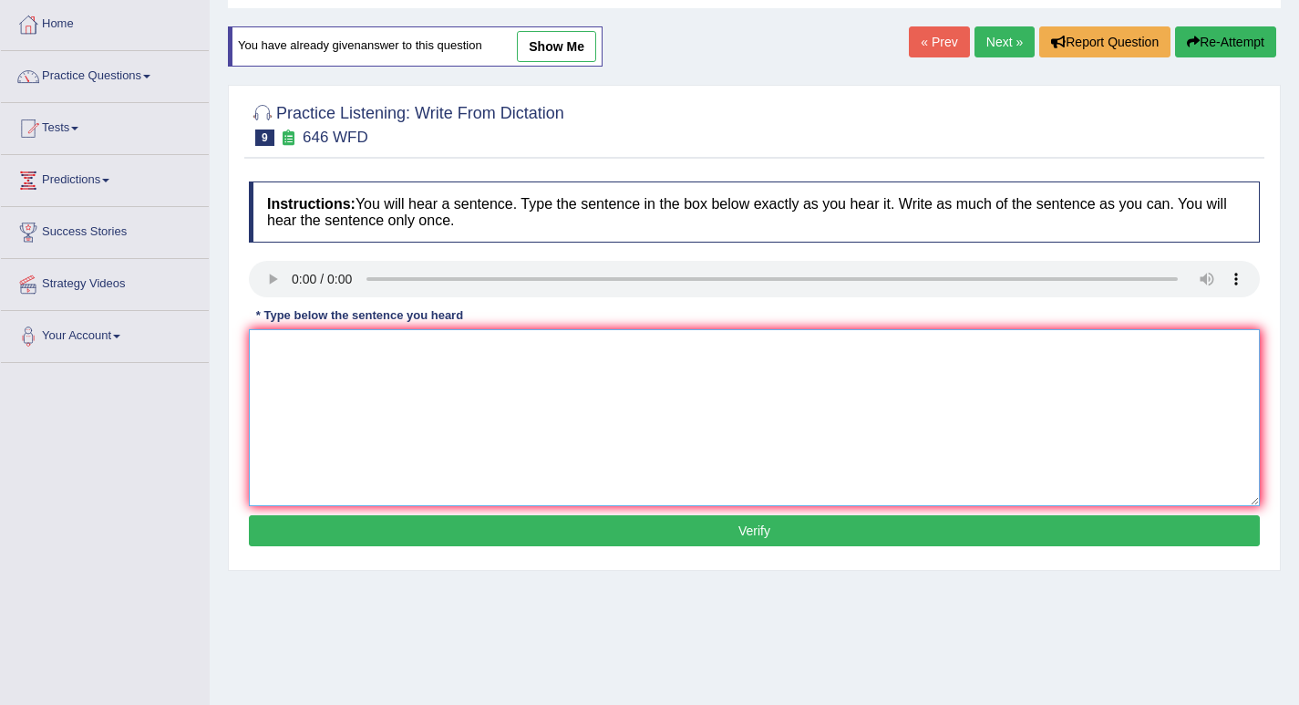
click at [374, 391] on textarea at bounding box center [754, 417] width 1011 height 177
click at [582, 350] on textarea "The industrial revolution in the Euarope was driven by Stive Edward." at bounding box center [754, 417] width 1011 height 177
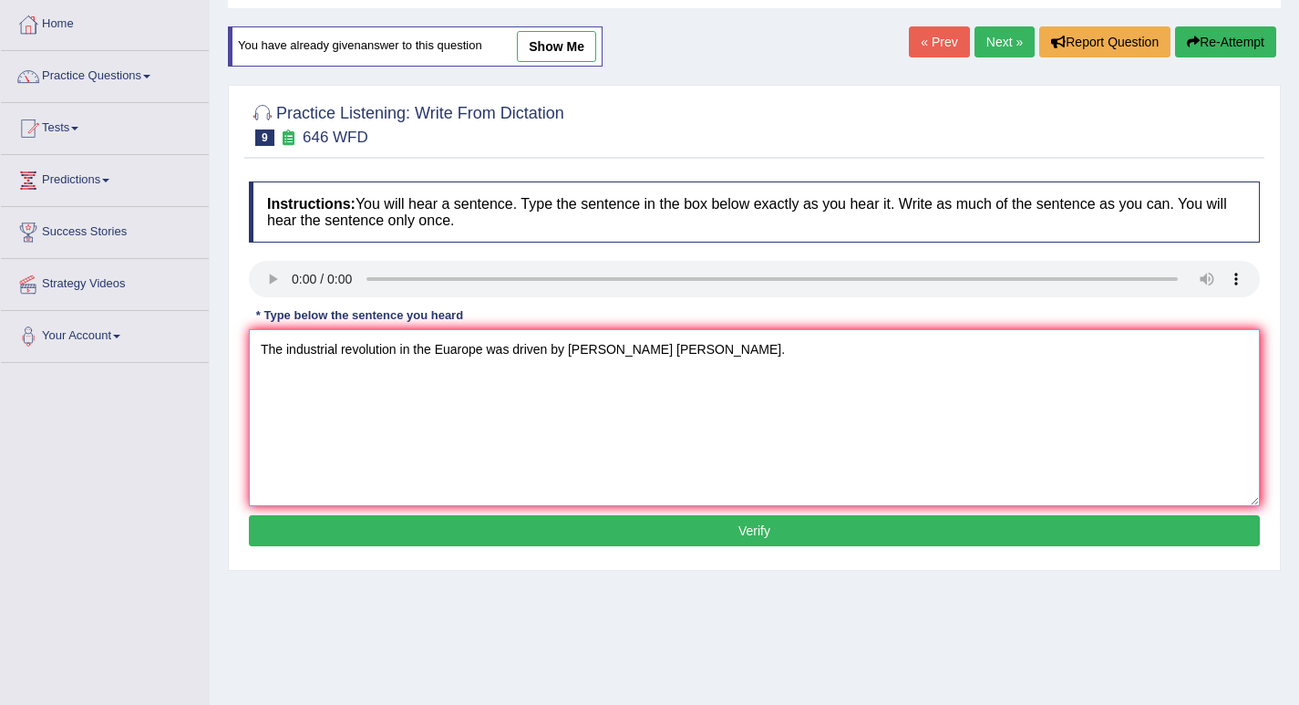
type textarea "The industrial revolution in the Euarope was driven by Steve Edward."
click at [757, 536] on button "Verify" at bounding box center [754, 530] width 1011 height 31
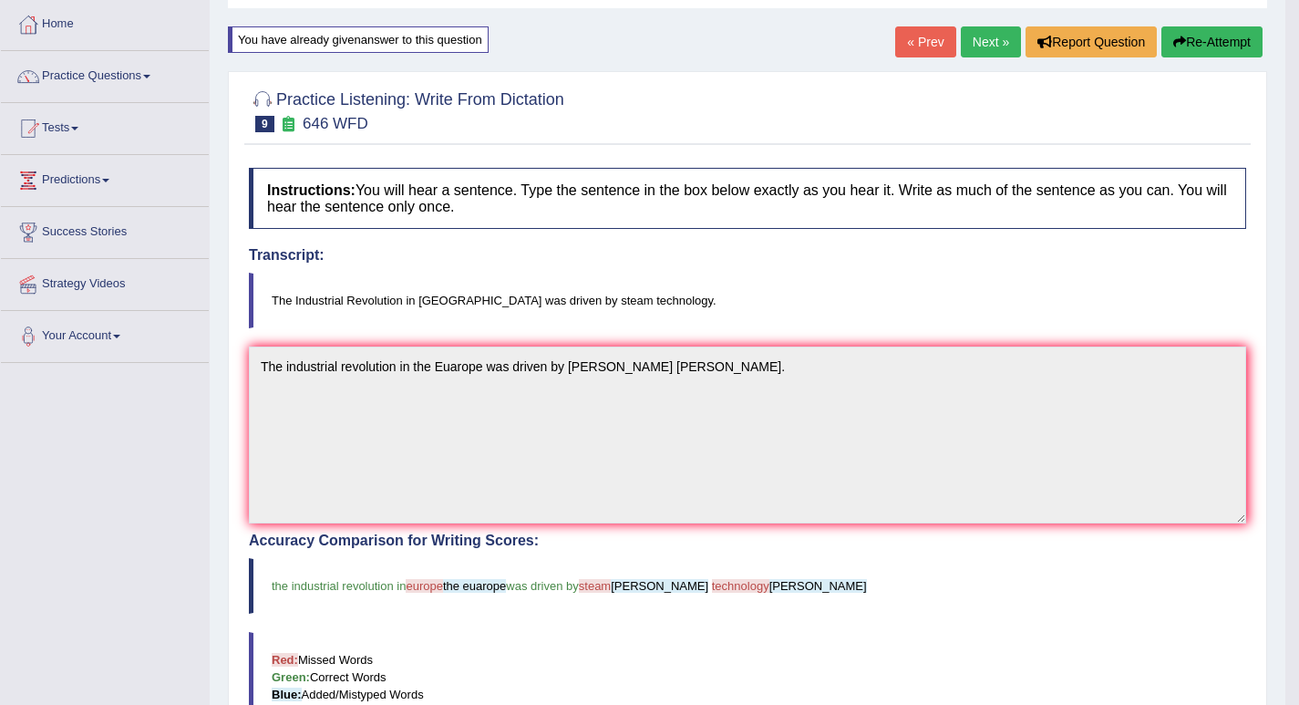
click at [983, 44] on link "Next »" at bounding box center [991, 41] width 60 height 31
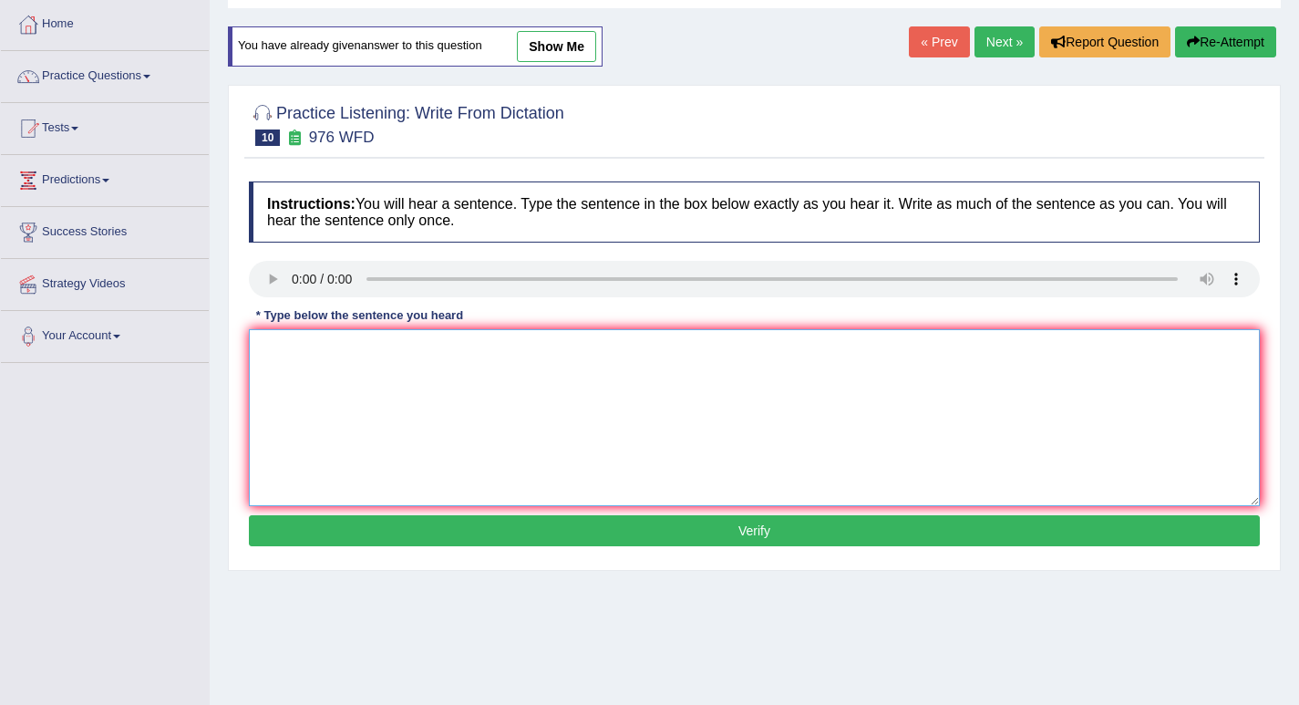
click at [341, 367] on textarea at bounding box center [754, 417] width 1011 height 177
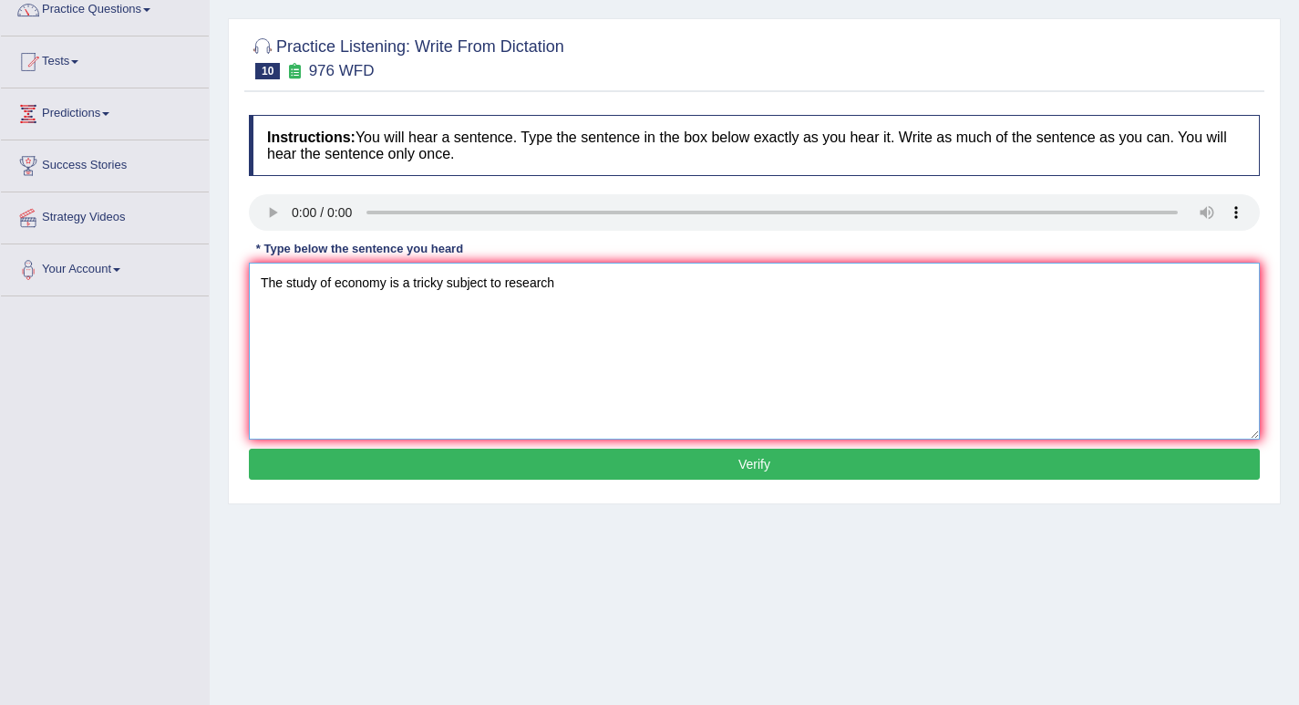
scroll to position [182, 0]
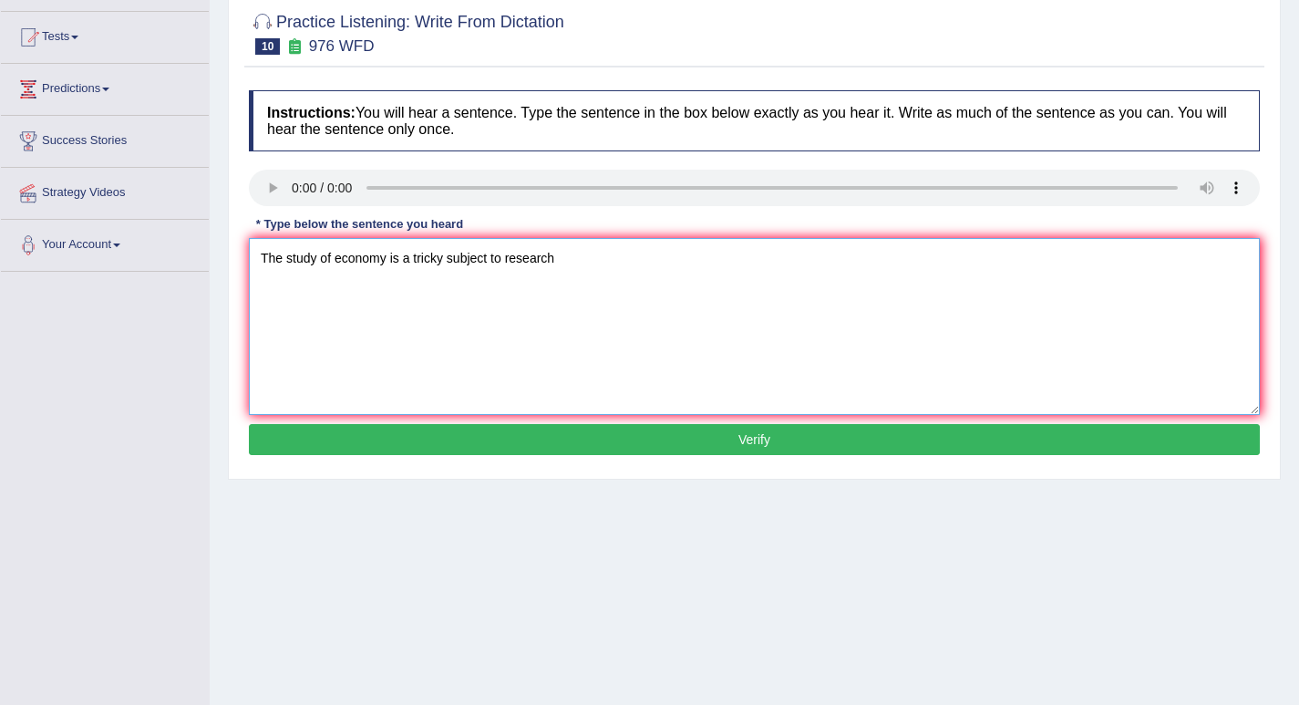
type textarea "The study of economy is a tricky subject to research"
click at [747, 438] on button "Verify" at bounding box center [754, 439] width 1011 height 31
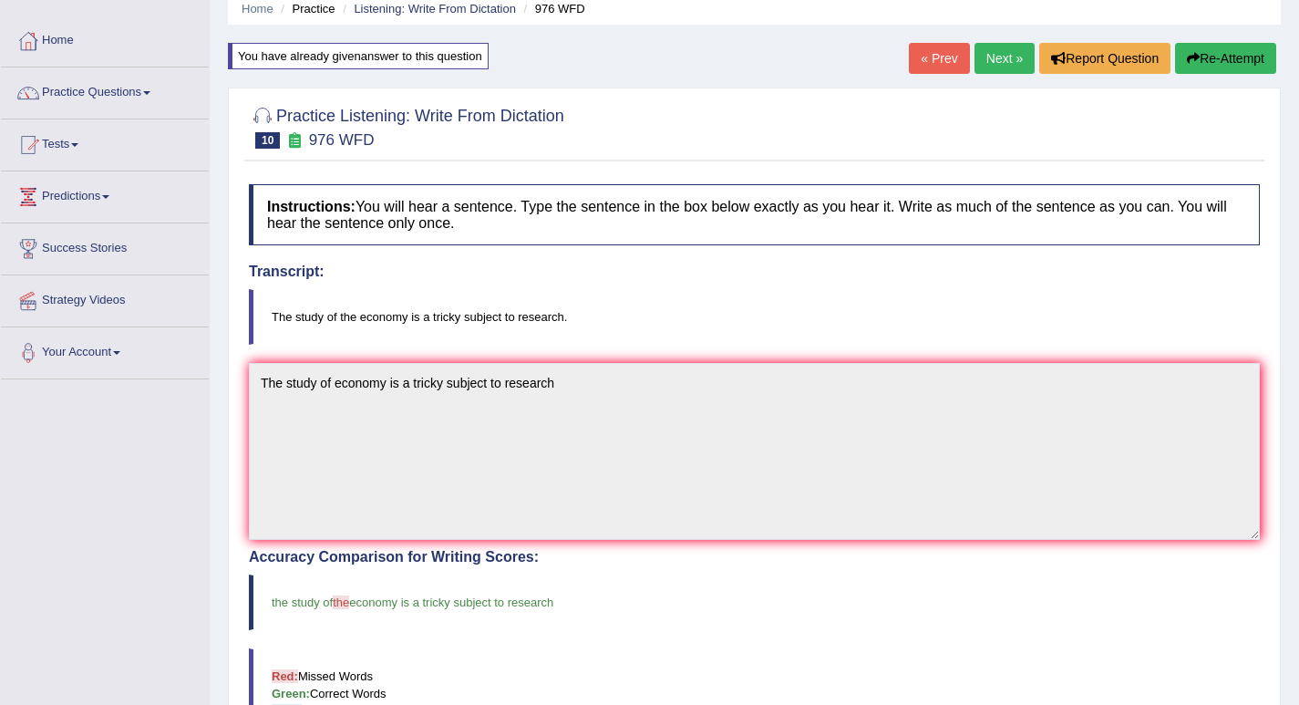
scroll to position [29, 0]
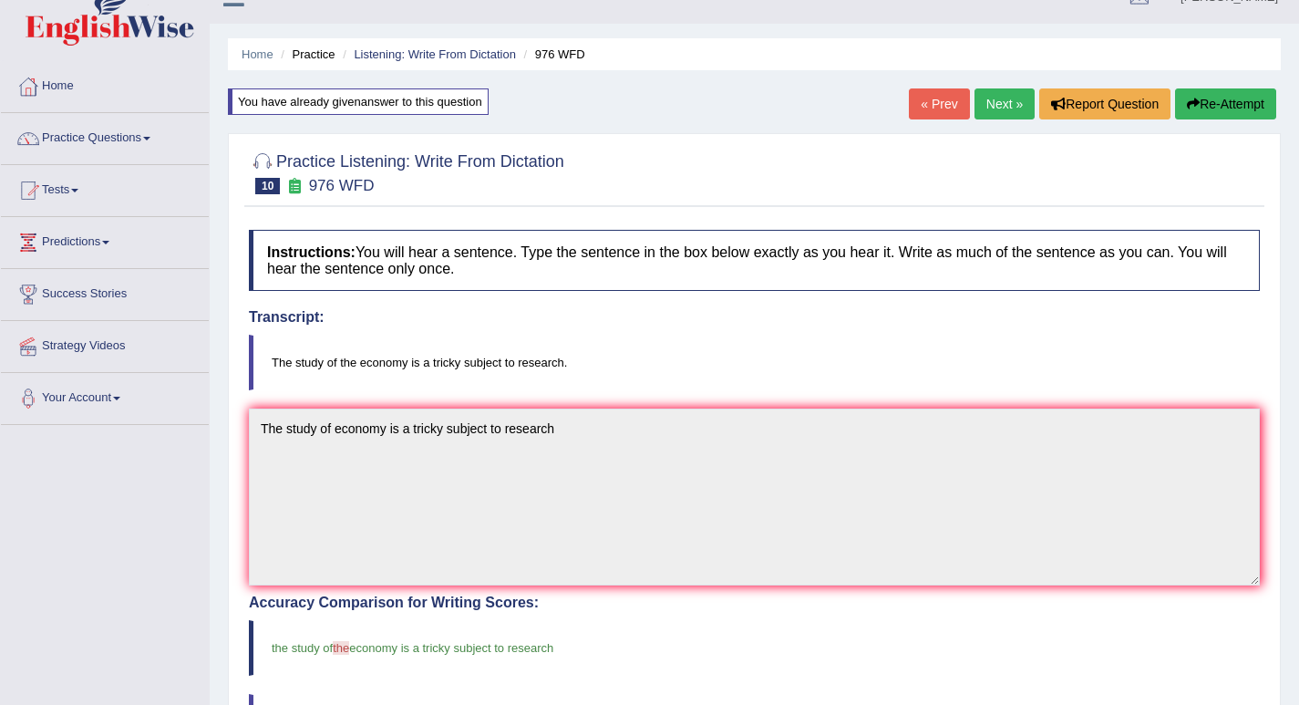
click at [998, 106] on link "Next »" at bounding box center [1004, 103] width 60 height 31
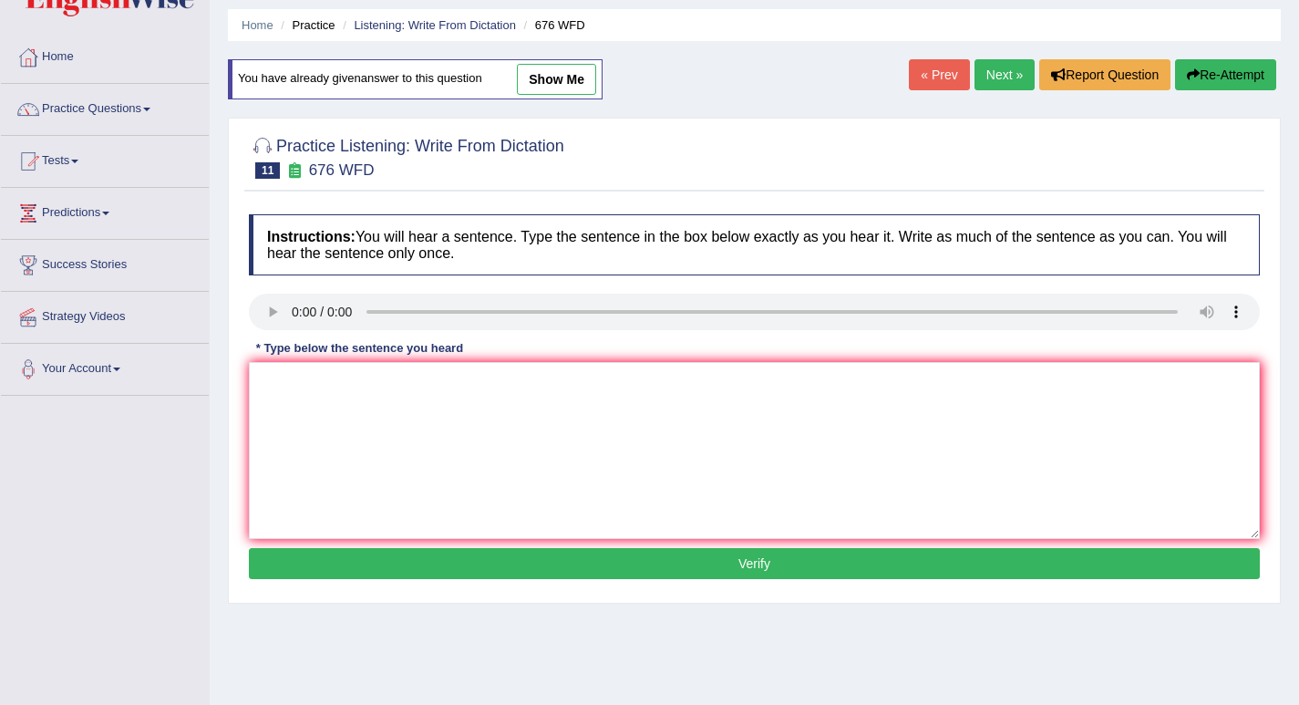
scroll to position [182, 0]
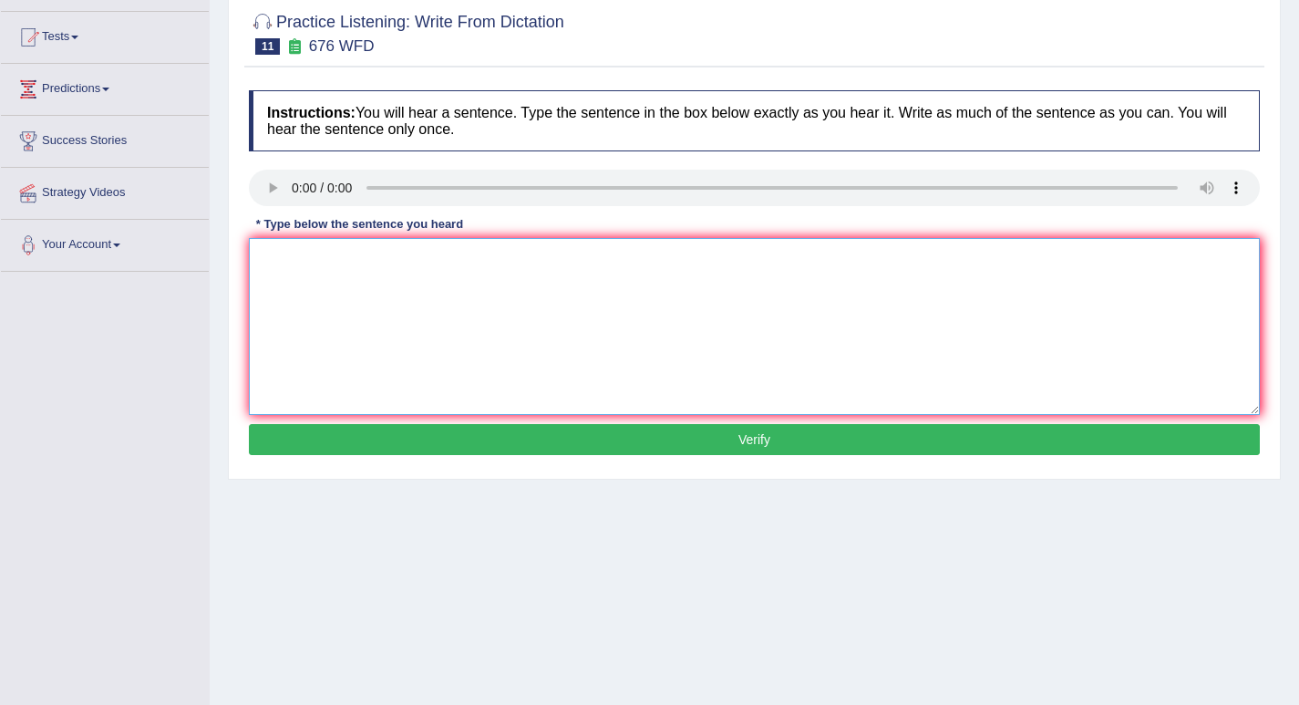
click at [325, 282] on textarea at bounding box center [754, 326] width 1011 height 177
click at [274, 262] on textarea at bounding box center [754, 326] width 1011 height 177
type textarea "Universities needs to secure a ground for a research subjects."
click at [749, 433] on button "Verify" at bounding box center [754, 439] width 1011 height 31
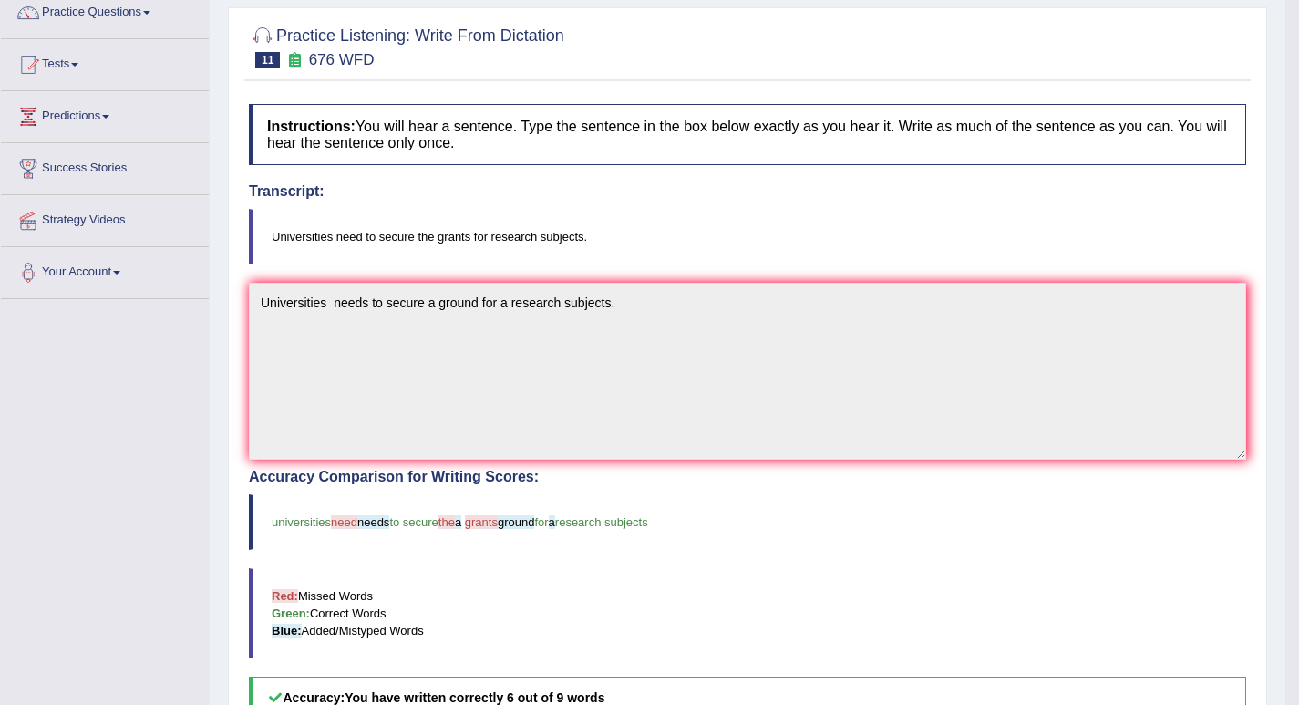
scroll to position [0, 0]
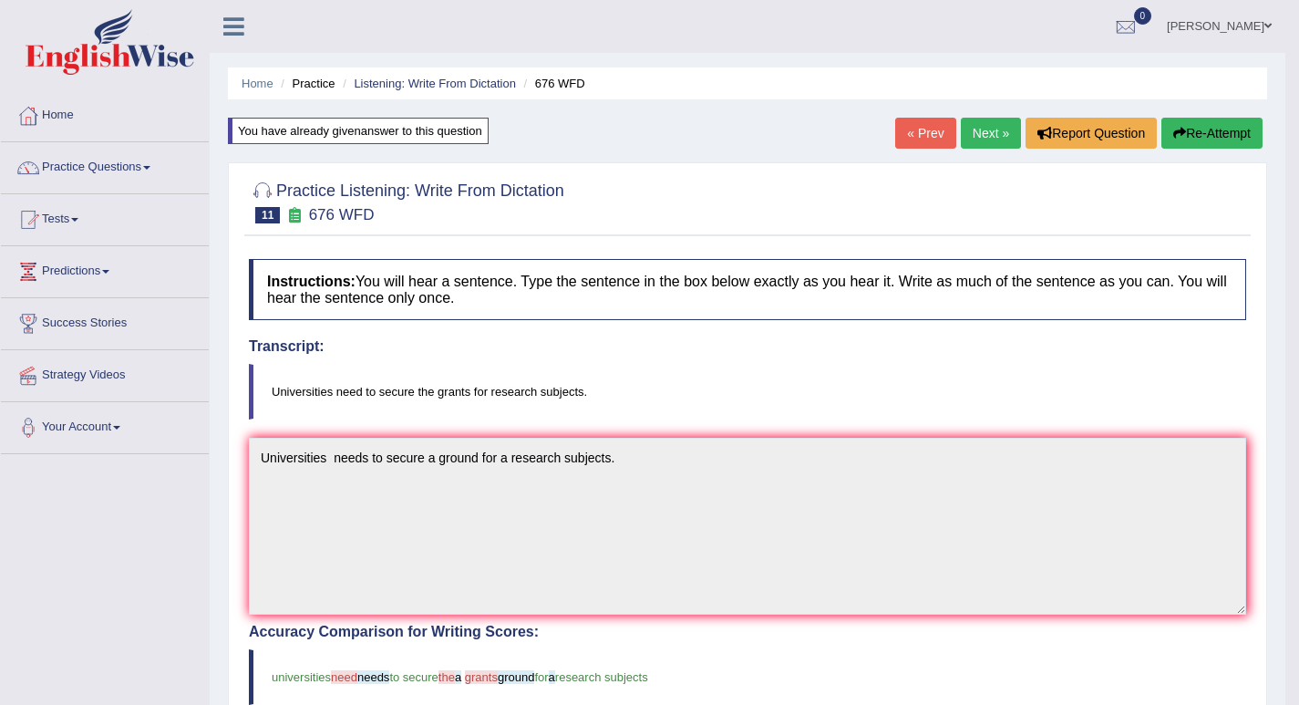
click at [984, 140] on link "Next »" at bounding box center [991, 133] width 60 height 31
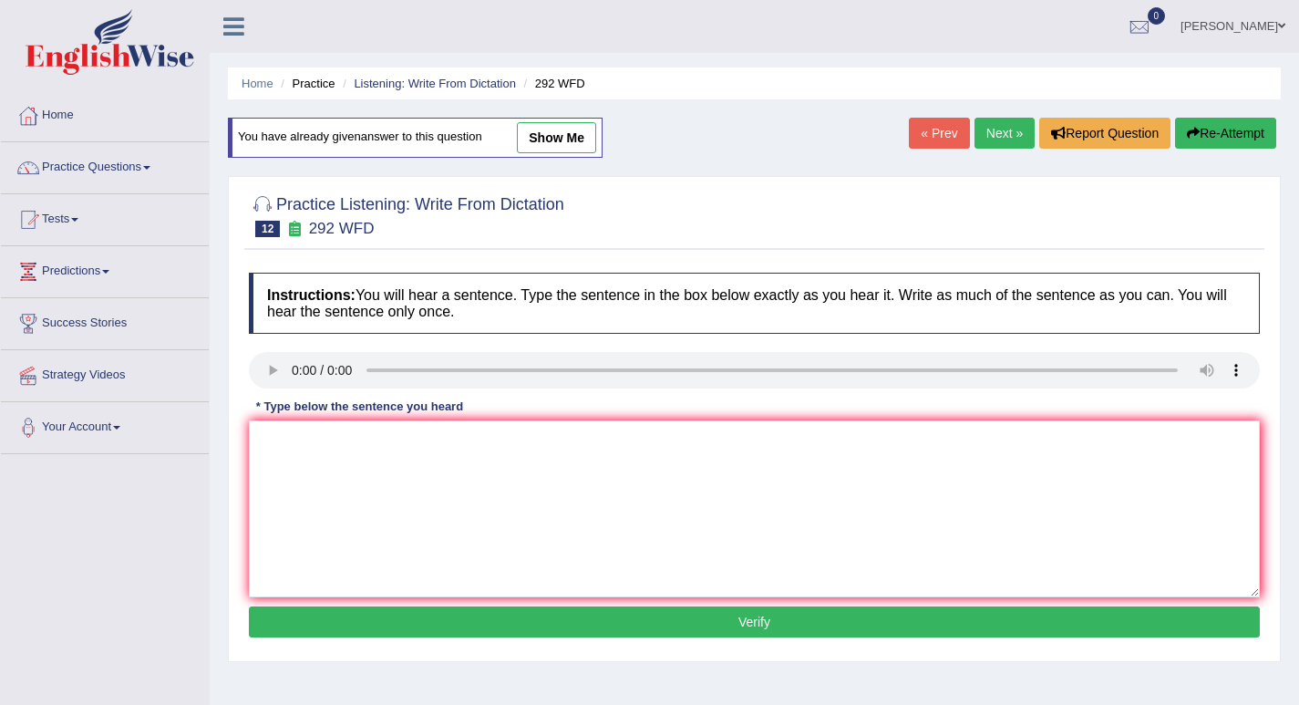
scroll to position [91, 0]
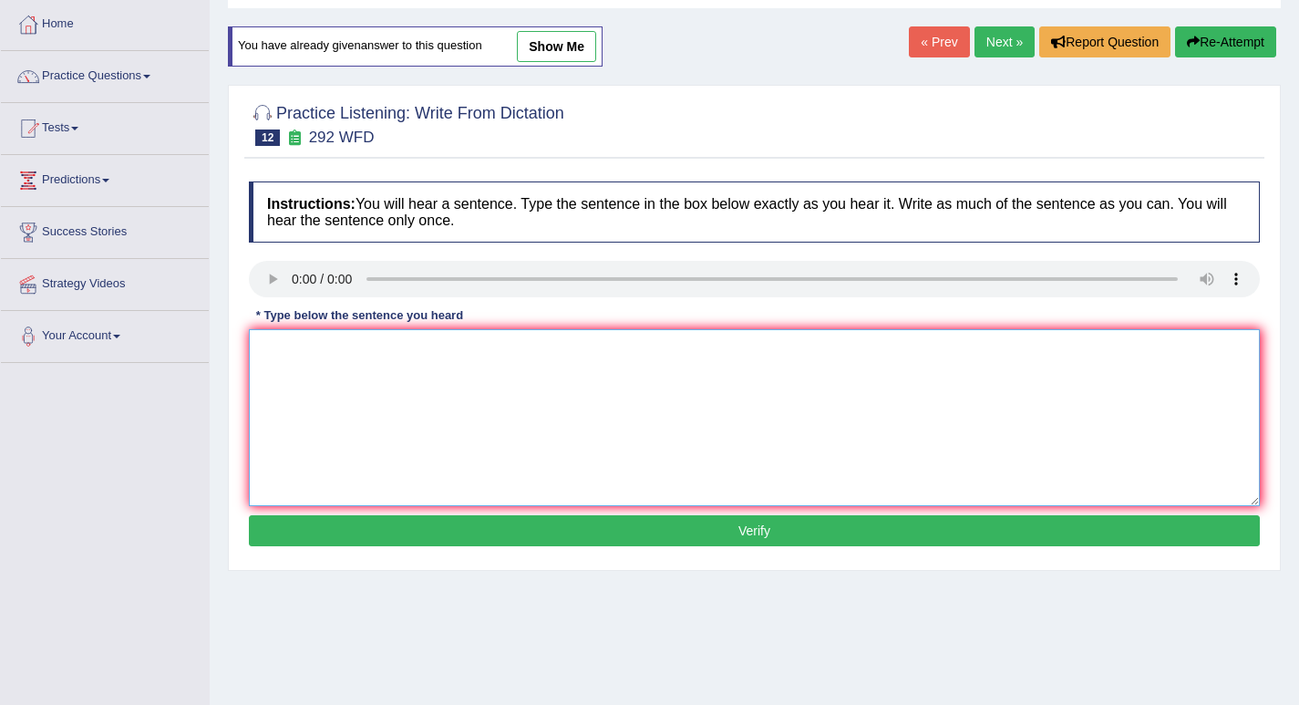
click at [388, 387] on textarea at bounding box center [754, 417] width 1011 height 177
click at [383, 347] on textarea "Some people argured that education is not that important." at bounding box center [754, 417] width 1011 height 177
type textarea "Some people argured that education is not that important."
click at [754, 528] on button "Verify" at bounding box center [754, 530] width 1011 height 31
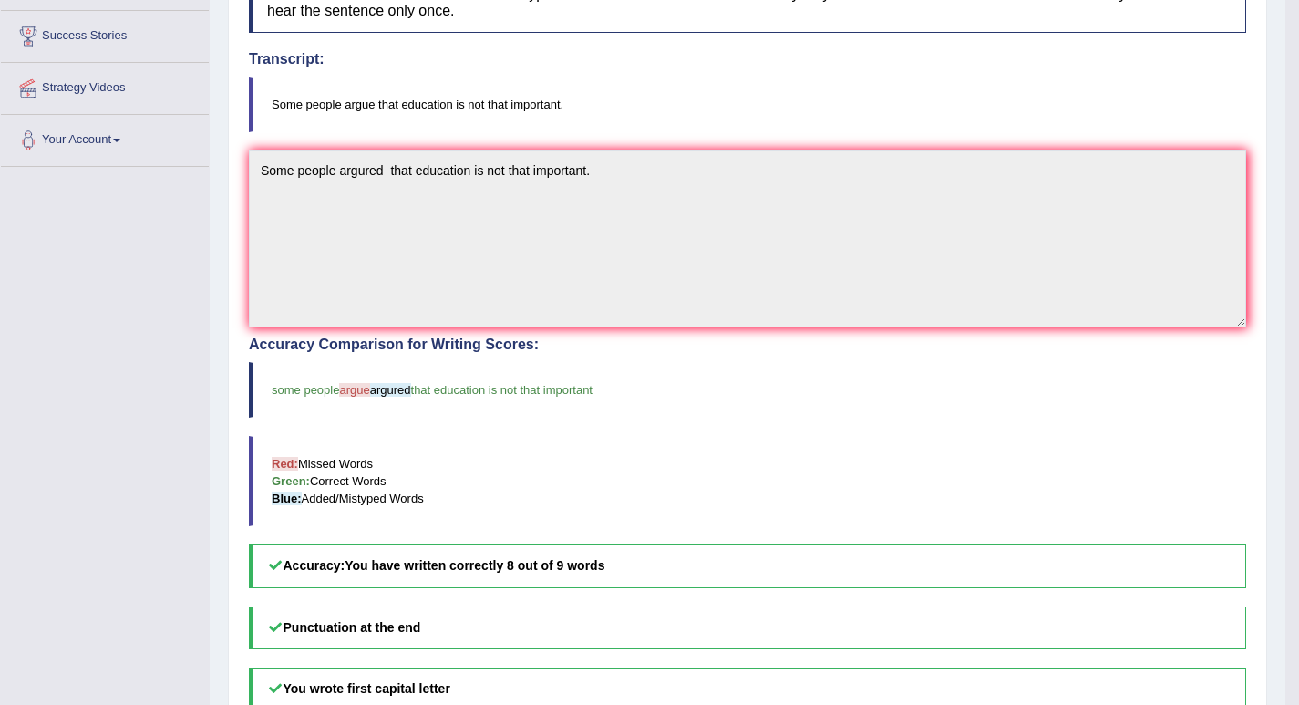
scroll to position [0, 0]
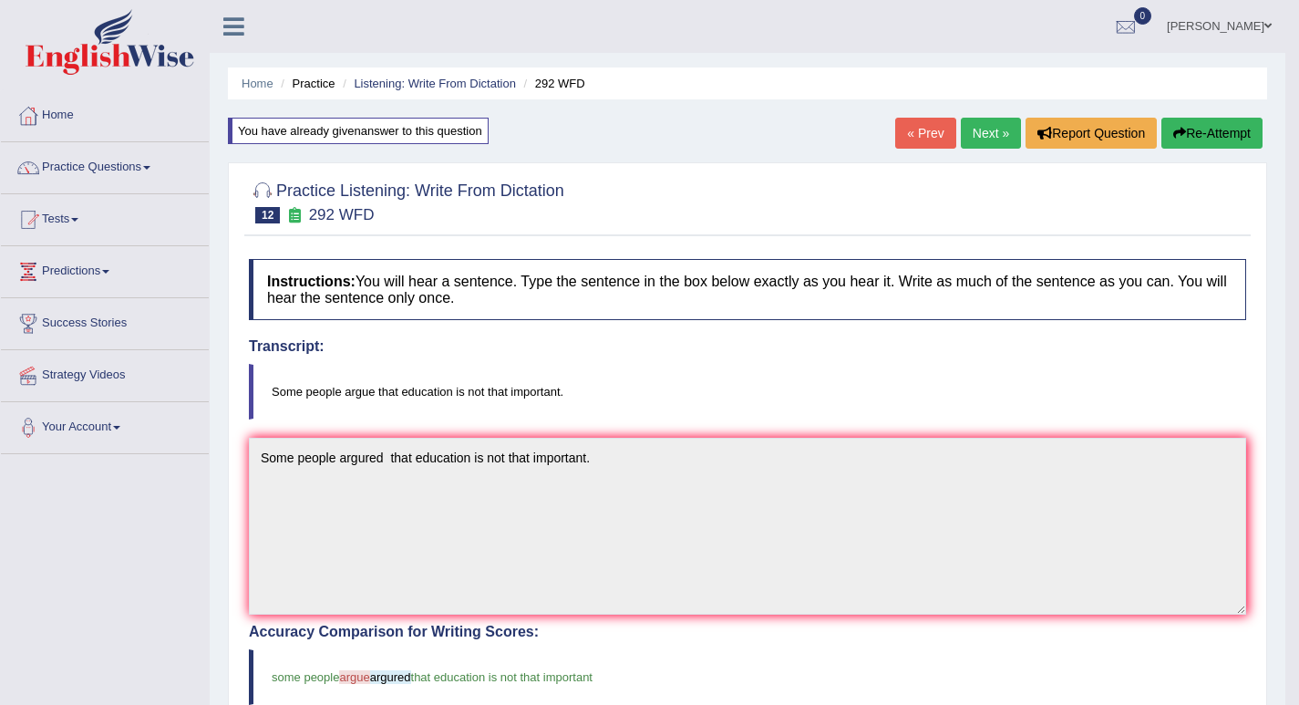
click at [973, 136] on link "Next »" at bounding box center [991, 133] width 60 height 31
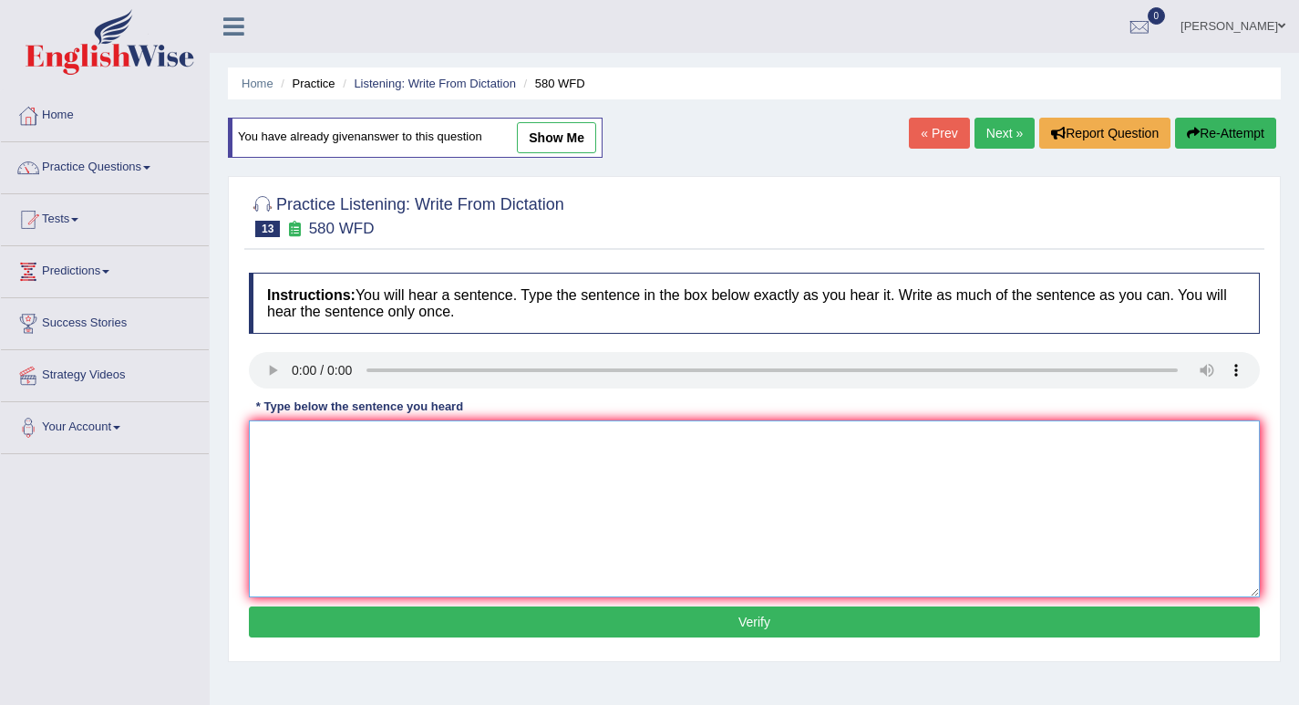
click at [290, 474] on textarea at bounding box center [754, 508] width 1011 height 177
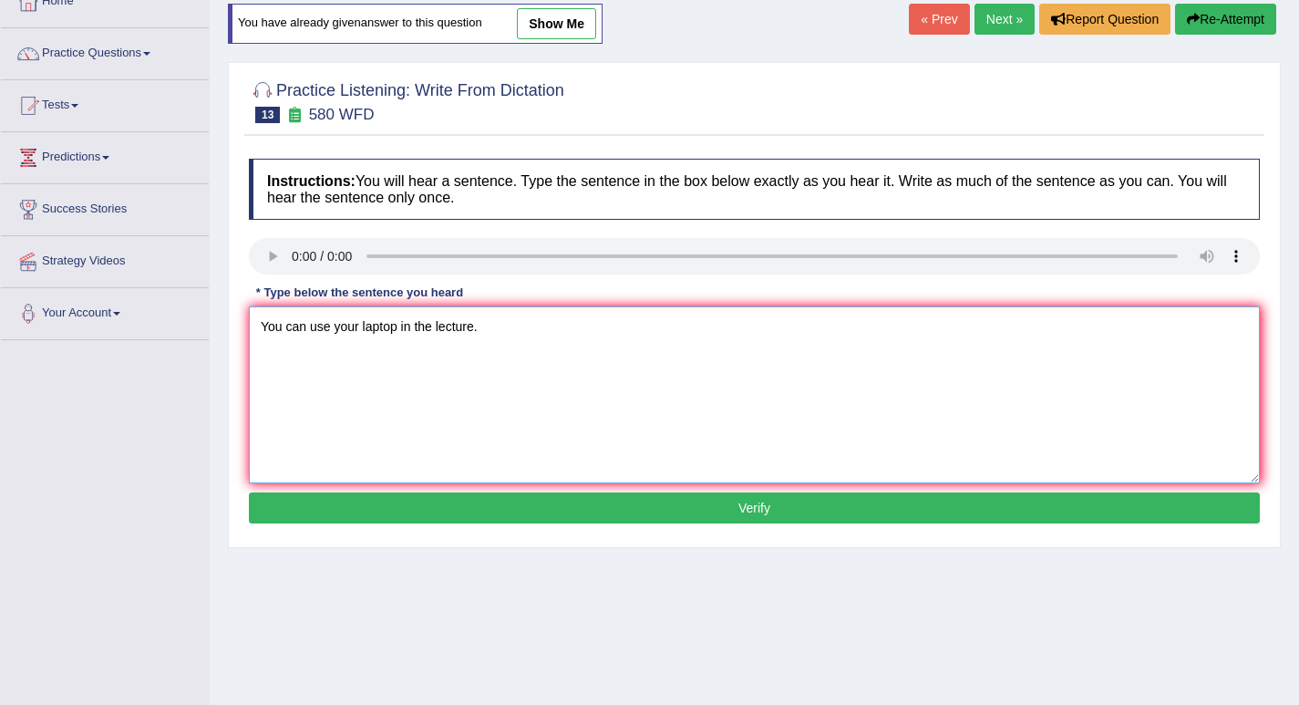
scroll to position [253, 0]
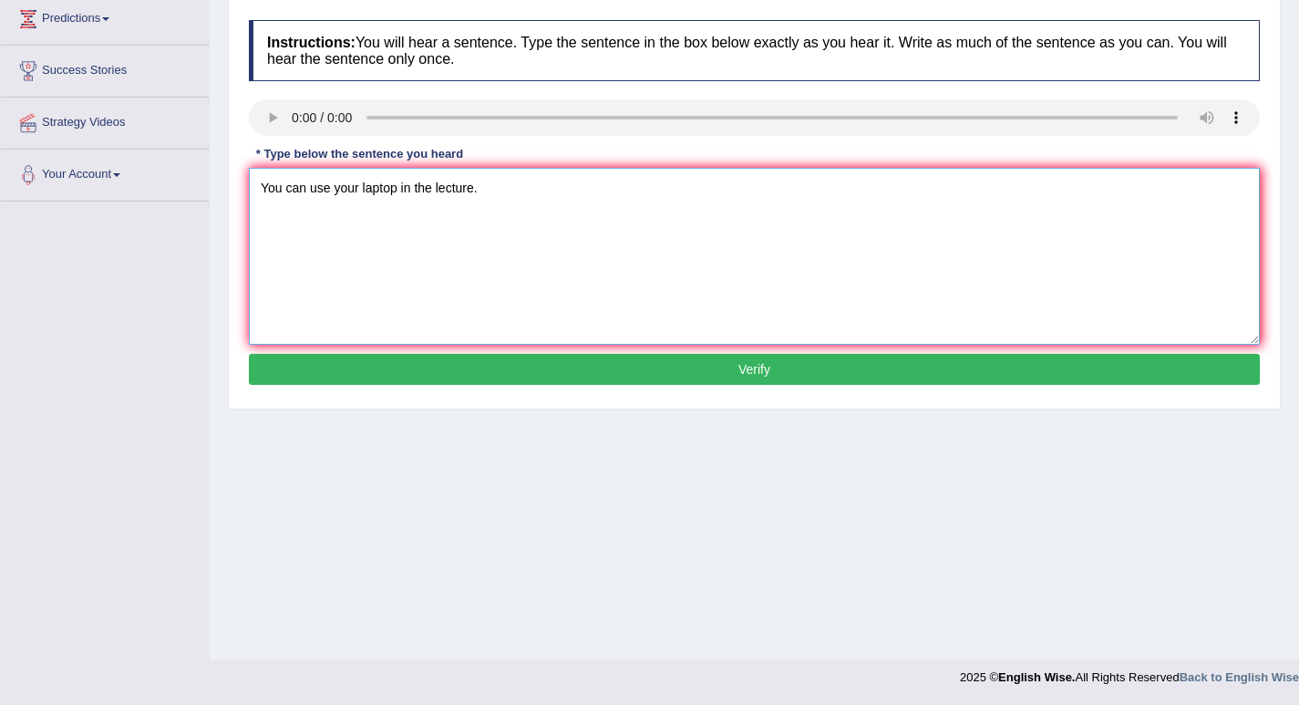
type textarea "You can use your laptop in the lecture."
click at [755, 375] on button "Verify" at bounding box center [754, 369] width 1011 height 31
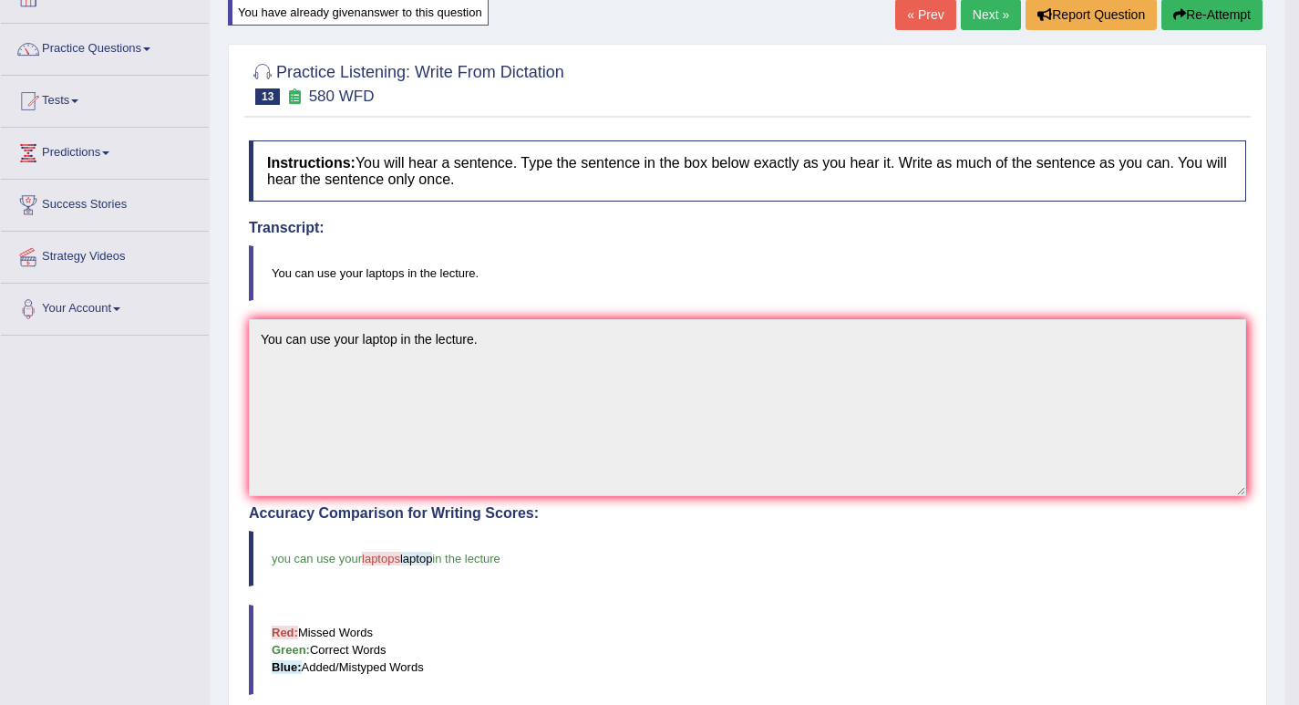
scroll to position [29, 0]
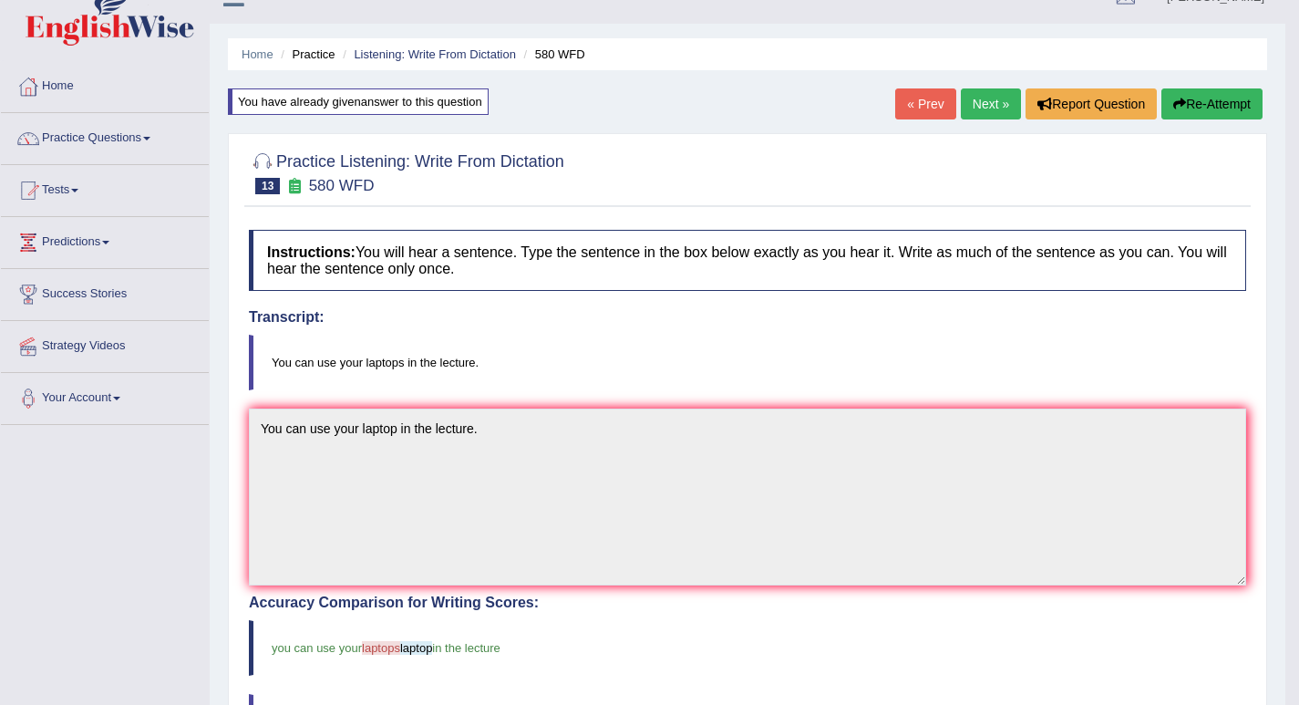
click at [978, 109] on link "Next »" at bounding box center [991, 103] width 60 height 31
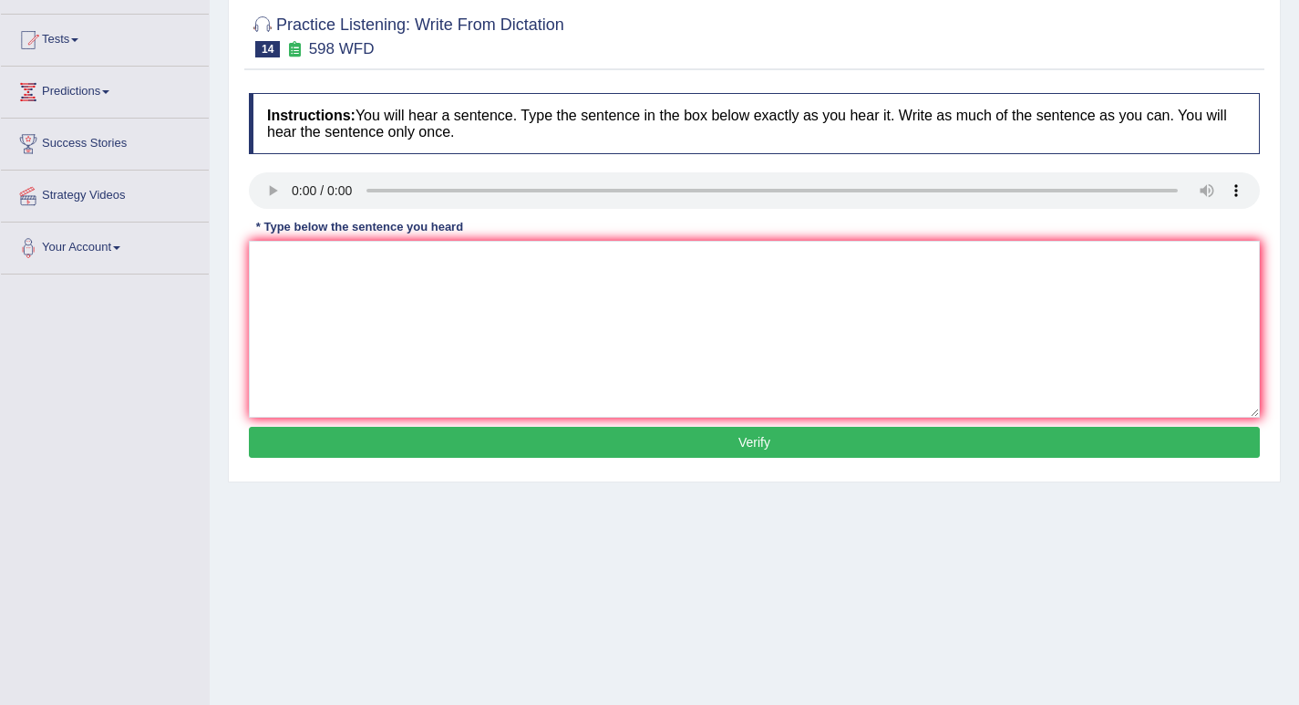
scroll to position [182, 0]
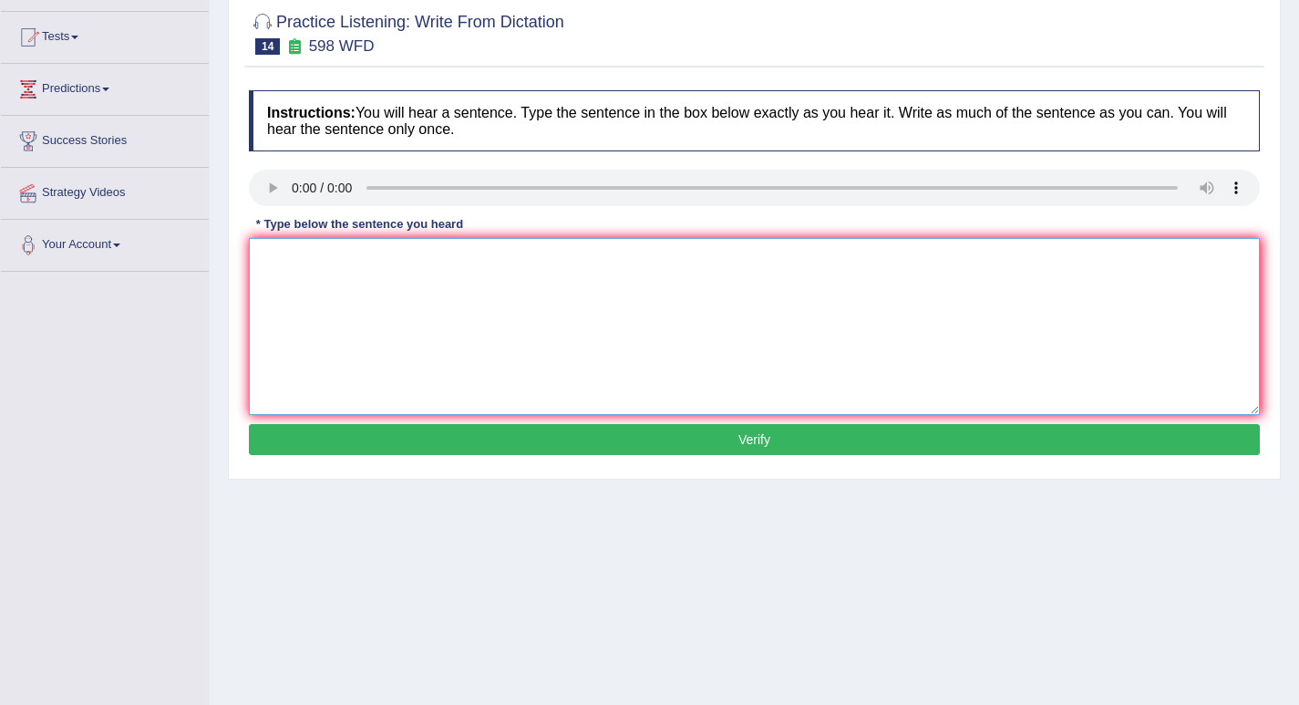
click at [335, 294] on textarea at bounding box center [754, 326] width 1011 height 177
click at [507, 259] on textarea "Check the website if you are looking for this textbooks." at bounding box center [754, 326] width 1011 height 177
type textarea "Check the website if you are looking for this textbooks."
click at [760, 437] on button "Verify" at bounding box center [754, 439] width 1011 height 31
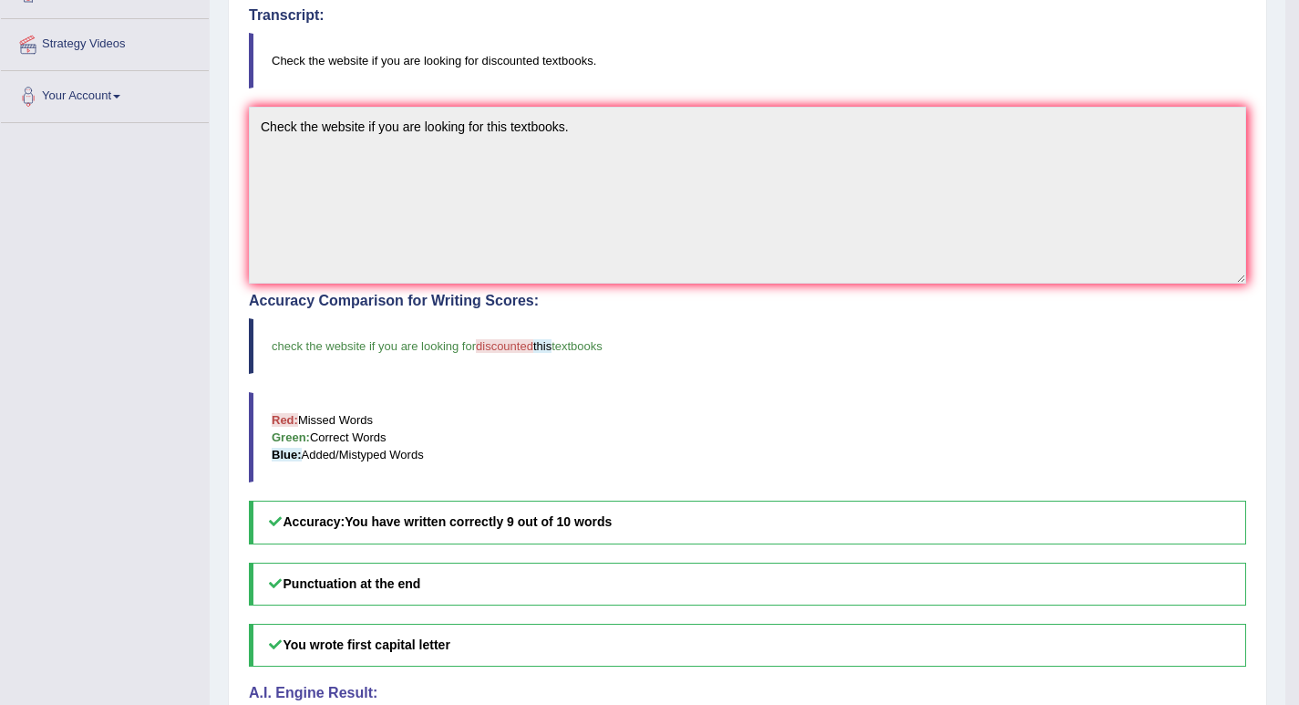
scroll to position [120, 0]
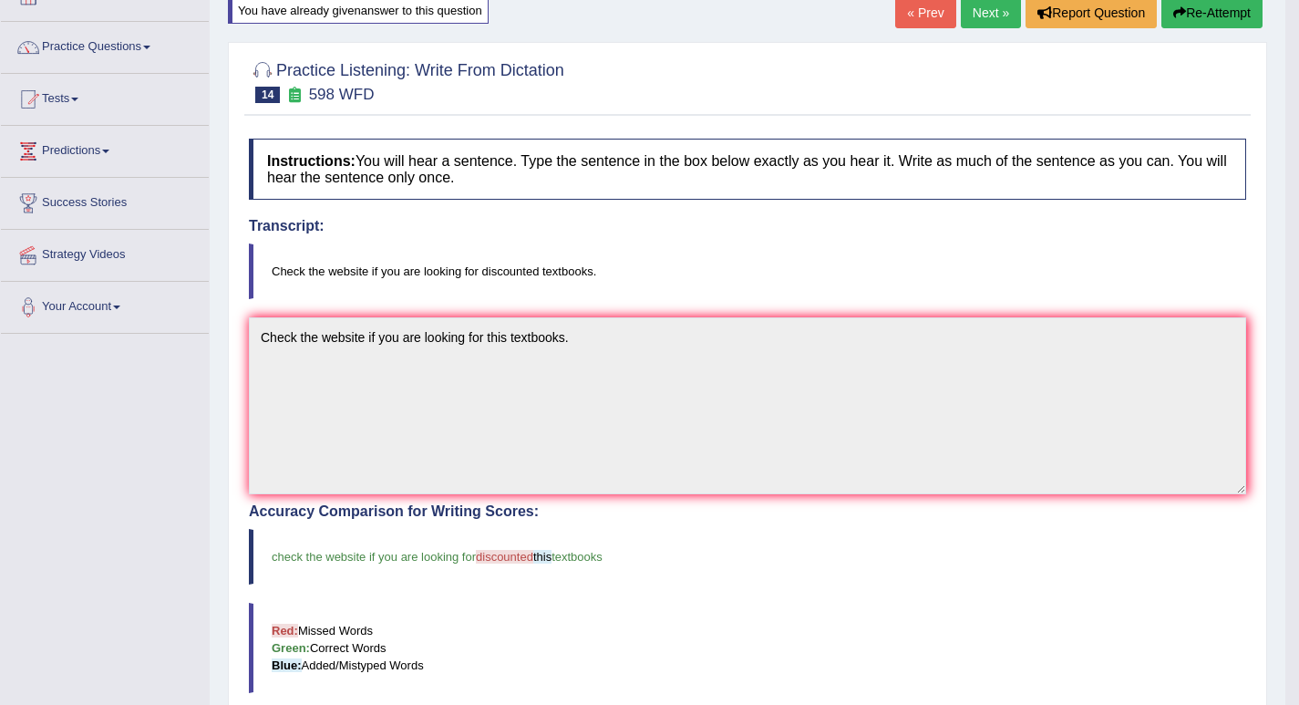
click at [995, 15] on link "Next »" at bounding box center [991, 12] width 60 height 31
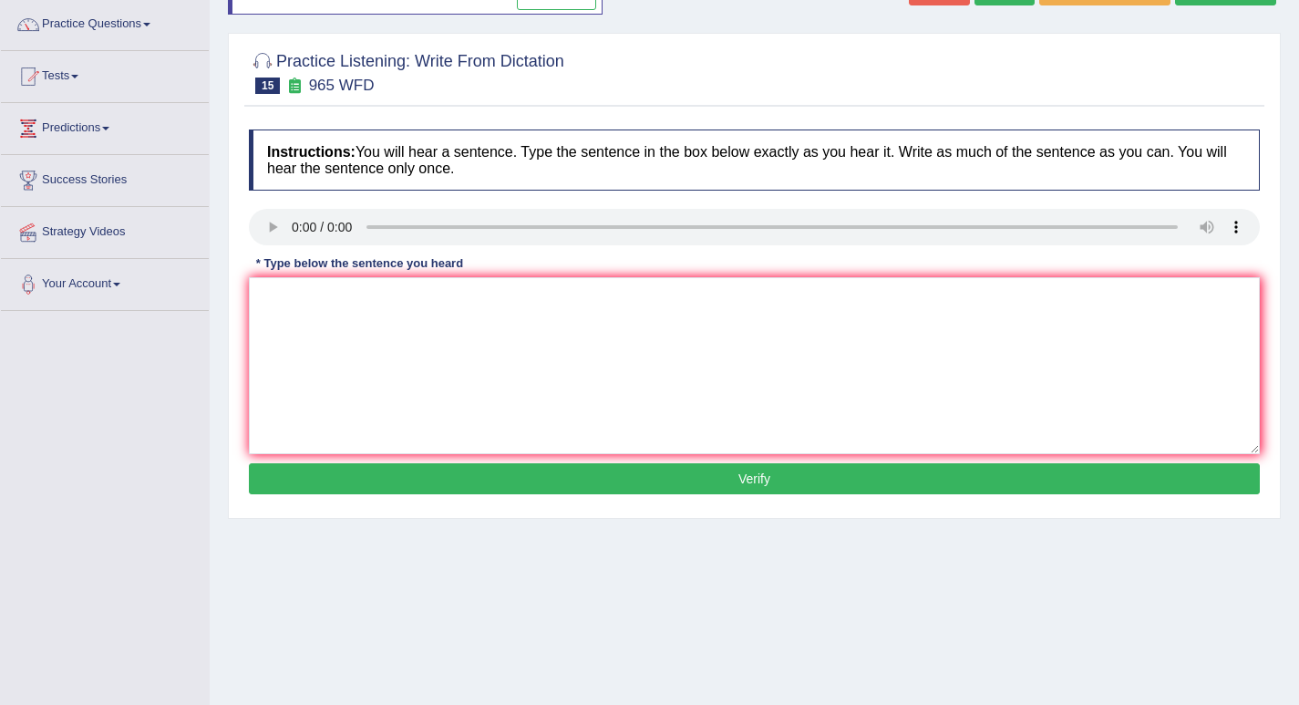
scroll to position [182, 0]
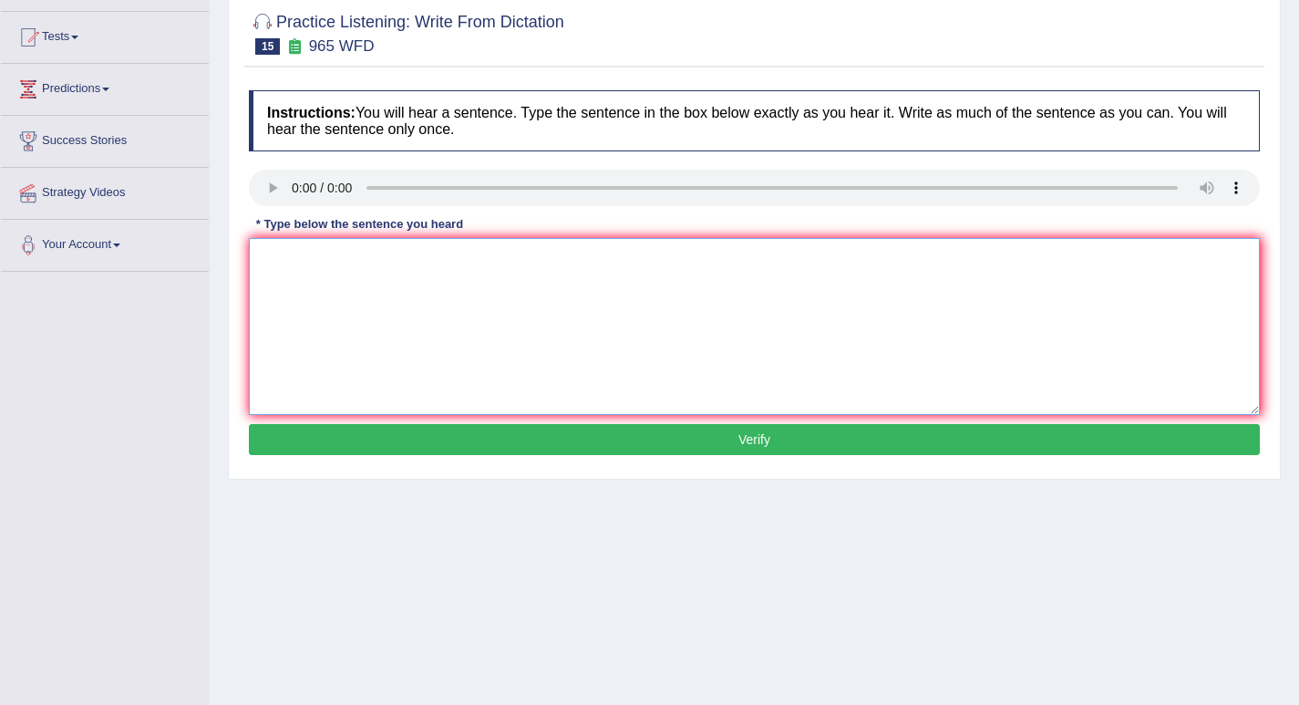
click at [351, 294] on textarea at bounding box center [754, 326] width 1011 height 177
type textarea "I"
click at [365, 273] on textarea "You must" at bounding box center [754, 326] width 1011 height 177
click at [372, 267] on textarea "You must" at bounding box center [754, 326] width 1011 height 177
type textarea "You must try to set you security questions if you want to reset your passward."
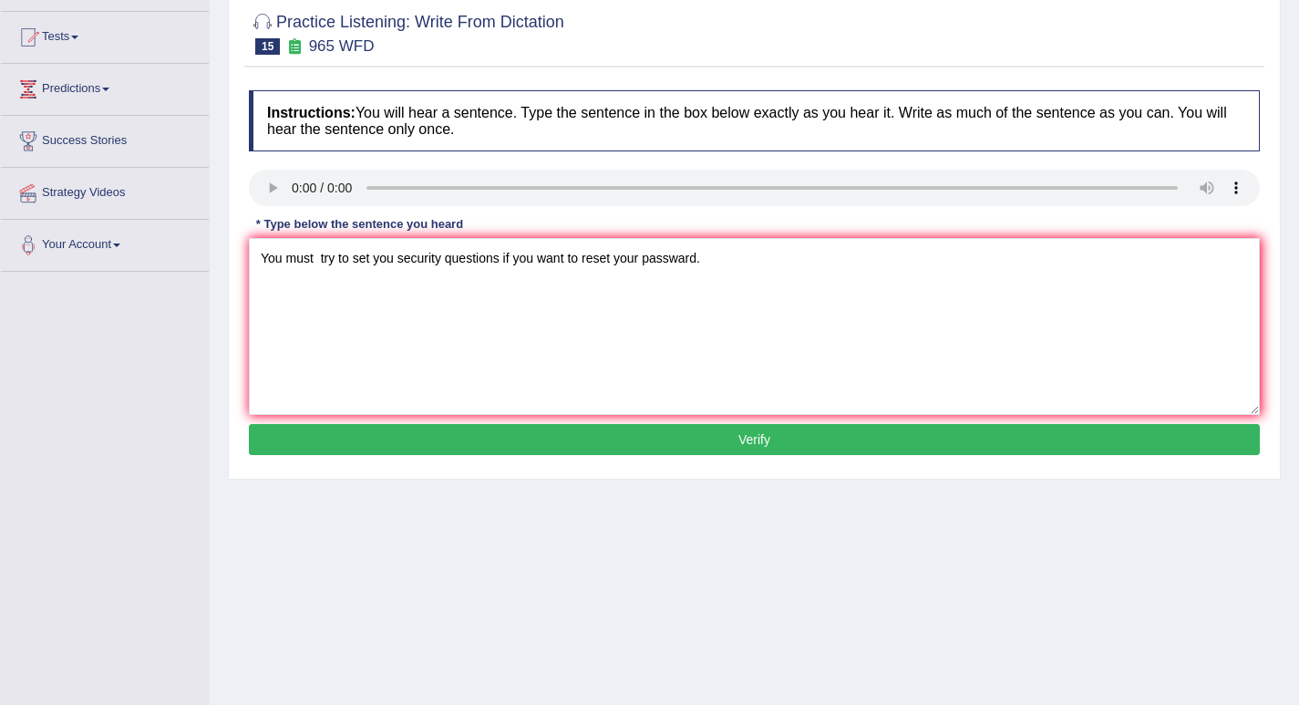
click at [757, 442] on button "Verify" at bounding box center [754, 439] width 1011 height 31
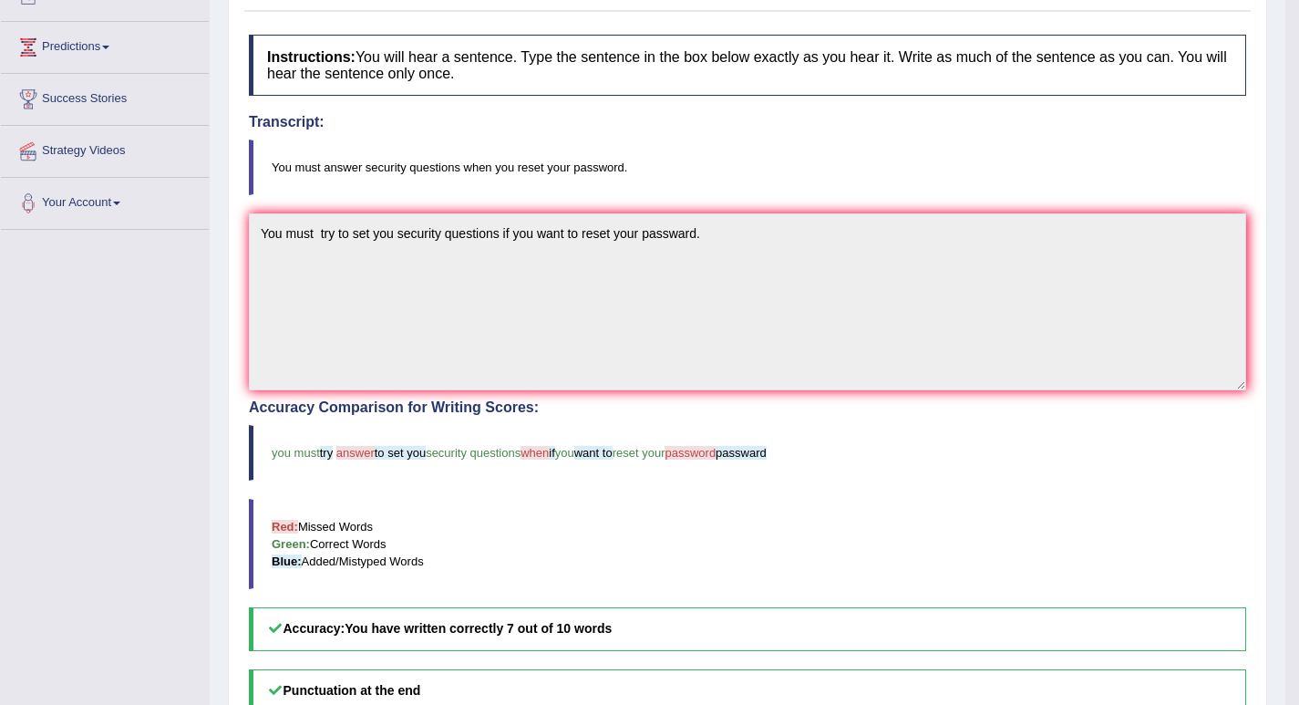
scroll to position [0, 0]
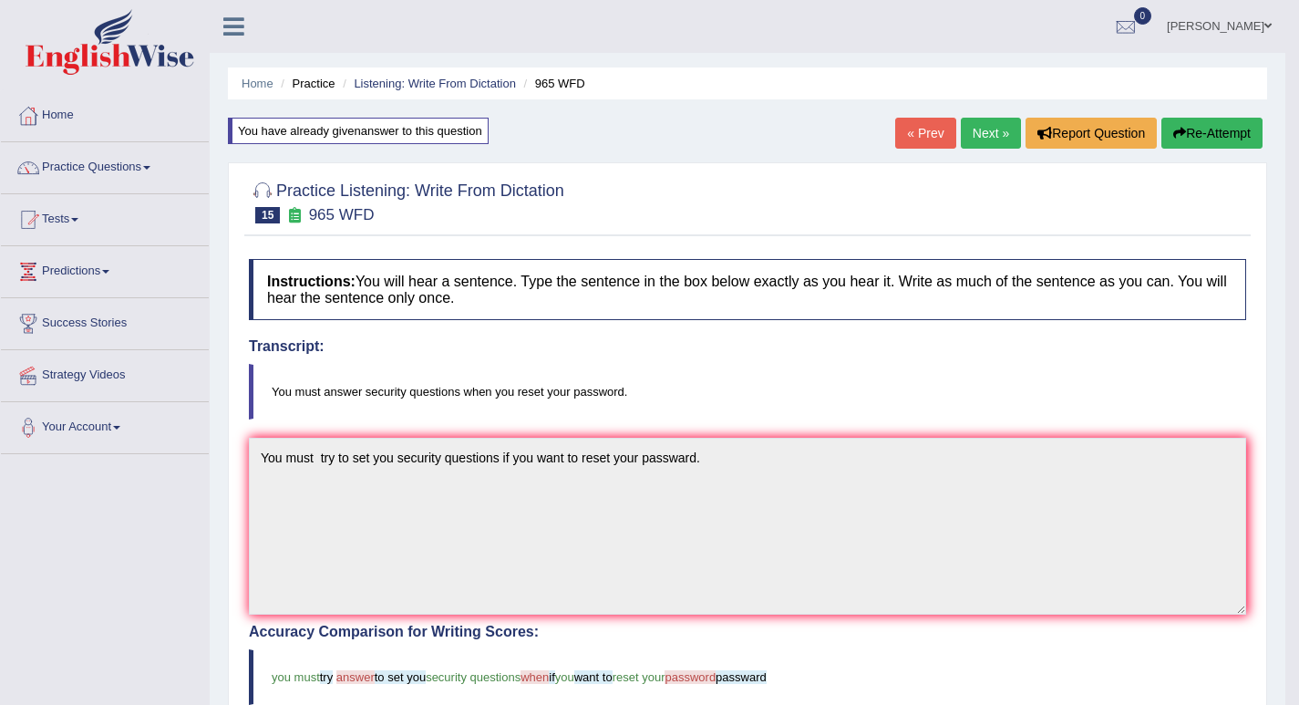
click at [974, 135] on link "Next »" at bounding box center [991, 133] width 60 height 31
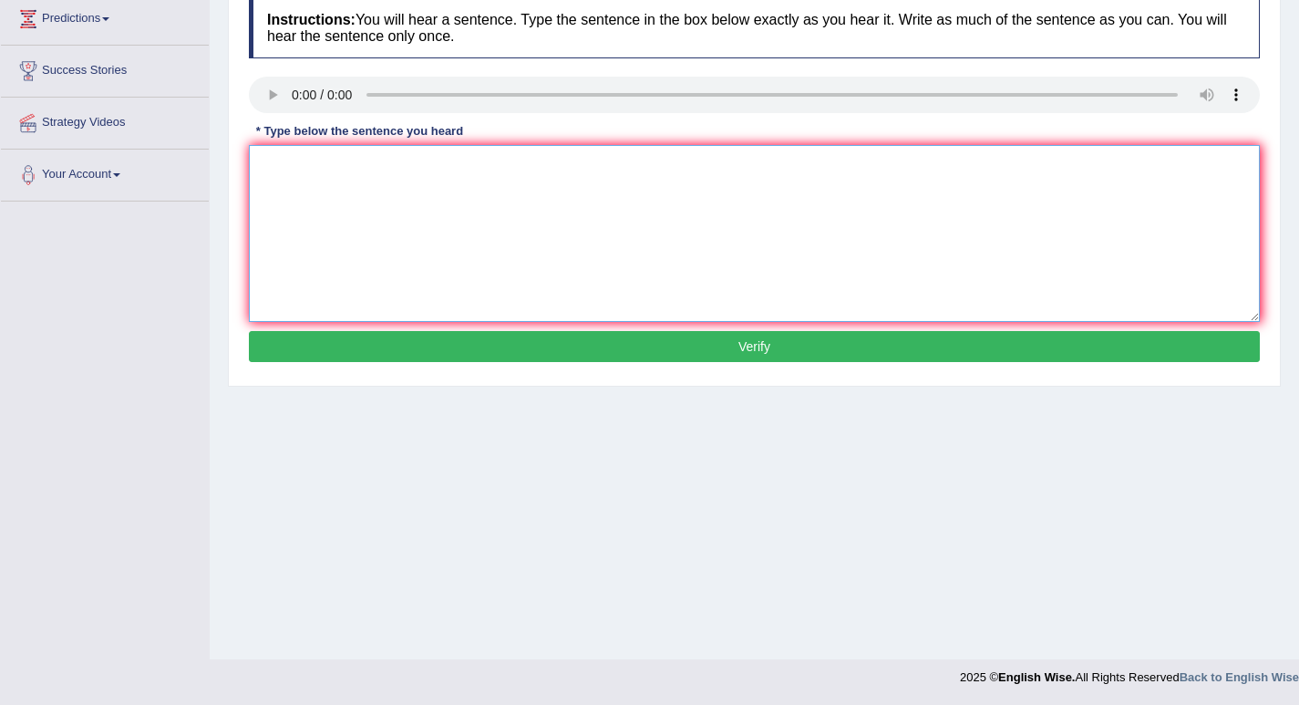
click at [344, 189] on textarea at bounding box center [754, 233] width 1011 height 177
click at [490, 170] on textarea "Severally candidate will be qualify" at bounding box center [754, 233] width 1011 height 177
click at [576, 166] on textarea "Severally candidate will be qualify as a greatest sciencetist over time." at bounding box center [754, 233] width 1011 height 177
type textarea "Severally candidate will be qualify as a greatest sciencetist over time."
click at [753, 345] on button "Verify" at bounding box center [754, 346] width 1011 height 31
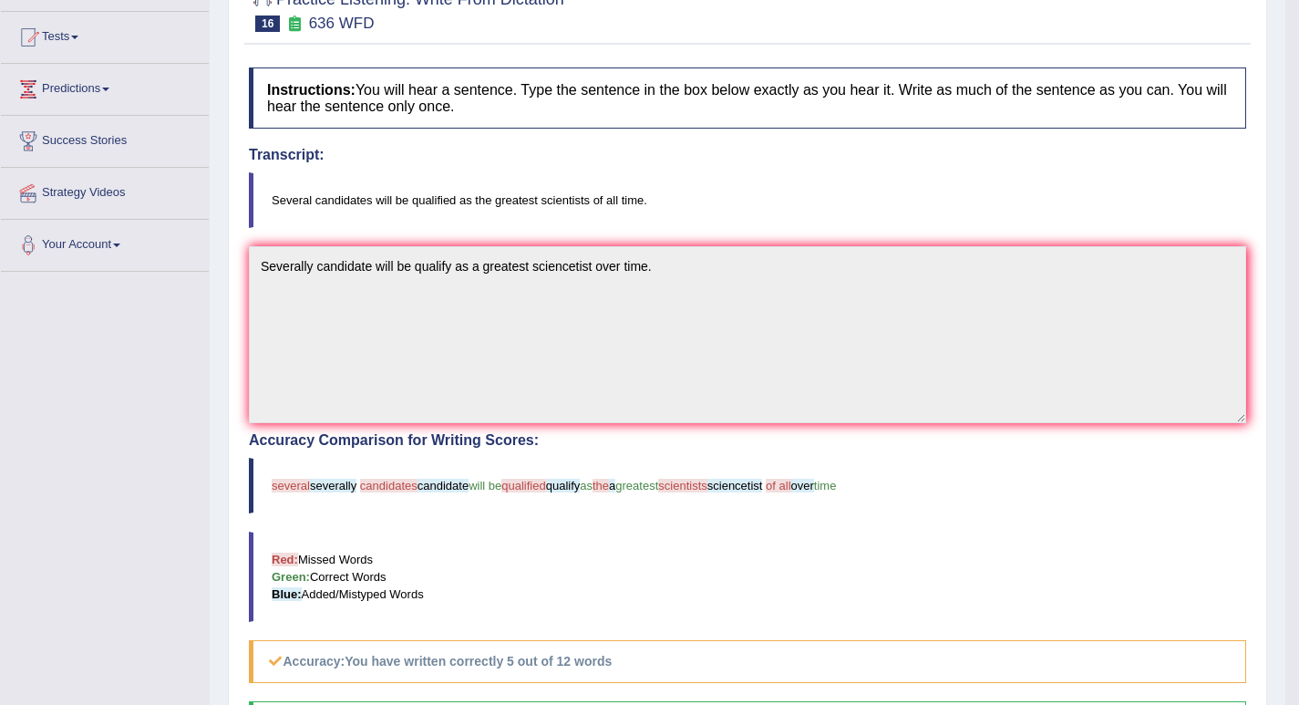
scroll to position [111, 0]
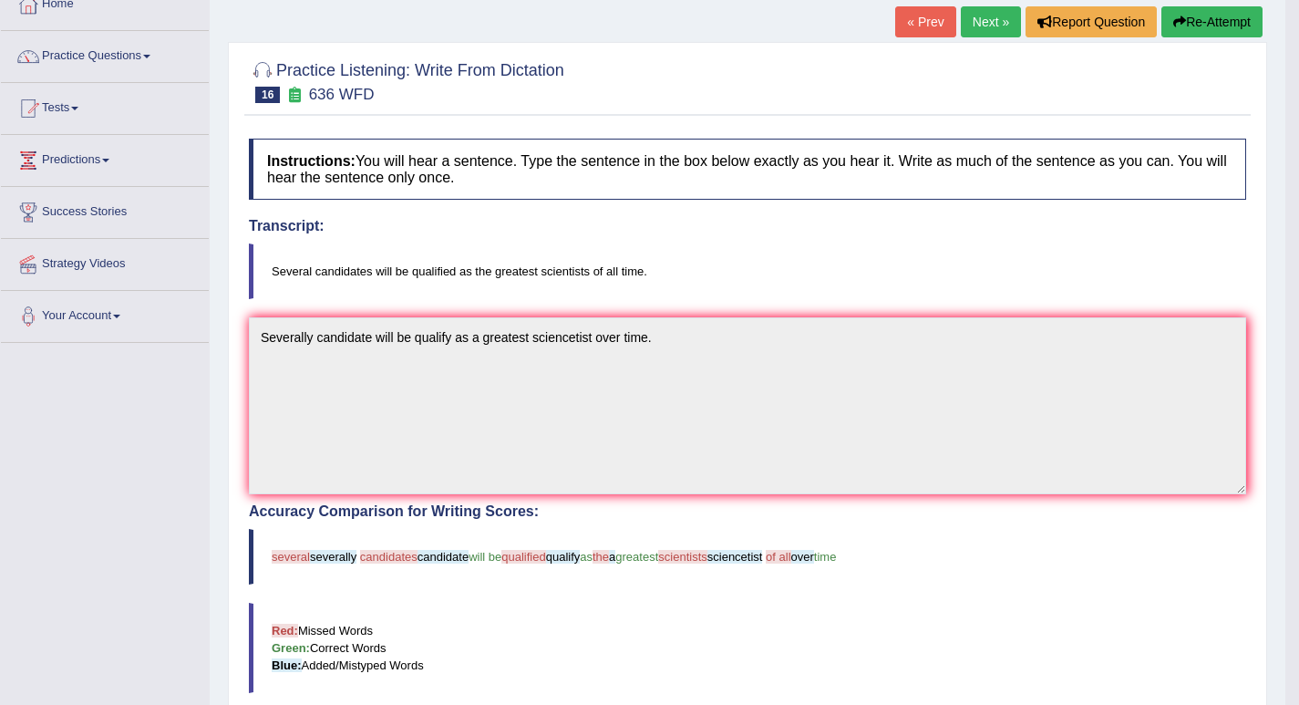
click at [984, 25] on link "Next »" at bounding box center [991, 21] width 60 height 31
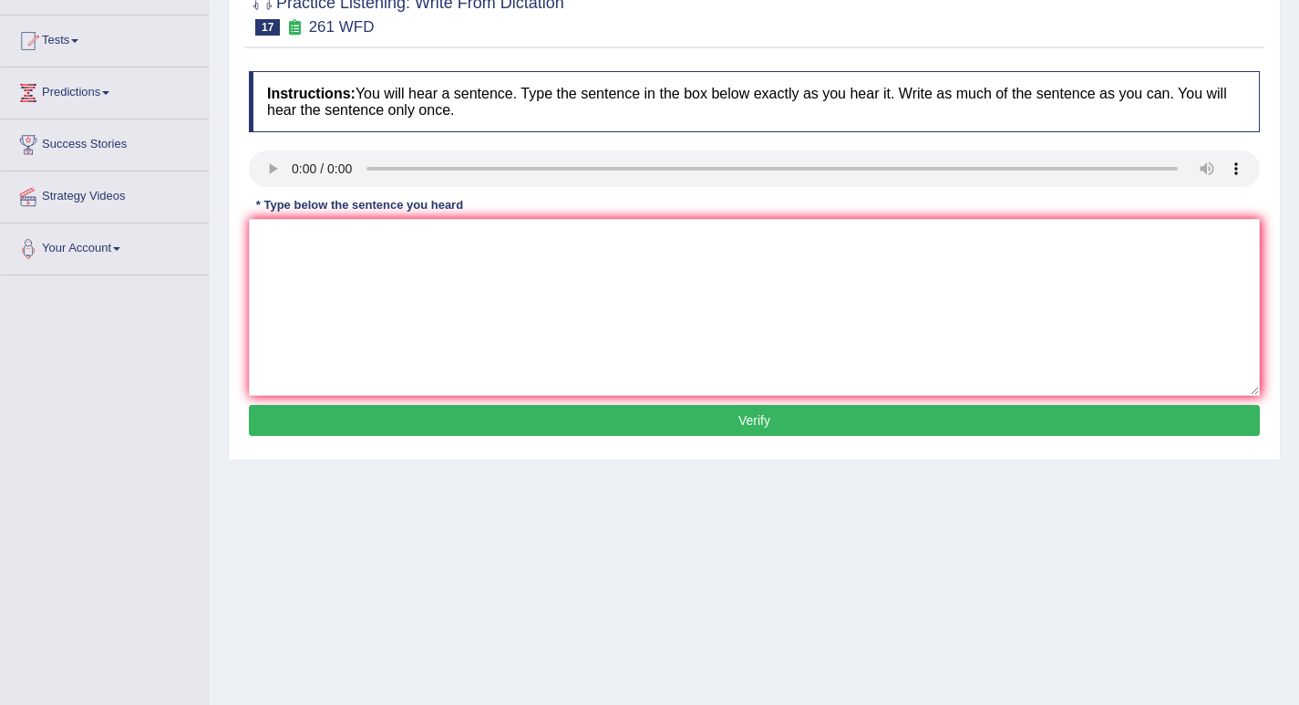
scroll to position [182, 0]
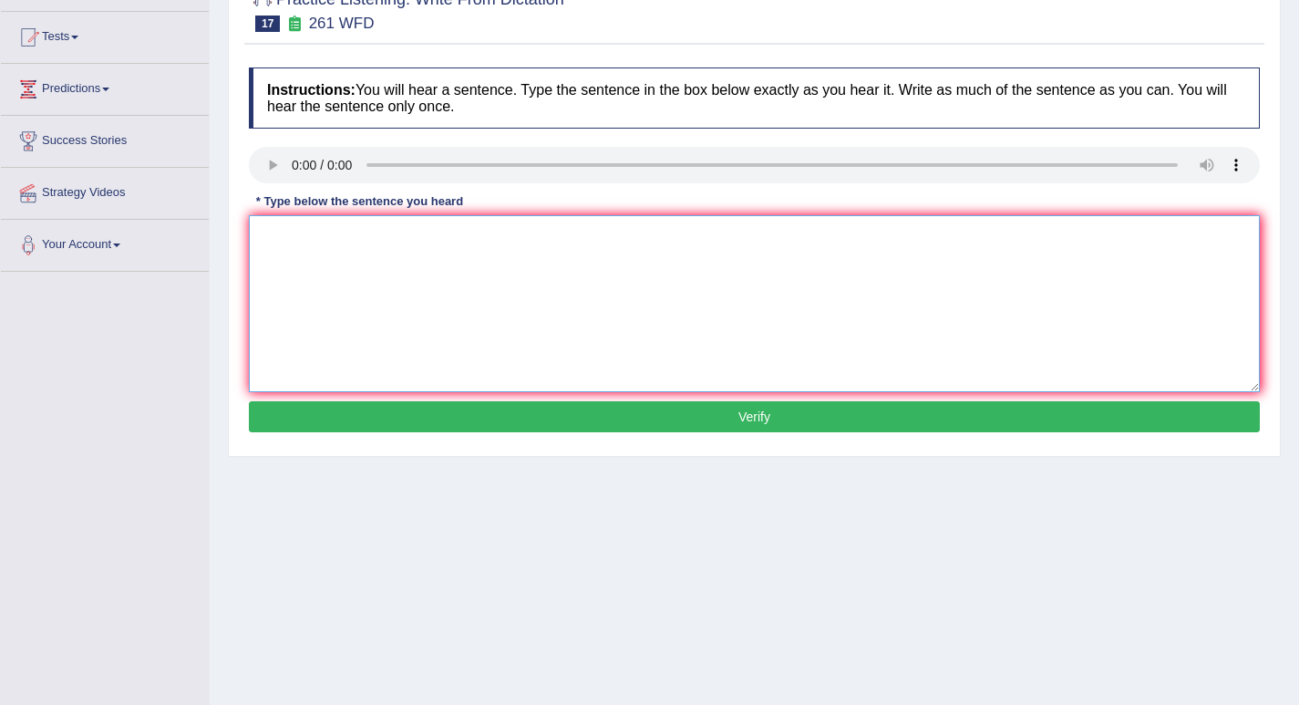
click at [397, 276] on textarea at bounding box center [754, 303] width 1011 height 177
click at [294, 235] on textarea "Read student save" at bounding box center [754, 303] width 1011 height 177
click at [499, 242] on textarea "Read the stataement for student save" at bounding box center [754, 303] width 1011 height 177
click at [512, 239] on textarea "Read the stataement for student save inst" at bounding box center [754, 303] width 1011 height 177
click at [415, 241] on textarea "Read the stataement for s" at bounding box center [754, 303] width 1011 height 177
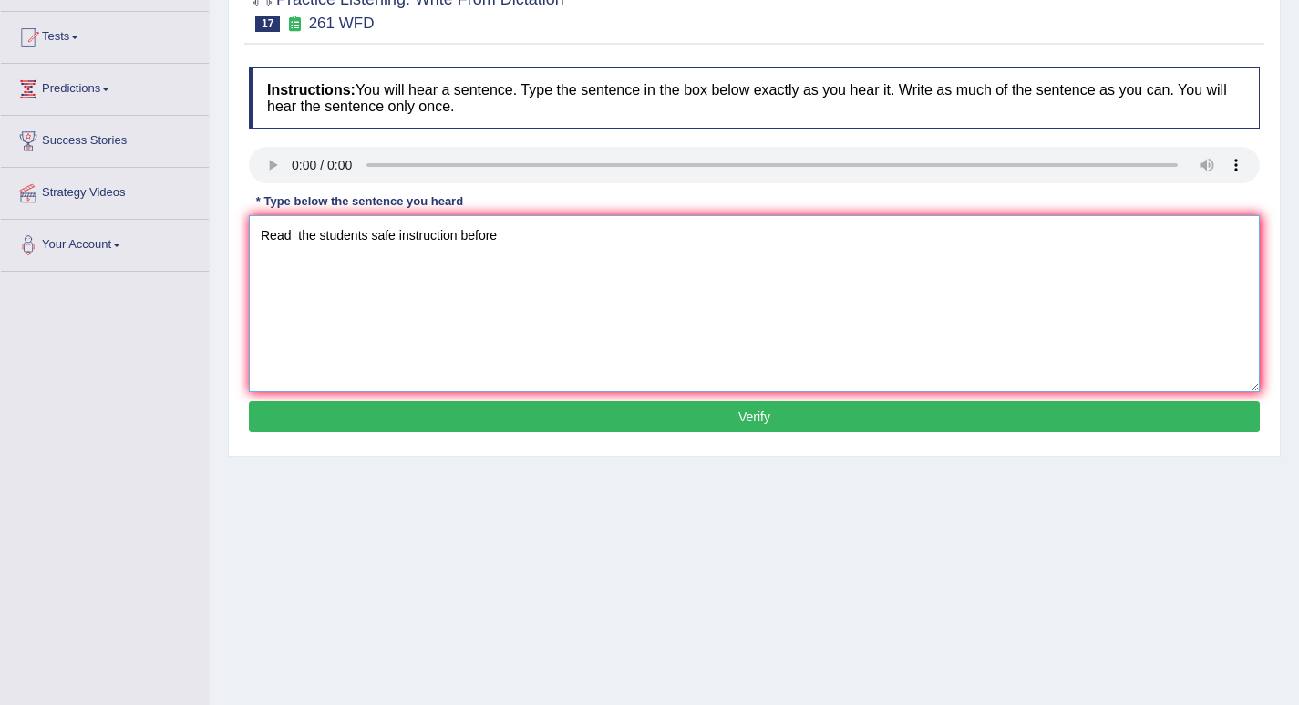
click at [525, 227] on textarea "Read the students safe instruction before" at bounding box center [754, 303] width 1011 height 177
type textarea "Read the students safe instruction before using any equipment for the workshop."
click at [757, 414] on button "Verify" at bounding box center [754, 416] width 1011 height 31
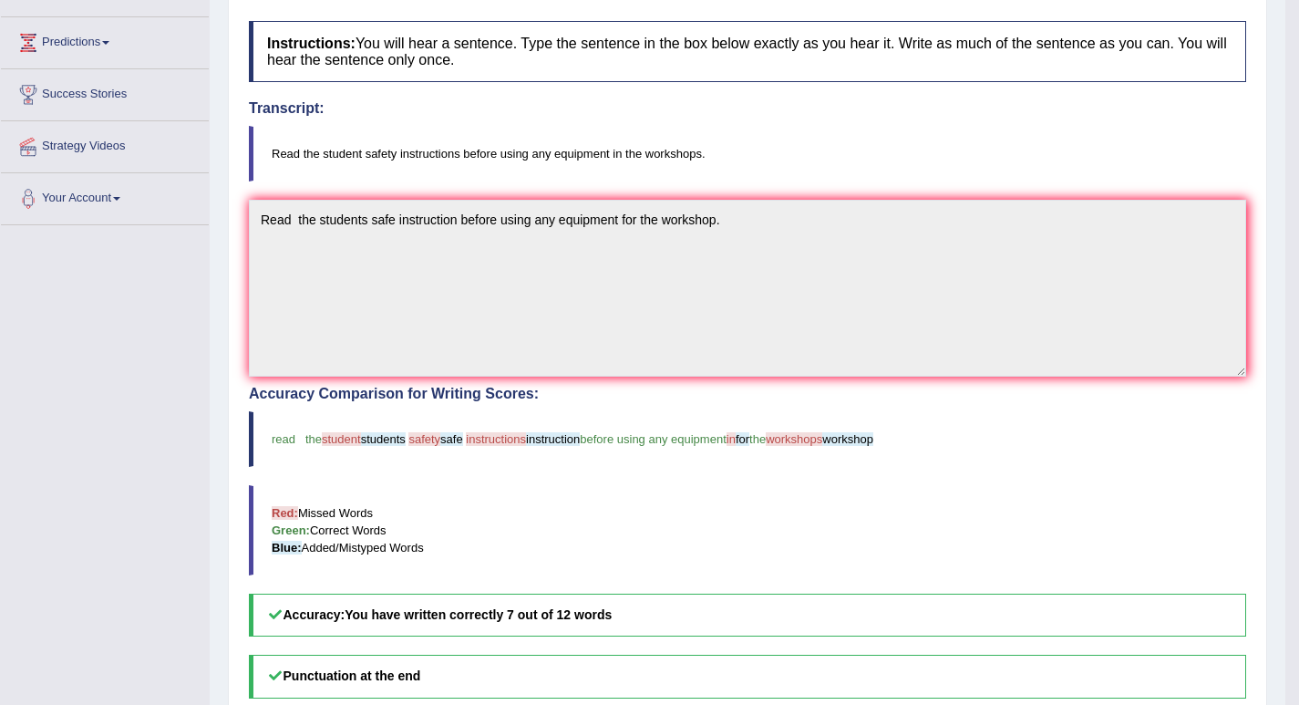
scroll to position [91, 0]
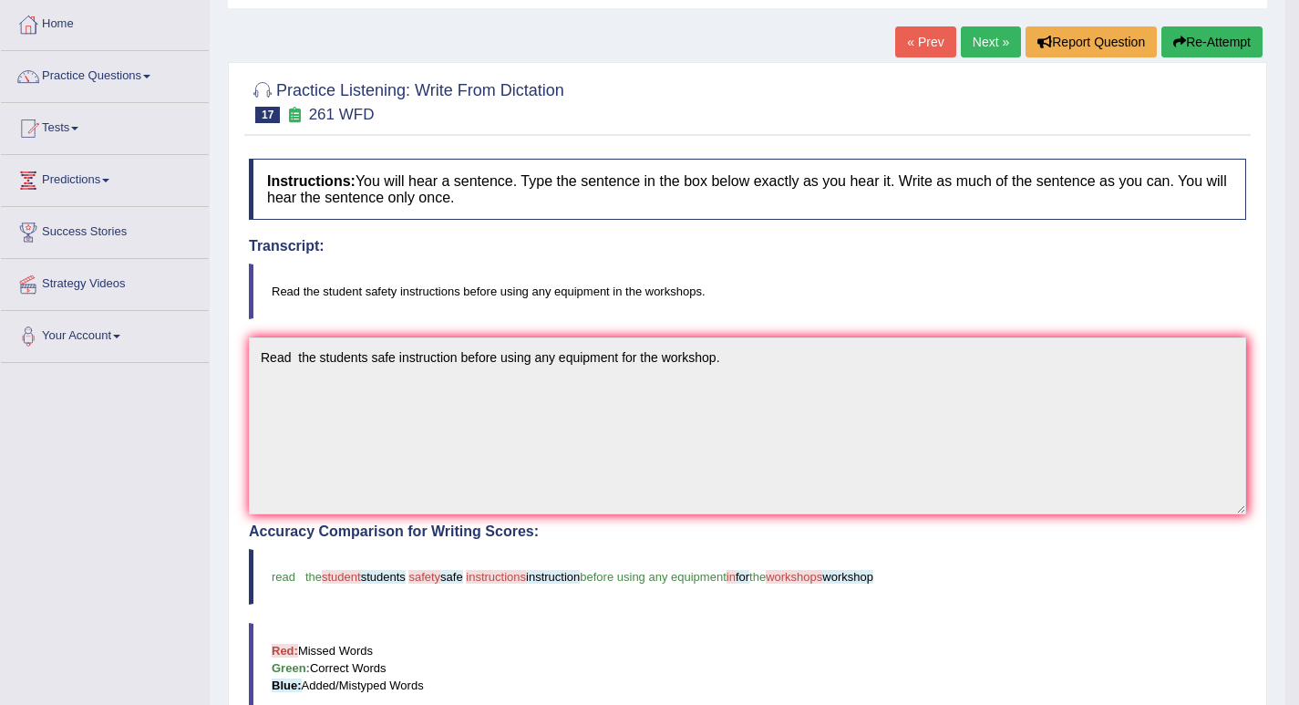
click at [974, 42] on link "Next »" at bounding box center [991, 41] width 60 height 31
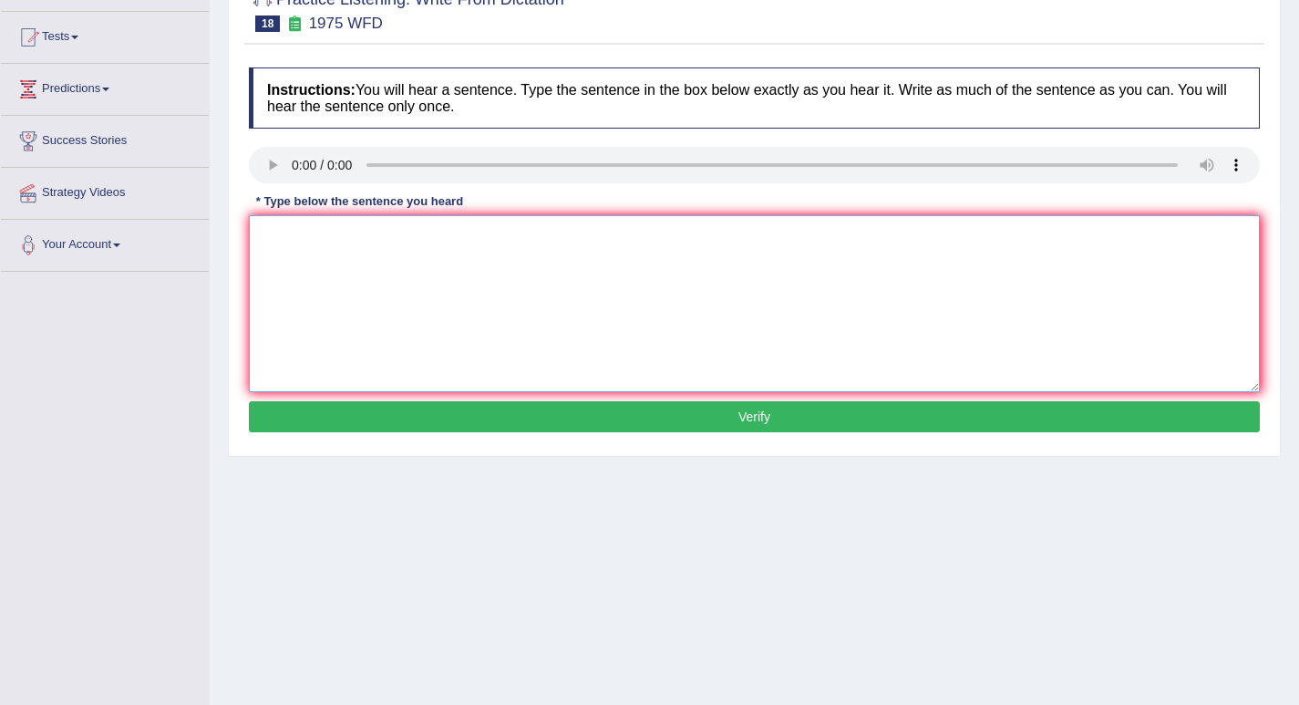
click at [409, 273] on textarea at bounding box center [754, 303] width 1011 height 177
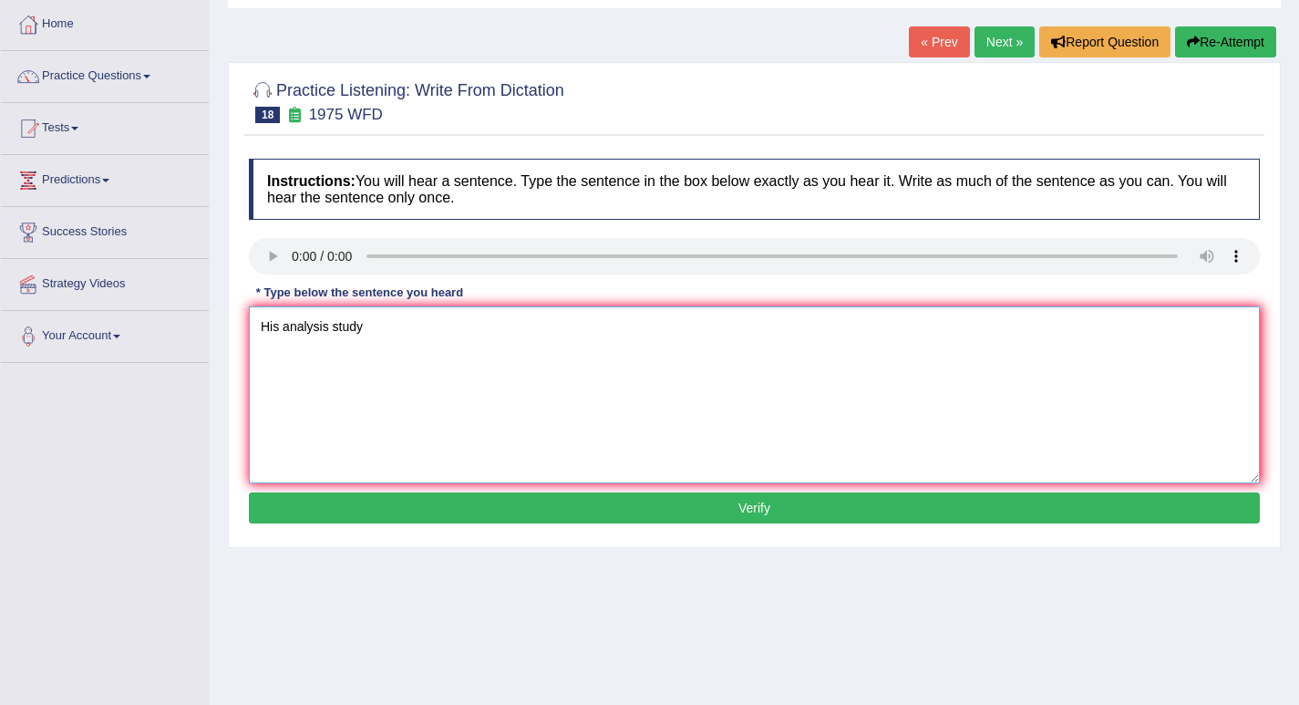
scroll to position [182, 0]
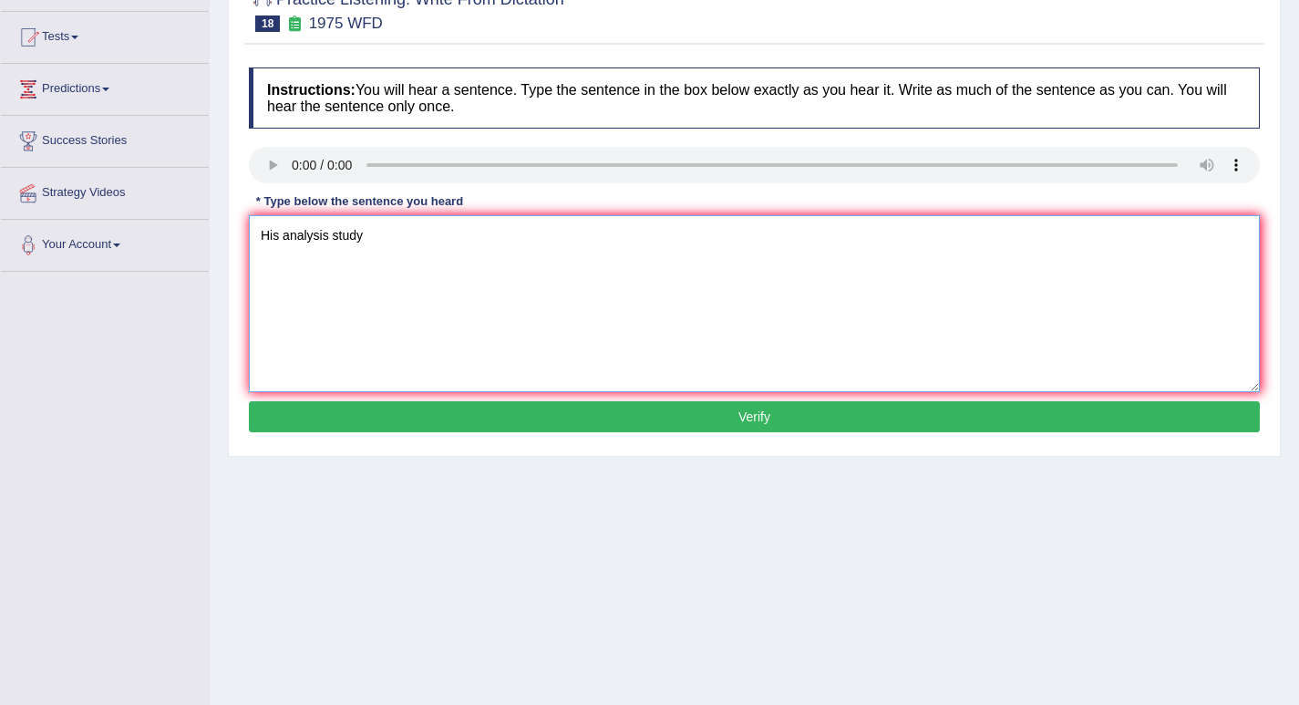
click at [409, 242] on textarea "His analysis study" at bounding box center [754, 303] width 1011 height 177
type textarea "His analysis study appears to base on false promise."
click at [753, 416] on button "Verify" at bounding box center [754, 416] width 1011 height 31
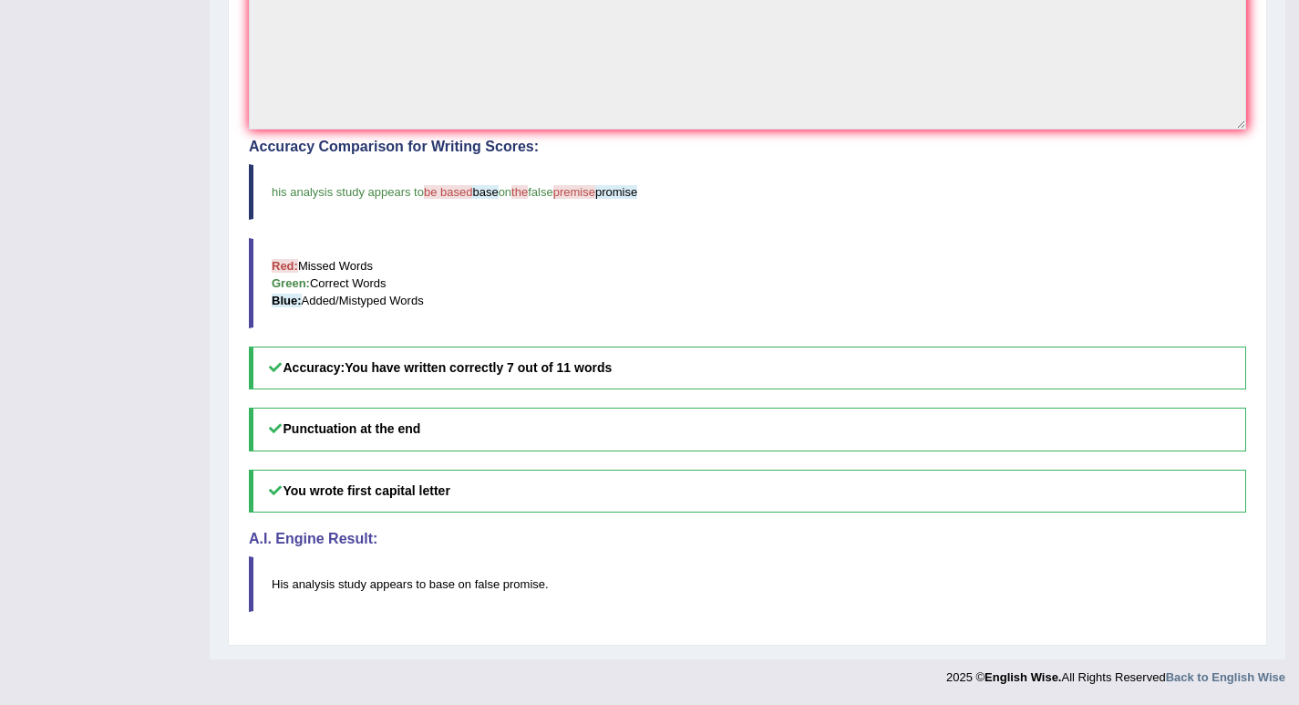
scroll to position [20, 0]
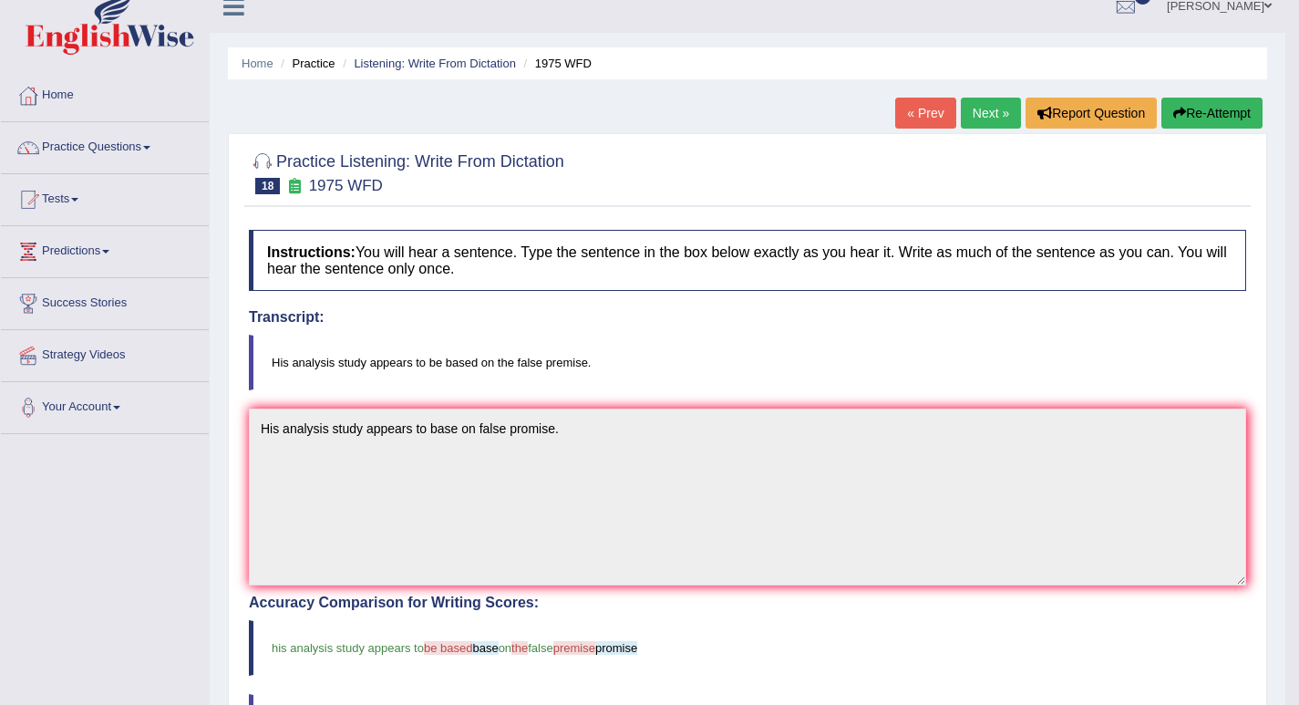
click at [975, 118] on link "Next »" at bounding box center [991, 113] width 60 height 31
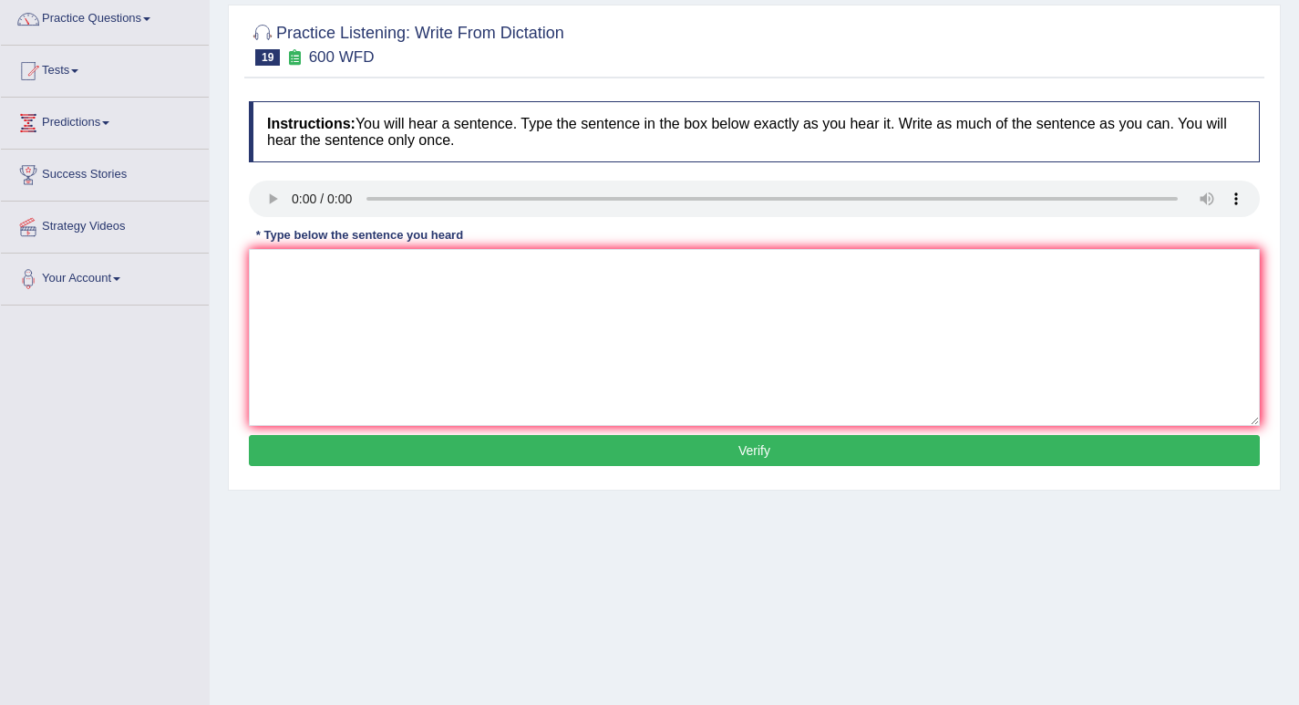
scroll to position [182, 0]
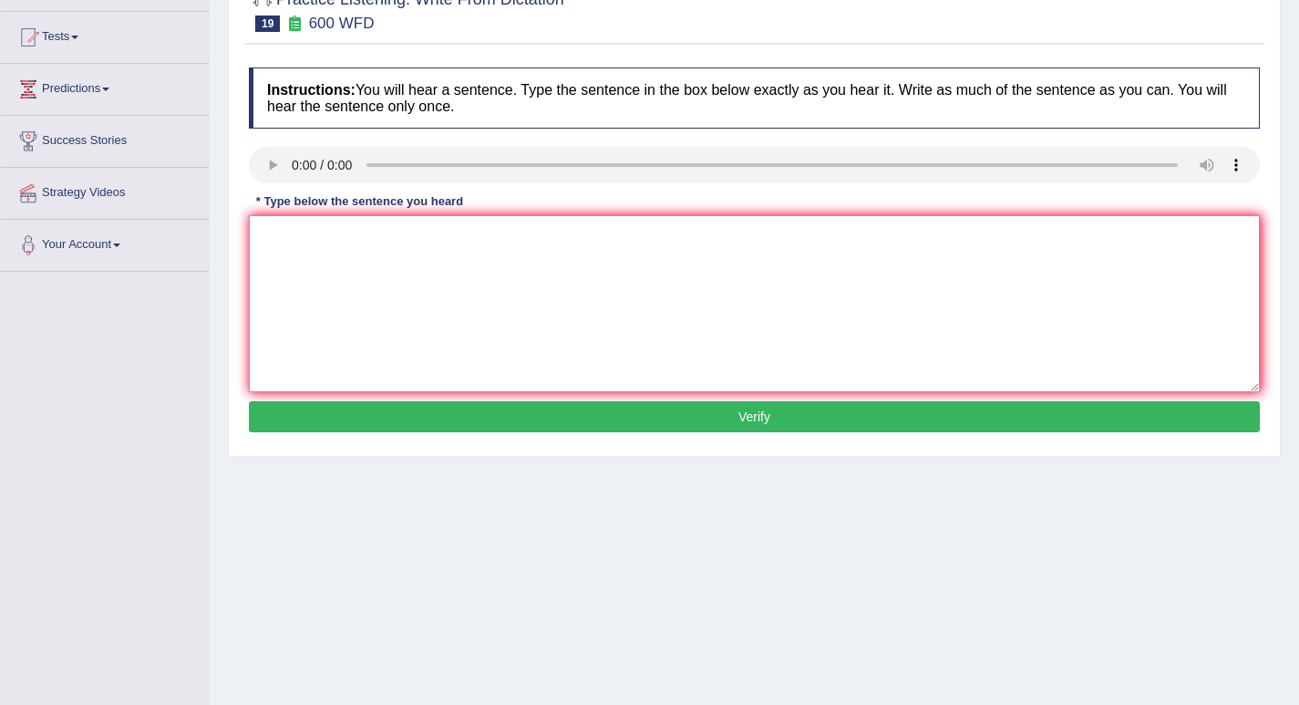
click at [358, 253] on textarea at bounding box center [754, 303] width 1011 height 177
click at [418, 270] on textarea at bounding box center [754, 303] width 1011 height 177
click at [431, 262] on textarea "Continue student" at bounding box center [754, 303] width 1011 height 177
click at [312, 240] on textarea "Continue student" at bounding box center [754, 303] width 1011 height 177
click at [403, 247] on textarea "Continueing in student" at bounding box center [754, 303] width 1011 height 177
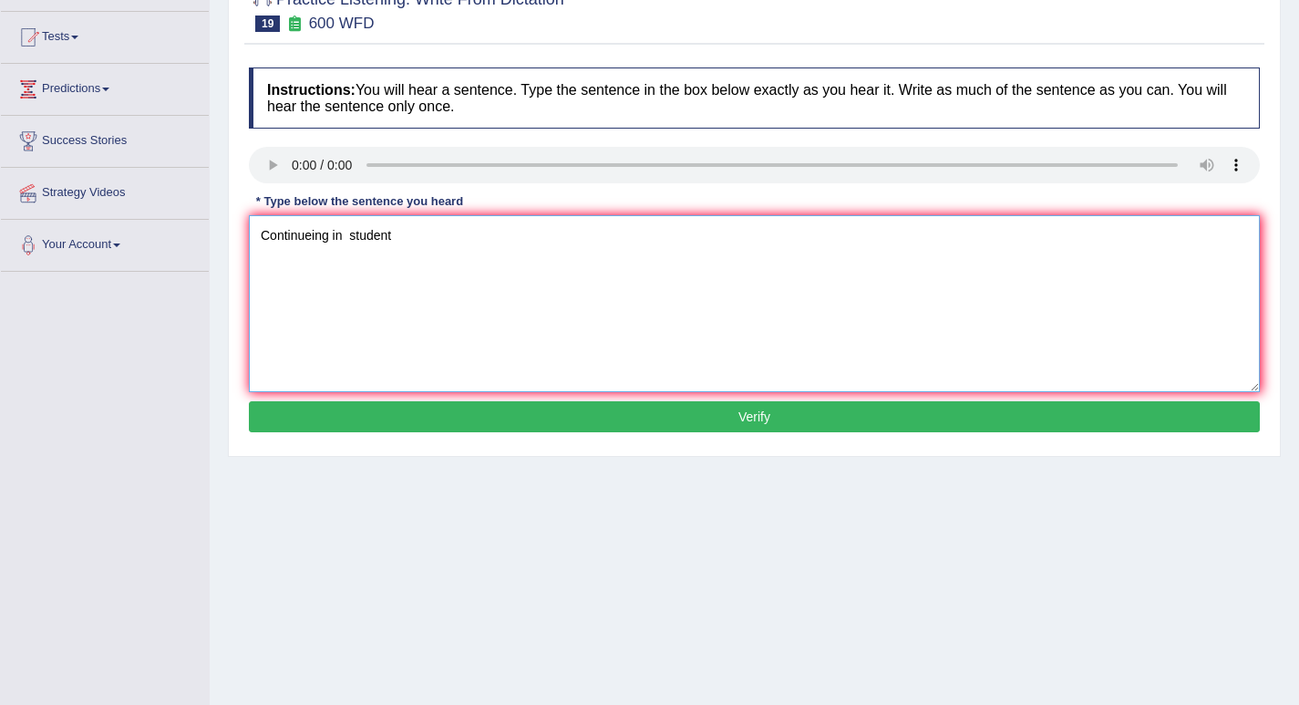
click at [433, 239] on textarea "Continueing in student" at bounding box center [754, 303] width 1011 height 177
click at [490, 241] on textarea "Continueing in student will be" at bounding box center [754, 303] width 1011 height 177
type textarea "Continueing in student will be said to be necessaray application form."
click at [757, 417] on button "Verify" at bounding box center [754, 416] width 1011 height 31
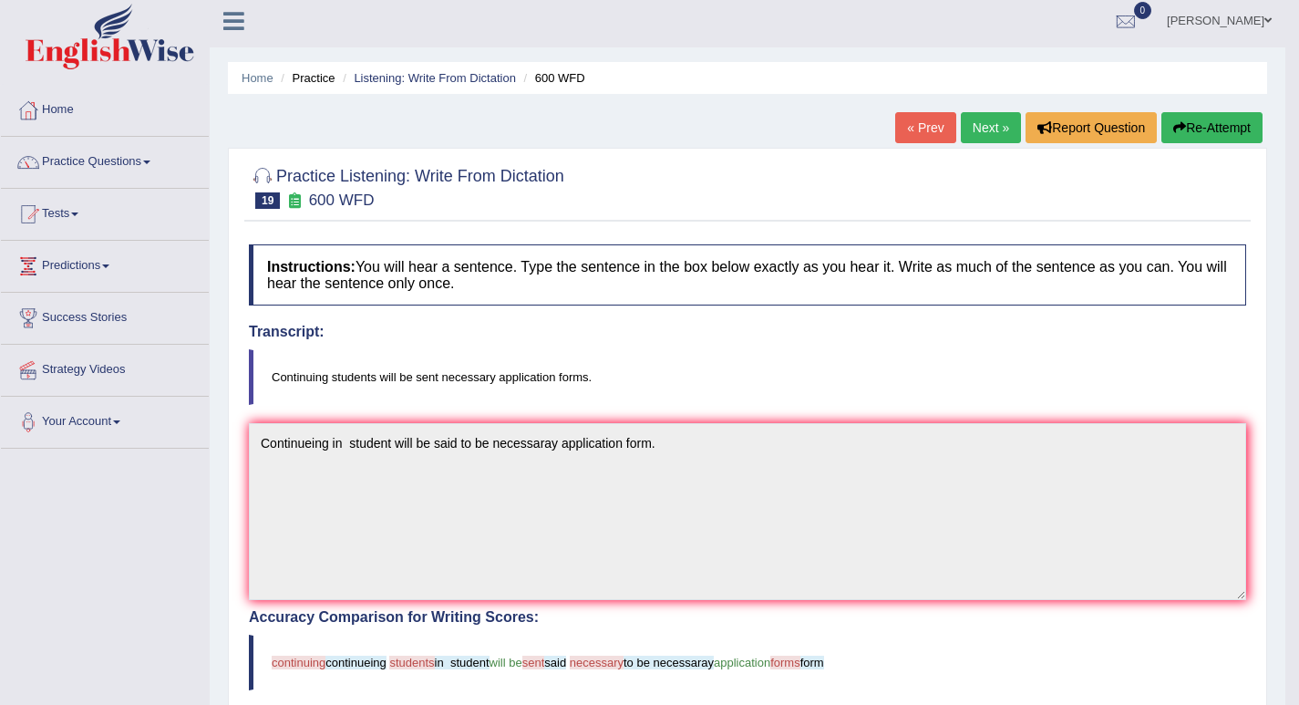
scroll to position [0, 0]
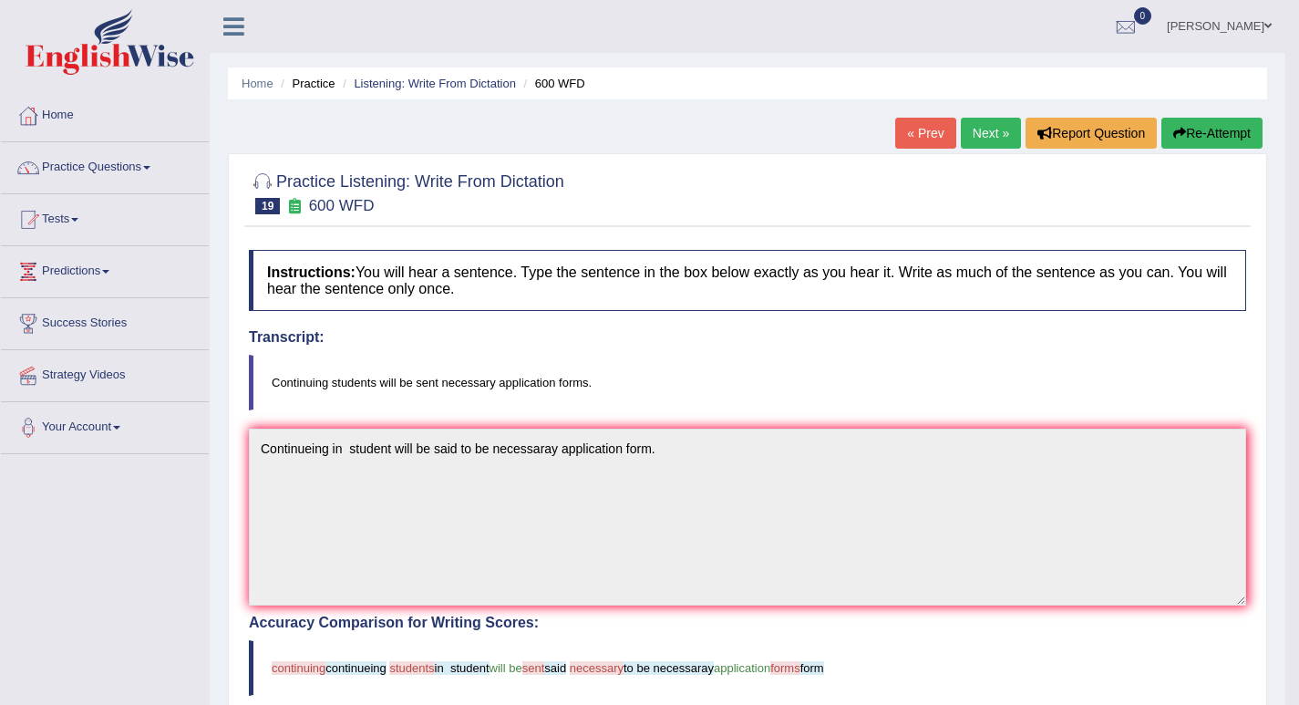
drag, startPoint x: 1201, startPoint y: 129, endPoint x: 1186, endPoint y: 142, distance: 20.0
click at [1199, 129] on button "Re-Attempt" at bounding box center [1211, 133] width 101 height 31
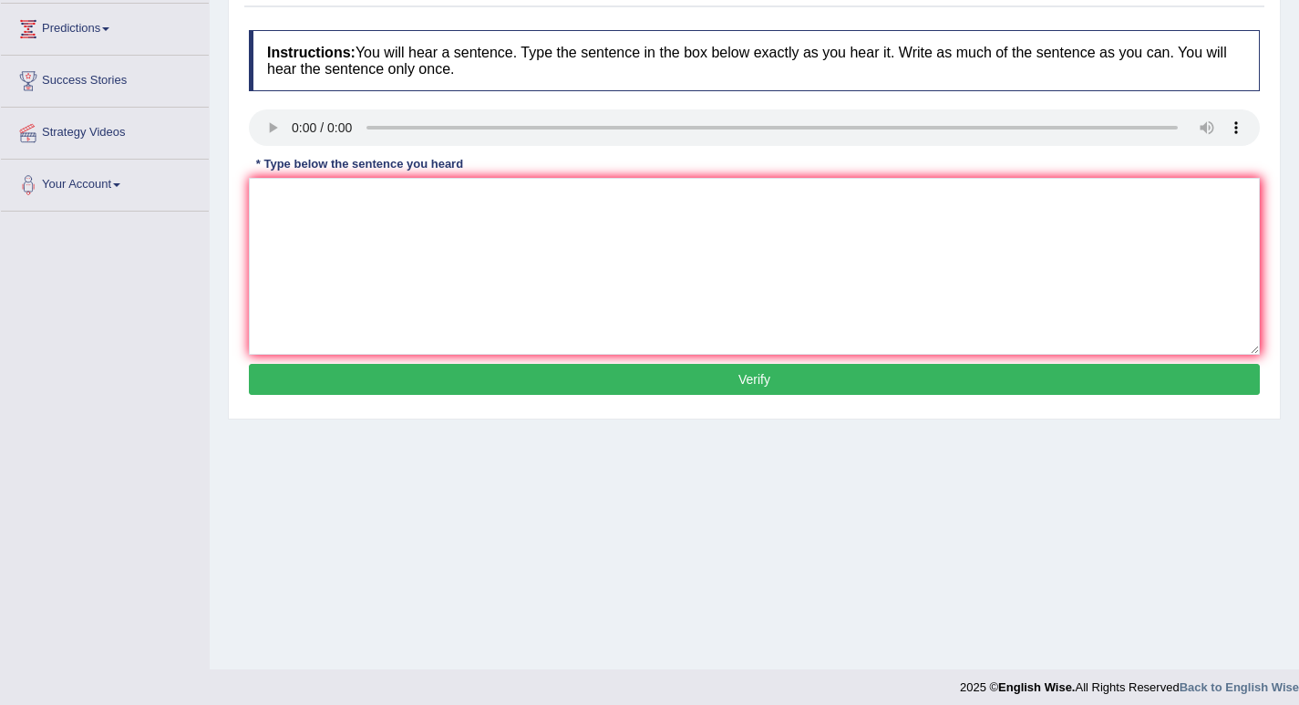
scroll to position [253, 0]
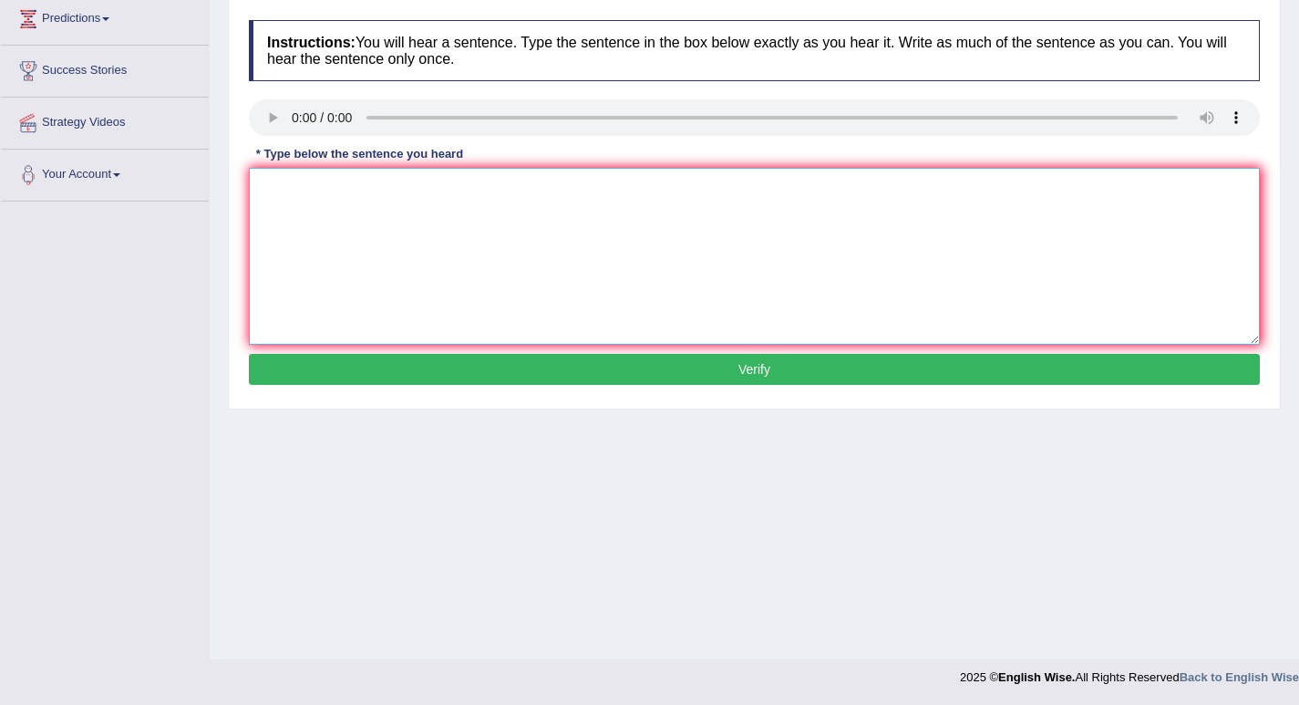
click at [345, 221] on textarea at bounding box center [754, 256] width 1011 height 177
type textarea "Continueing students will be sent application form."
click at [758, 368] on button "Verify" at bounding box center [754, 369] width 1011 height 31
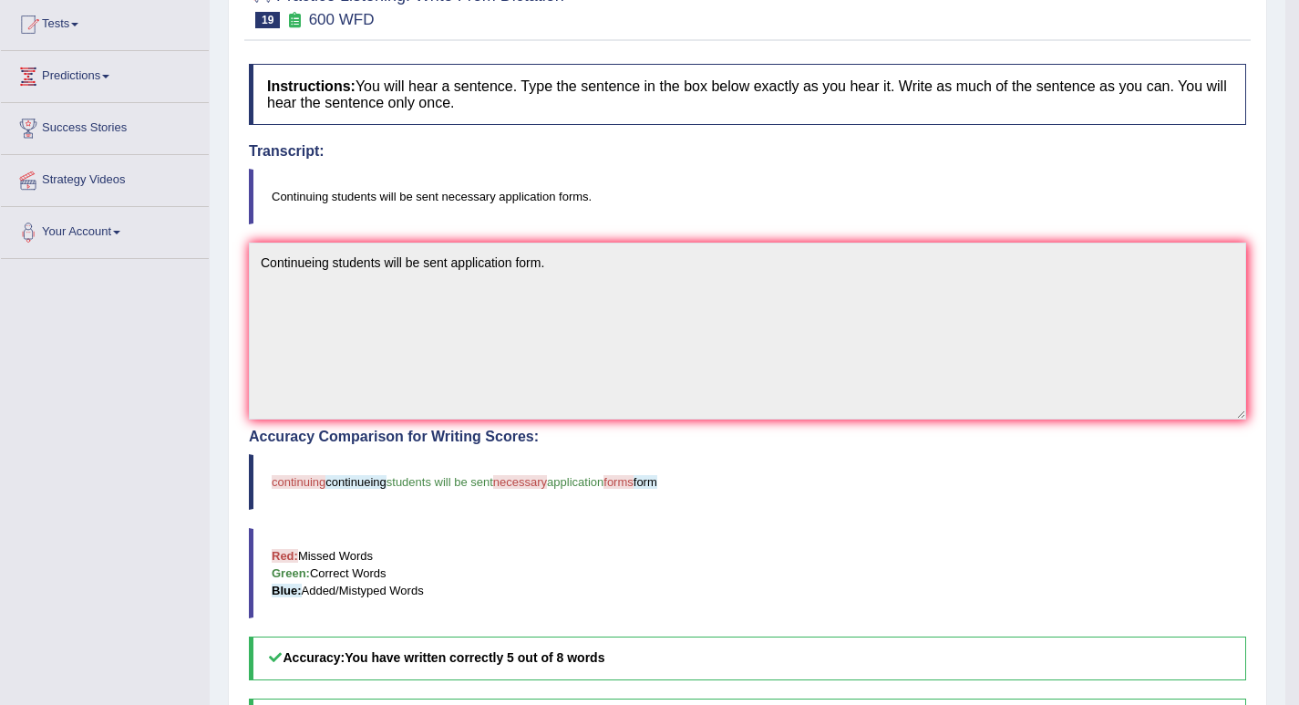
scroll to position [120, 0]
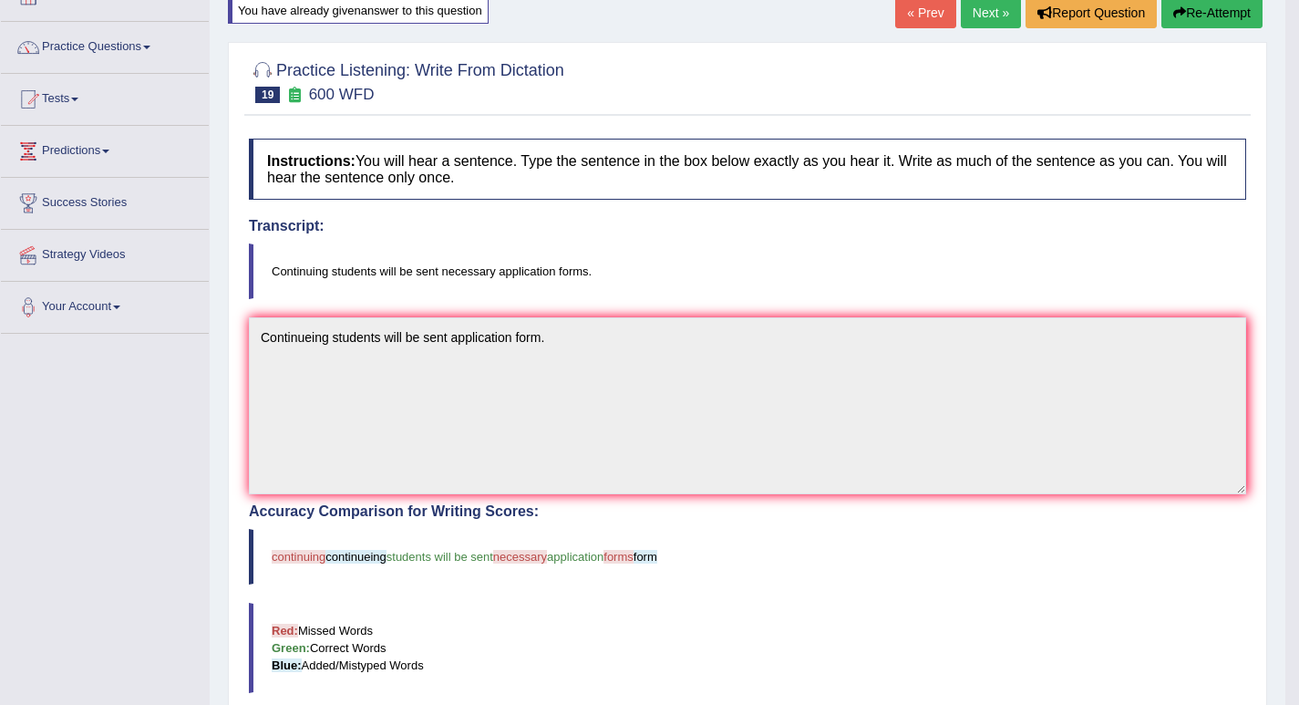
click at [982, 9] on link "Next »" at bounding box center [991, 12] width 60 height 31
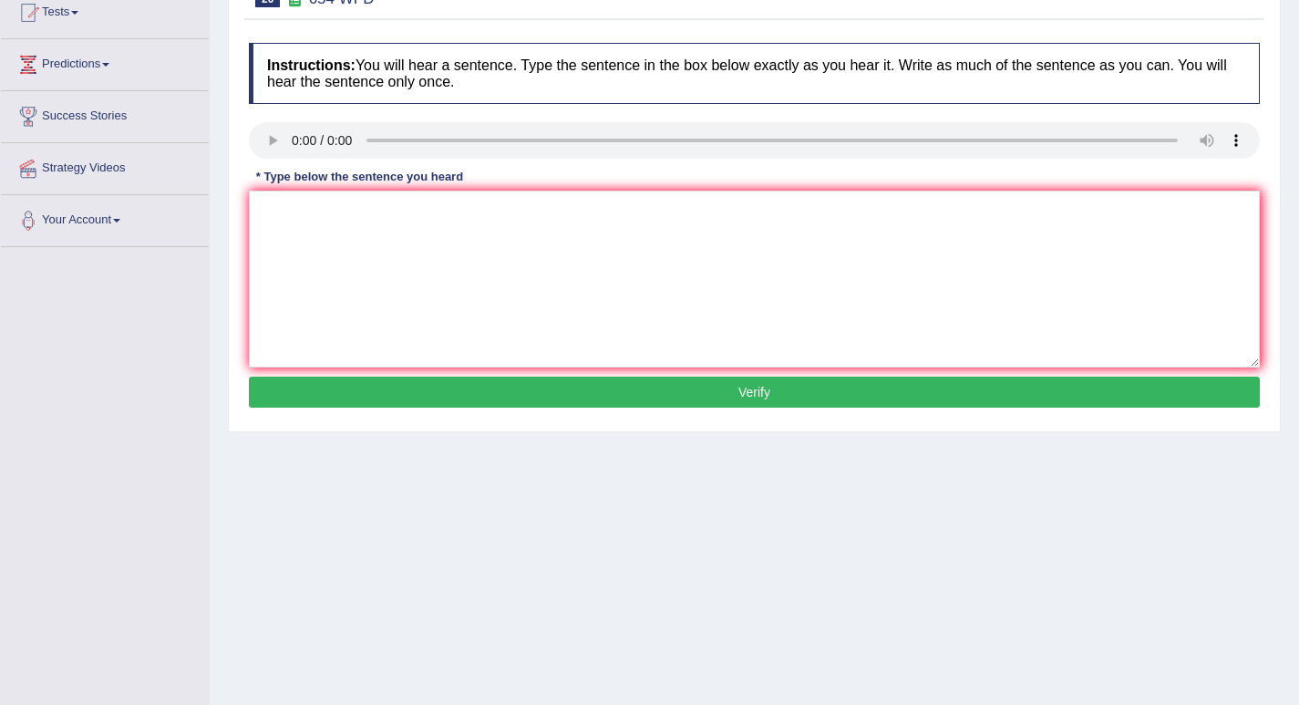
scroll to position [253, 0]
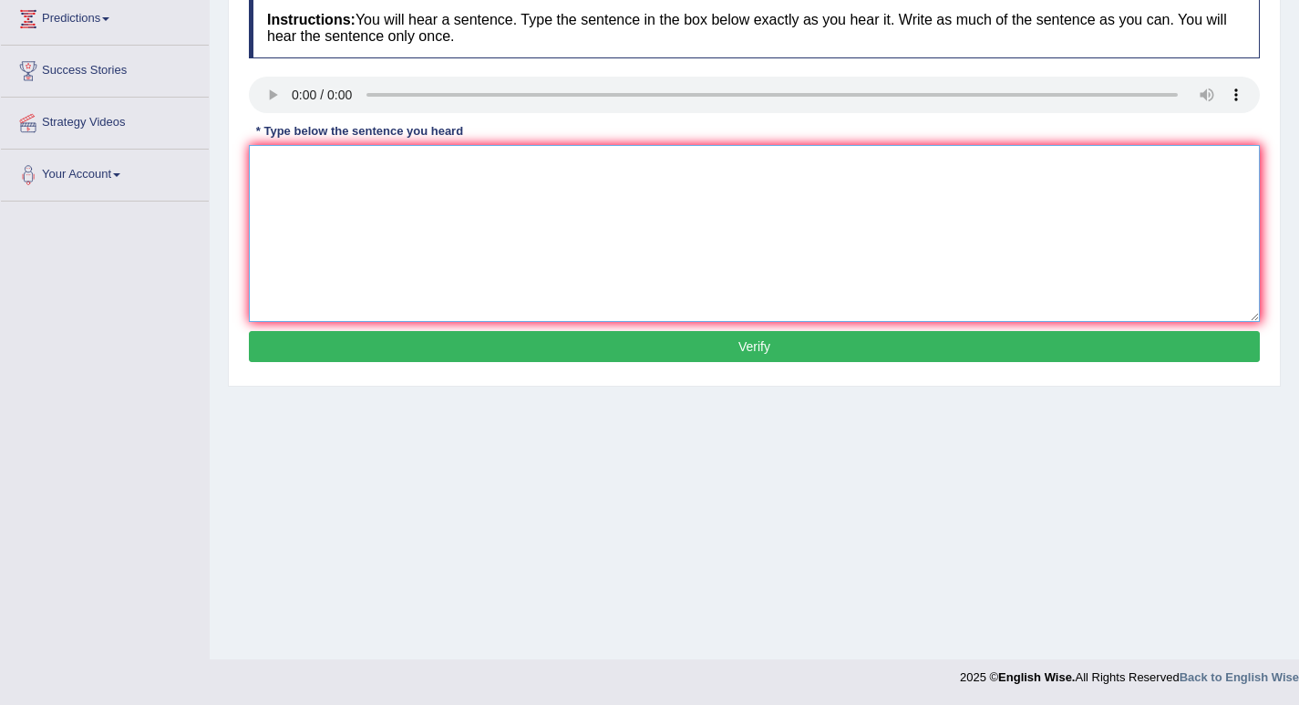
click at [330, 173] on textarea at bounding box center [754, 233] width 1011 height 177
click at [521, 174] on textarea "The study shows that Hong Kong people" at bounding box center [754, 233] width 1011 height 177
type textarea "The study shows that Hong Kong people are the most active in [GEOGRAPHIC_DATA]."
click at [755, 351] on button "Verify" at bounding box center [754, 346] width 1011 height 31
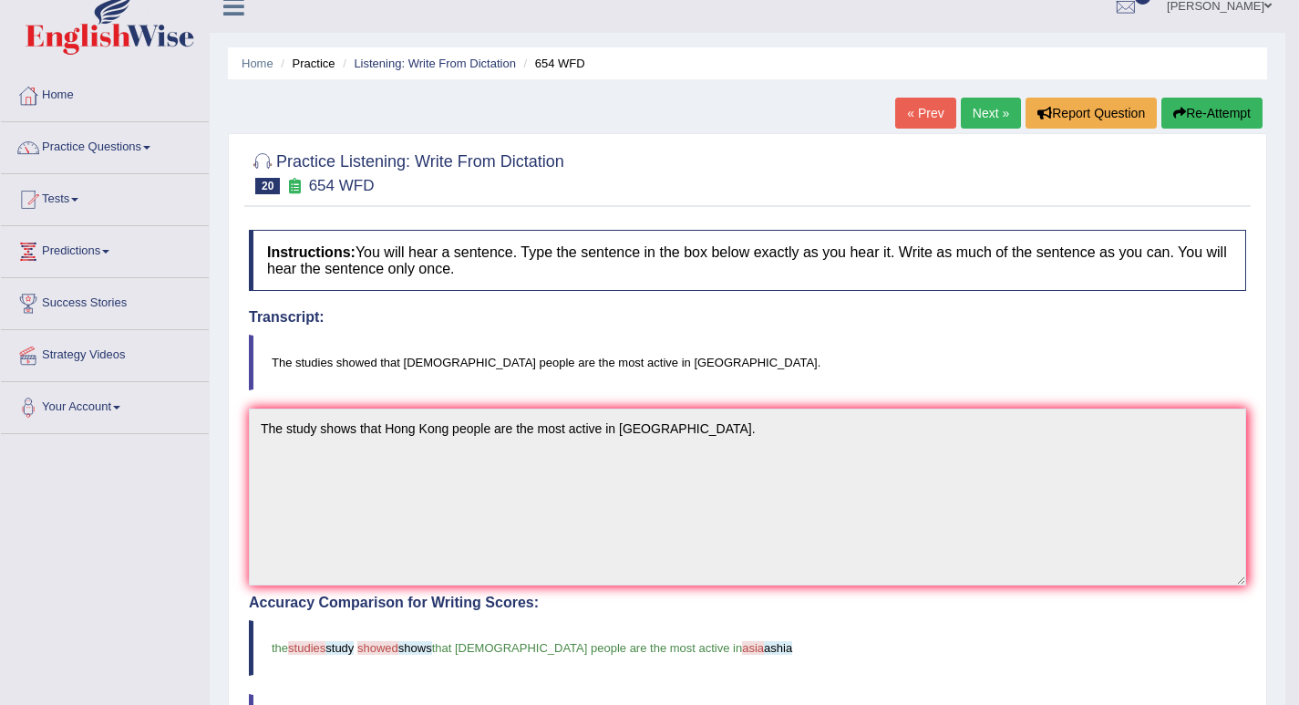
scroll to position [0, 0]
